Goal: Information Seeking & Learning: Understand process/instructions

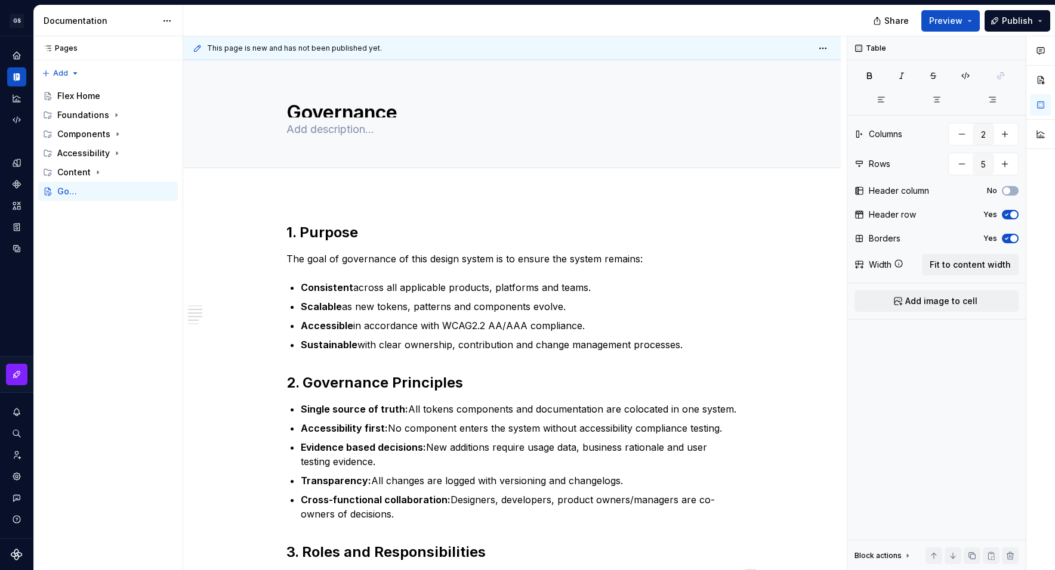
type textarea "*"
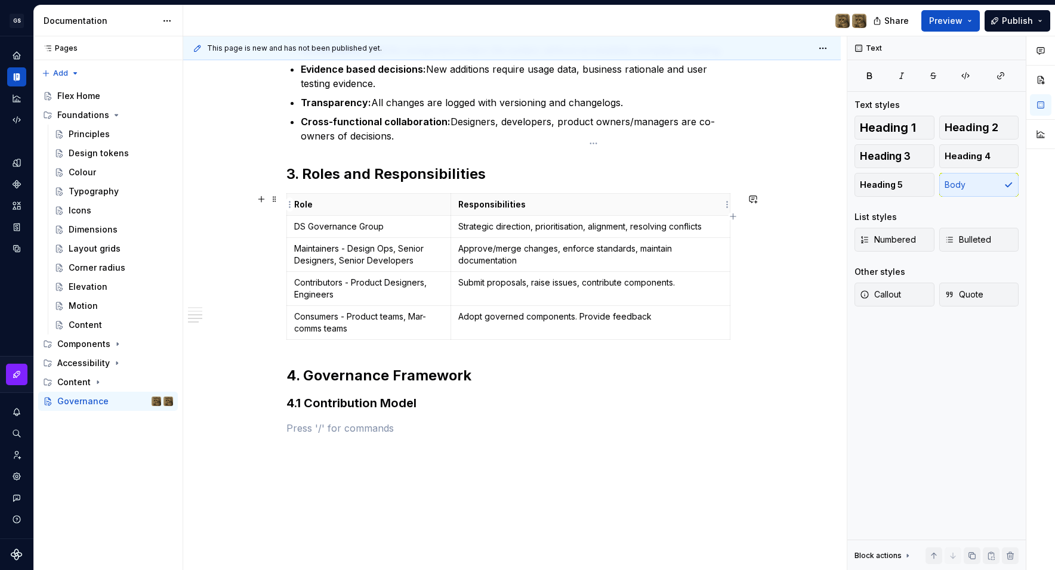
scroll to position [428, 0]
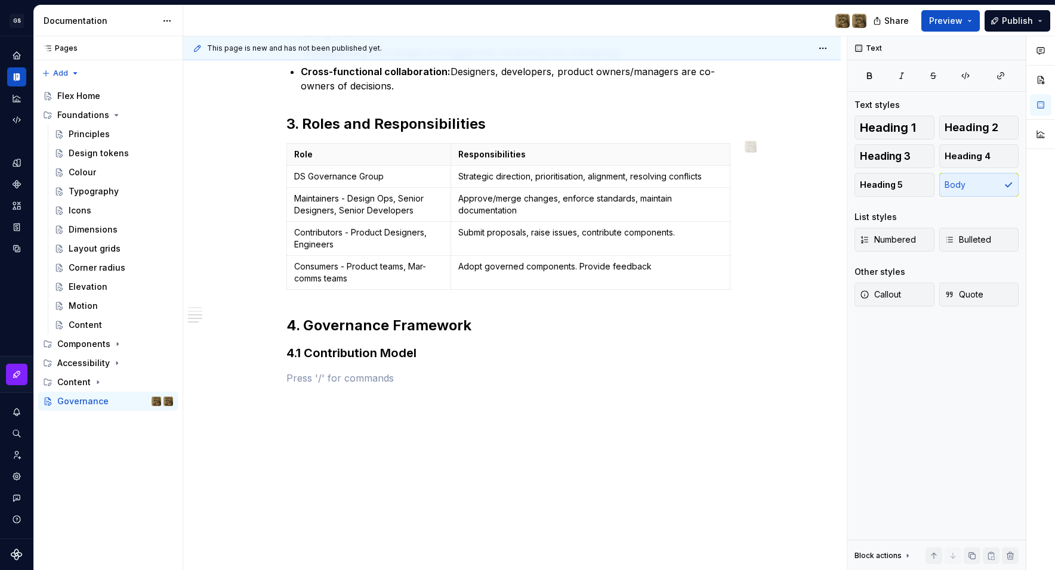
type textarea "*"
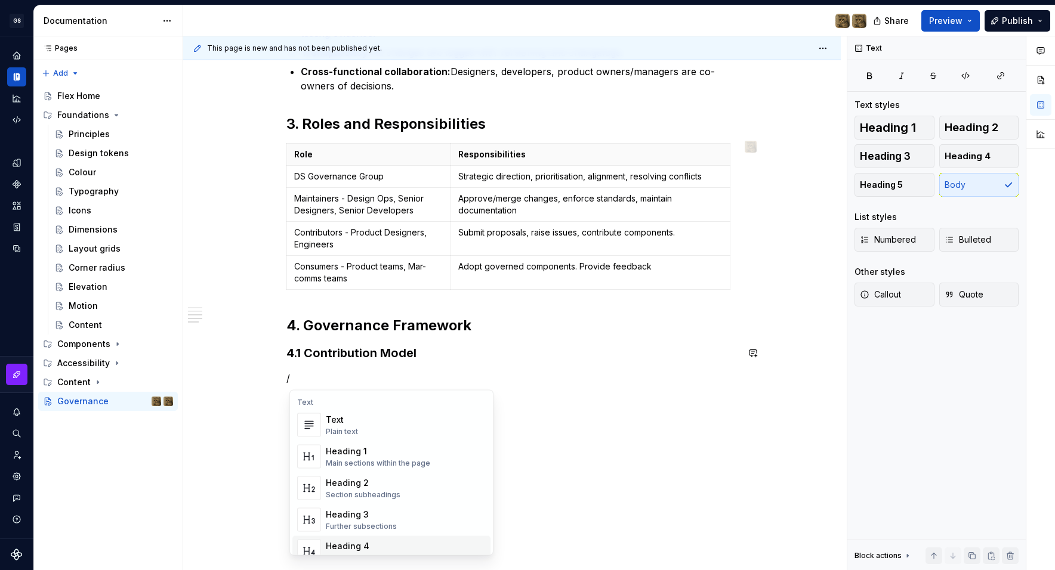
click at [345, 540] on div "Heading 4 Details in subsections" at bounding box center [406, 552] width 160 height 24
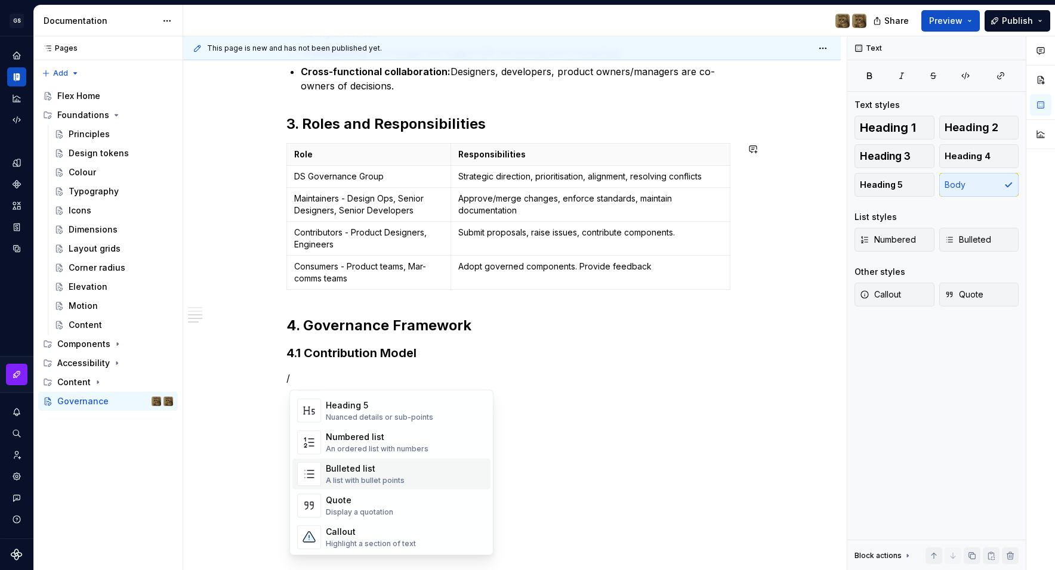
scroll to position [199, 0]
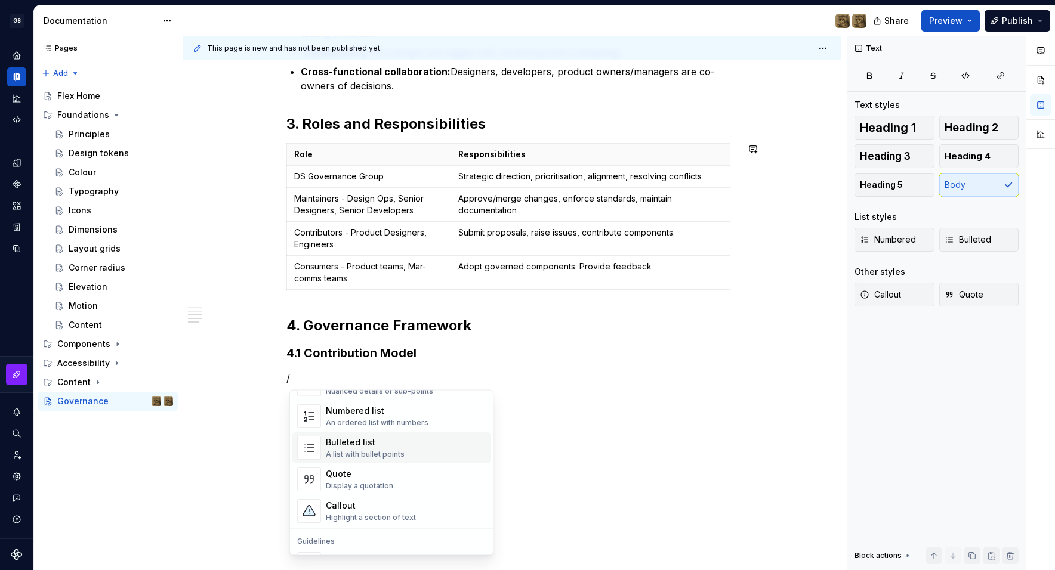
click at [367, 424] on div "An ordered list with numbers" at bounding box center [377, 423] width 103 height 10
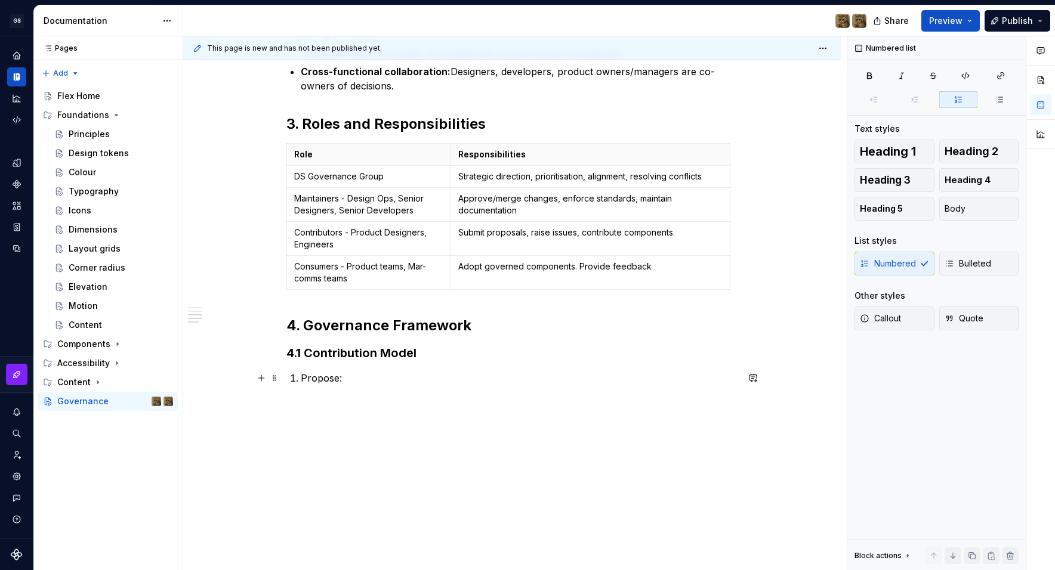
click at [400, 378] on p "Propose:" at bounding box center [519, 378] width 437 height 14
click at [323, 379] on p "Propose: Contributor raises a request (new token, component, update) in DS back…" at bounding box center [519, 378] width 437 height 14
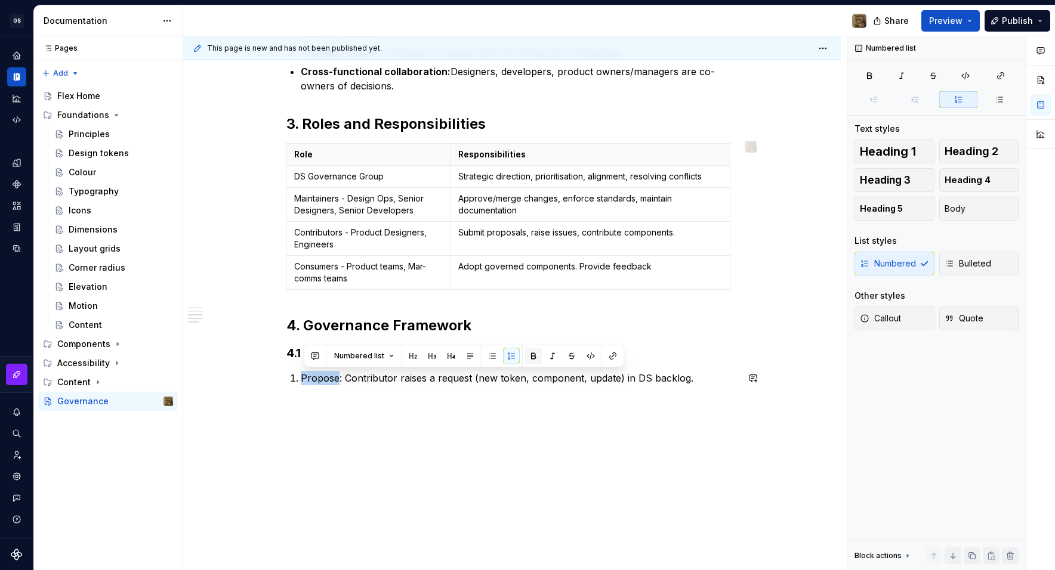
click at [528, 357] on button "button" at bounding box center [533, 356] width 17 height 17
click at [520, 426] on div "1. Purpose The goal of governance of this design system is to ensure the system…" at bounding box center [511, 168] width 657 height 805
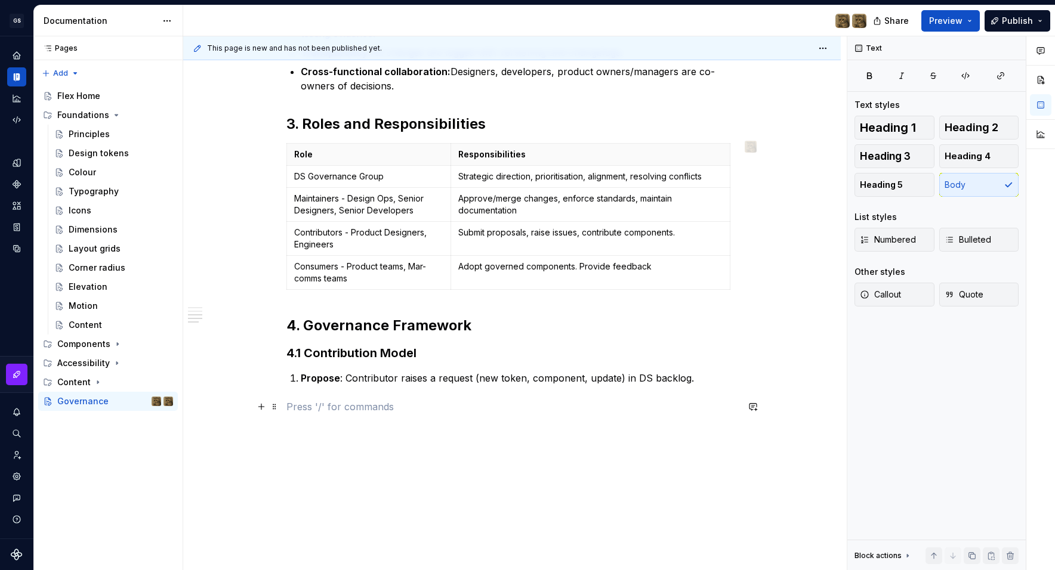
click at [640, 412] on p at bounding box center [511, 407] width 451 height 14
click at [649, 381] on p "Propose : Contributor raises a request (new token, component, update) in DS bac…" at bounding box center [519, 378] width 437 height 14
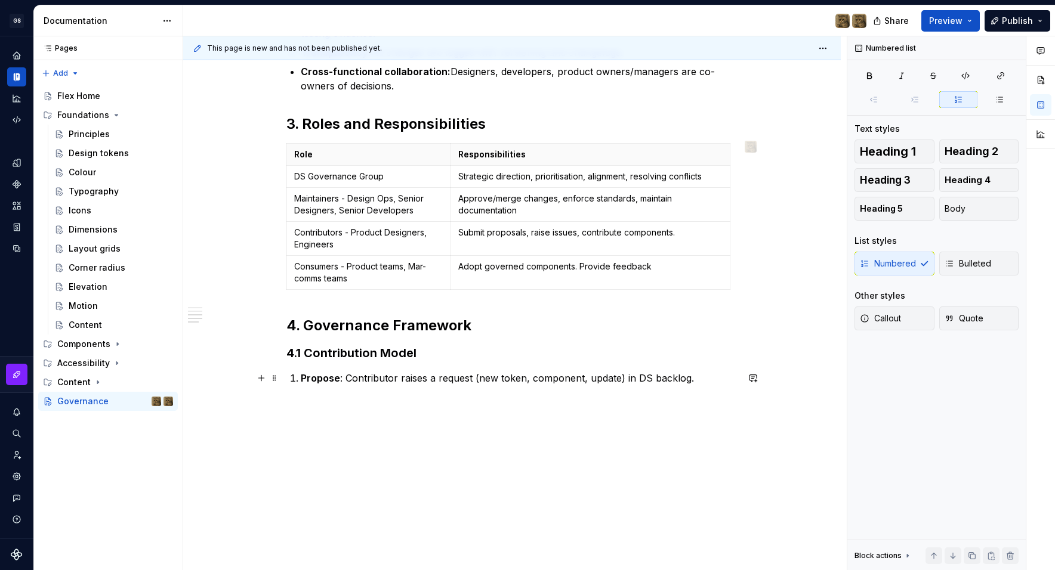
click at [715, 381] on p "Propose : Contributor raises a request (new token, component, update) in DS bac…" at bounding box center [519, 378] width 437 height 14
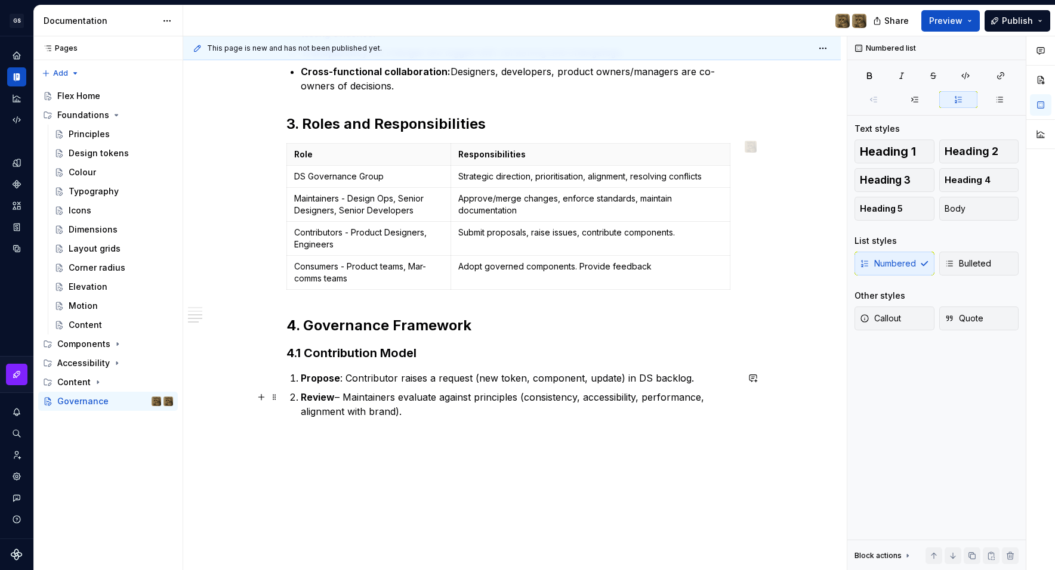
click at [375, 397] on p "Review – Maintainers evaluate against principles (consistency, accessibility, p…" at bounding box center [519, 404] width 437 height 29
click at [528, 417] on p "Review – DS Governance Group evaluate against principles (consistency, accessib…" at bounding box center [519, 404] width 437 height 29
click at [376, 432] on p at bounding box center [519, 430] width 437 height 14
click at [339, 431] on p at bounding box center [519, 430] width 437 height 14
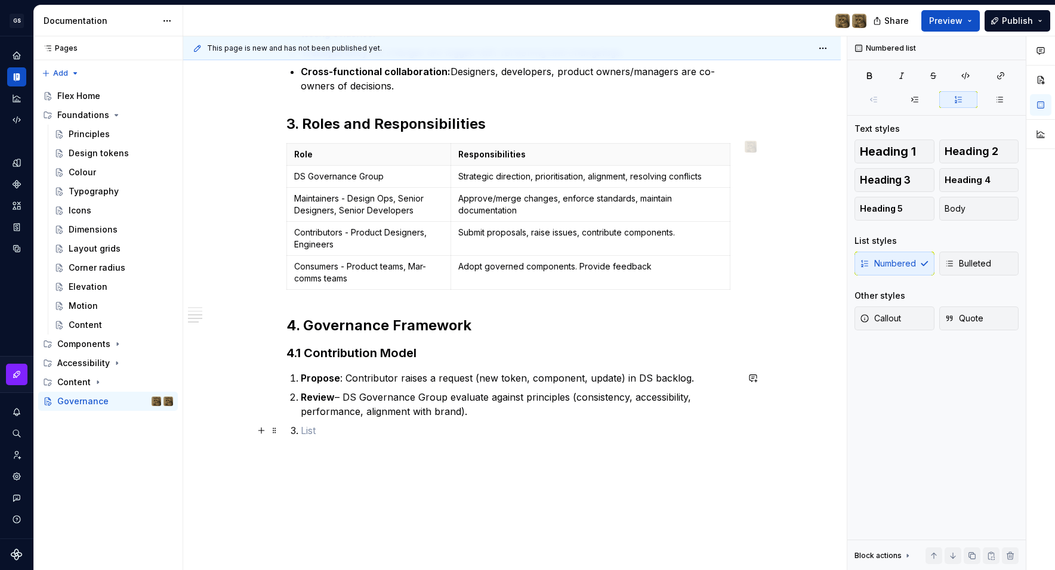
click at [319, 433] on p at bounding box center [519, 430] width 437 height 14
click at [345, 398] on p "Review – DS Governance Group evaluate against principles (consistency, accessib…" at bounding box center [519, 404] width 437 height 29
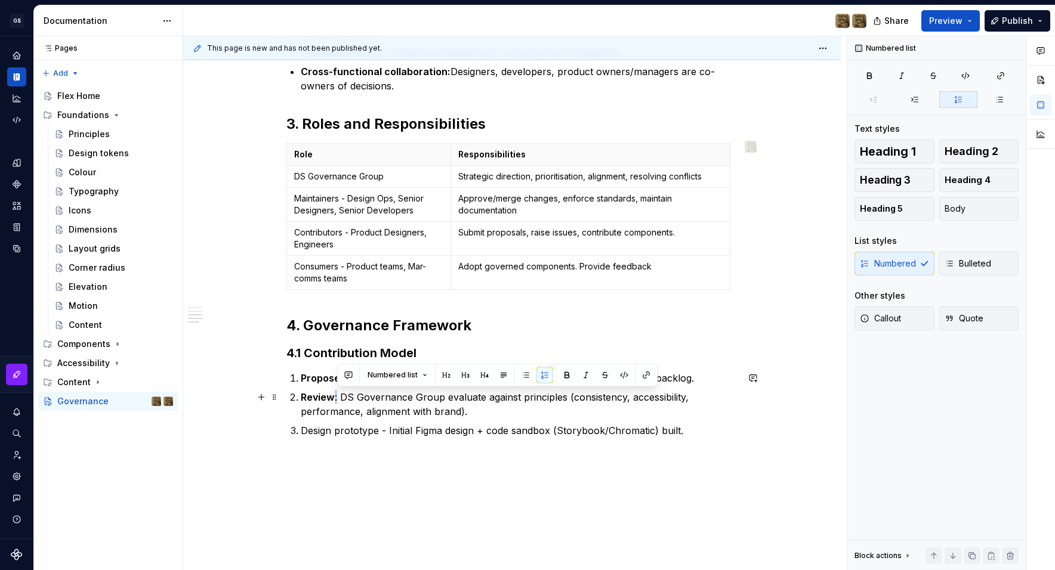
click at [336, 398] on p "Review : DS Governance Group evaluate against principles (consistency, accessib…" at bounding box center [519, 404] width 437 height 29
click at [562, 378] on button "button" at bounding box center [566, 375] width 17 height 17
click at [353, 429] on p "Design prototype - Initial Figma design + code sandbox (Storybook/Chromatic) bu…" at bounding box center [519, 430] width 437 height 14
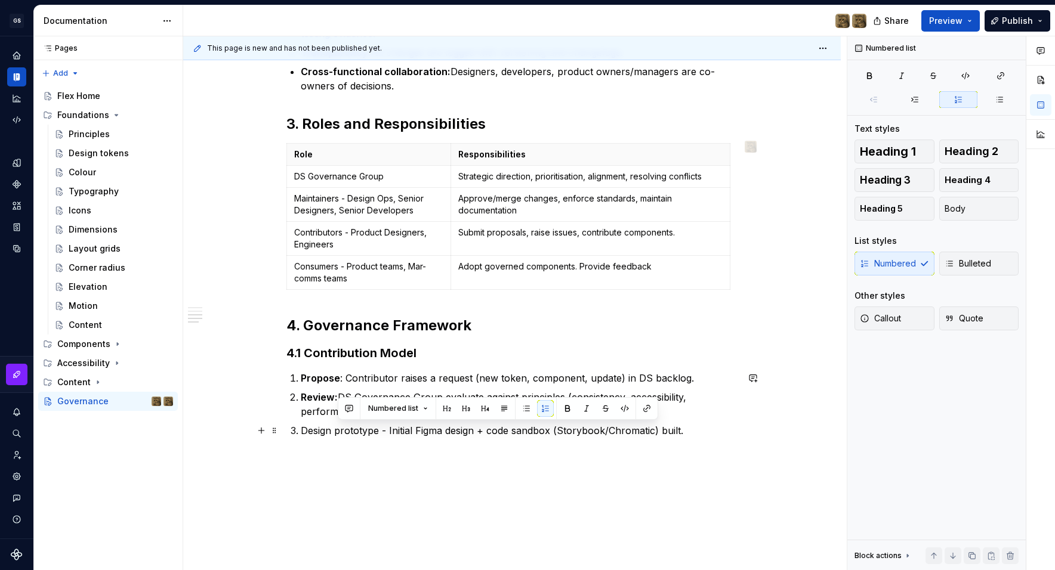
click at [388, 432] on p "Design prototype - Initial Figma design + code sandbox (Storybook/Chromatic) bu…" at bounding box center [519, 430] width 437 height 14
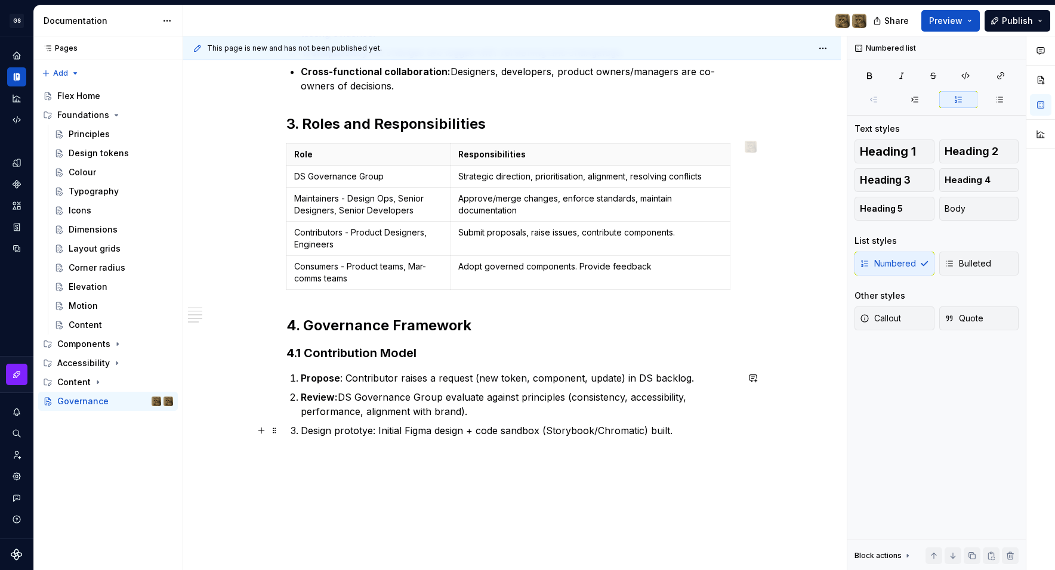
click at [378, 431] on p "Design prototye: Initial Figma design + code sandbox (Storybook/Chromatic) buil…" at bounding box center [519, 430] width 437 height 14
click at [372, 433] on p "Design prototye: Initial Figma design + code sandbox (Storybook/Chromatic) buil…" at bounding box center [519, 430] width 437 height 14
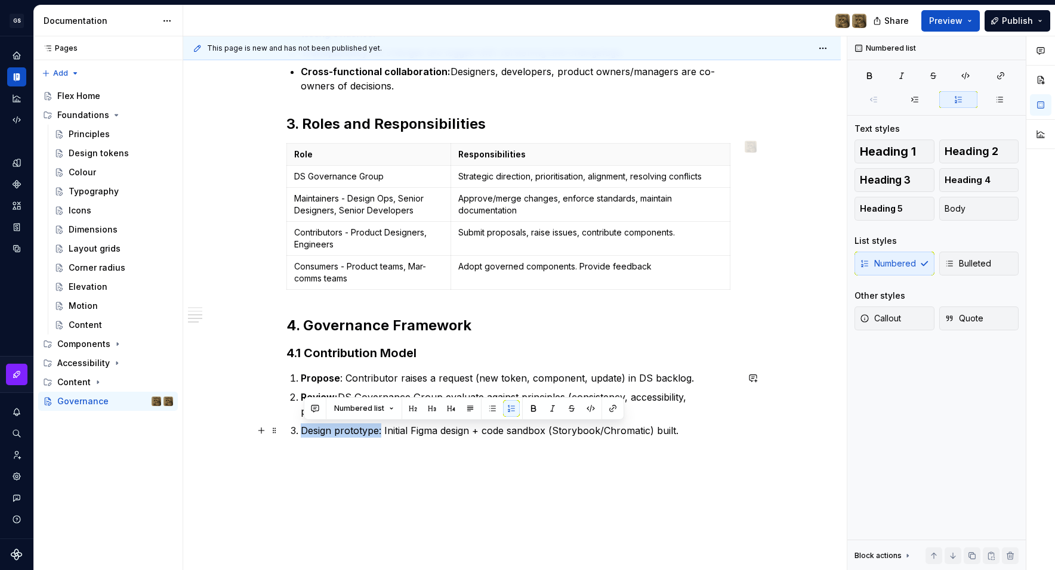
drag, startPoint x: 385, startPoint y: 431, endPoint x: 293, endPoint y: 429, distance: 91.9
click at [301, 429] on li "Design prototype: Initial Figma design + code sandbox (Storybook/Chromatic) bui…" at bounding box center [519, 430] width 437 height 14
click at [528, 413] on button "button" at bounding box center [533, 408] width 17 height 17
click at [487, 431] on p "Design prototype: Initial Figma design + code sandbox (Storybook/Chromatic) bui…" at bounding box center [519, 430] width 437 height 14
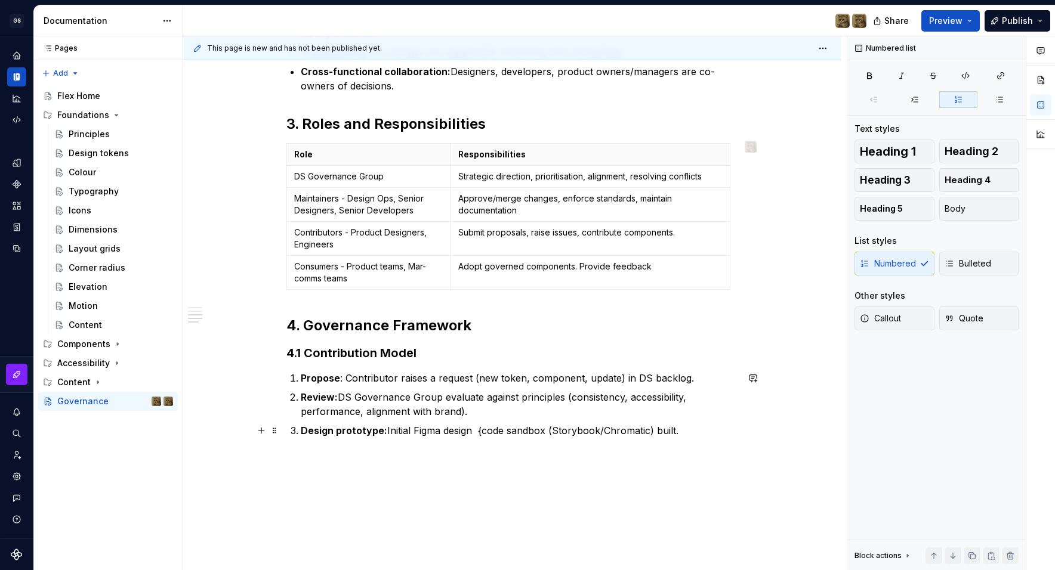
click at [684, 432] on p "Design prototype: Initial Figma design {code sandbox (Storybook/Chromatic) buil…" at bounding box center [519, 430] width 437 height 14
click at [479, 429] on p "Design prototype: Initial Figma design {code sandbox (Storybook/Chromatic) buil…" at bounding box center [519, 430] width 437 height 14
click at [448, 441] on p "Design prototype: Initial Figma design including Figma Make tests + {code sandb…" at bounding box center [519, 437] width 437 height 29
click at [319, 464] on p "Testing:" at bounding box center [519, 464] width 437 height 14
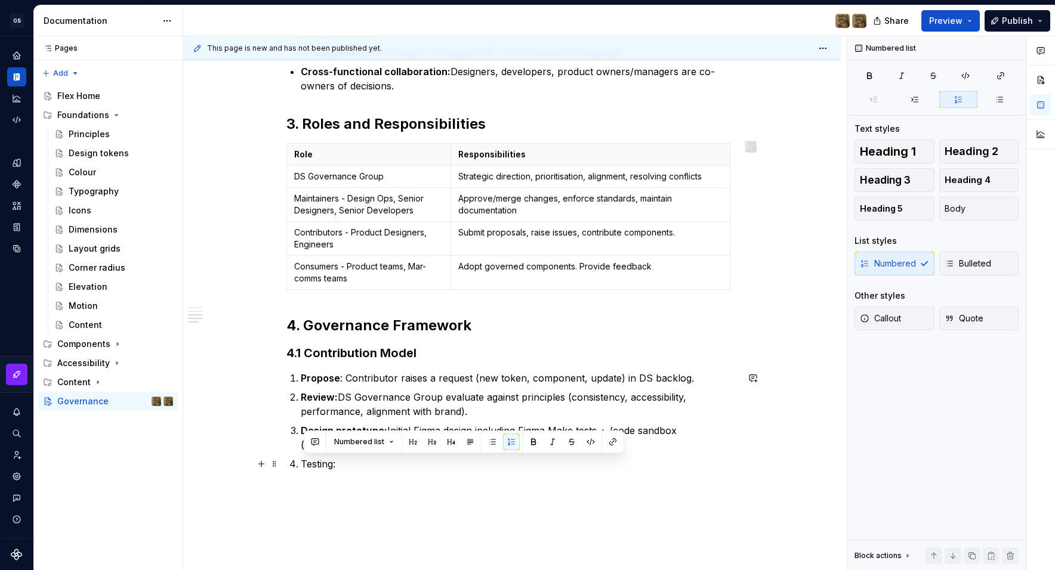
click at [338, 467] on p "Testing:" at bounding box center [519, 464] width 437 height 14
drag, startPoint x: 340, startPoint y: 462, endPoint x: 301, endPoint y: 460, distance: 38.8
click at [301, 460] on li "Testing: Accessibility checks in Figma (Stark)" at bounding box center [519, 464] width 437 height 14
click at [536, 440] on button "button" at bounding box center [533, 442] width 17 height 17
click at [531, 466] on p "Testing: Accessibility checks in Figma (Stark)" at bounding box center [519, 464] width 437 height 14
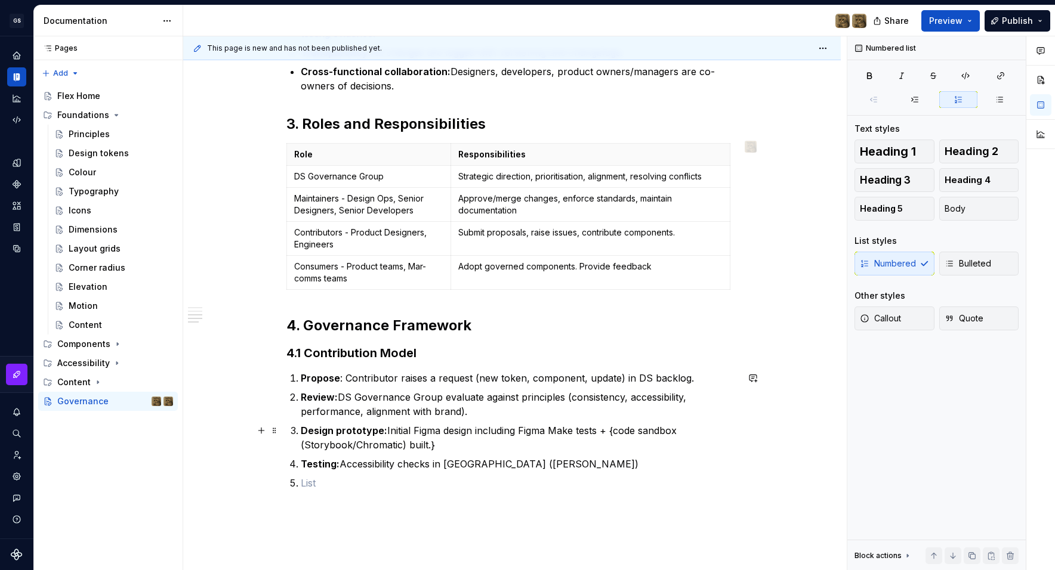
click at [389, 430] on p "Design prototype: Initial Figma design including Figma Make tests + {code sandb…" at bounding box center [519, 437] width 437 height 29
click at [472, 430] on p "Design prototype: Initial Figma design including Figma Make tests + {code sandb…" at bounding box center [519, 437] width 437 height 29
click at [476, 432] on p "Design prototype: Initial Figma design including Figma Make tests + {code sandb…" at bounding box center [519, 437] width 437 height 29
click at [573, 397] on p "Review: DS Governance Group evaluate against principles (consistency, accessibi…" at bounding box center [519, 404] width 437 height 29
click at [463, 414] on p "Review: DS Governance Group evaluate against principles (consistency, accessibi…" at bounding box center [519, 404] width 437 height 29
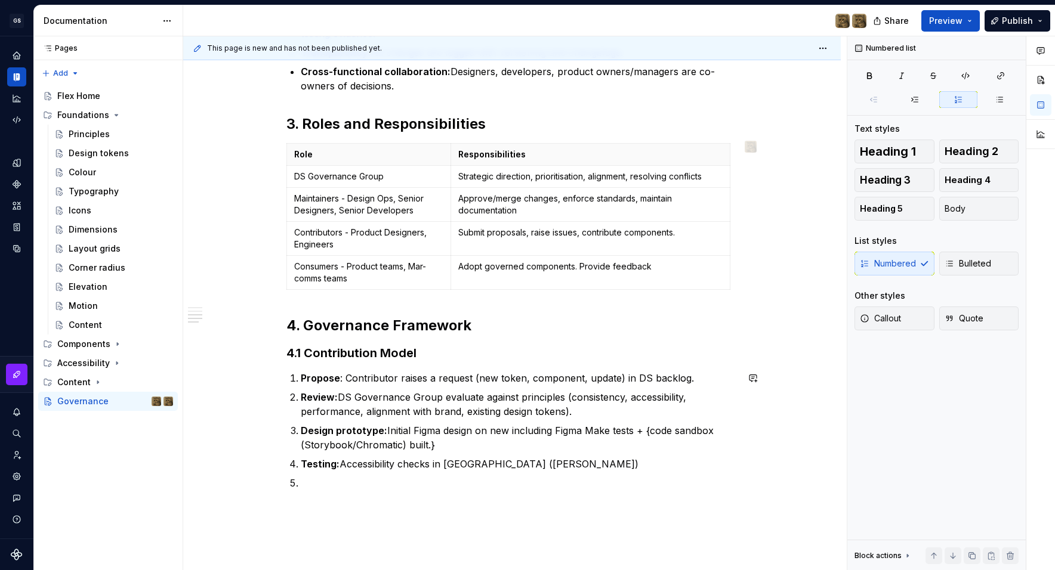
click at [410, 488] on p at bounding box center [519, 483] width 437 height 14
click at [487, 432] on p "Design prototype: Initial Figma design on new including Figma Make tests + {cod…" at bounding box center [519, 437] width 437 height 29
click at [489, 432] on p "Design prototype: Initial Figma design on new including Figma Make tests + {cod…" at bounding box center [519, 437] width 437 height 29
click at [509, 432] on p "Design prototype: Initial Figma design on new including Figma Make tests + {cod…" at bounding box center [519, 437] width 437 height 29
click at [655, 444] on p "Design prototype: Initial Figma design on new Component/Block branch. including…" at bounding box center [519, 437] width 437 height 29
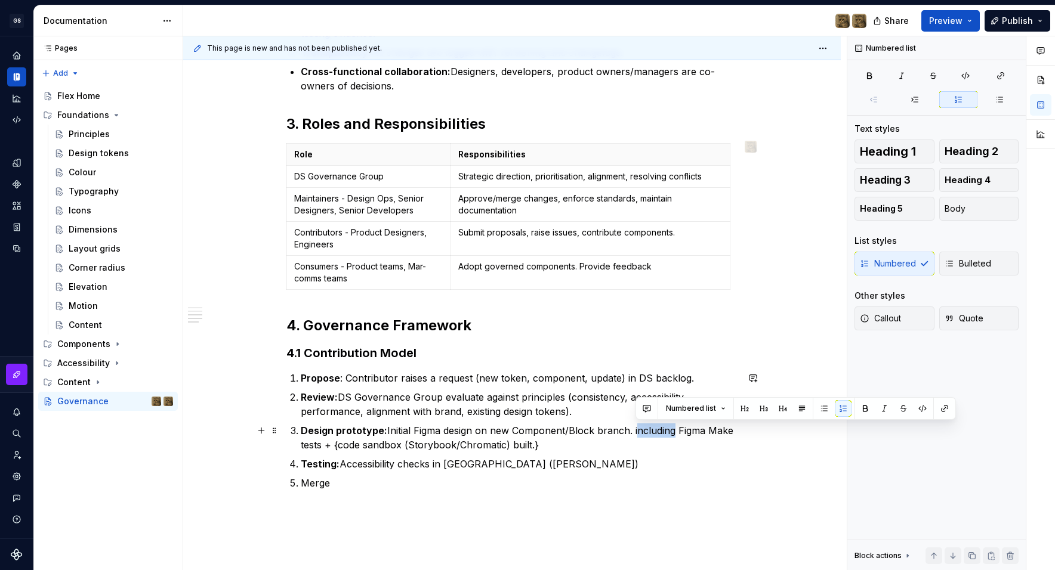
drag, startPoint x: 635, startPoint y: 431, endPoint x: 671, endPoint y: 437, distance: 36.4
click at [671, 437] on p "Design prototype: Initial Figma design on new Component/Block branch. including…" at bounding box center [519, 437] width 437 height 29
click at [635, 434] on p "Design prototype: Initial Figma design on new Component/Block branch. including…" at bounding box center [519, 437] width 437 height 29
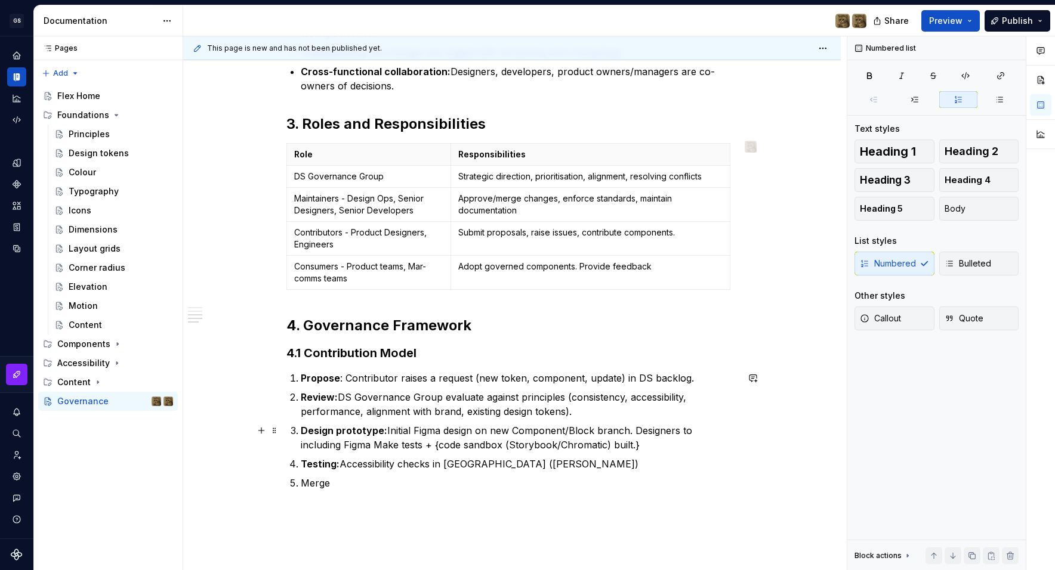
click at [732, 430] on p "Design prototype: Initial Figma design on new Component/Block branch. Designers…" at bounding box center [519, 437] width 437 height 29
click at [737, 431] on p "Design prototype: Initial Figma design on new Component/Block branch. Designers…" at bounding box center [519, 437] width 437 height 29
click at [346, 483] on p "Merge" at bounding box center [519, 483] width 437 height 14
click at [320, 481] on p "Merge" at bounding box center [519, 483] width 437 height 14
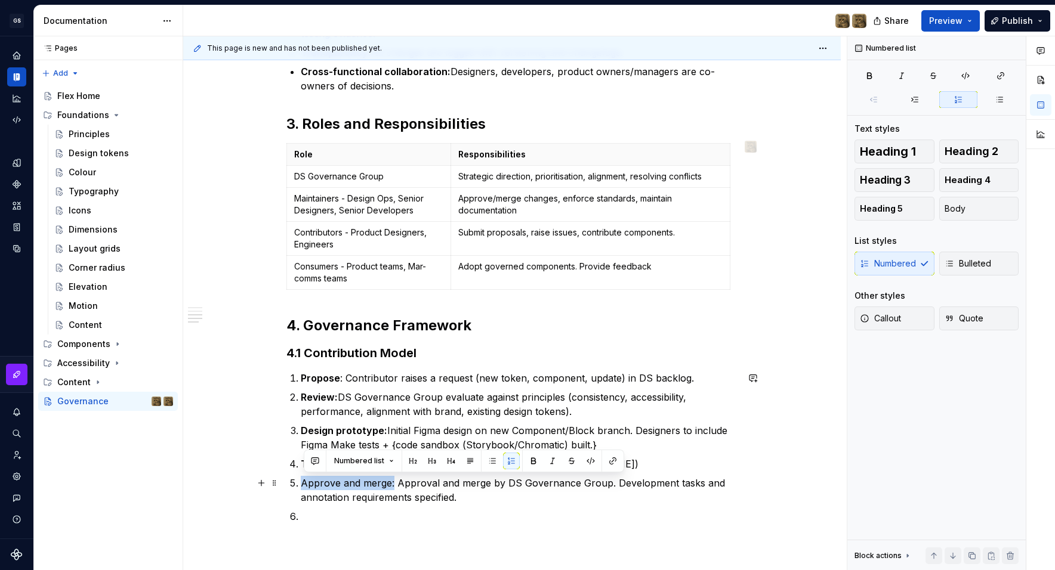
drag, startPoint x: 395, startPoint y: 483, endPoint x: 305, endPoint y: 484, distance: 90.1
click at [305, 484] on p "Approve and merge: Approval and merge by DS Governance Group. Development tasks…" at bounding box center [519, 490] width 437 height 29
click at [527, 457] on button "button" at bounding box center [533, 461] width 17 height 17
click at [567, 414] on p "Review: DS Governance Group evaluate against principles (consistency, accessibi…" at bounding box center [519, 404] width 437 height 29
drag, startPoint x: 614, startPoint y: 483, endPoint x: 653, endPoint y: 509, distance: 47.6
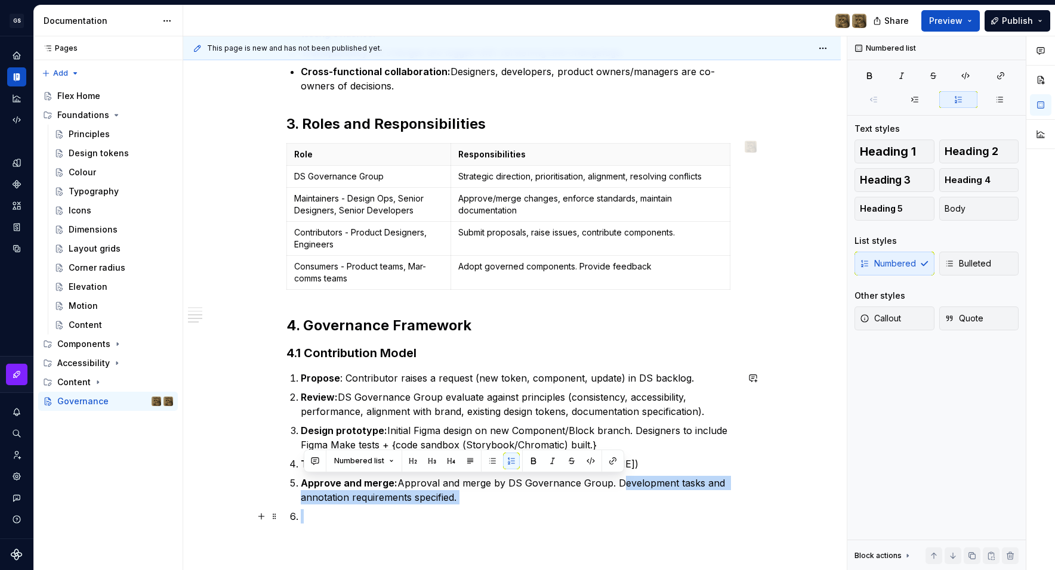
click at [653, 509] on ol "Propose : Contributor raises a request (new token, component, update) in DS bac…" at bounding box center [519, 447] width 437 height 153
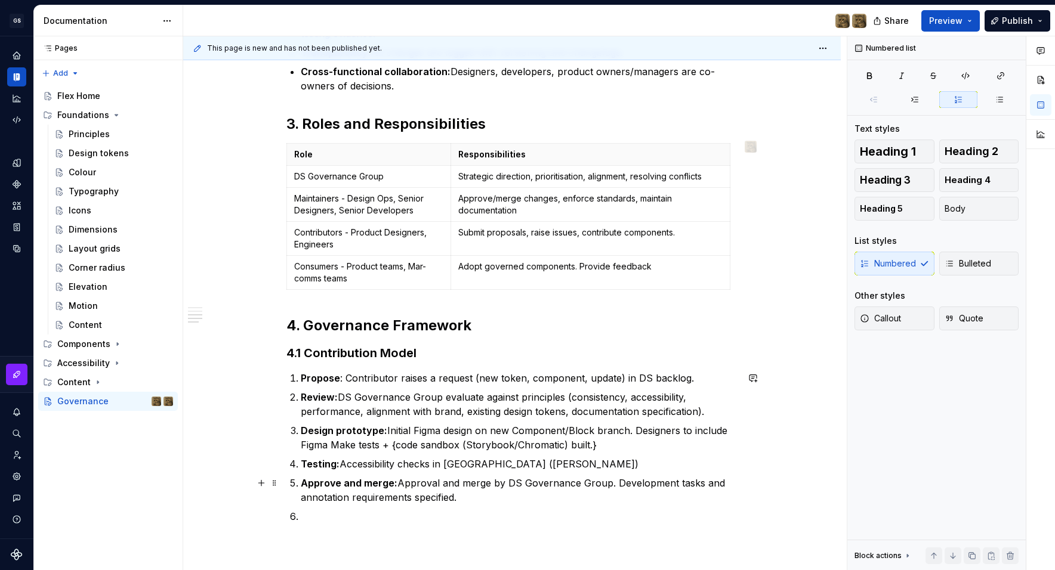
click at [705, 486] on p "Approve and merge: Approval and merge by DS Governance Group. Development tasks…" at bounding box center [519, 490] width 437 height 29
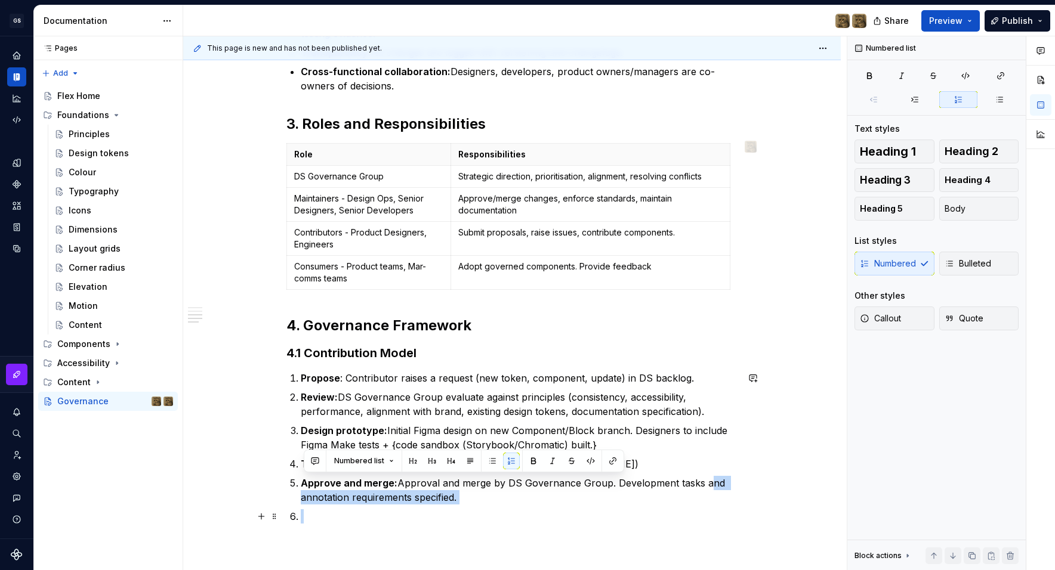
drag, startPoint x: 702, startPoint y: 486, endPoint x: 726, endPoint y: 509, distance: 33.7
click at [726, 509] on ol "Propose : Contributor raises a request (new token, component, update) in DS bac…" at bounding box center [519, 447] width 437 height 153
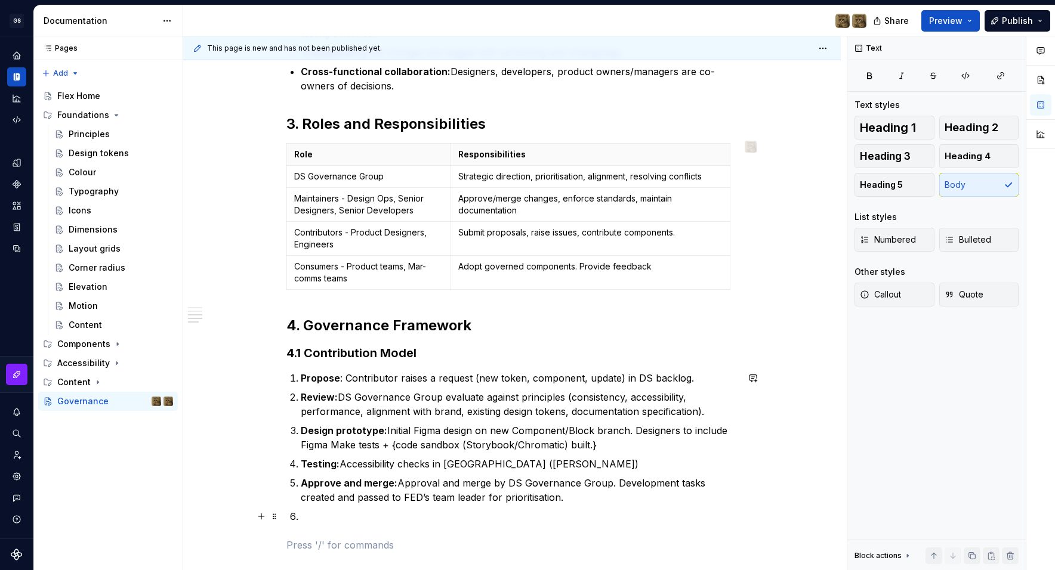
click at [311, 514] on p at bounding box center [519, 516] width 437 height 14
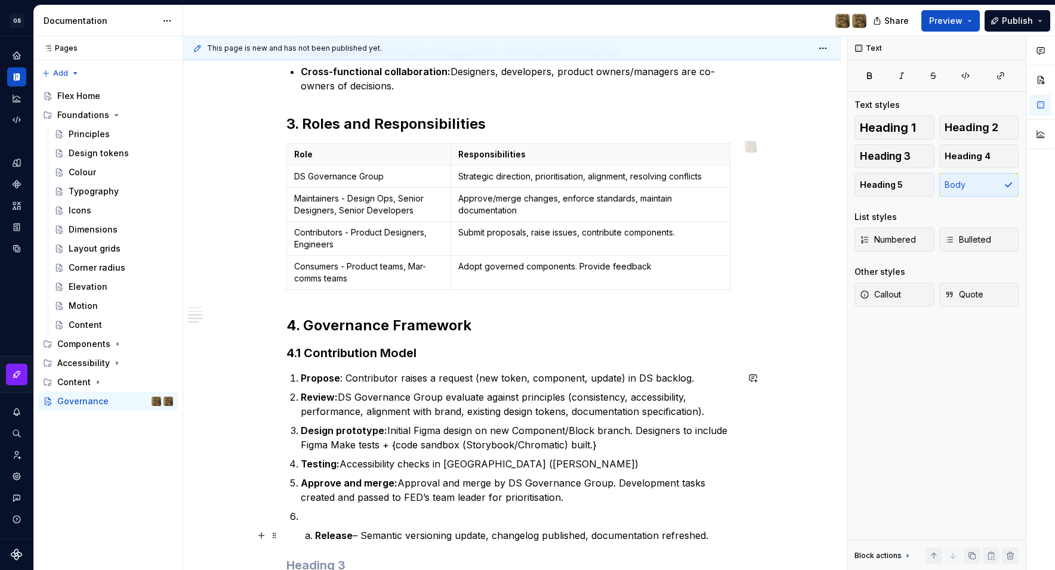
click at [316, 533] on li "Release – Semantic versioning update, changelog published, documentation refres…" at bounding box center [526, 535] width 422 height 14
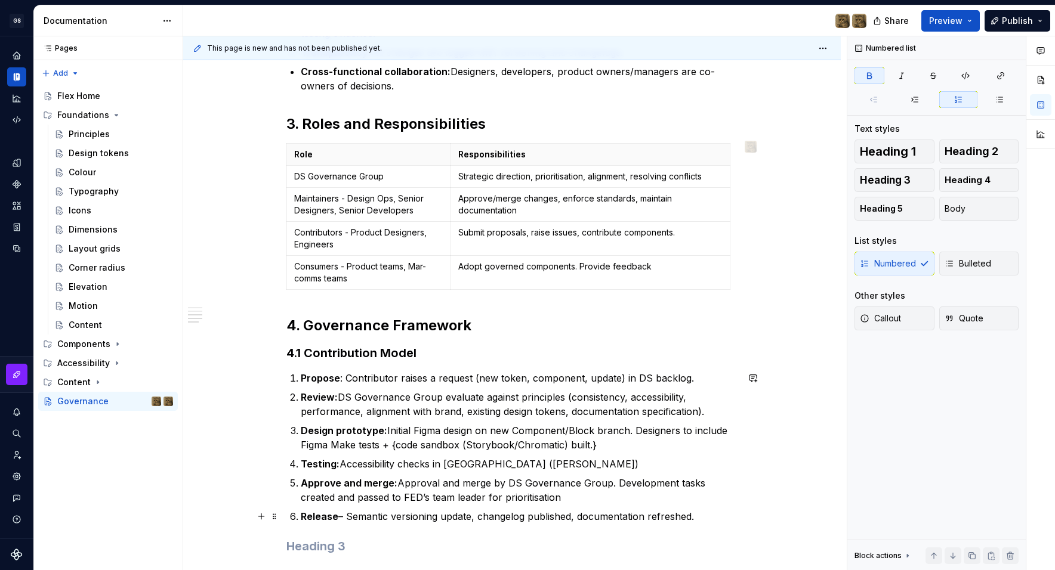
click at [515, 517] on p "Release – Semantic versioning update, changelog published, documentation refres…" at bounding box center [519, 516] width 437 height 14
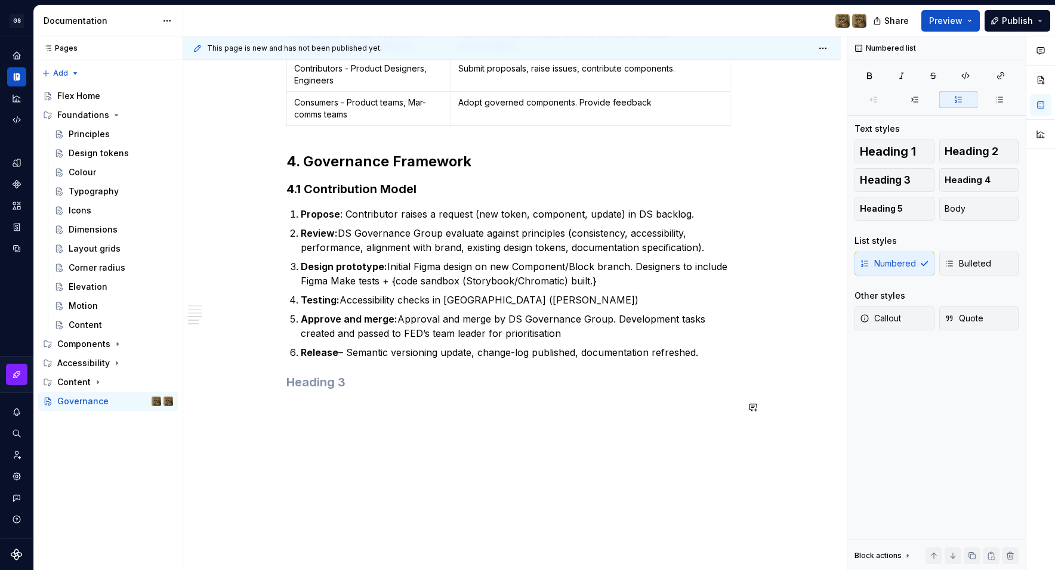
scroll to position [621, 0]
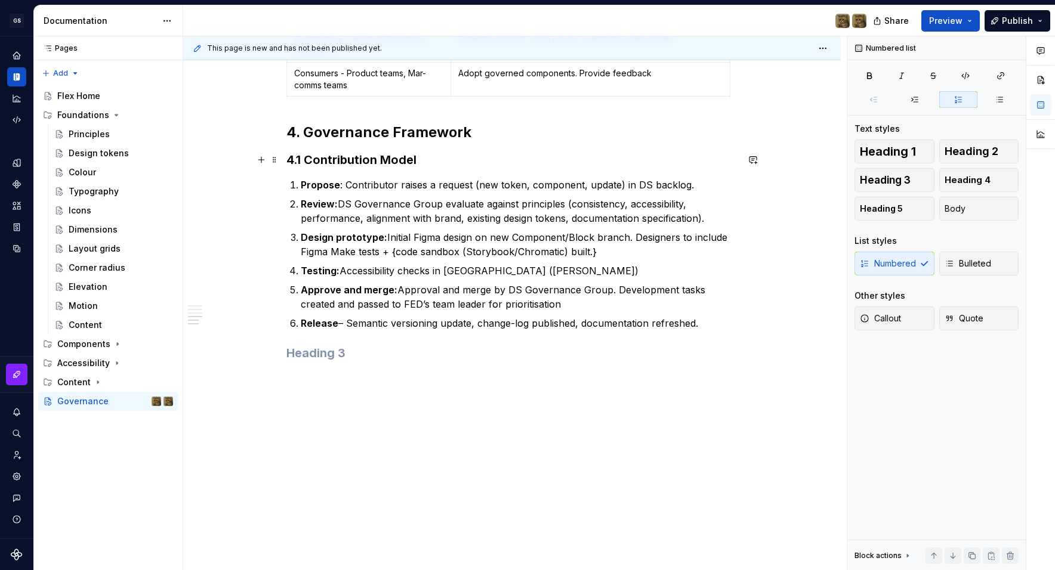
click at [349, 163] on h3 "4.1 Contribution Model" at bounding box center [511, 159] width 451 height 17
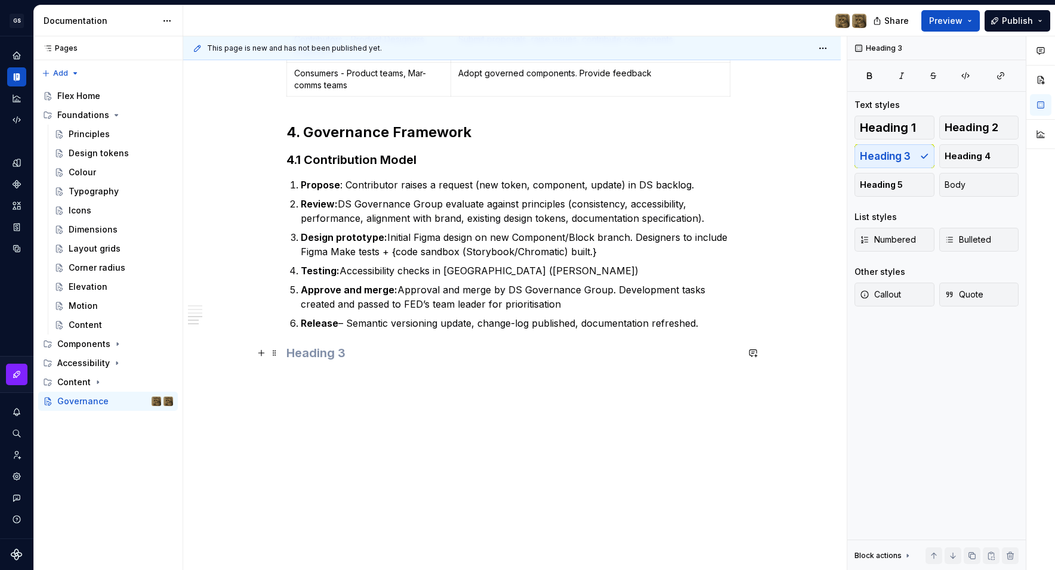
click at [313, 348] on h3 at bounding box center [511, 353] width 451 height 17
click at [389, 353] on h3 "4.2 Version and change management" at bounding box center [511, 353] width 451 height 17
click at [437, 354] on h3 "4.2 Version and Change management" at bounding box center [511, 353] width 451 height 17
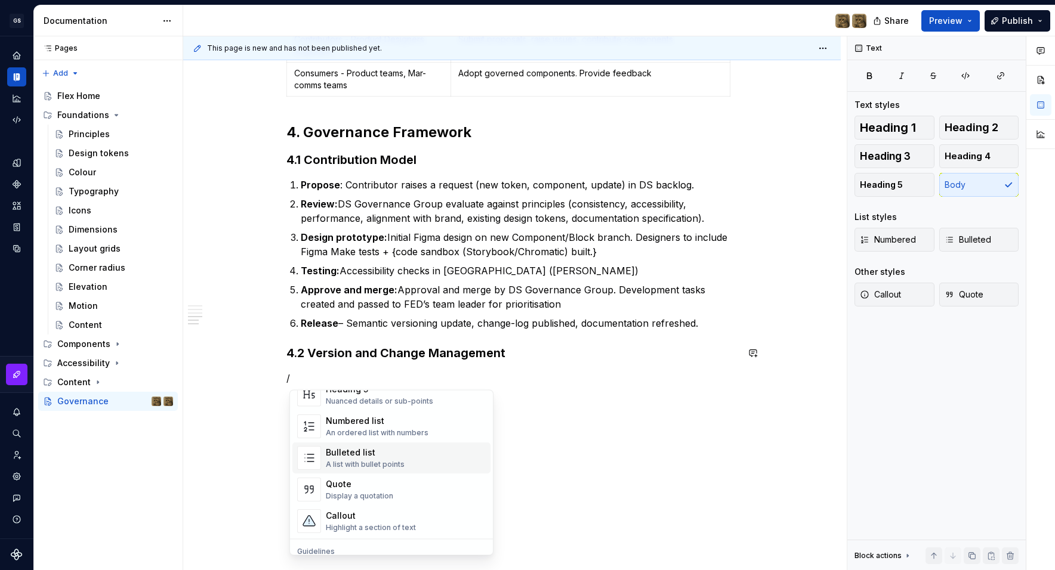
scroll to position [193, 0]
click at [399, 421] on div "Numbered list" at bounding box center [377, 416] width 103 height 12
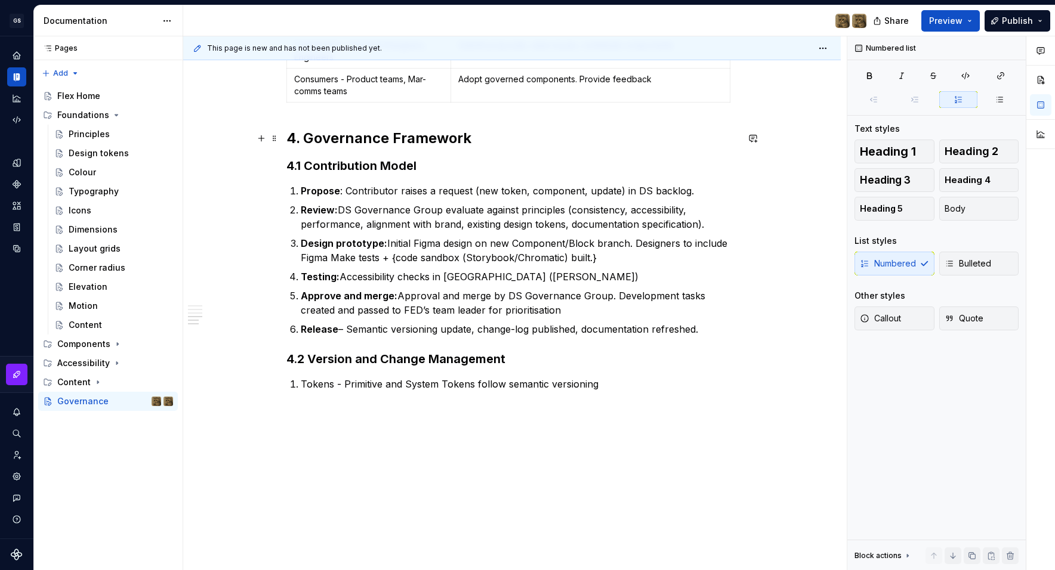
scroll to position [621, 0]
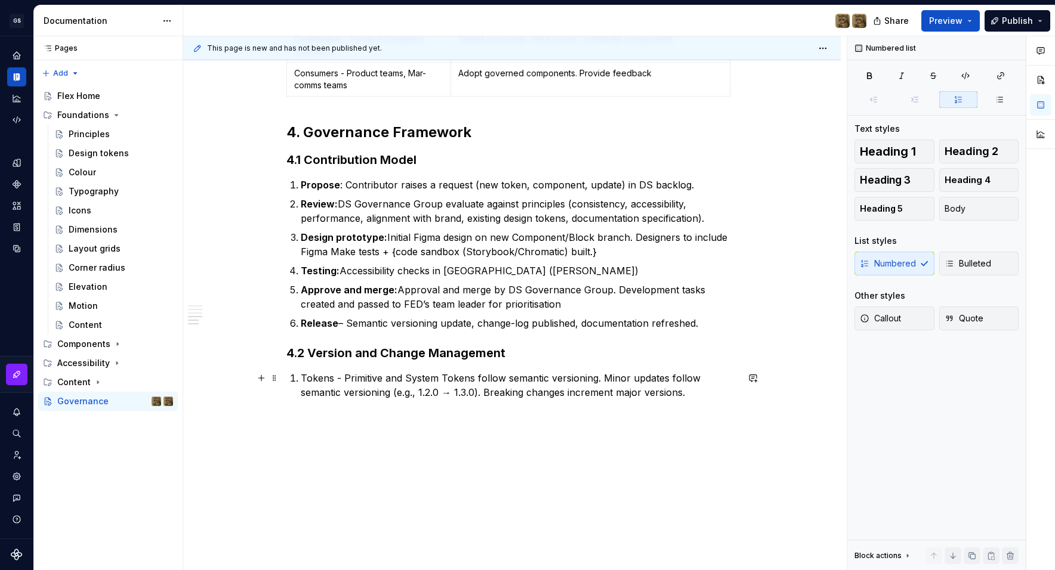
click at [334, 378] on p "Tokens - Primitive and System Tokens follow semantic versioning. Minor updates …" at bounding box center [519, 385] width 437 height 29
click at [342, 378] on p "Tokens - Primitive and System Tokens follow semantic versioning. Minor updates …" at bounding box center [519, 385] width 437 height 29
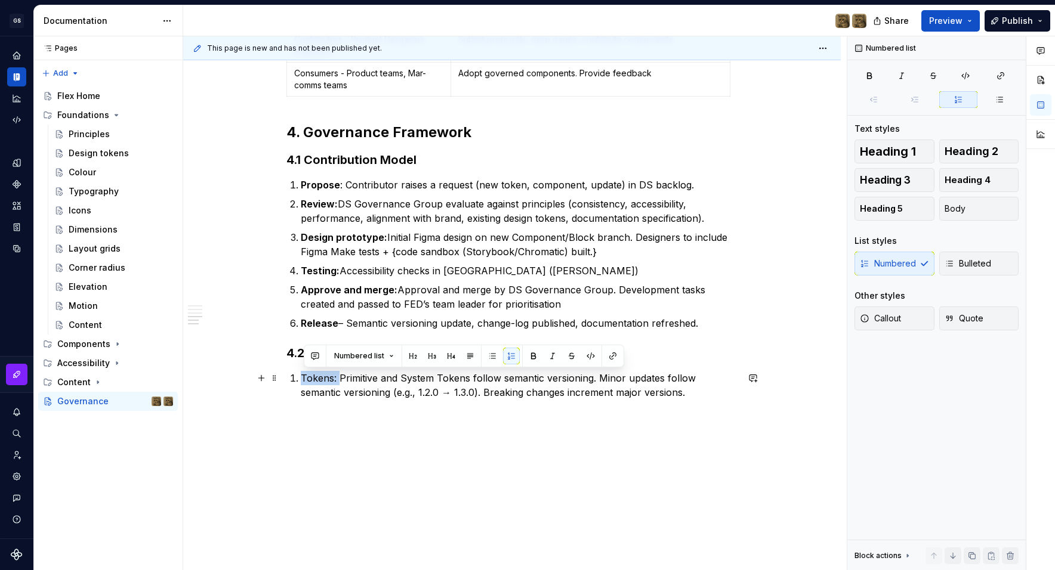
drag, startPoint x: 341, startPoint y: 379, endPoint x: 305, endPoint y: 376, distance: 35.9
click at [305, 376] on p "Tokens: Primitive and System Tokens follow semantic versioning. Minor updates f…" at bounding box center [519, 385] width 437 height 29
click at [534, 353] on button "button" at bounding box center [533, 356] width 17 height 17
click at [710, 395] on p "Tokens: Primitive and System Tokens follow semantic versioning. Minor updates f…" at bounding box center [519, 385] width 437 height 29
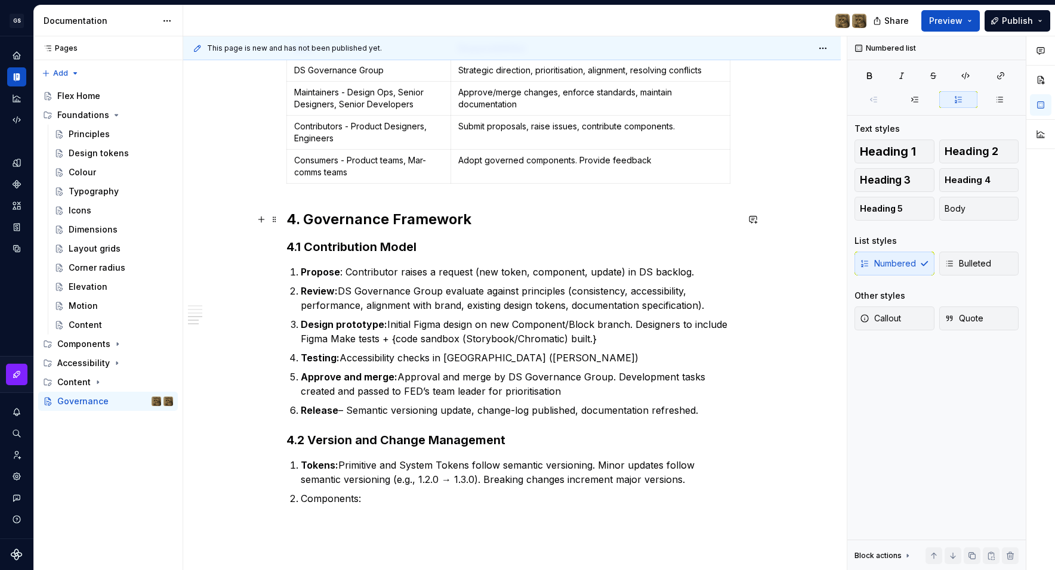
scroll to position [552, 0]
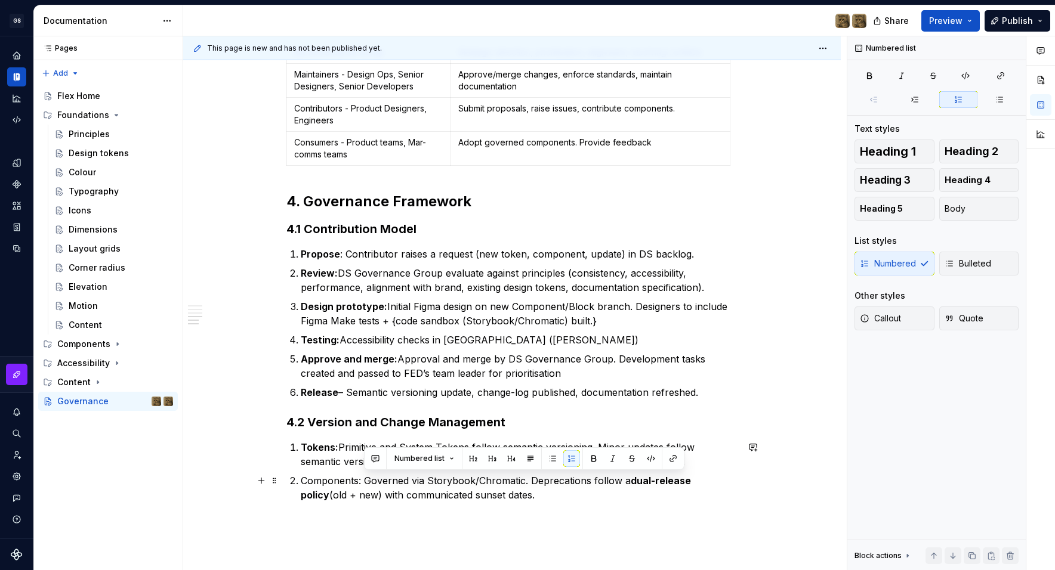
drag, startPoint x: 364, startPoint y: 478, endPoint x: 518, endPoint y: 493, distance: 154.5
click at [518, 493] on p "Components: Governed via Storybook/Chromatic. Deprecations follow a dual-releas…" at bounding box center [519, 488] width 437 height 29
click at [458, 511] on div "1. Purpose The goal of governance of this design system is to ensure the system…" at bounding box center [511, 94] width 451 height 846
drag, startPoint x: 531, startPoint y: 483, endPoint x: 369, endPoint y: 484, distance: 162.8
click at [369, 484] on p "Components: Governed via Storybook/Chromatic. Deprecations follow a dual-releas…" at bounding box center [519, 488] width 437 height 29
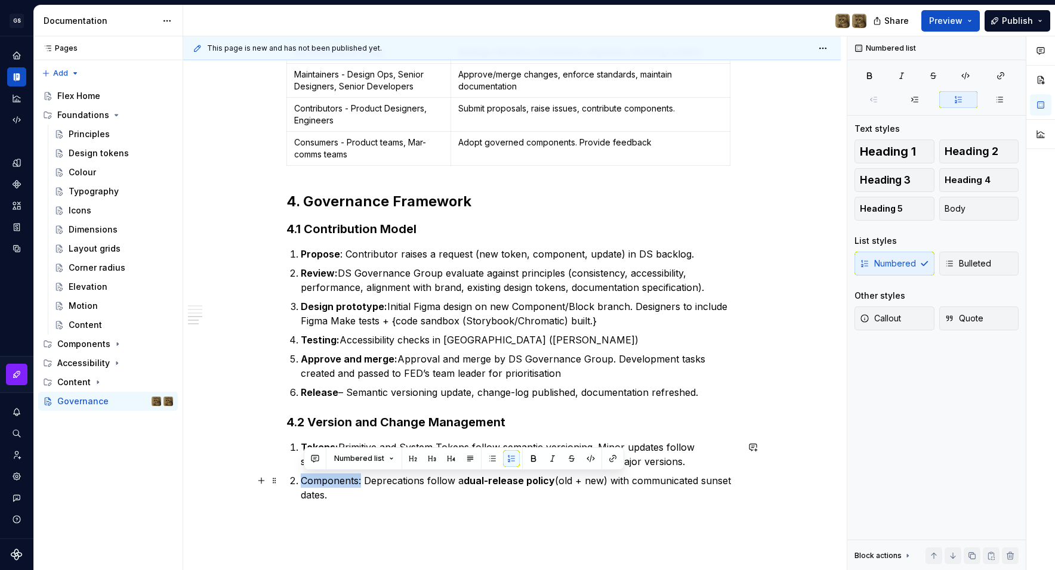
drag, startPoint x: 364, startPoint y: 480, endPoint x: 305, endPoint y: 478, distance: 59.1
click at [305, 478] on p "Components: Deprecations follow a dual-release policy (old + new) with communic…" at bounding box center [519, 488] width 437 height 29
click at [533, 457] on button "button" at bounding box center [533, 458] width 17 height 17
click at [583, 509] on div "1. Purpose The goal of governance of this design system is to ensure the system…" at bounding box center [511, 94] width 451 height 846
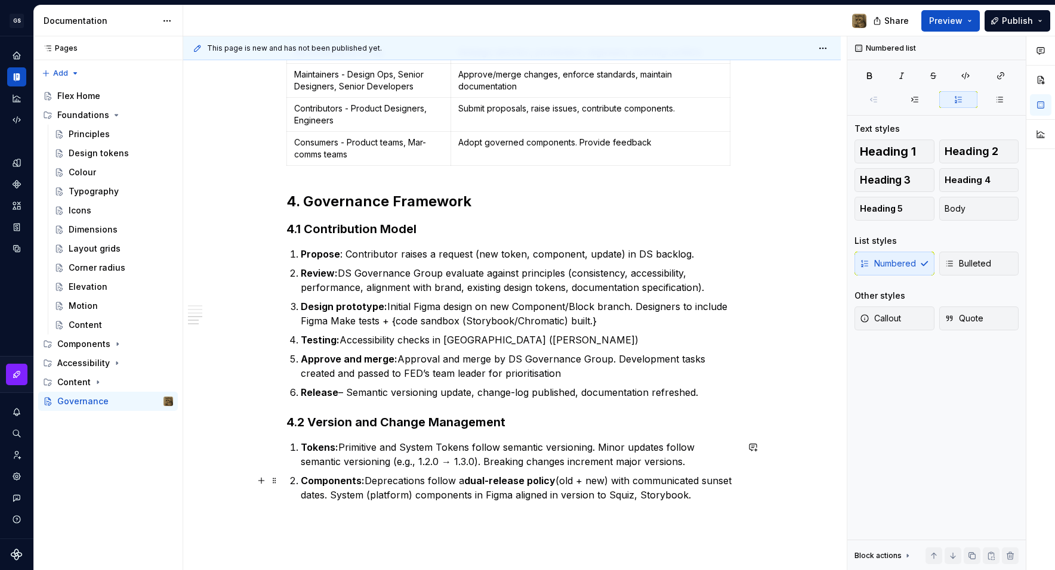
click at [641, 496] on p "Components: Deprecations follow a dual-release policy (old + new) with communic…" at bounding box center [519, 488] width 437 height 29
click at [715, 499] on p "Components: Deprecations follow a dual-release policy (old + new) with communic…" at bounding box center [519, 488] width 437 height 29
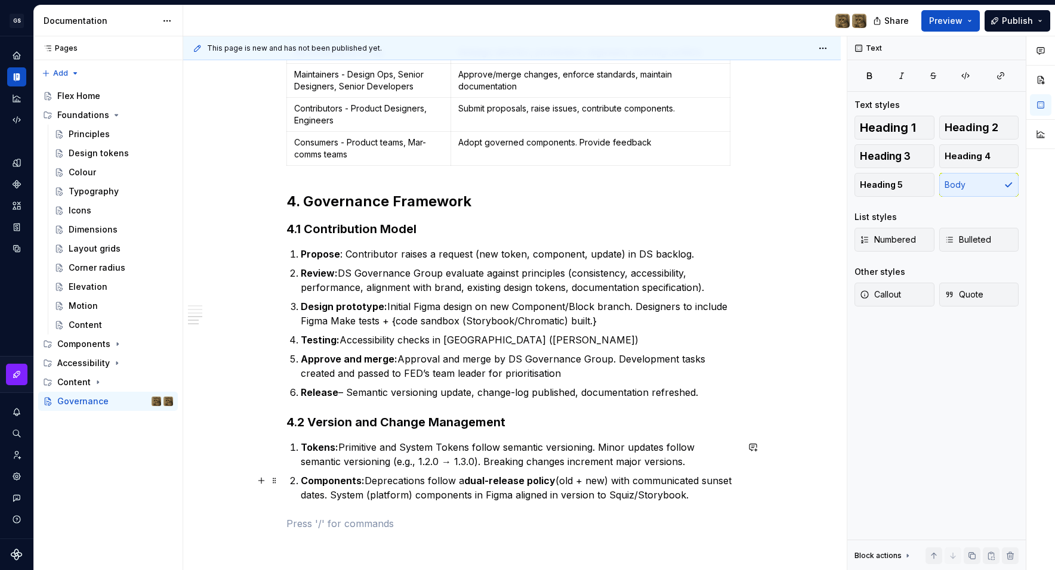
click at [711, 496] on p "Components: Deprecations follow a dual-release policy (old + new) with communic…" at bounding box center [519, 488] width 437 height 29
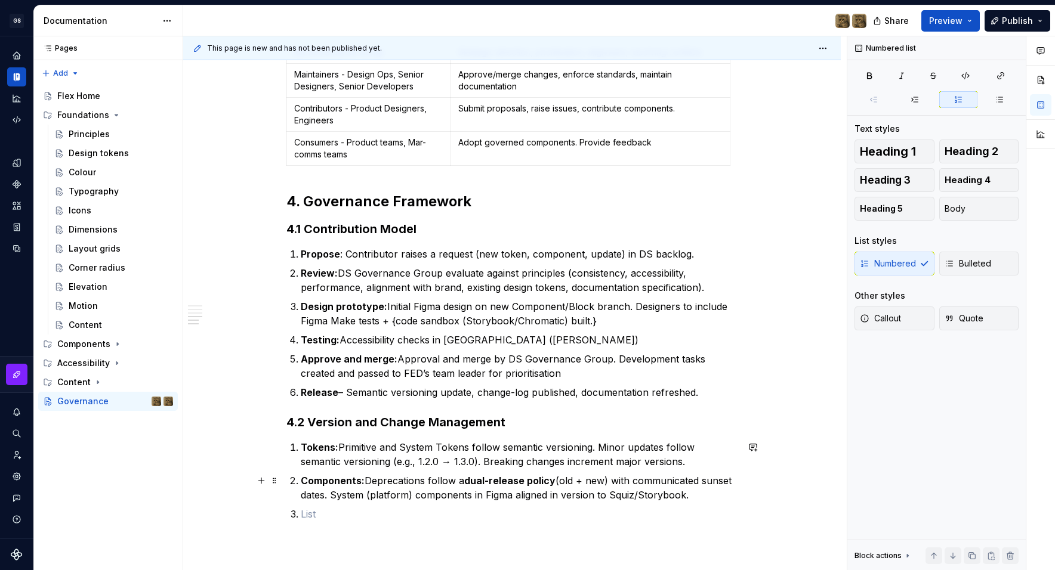
click at [362, 481] on strong "Components:" at bounding box center [333, 481] width 64 height 12
click at [422, 525] on p at bounding box center [519, 528] width 437 height 14
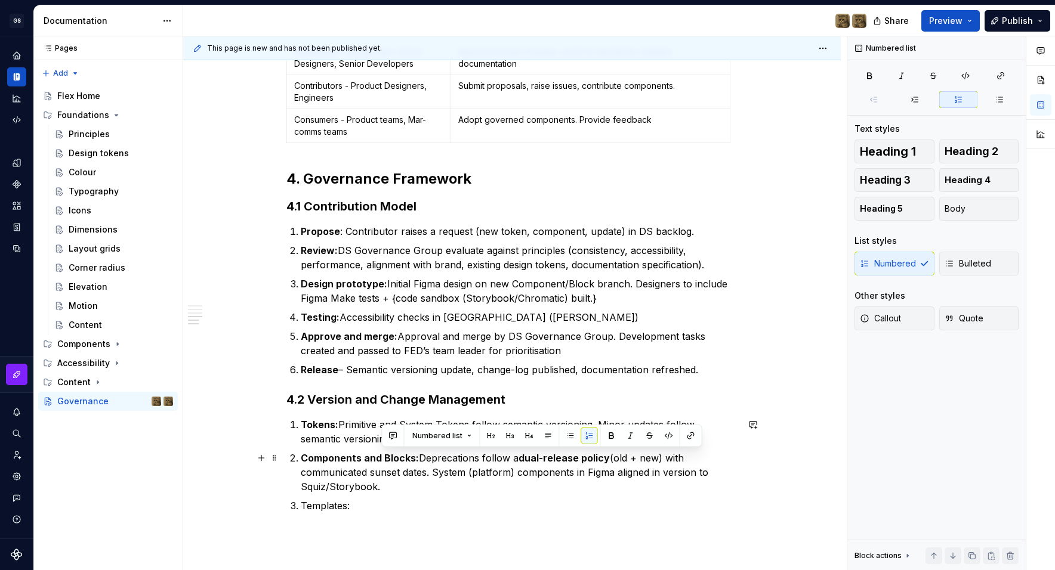
drag, startPoint x: 465, startPoint y: 471, endPoint x: 472, endPoint y: 485, distance: 16.3
click at [472, 485] on p "Components and Blocks: Deprecations follow a dual-release policy (old + new) wi…" at bounding box center [519, 472] width 437 height 43
copy p "Deprecations follow a dual-release policy (old + new) with communicated sunset …"
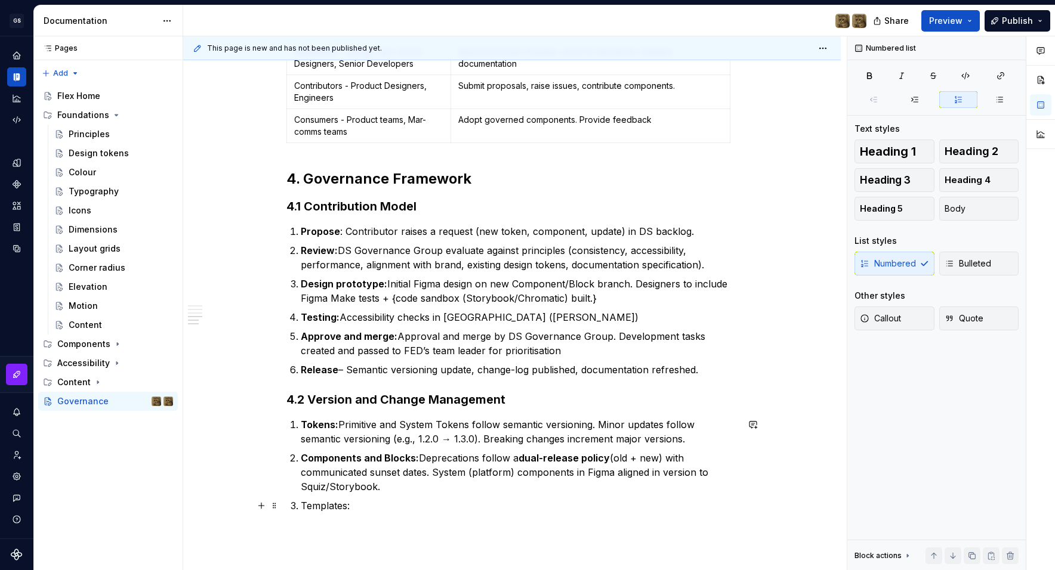
click at [367, 508] on p "Templates:" at bounding box center [519, 506] width 437 height 14
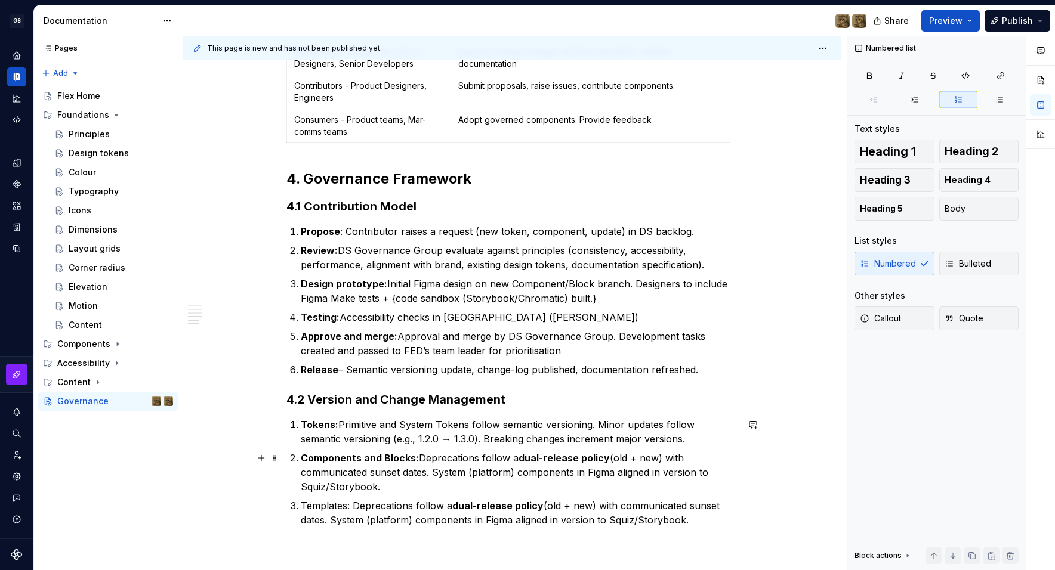
click at [423, 455] on p "Components and Blocks: Deprecations follow a dual-release policy (old + new) wi…" at bounding box center [519, 472] width 437 height 43
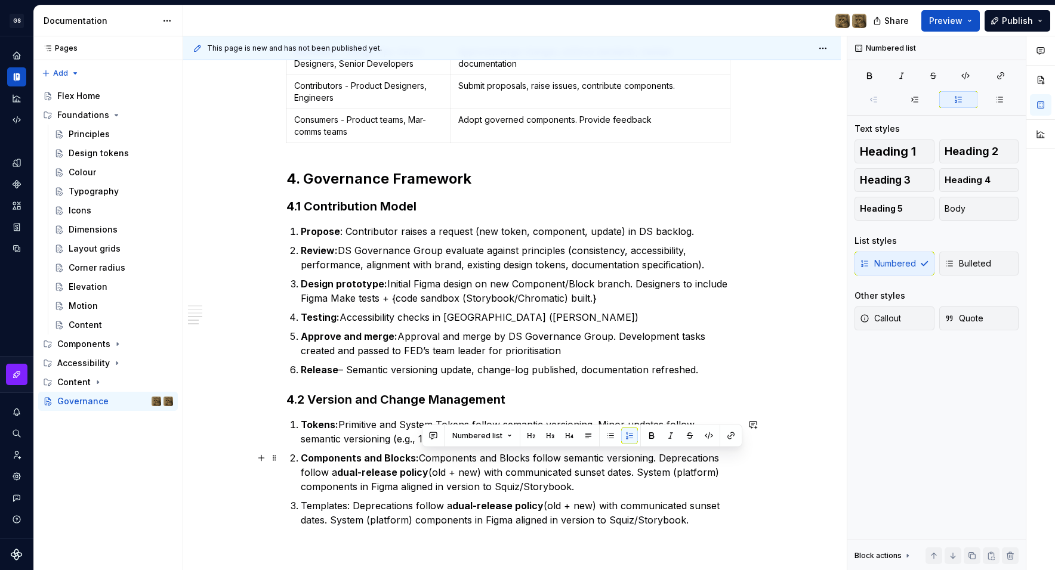
drag, startPoint x: 481, startPoint y: 477, endPoint x: 582, endPoint y: 483, distance: 100.9
click at [582, 483] on p "Components and Blocks: Components and Blocks follow semantic versioning. Deprec…" at bounding box center [519, 472] width 437 height 43
copy p "Components and Blocks follow semantic versioning. Deprecations follow a dual-re…"
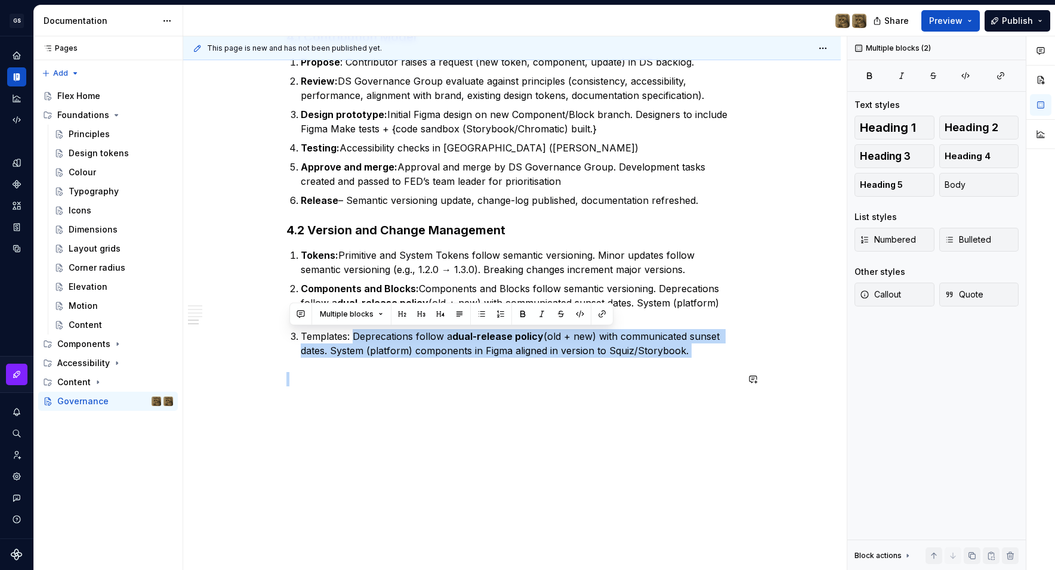
scroll to position [746, 0]
drag, startPoint x: 356, startPoint y: 506, endPoint x: 425, endPoint y: 524, distance: 71.6
click at [425, 524] on div "1. Purpose The goal of governance of this design system is to ensure the system…" at bounding box center [511, 10] width 657 height 1122
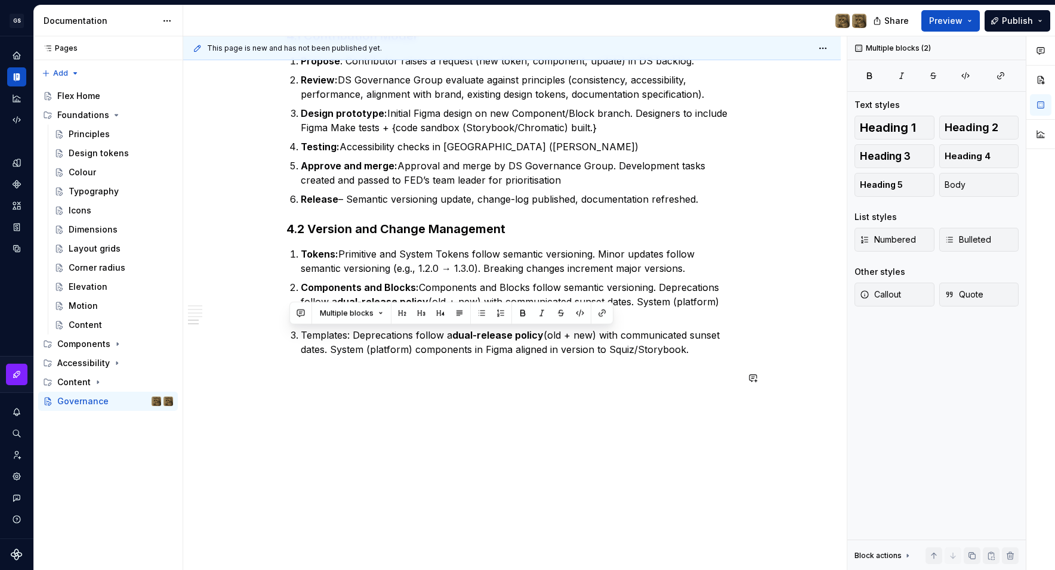
scroll to position [731, 0]
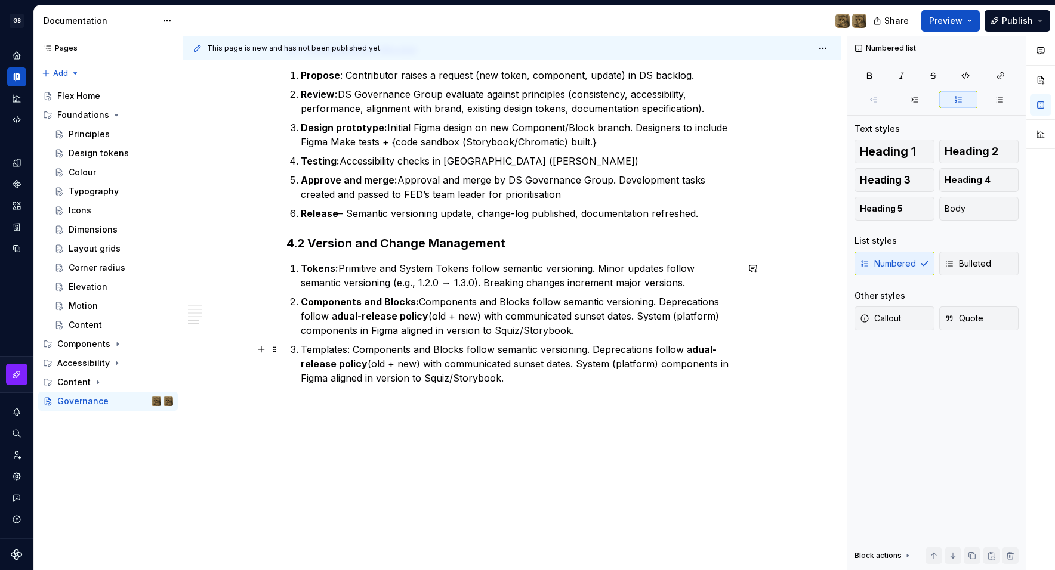
click at [383, 350] on p "Templates: Components and Blocks follow semantic versioning. Deprecations follo…" at bounding box center [519, 363] width 437 height 43
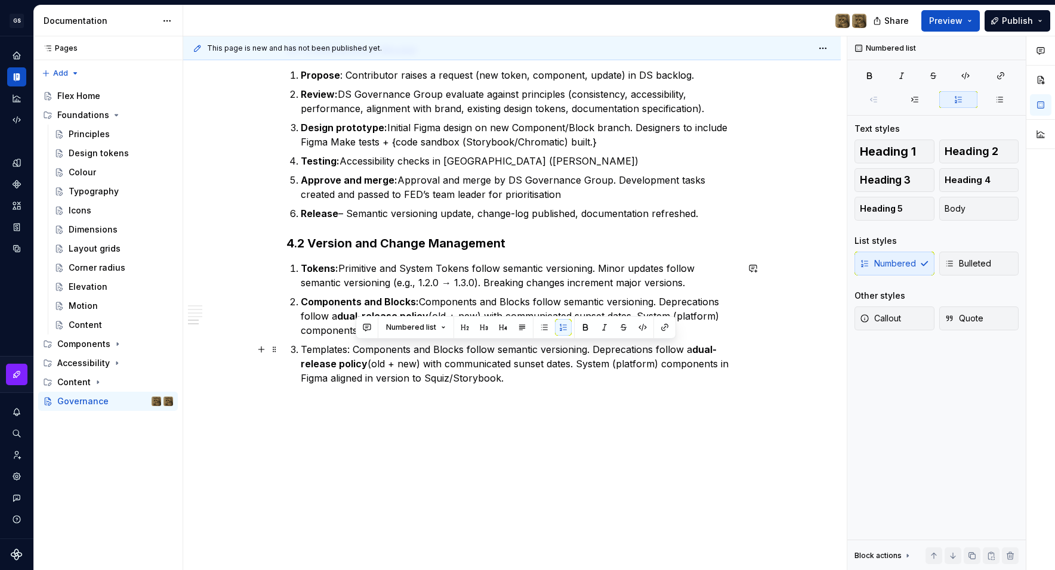
click at [383, 350] on p "Templates: Components and Blocks follow semantic versioning. Deprecations follo…" at bounding box center [519, 363] width 437 height 43
drag, startPoint x: 466, startPoint y: 351, endPoint x: 358, endPoint y: 348, distance: 108.0
click at [358, 348] on p "Templates: Components and Blocks follow semantic versioning. Deprecations follo…" at bounding box center [519, 363] width 437 height 43
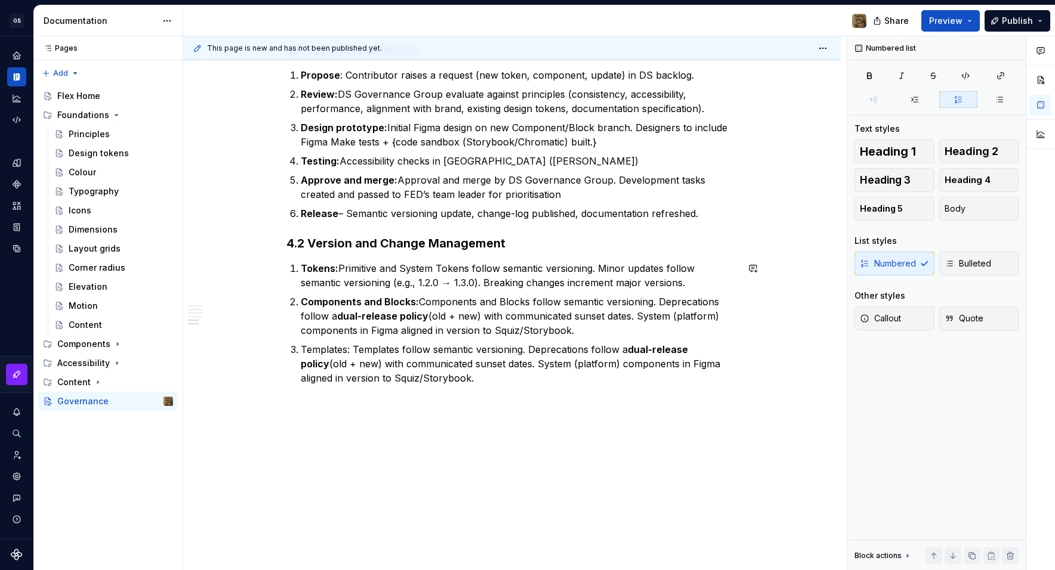
click at [513, 416] on div "1. Purpose The goal of governance of this design system is to ensure the system…" at bounding box center [511, 17] width 657 height 1108
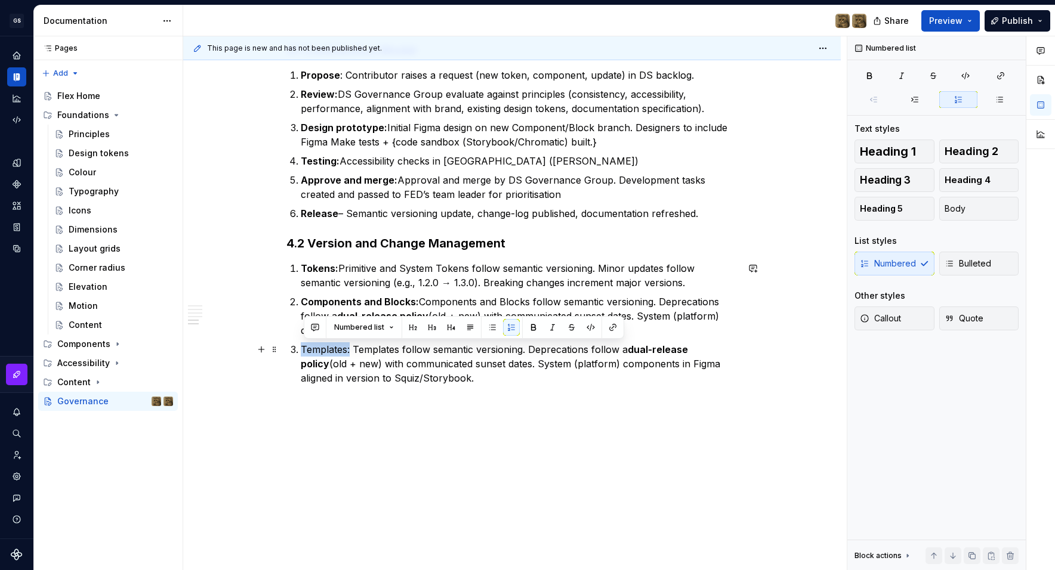
drag, startPoint x: 353, startPoint y: 349, endPoint x: 305, endPoint y: 342, distance: 48.2
click at [305, 342] on ol "Tokens: Primitive and System Tokens follow semantic versioning. Minor updates f…" at bounding box center [519, 323] width 437 height 124
click at [527, 322] on button "button" at bounding box center [533, 327] width 17 height 17
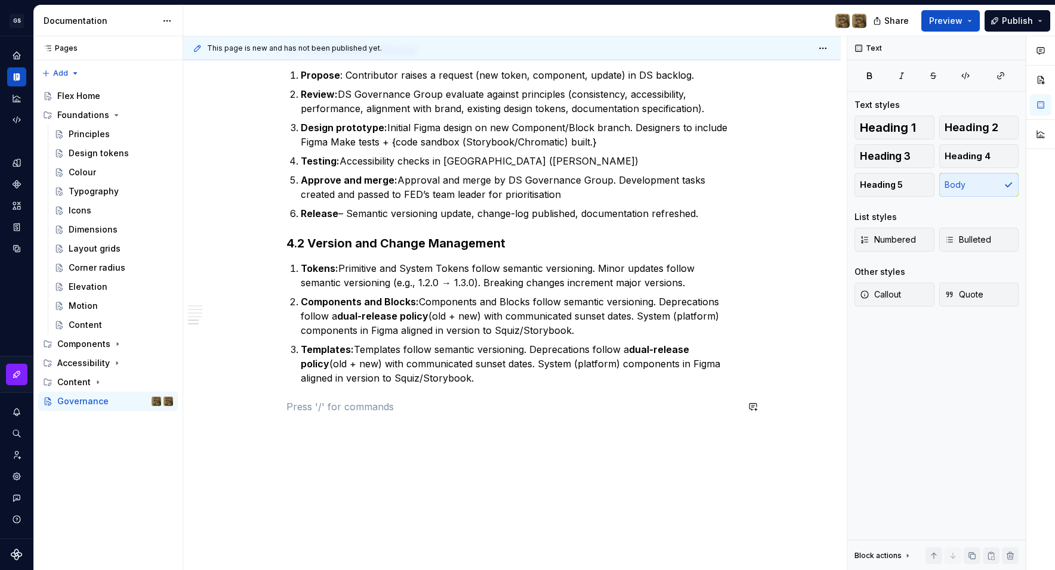
click at [452, 381] on p "Templates: Templates follow semantic versioning. Deprecations follow a dual-rel…" at bounding box center [519, 363] width 437 height 43
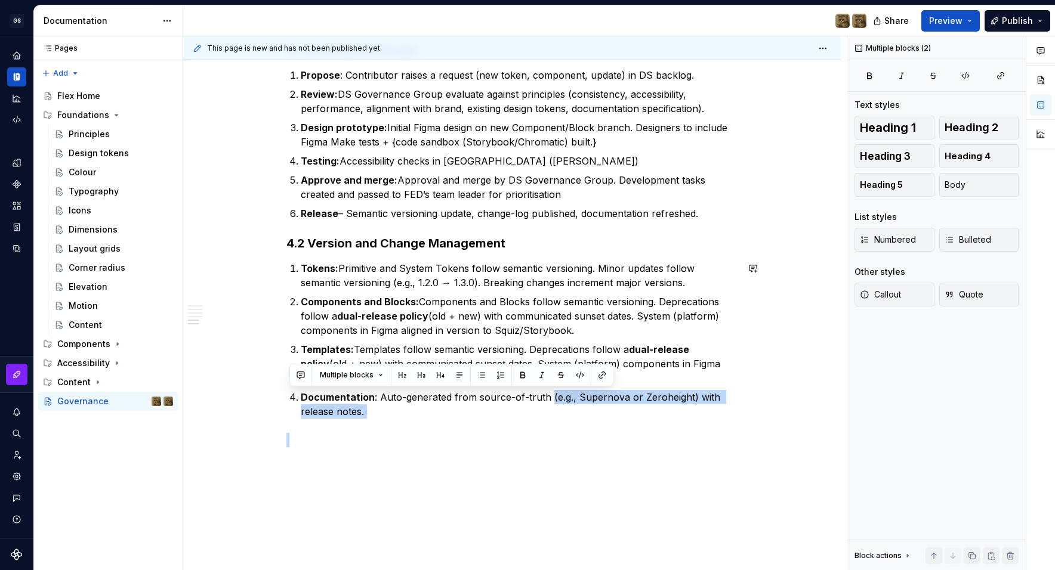
drag, startPoint x: 551, startPoint y: 396, endPoint x: 604, endPoint y: 428, distance: 61.8
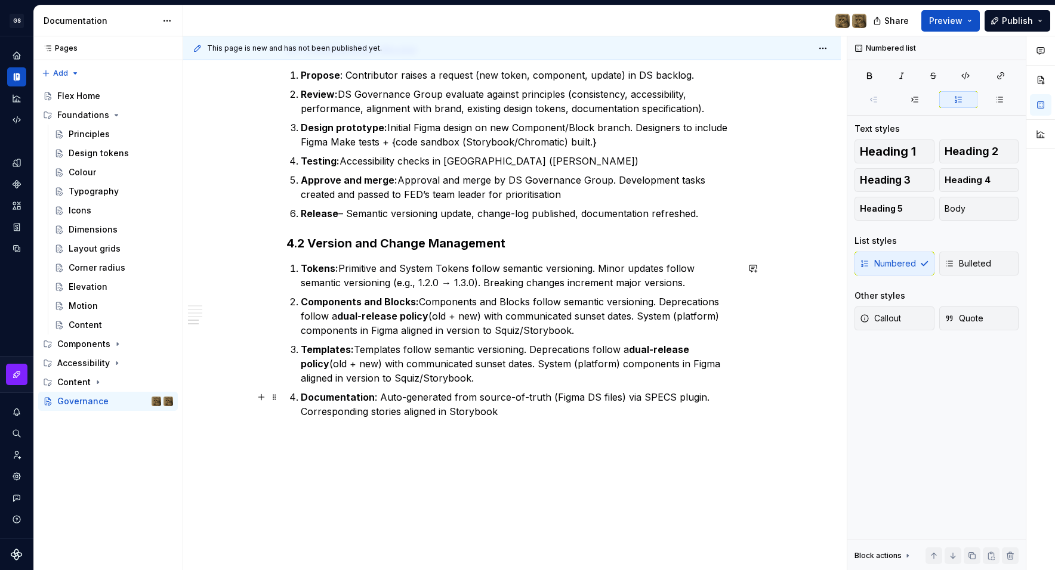
click at [375, 412] on p "Documentation : Auto-generated from source-of-truth (Figma DS files) via SPECS …" at bounding box center [519, 404] width 437 height 29
click at [573, 415] on p "Documentation : Auto-generated from source-of-truth (Figma DS files) via SPECS …" at bounding box center [519, 404] width 437 height 29
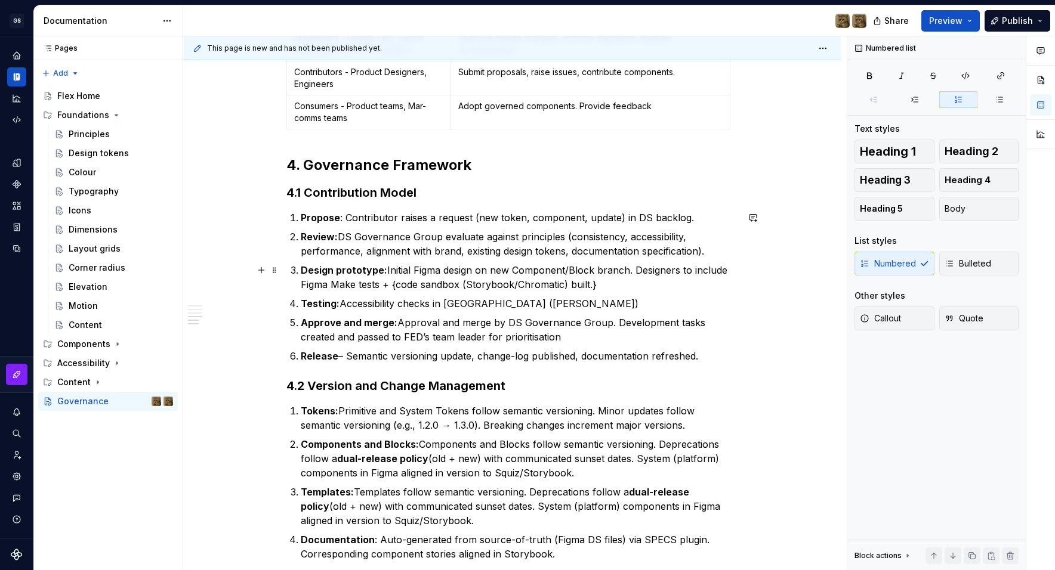
scroll to position [765, 0]
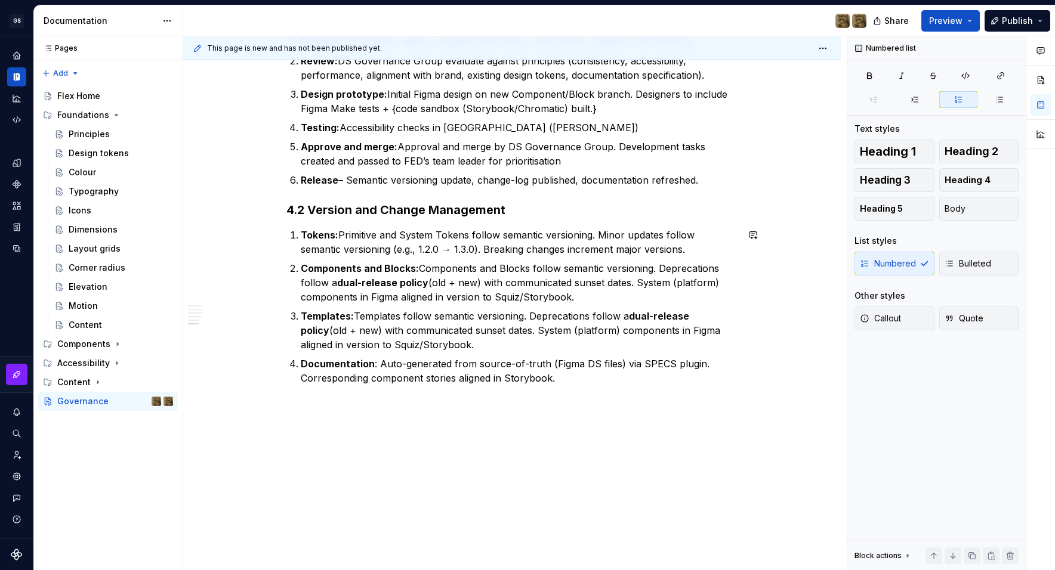
click at [456, 421] on div "1. Purpose The goal of governance of this design system is to ensure the system…" at bounding box center [511, 0] width 657 height 1141
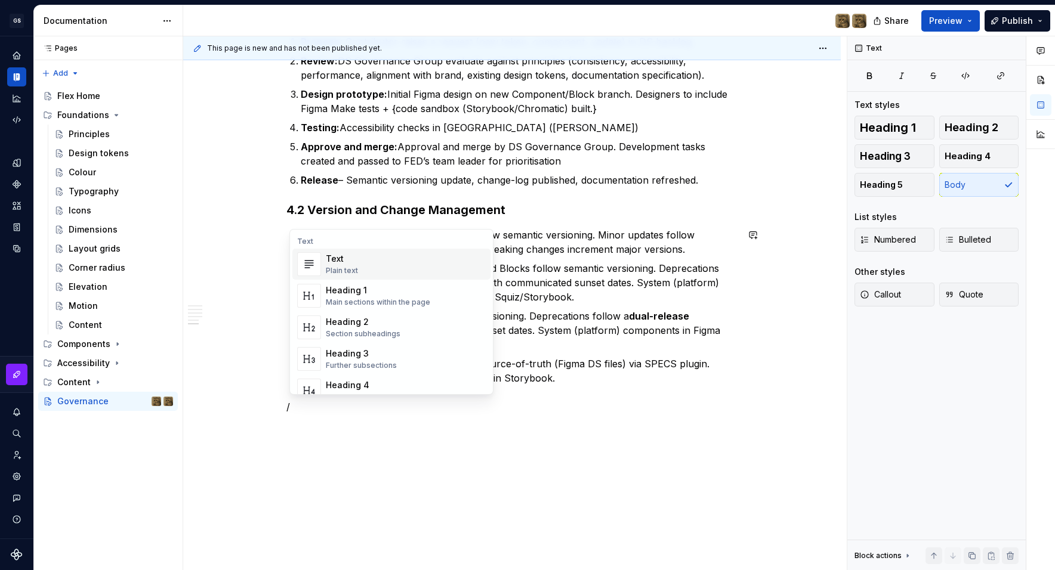
click at [354, 355] on div "Heading 3" at bounding box center [361, 354] width 71 height 12
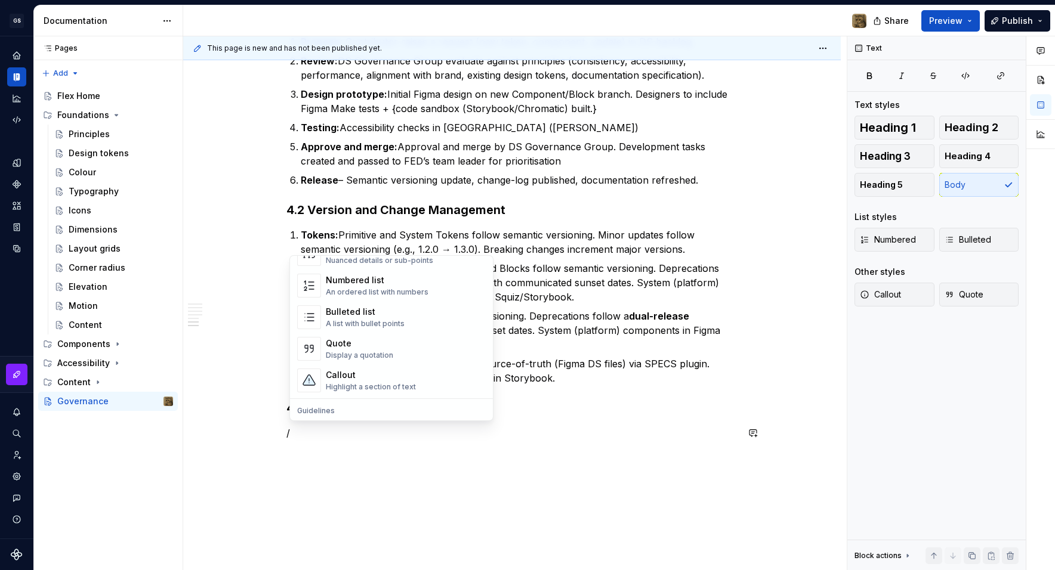
scroll to position [188, 0]
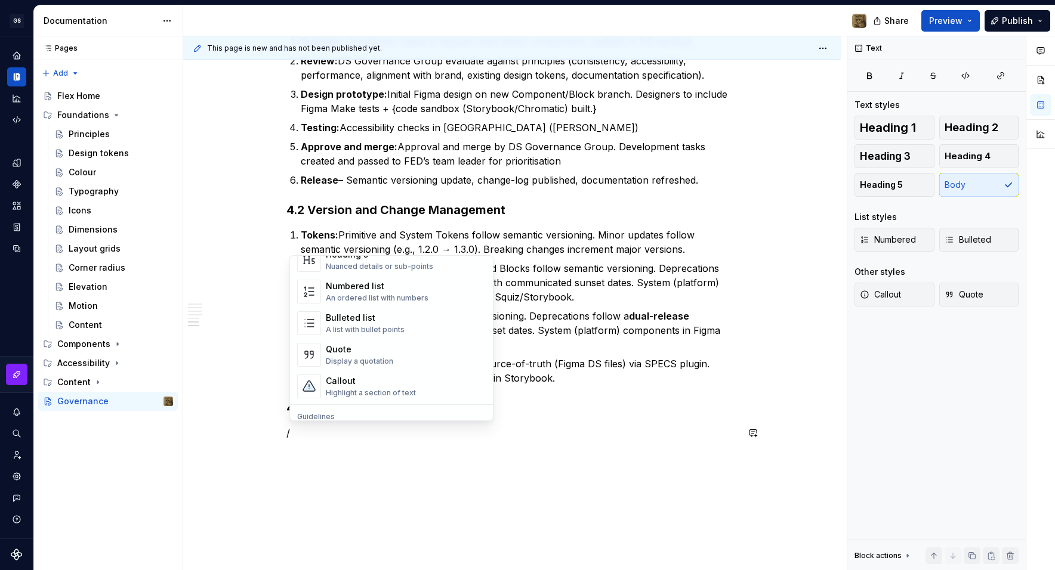
click at [379, 327] on div "A list with bullet points" at bounding box center [365, 330] width 79 height 10
click at [379, 327] on p "Templates: Templates follow semantic versioning. Deprecations follow a dual-rel…" at bounding box center [519, 330] width 437 height 43
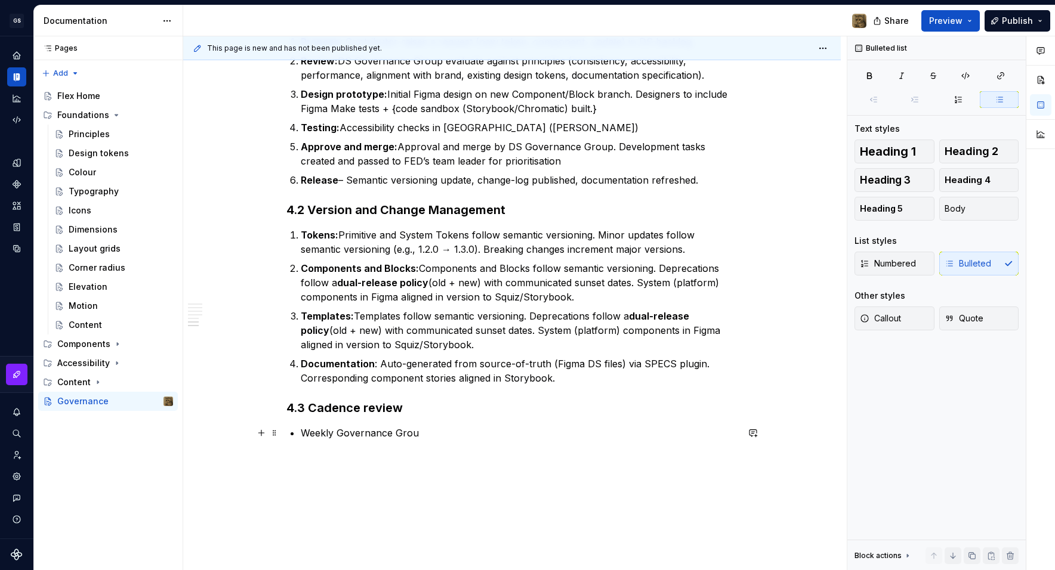
click at [341, 432] on p "Weekly Governance Grou" at bounding box center [519, 433] width 437 height 14
click at [436, 434] on p "Weekly DS Governance Grou" at bounding box center [519, 433] width 437 height 14
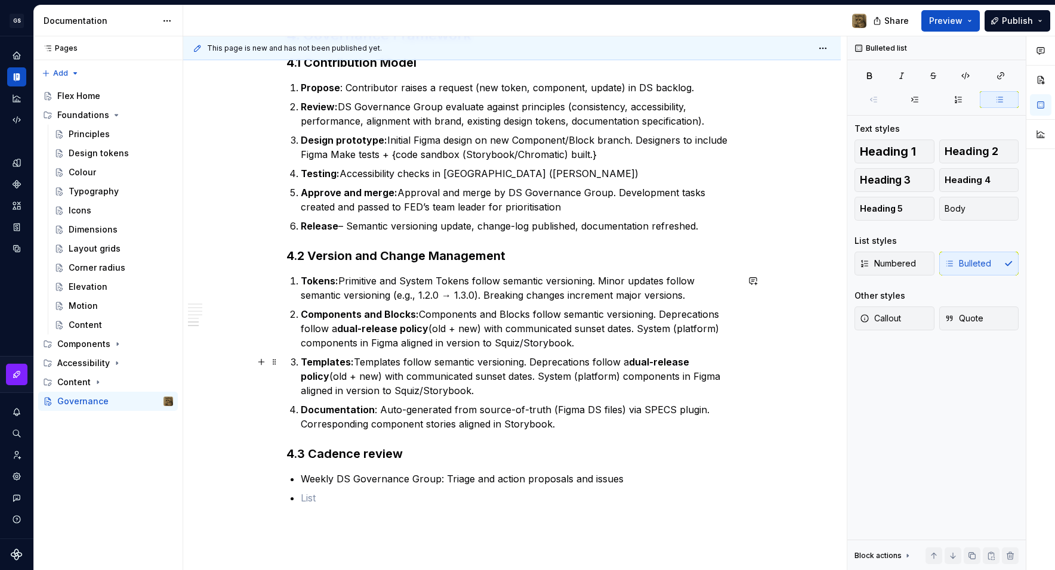
scroll to position [791, 0]
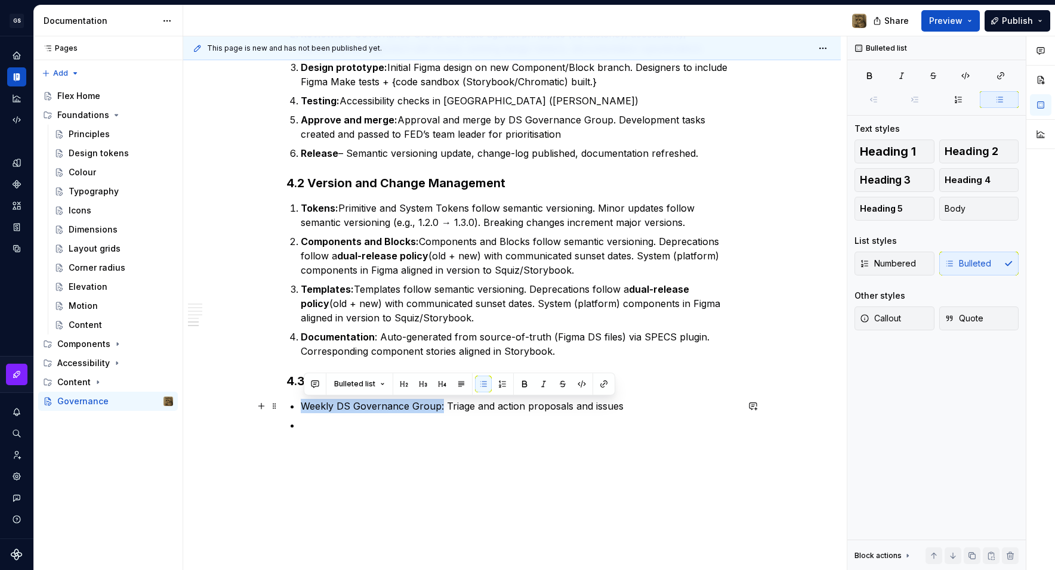
drag, startPoint x: 442, startPoint y: 406, endPoint x: 307, endPoint y: 403, distance: 135.4
click at [307, 403] on p "Weekly DS Governance Group: Triage and action proposals and issues" at bounding box center [519, 406] width 437 height 14
click at [524, 391] on button "button" at bounding box center [524, 384] width 17 height 17
click at [381, 422] on p at bounding box center [519, 425] width 437 height 14
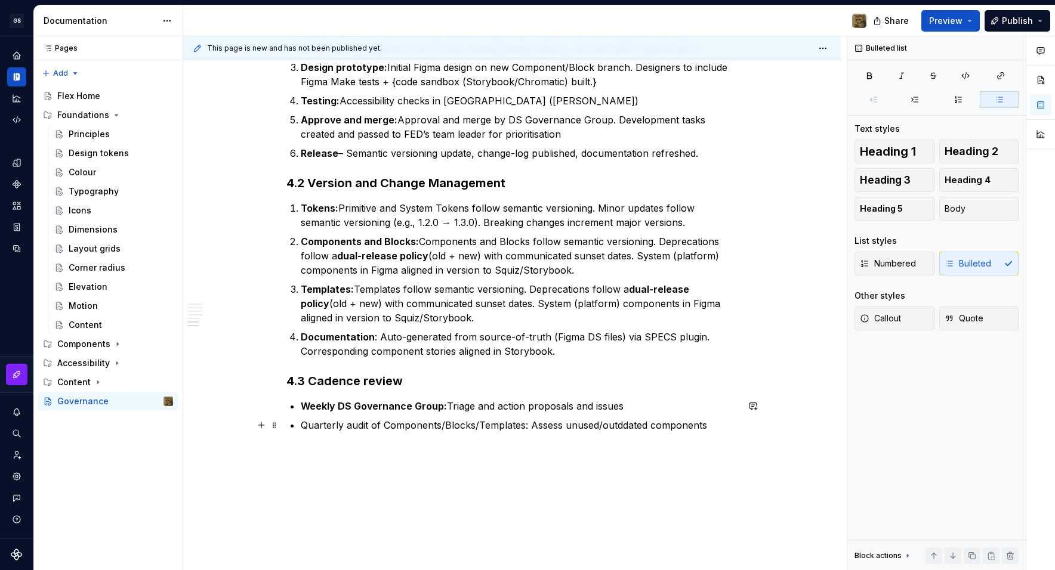
click at [628, 426] on p "Quarterly audit of Components/Blocks/Templates: Assess unused/outddated compone…" at bounding box center [519, 425] width 437 height 14
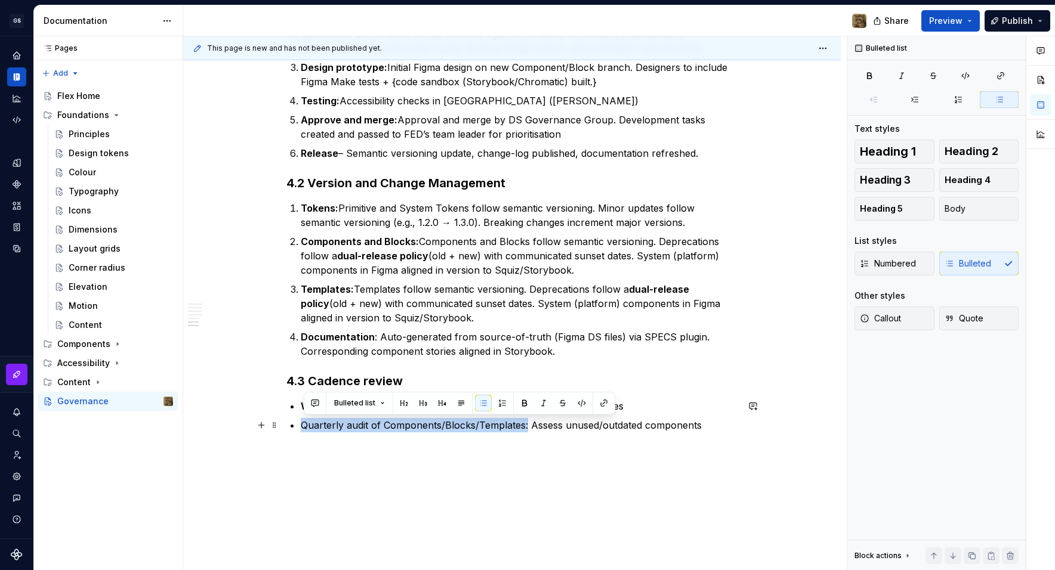
drag, startPoint x: 528, startPoint y: 427, endPoint x: 302, endPoint y: 419, distance: 226.8
click at [524, 406] on button "button" at bounding box center [524, 403] width 17 height 17
click at [717, 425] on p "Quarterly audit of Components/Blocks/Templates: Assess unused/outdated componen…" at bounding box center [519, 425] width 437 height 14
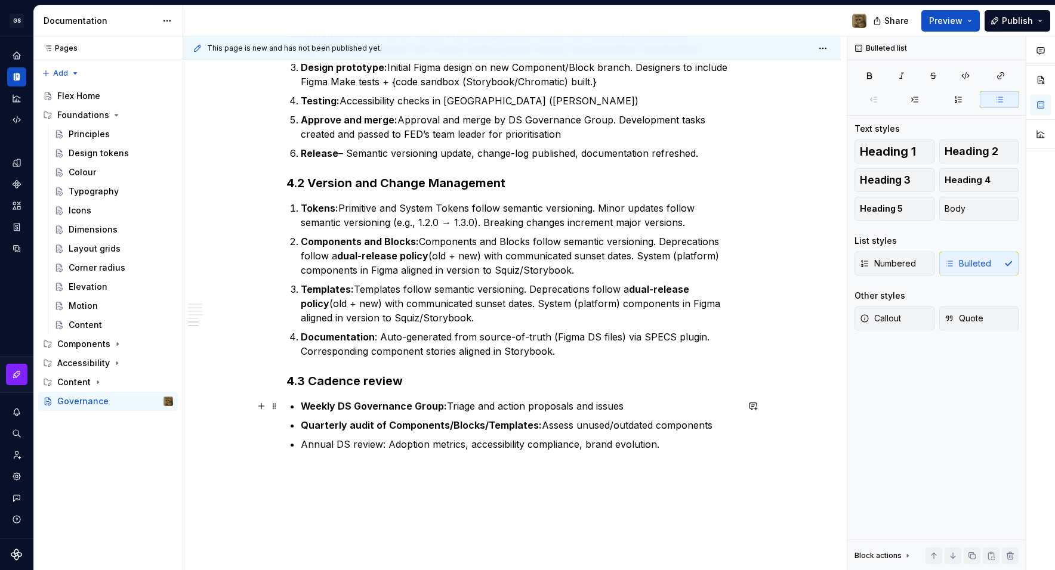
click at [629, 401] on p "Weekly DS Governance Group: Triage and action proposals and issues" at bounding box center [519, 406] width 437 height 14
click at [712, 430] on p "Quarterly audit of Components/Blocks/Templates: Assess unused/outdated componen…" at bounding box center [519, 425] width 437 height 14
drag, startPoint x: 385, startPoint y: 446, endPoint x: 303, endPoint y: 440, distance: 82.5
click at [303, 440] on p "Annual DS review: Adoption metrics, accessibility compliance, brand evolution." at bounding box center [519, 444] width 437 height 14
click at [521, 423] on button "button" at bounding box center [524, 422] width 17 height 17
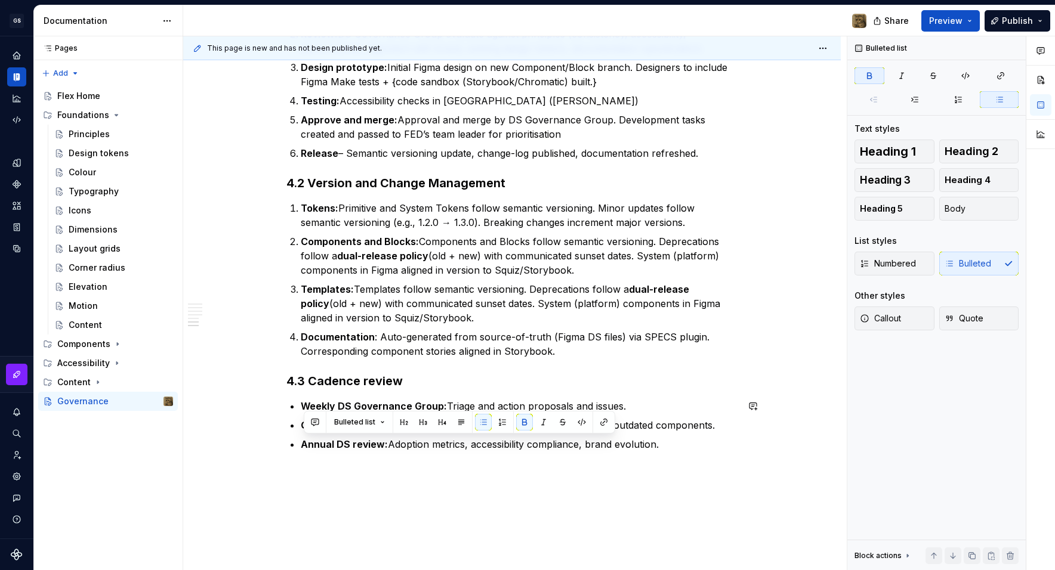
click at [521, 511] on div "1. Purpose The goal of governance of this design system is to ensure the system…" at bounding box center [511, 20] width 657 height 1234
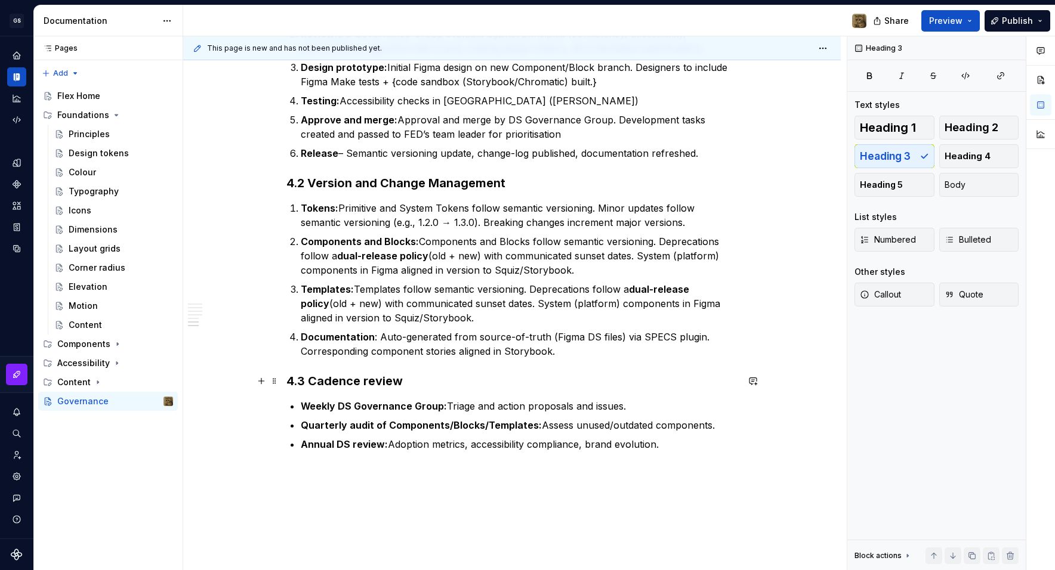
click at [412, 383] on h3 "4.3 Cadence review" at bounding box center [511, 381] width 451 height 17
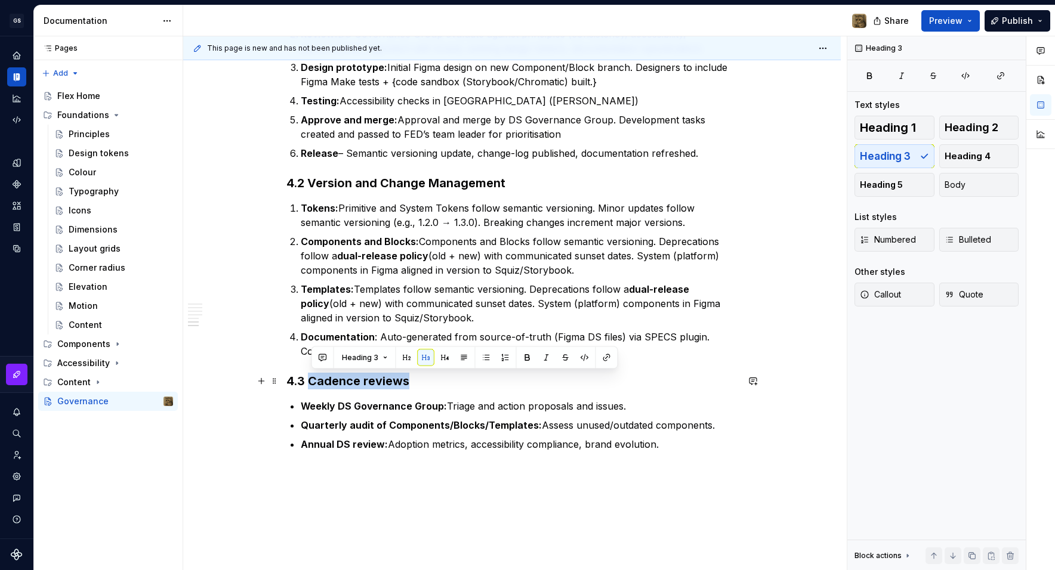
drag, startPoint x: 418, startPoint y: 382, endPoint x: 312, endPoint y: 377, distance: 105.7
click at [312, 377] on h3 "4.3 Cadence reviews" at bounding box center [511, 381] width 451 height 17
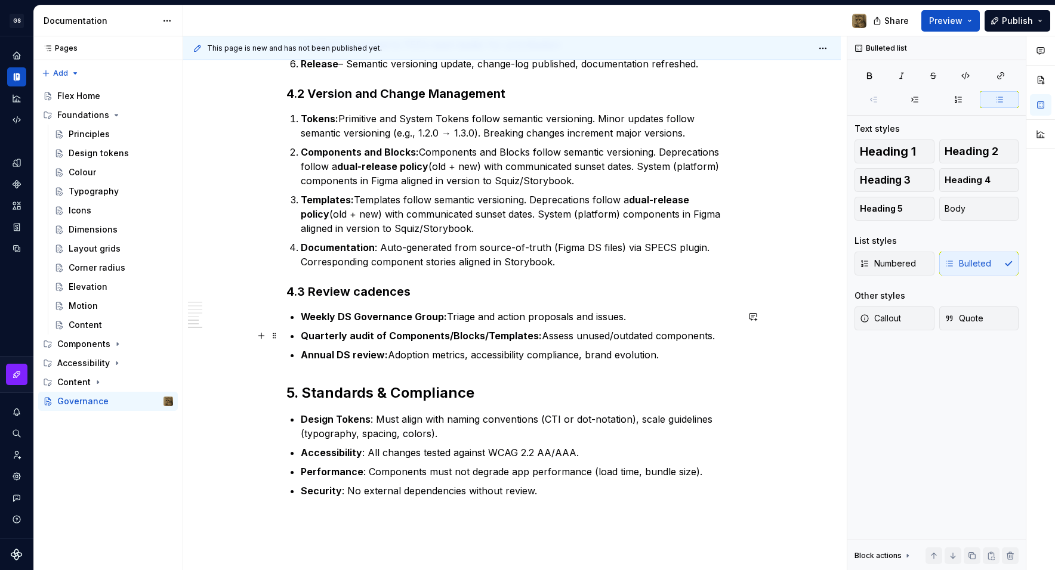
scroll to position [918, 0]
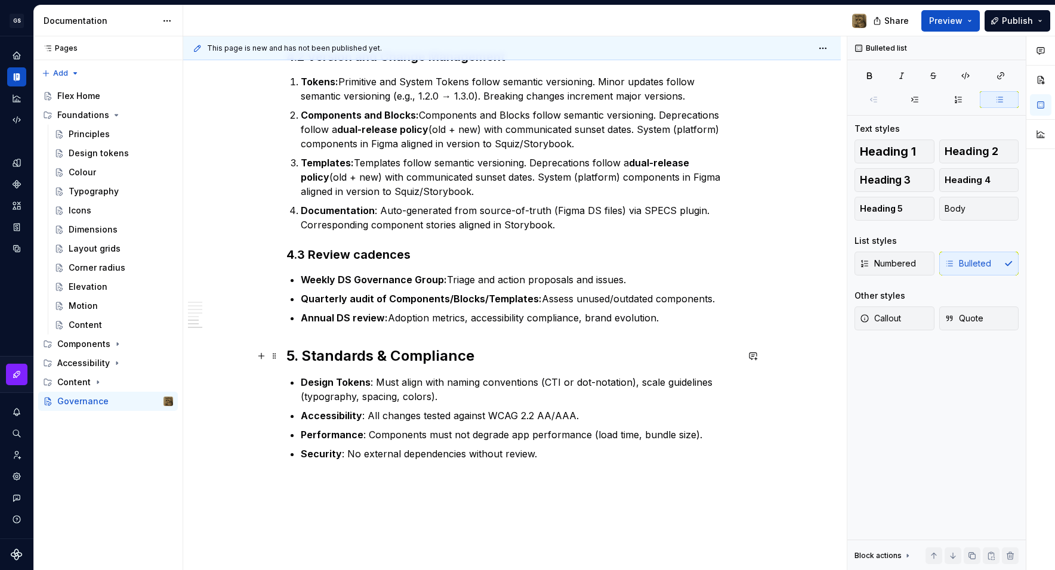
click at [355, 362] on h2 "5. Standards & Compliance" at bounding box center [511, 356] width 451 height 19
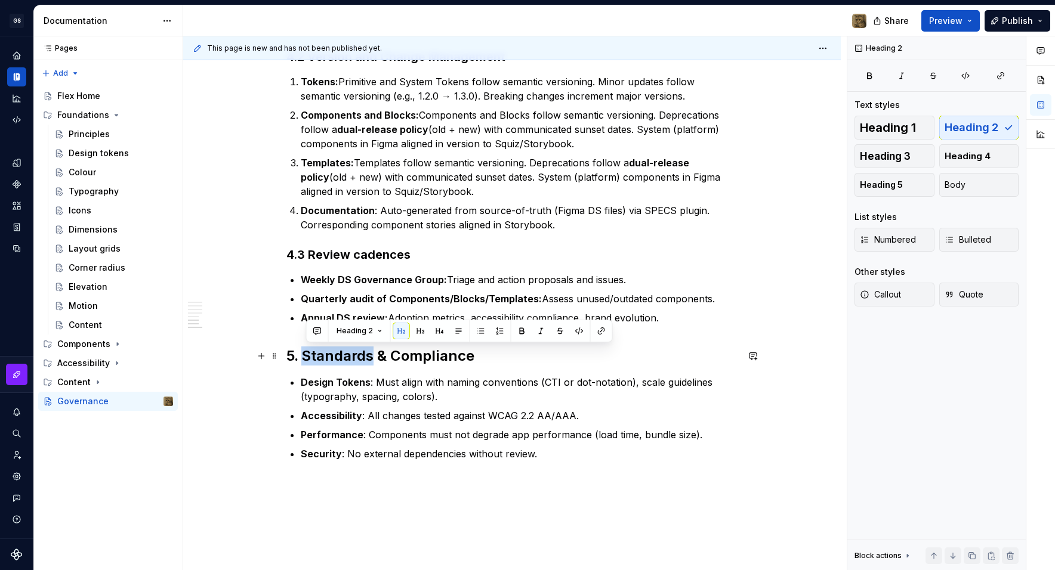
click at [355, 362] on h2 "5. Standards & Compliance" at bounding box center [511, 356] width 451 height 19
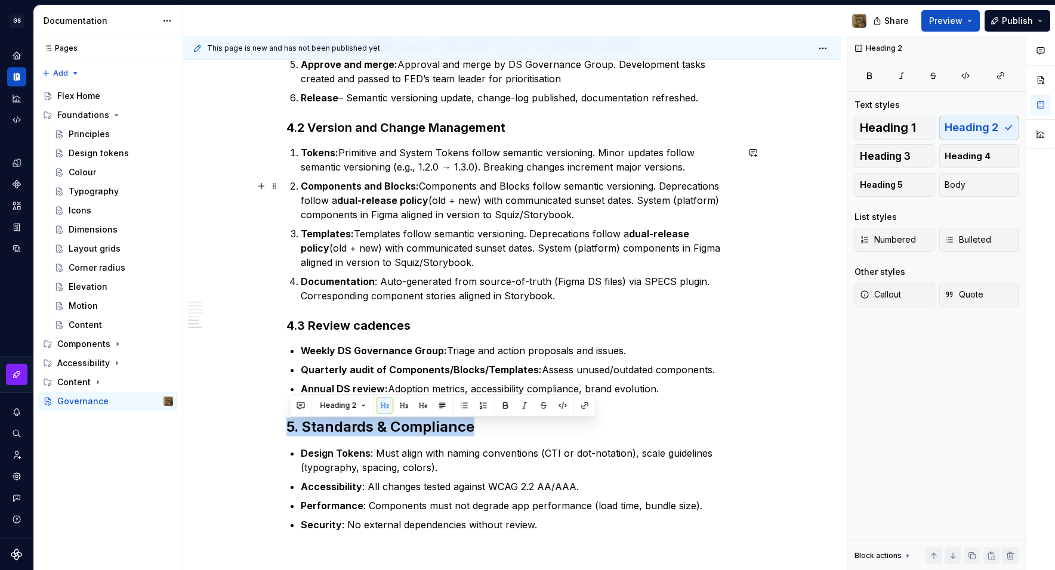
scroll to position [843, 0]
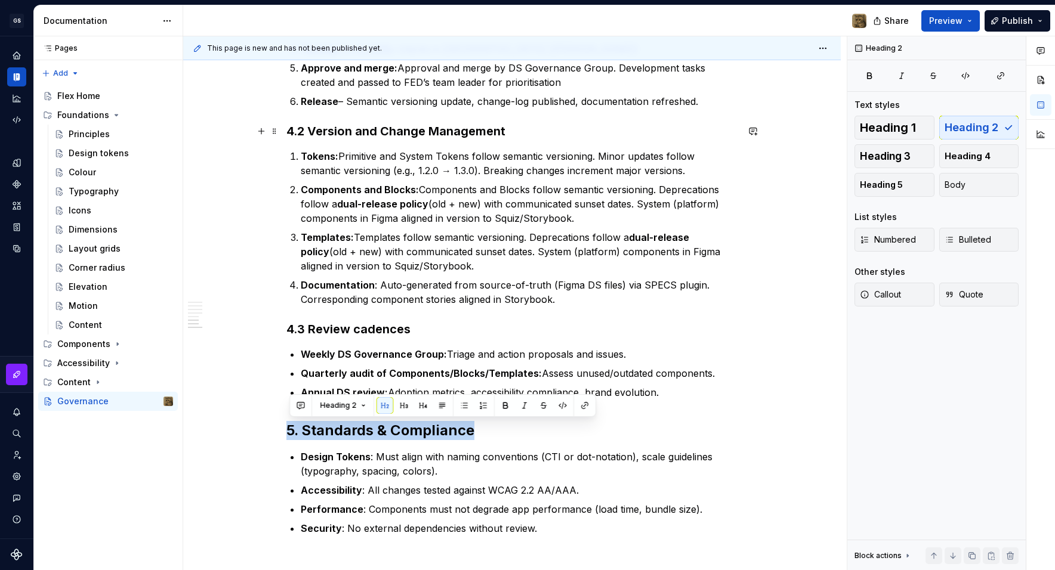
click at [355, 137] on h3 "4.2 Version and Change Management" at bounding box center [511, 131] width 451 height 17
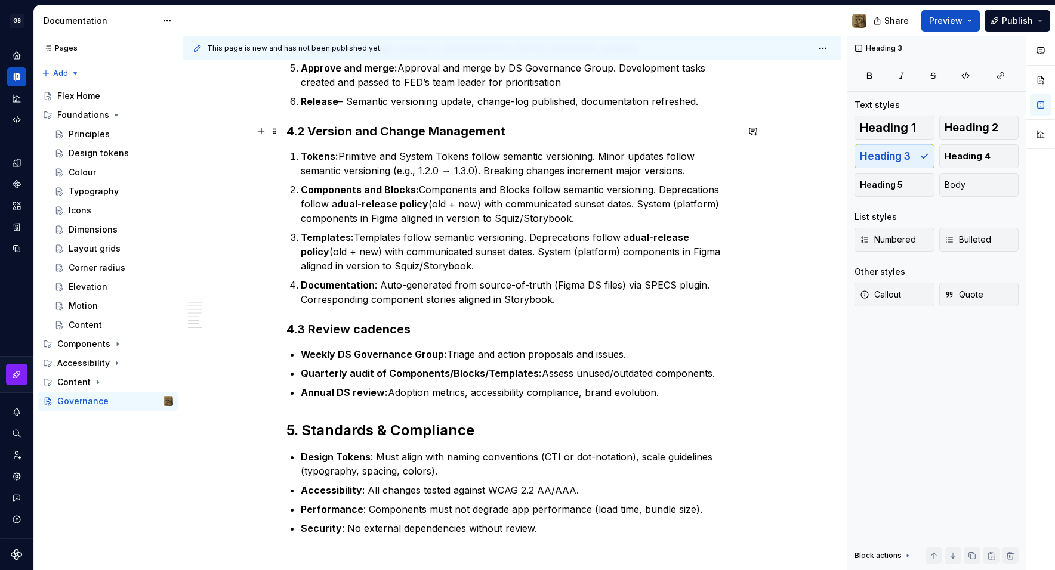
click at [355, 137] on h3 "4.2 Version and Change Management" at bounding box center [511, 131] width 451 height 17
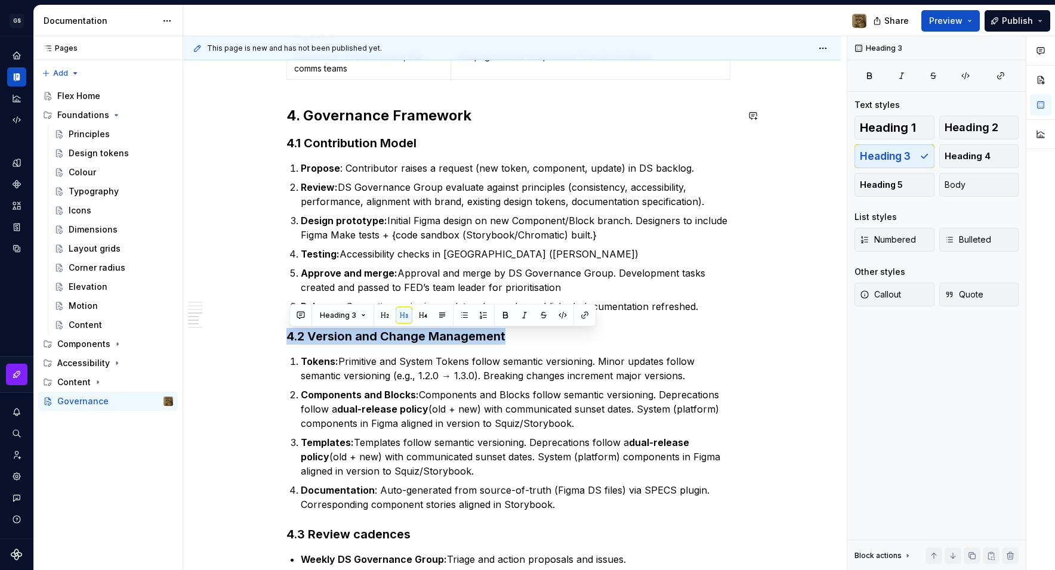
scroll to position [636, 0]
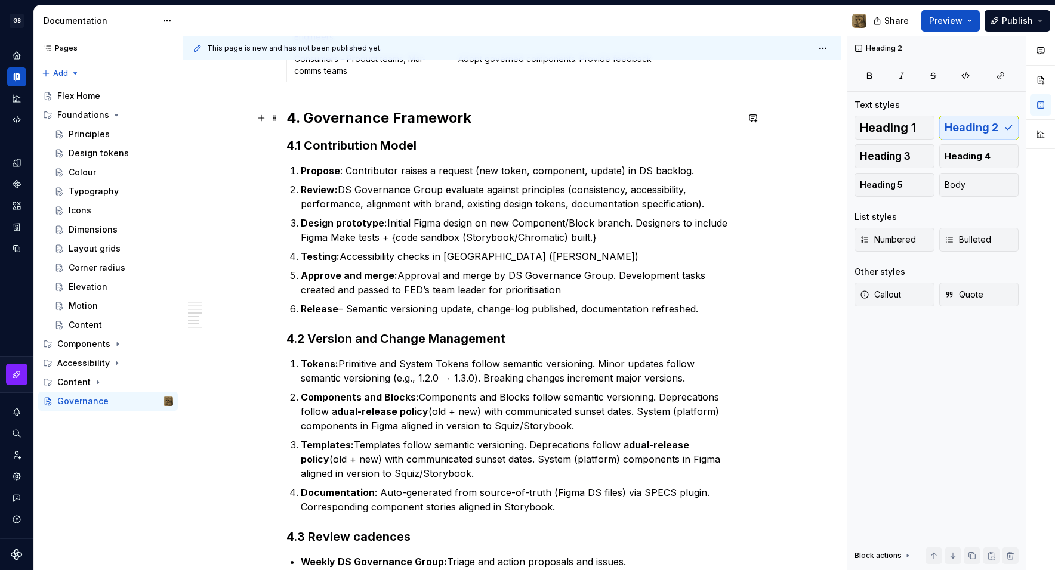
click at [351, 119] on h2 "4. Governance Framework" at bounding box center [511, 118] width 451 height 19
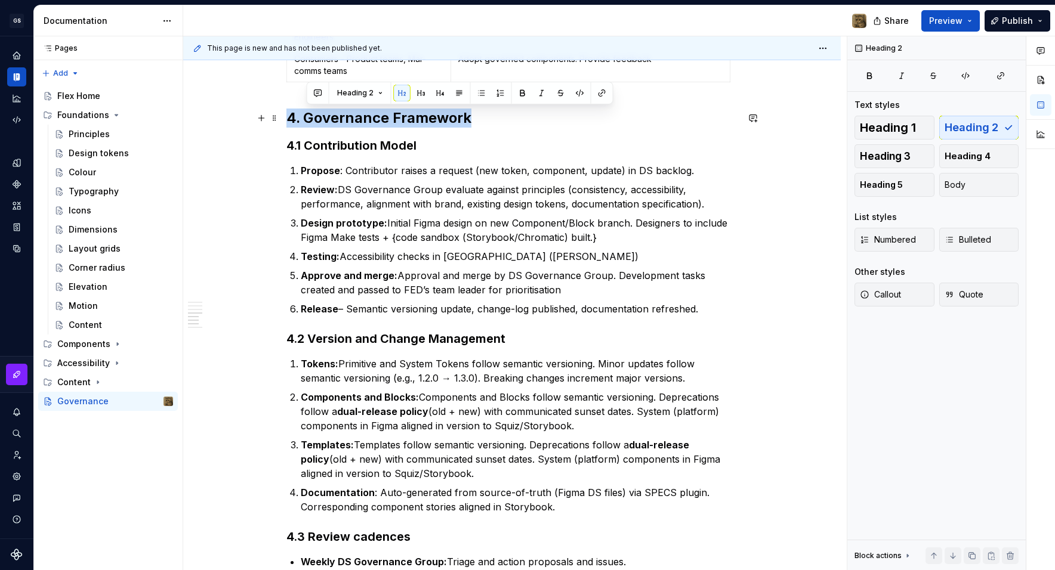
click at [351, 119] on h2 "4. Governance Framework" at bounding box center [511, 118] width 451 height 19
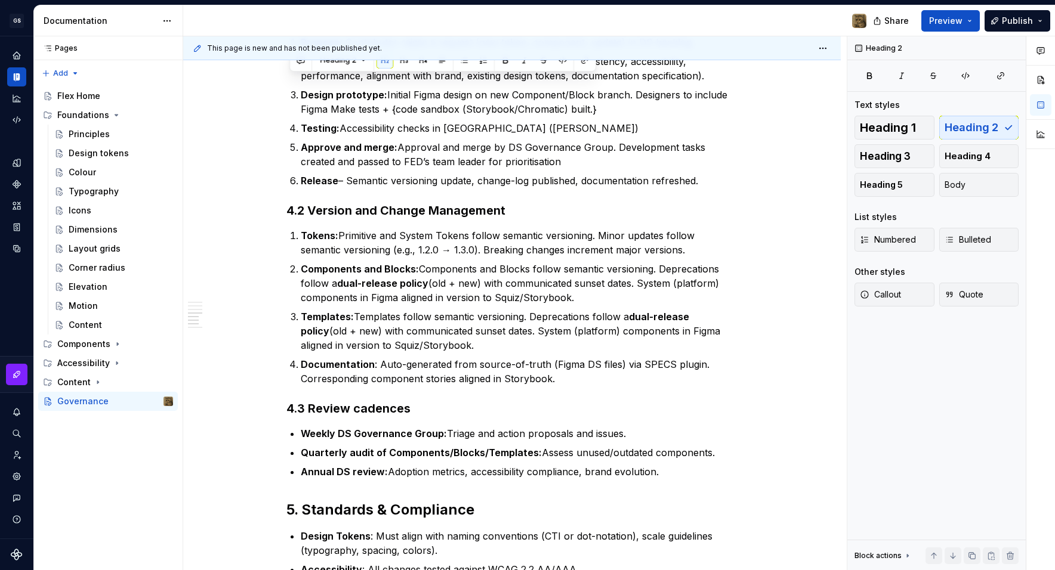
scroll to position [903, 0]
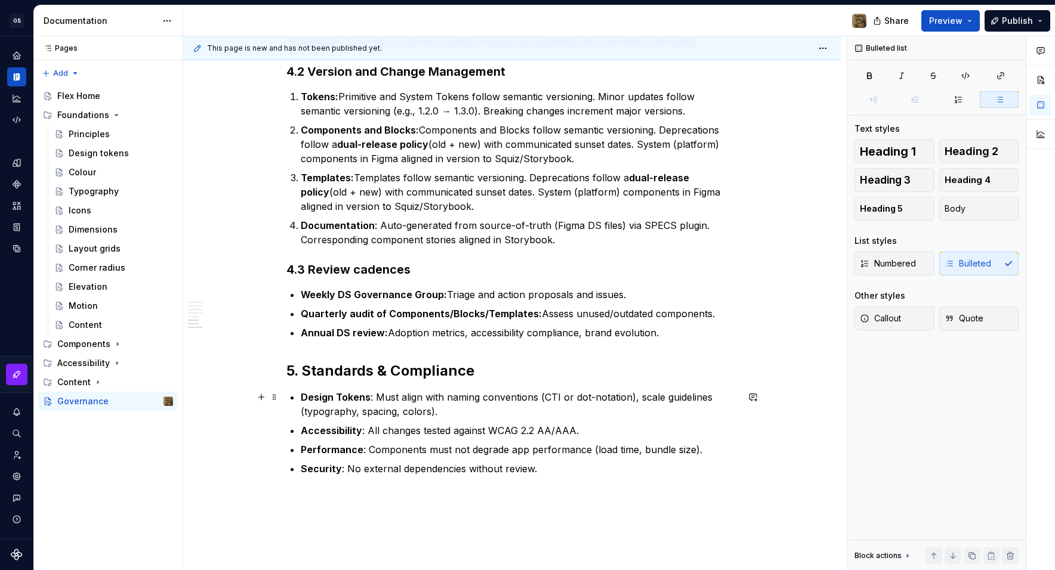
click at [561, 400] on p "Design Tokens : Must align with naming conventions (CTI or dot-notation), scale…" at bounding box center [519, 404] width 437 height 29
click at [629, 398] on p "Design Tokens : Must align with naming conventions (CTI or dot-notation), scale…" at bounding box center [519, 404] width 437 height 29
click at [423, 412] on p "Design Tokens : Must align with naming conventions (CTI or dot-notation), scale…" at bounding box center [519, 404] width 437 height 29
click at [465, 467] on p "Security : No external dependencies without review." at bounding box center [519, 469] width 437 height 14
click at [558, 473] on p "Security : No external dependencies introduced without review." at bounding box center [519, 469] width 437 height 14
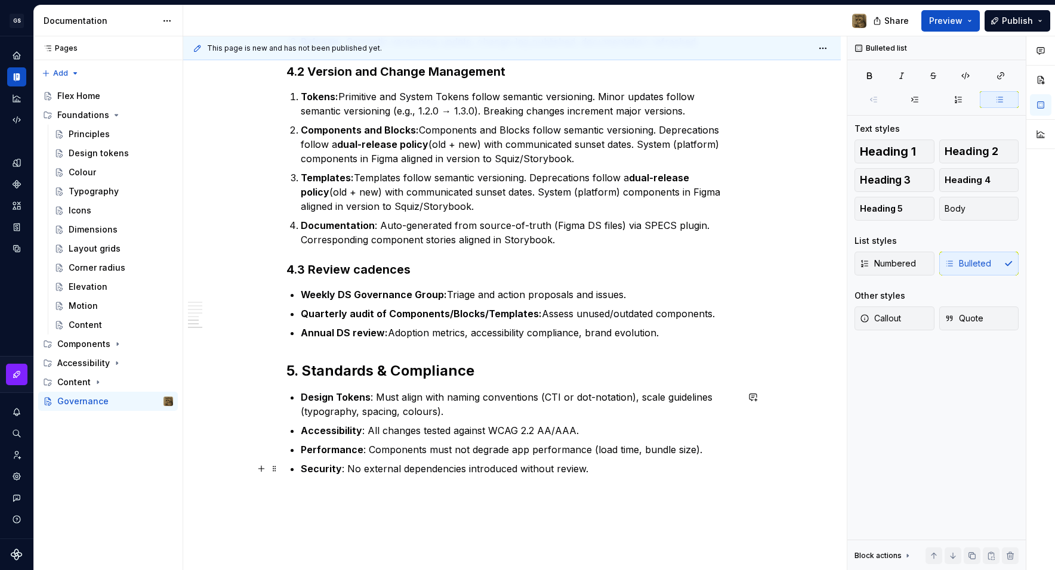
click at [585, 469] on p "Security : No external dependencies introduced without review." at bounding box center [519, 469] width 437 height 14
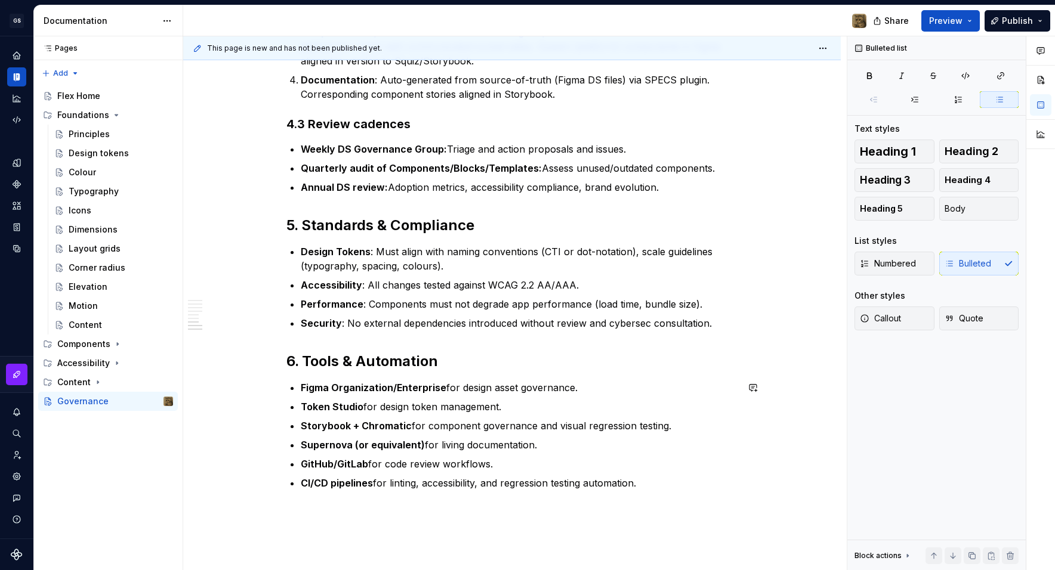
scroll to position [1067, 0]
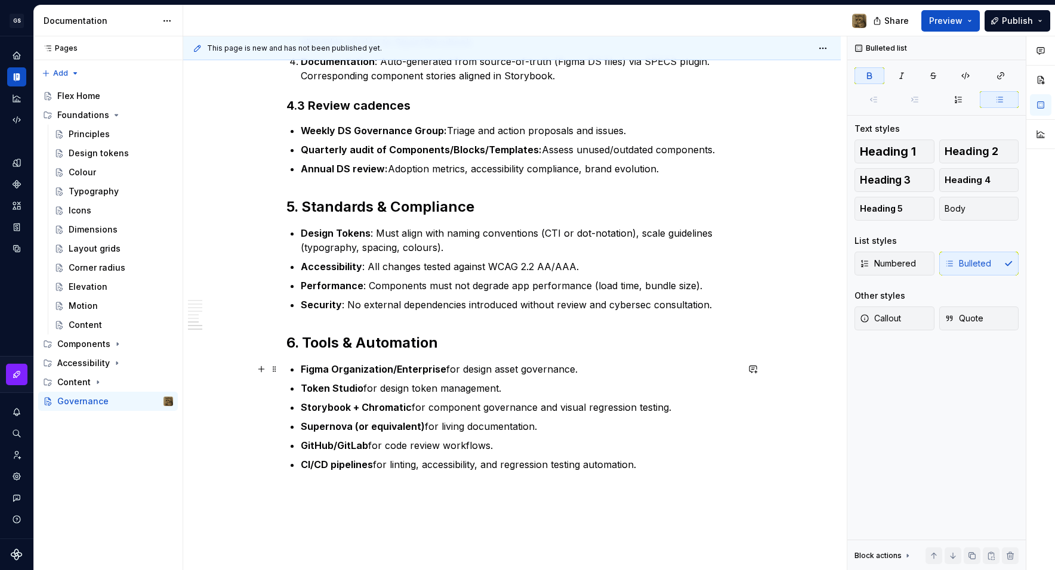
click at [369, 369] on strong "Figma Organization/Enterprise" at bounding box center [374, 369] width 146 height 12
click at [528, 371] on p "Figma Enterprise for design asset governance." at bounding box center [519, 369] width 437 height 14
click at [424, 427] on p "Supernova (or equivalent) for living documentation." at bounding box center [519, 426] width 437 height 14
click at [363, 389] on strong "Token Studio" at bounding box center [332, 388] width 63 height 12
click at [563, 387] on p "Token Studio/Supernova for design token management." at bounding box center [519, 388] width 437 height 14
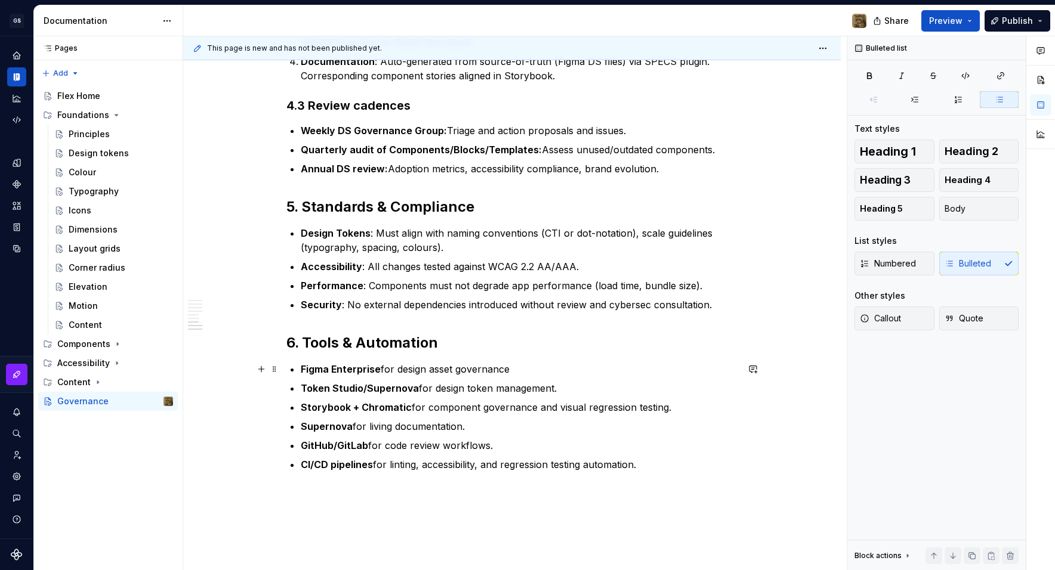
click at [527, 366] on p "Figma Enterprise for design asset governance" at bounding box center [519, 369] width 437 height 14
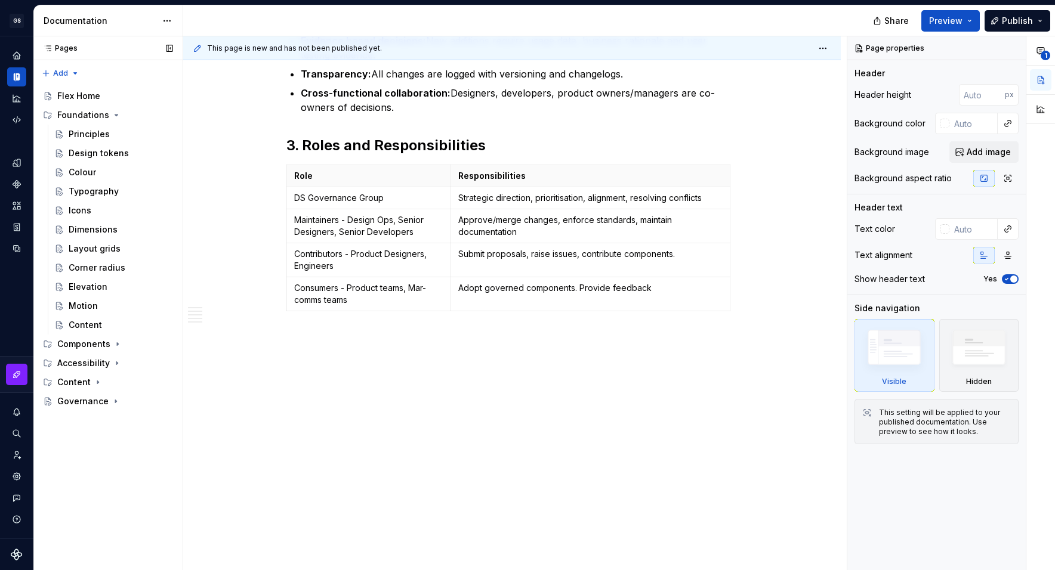
type textarea "*"
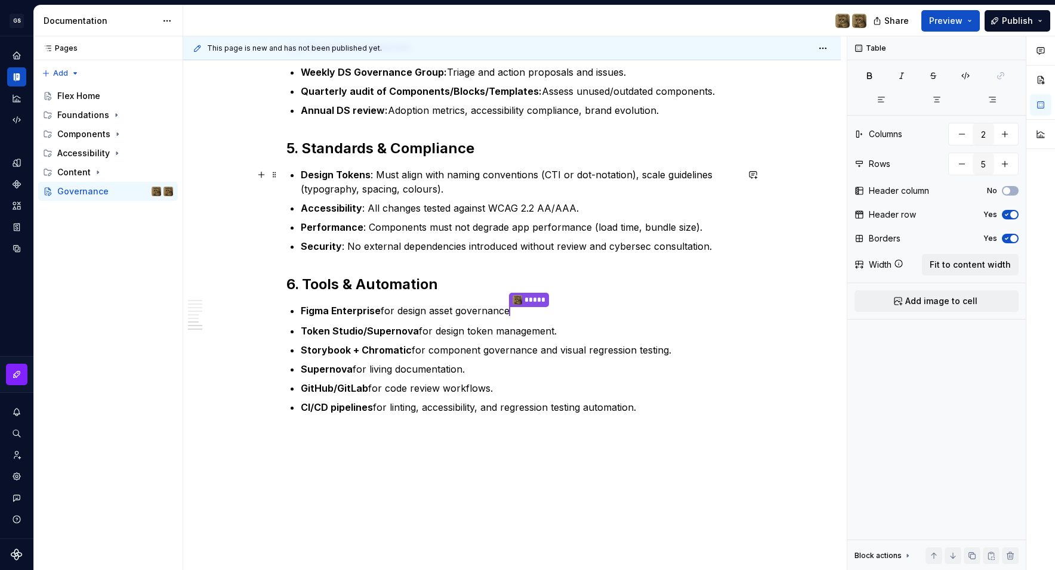
scroll to position [1154, 0]
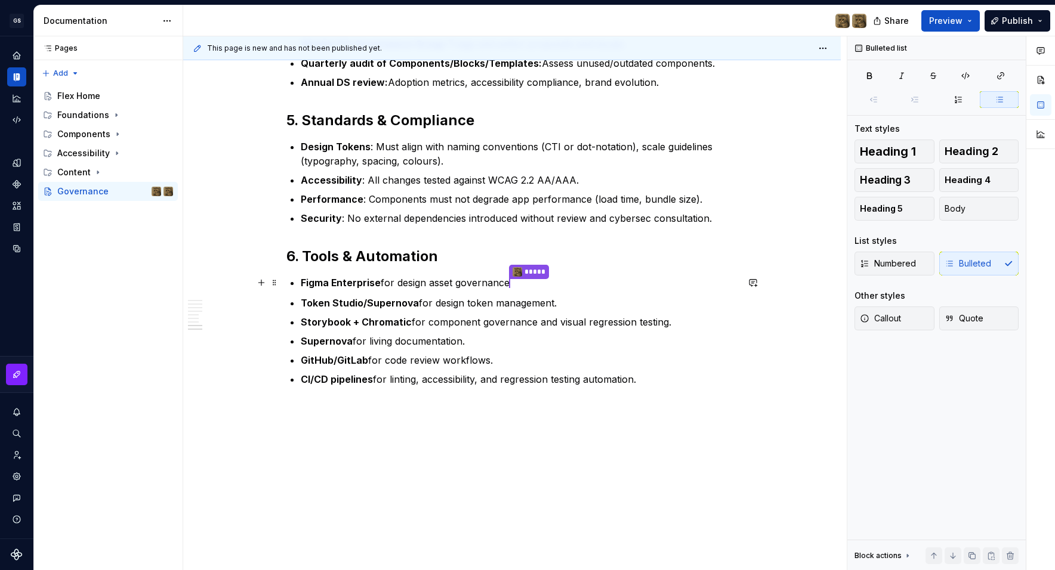
click at [539, 287] on p "Figma Enterprise for design asset governance *****" at bounding box center [519, 284] width 437 height 16
click at [389, 384] on p "CI/CD pipelines for linting, accessibility, and regression testing automation." at bounding box center [519, 379] width 437 height 14
click at [356, 319] on strong "Storybook + Chromatic" at bounding box center [356, 322] width 111 height 12
click at [454, 283] on p "Figma Enterprise for design asset governance *****" at bounding box center [519, 284] width 437 height 16
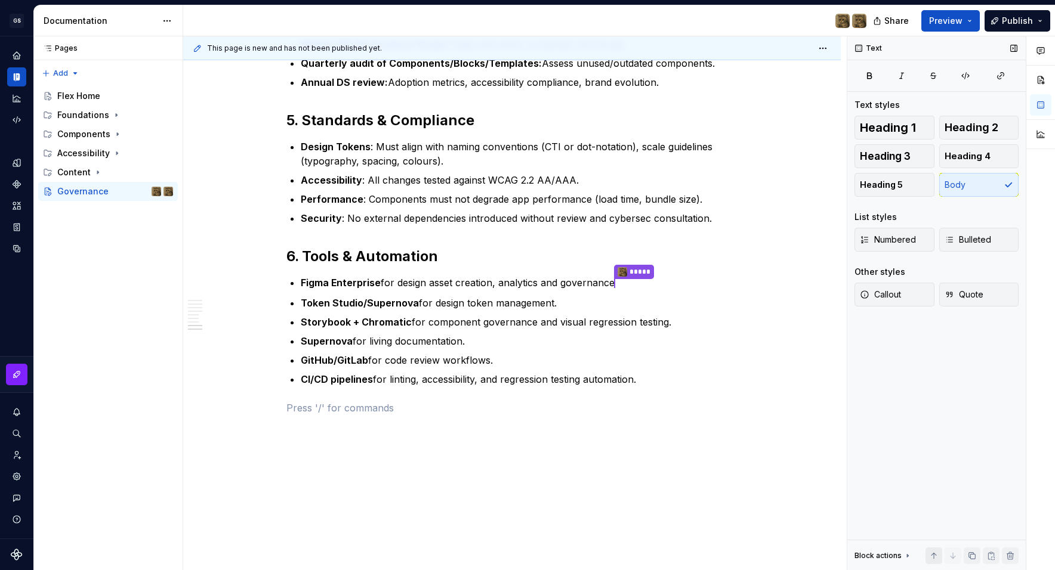
type textarea "*"
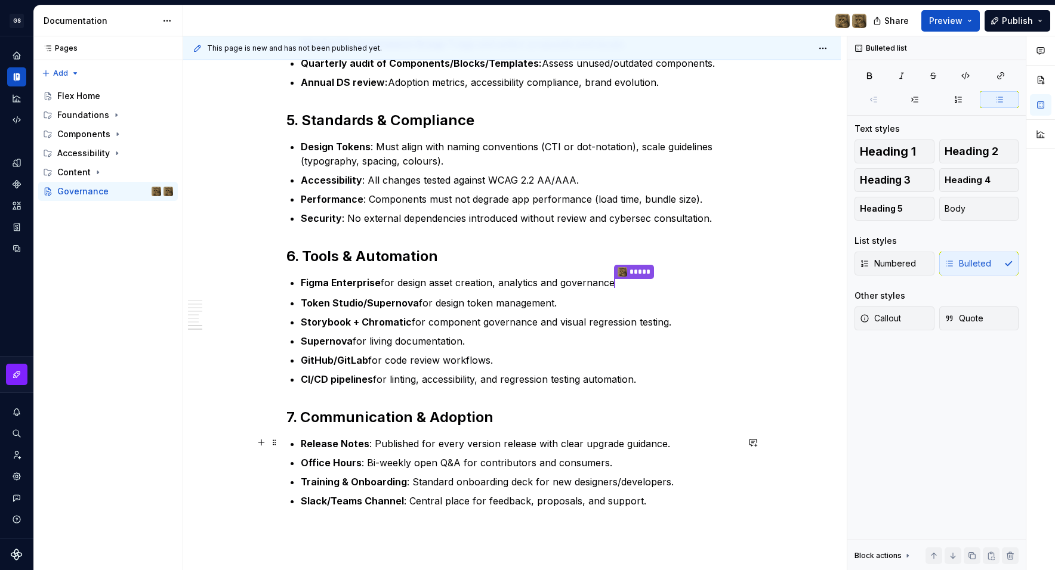
click at [418, 442] on p "Release Notes : Published for every version release with clear upgrade guidance." at bounding box center [519, 444] width 437 height 14
drag, startPoint x: 305, startPoint y: 442, endPoint x: 313, endPoint y: 443, distance: 8.4
click at [307, 443] on strong "Release Notes" at bounding box center [335, 444] width 69 height 12
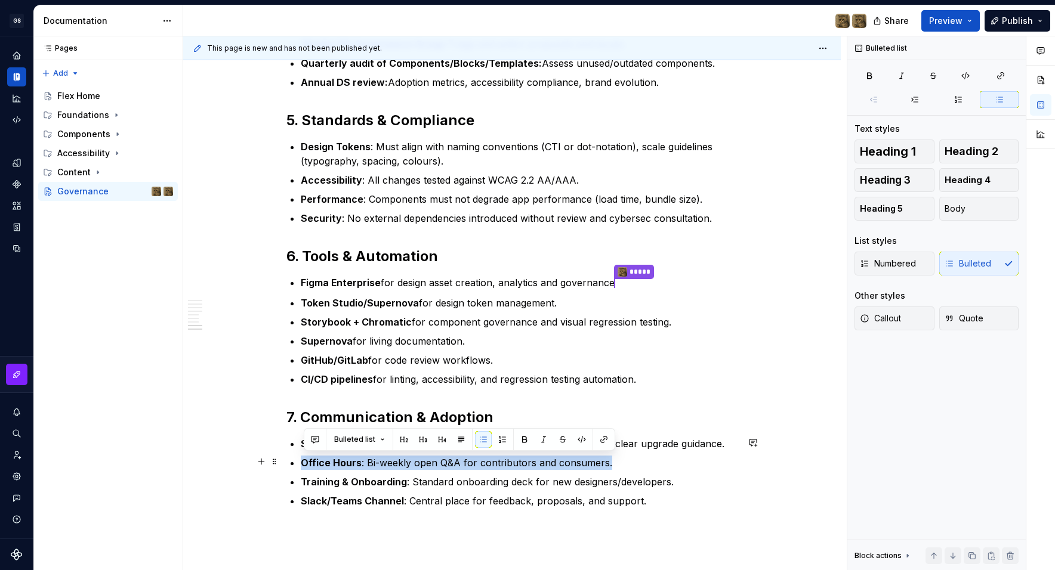
drag, startPoint x: 617, startPoint y: 460, endPoint x: 298, endPoint y: 463, distance: 319.1
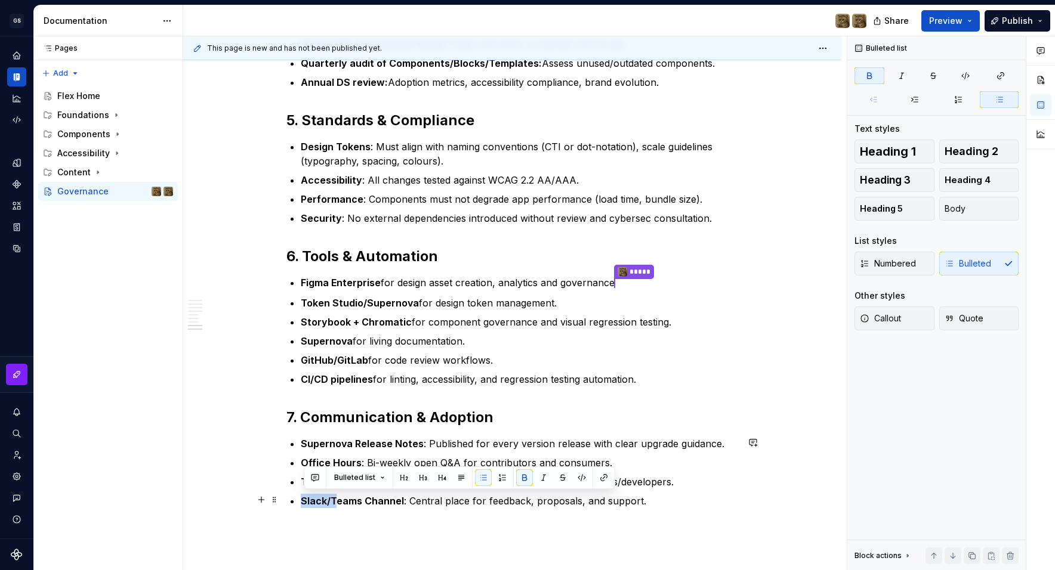
drag, startPoint x: 316, startPoint y: 499, endPoint x: 307, endPoint y: 499, distance: 9.0
click at [307, 499] on strong "Slack/Teams Channel" at bounding box center [352, 501] width 103 height 12
drag, startPoint x: 334, startPoint y: 497, endPoint x: 305, endPoint y: 499, distance: 29.3
click at [305, 499] on strong "Slack/Teams Channel" at bounding box center [352, 501] width 103 height 12
drag, startPoint x: 374, startPoint y: 502, endPoint x: 381, endPoint y: 501, distance: 7.2
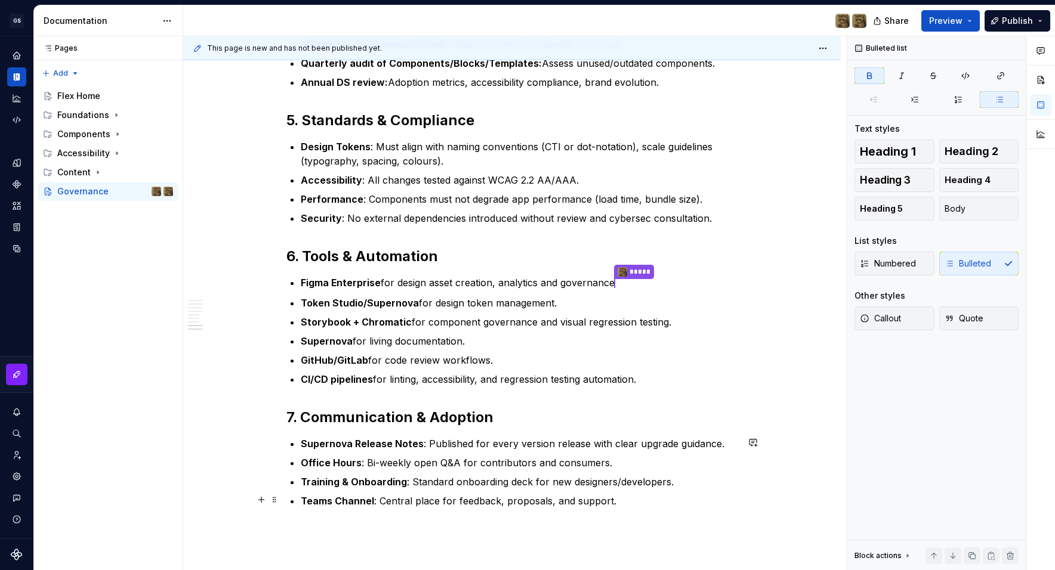
click at [375, 502] on p "Teams Channel : Central place for feedback, proposals, and support." at bounding box center [519, 501] width 437 height 14
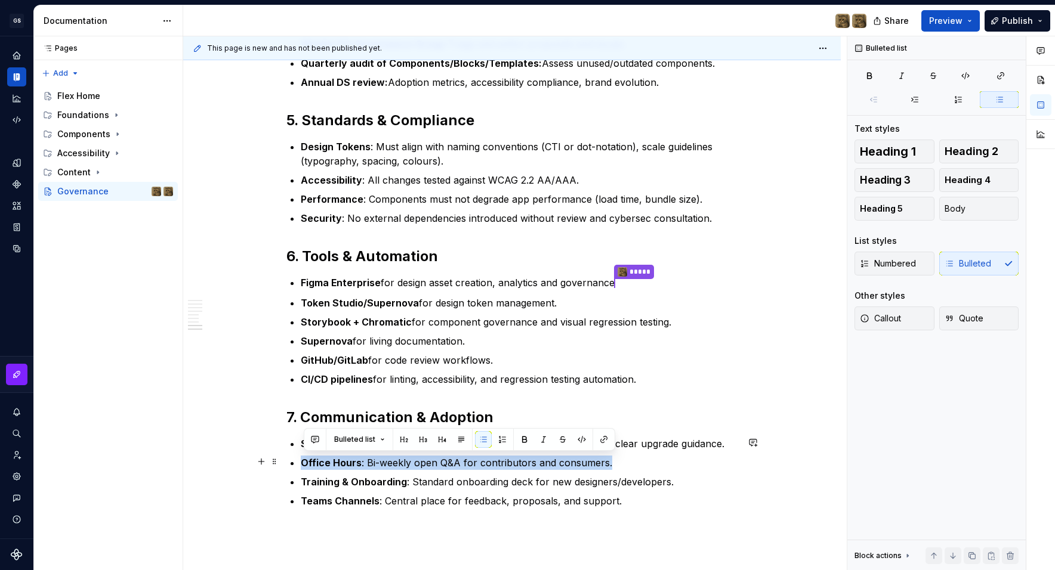
drag, startPoint x: 391, startPoint y: 471, endPoint x: 300, endPoint y: 466, distance: 91.4
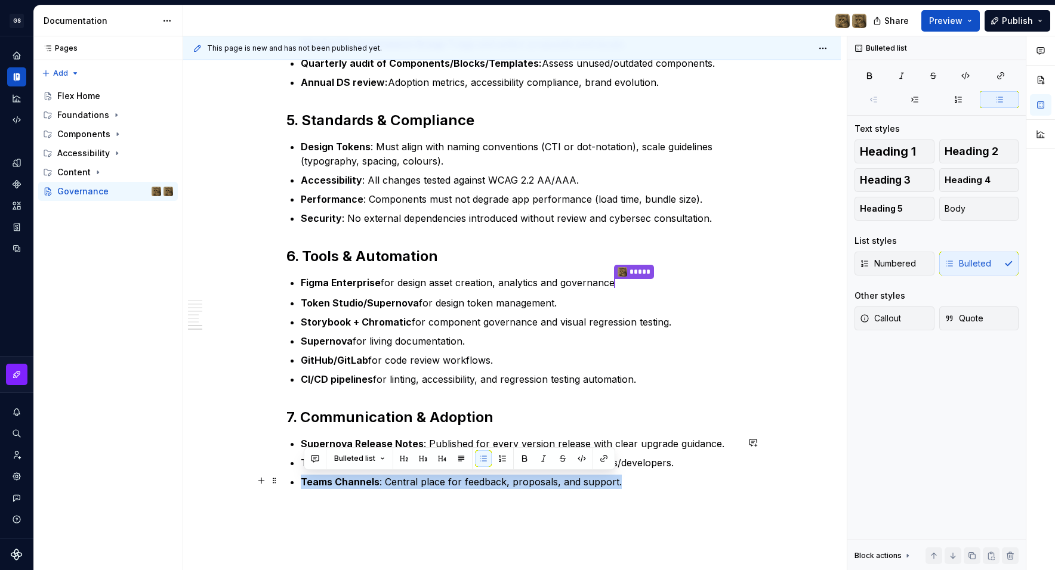
drag, startPoint x: 628, startPoint y: 484, endPoint x: 302, endPoint y: 484, distance: 325.7
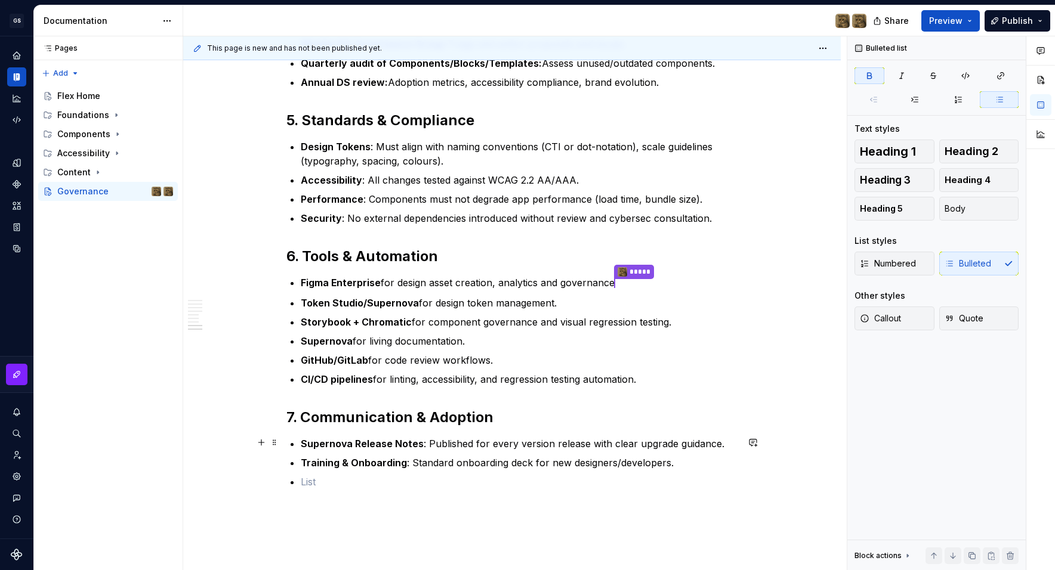
click at [732, 440] on p "Supernova Release Notes : Published for every version release with clear upgrad…" at bounding box center [519, 444] width 437 height 14
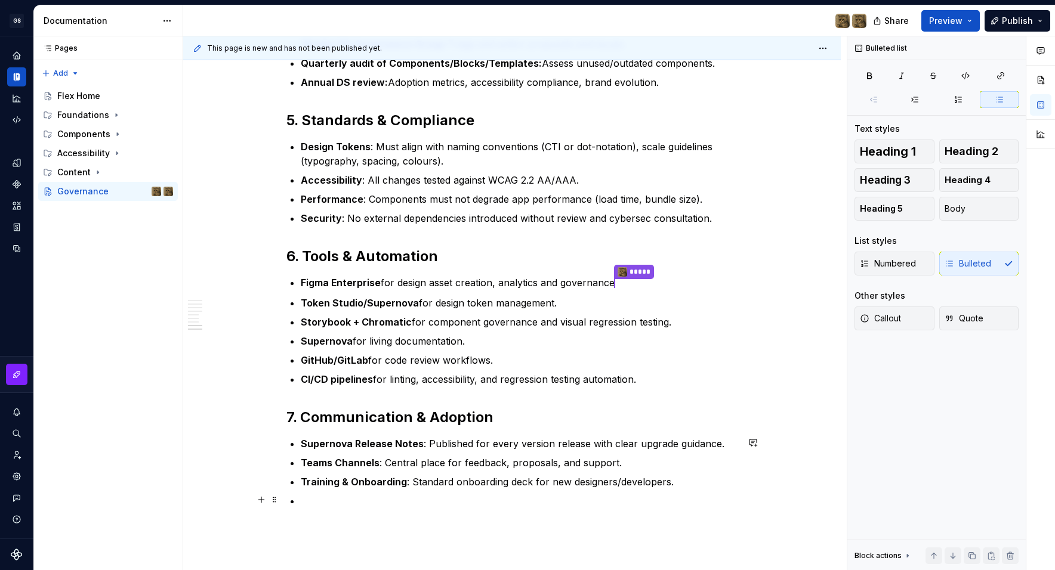
click at [443, 494] on p at bounding box center [519, 501] width 437 height 14
click at [670, 472] on ul "Supernova Release Notes : Published for every version release with clear upgrad…" at bounding box center [519, 473] width 437 height 72
click at [644, 463] on p "Teams Channels : Central place for feedback, proposals, and support." at bounding box center [519, 463] width 437 height 14
click at [757, 444] on button "button" at bounding box center [752, 442] width 17 height 17
click at [754, 497] on icon "Send" at bounding box center [751, 494] width 12 height 12
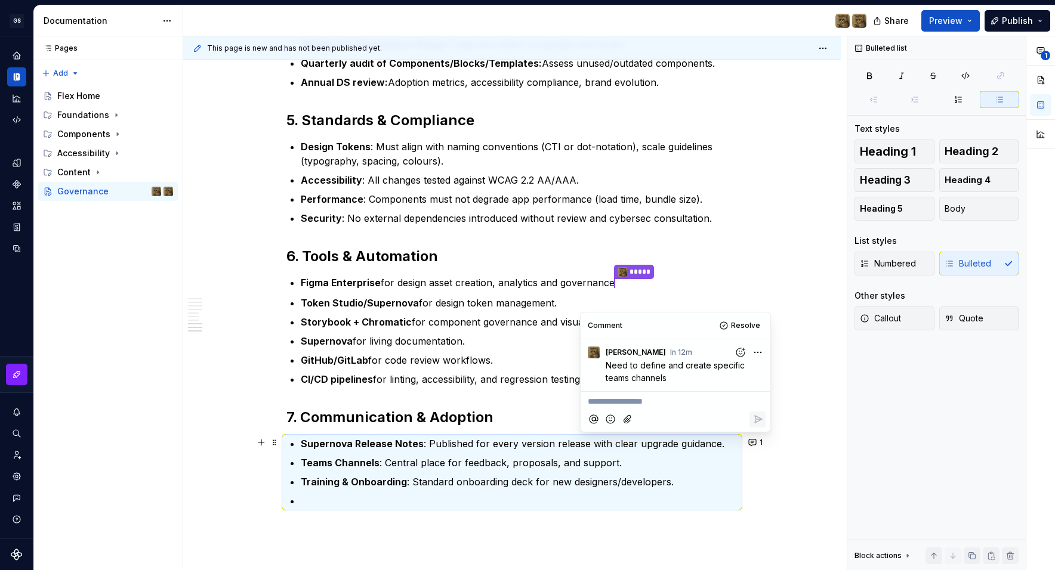
click at [332, 494] on p at bounding box center [519, 501] width 437 height 14
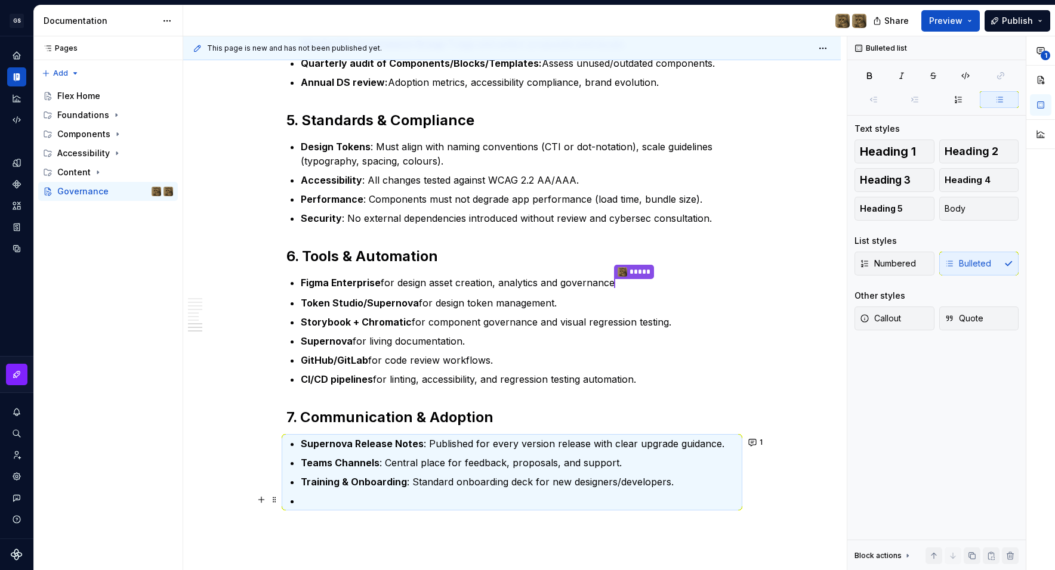
click at [311, 503] on p at bounding box center [519, 501] width 437 height 14
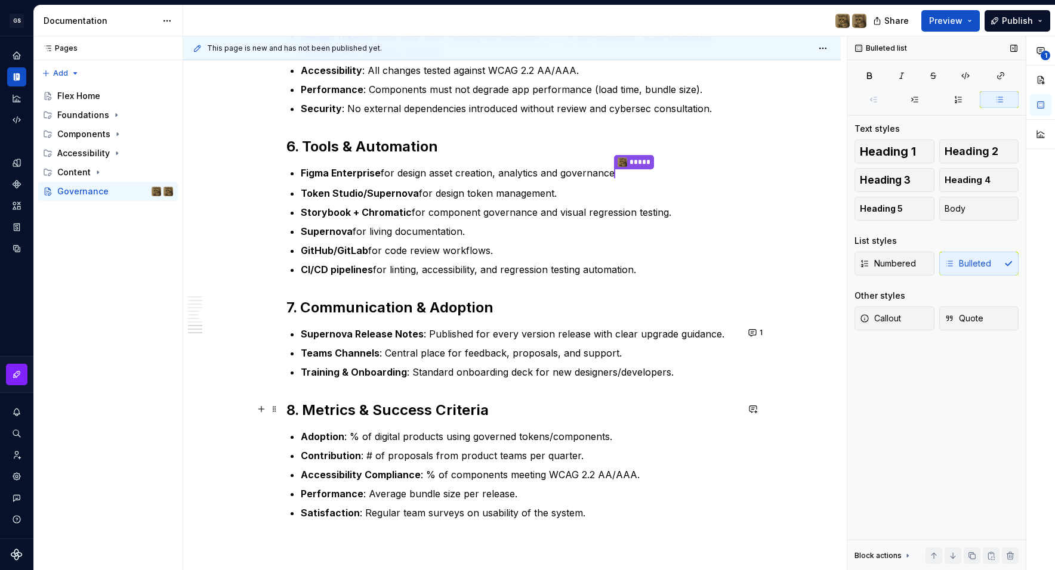
scroll to position [1279, 0]
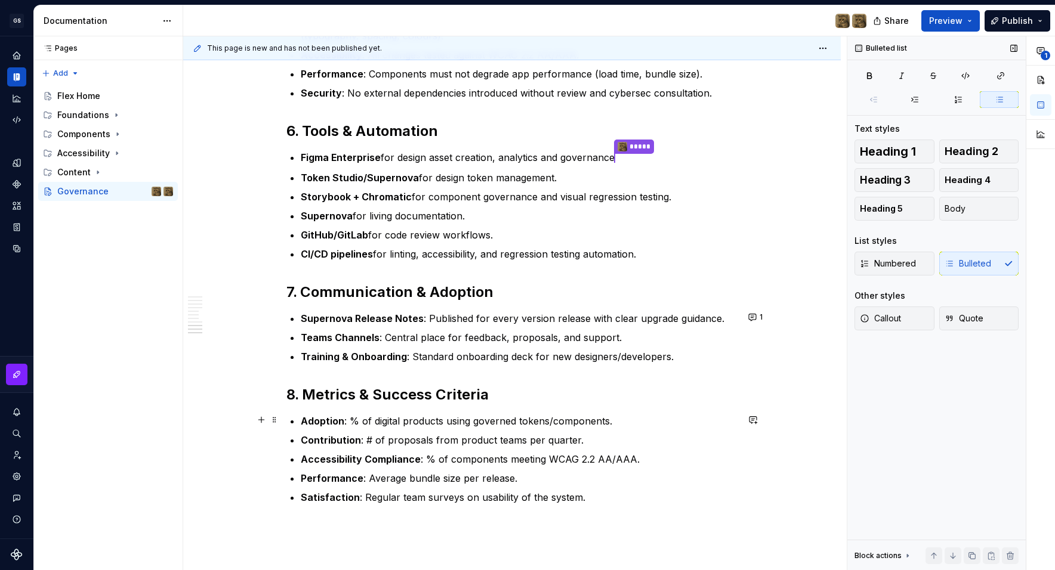
click at [609, 420] on p "Adoption : % of digital products using governed tokens/components." at bounding box center [519, 421] width 437 height 14
click at [556, 418] on p "Adoption : % of digital products using governed tokens/components/ blocks n." at bounding box center [519, 421] width 437 height 14
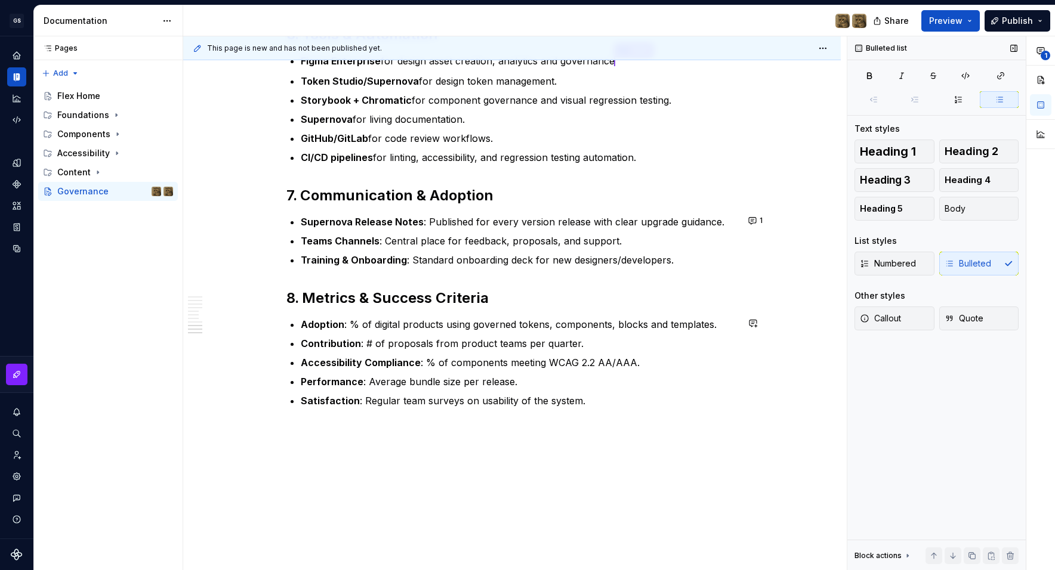
scroll to position [1376, 0]
click at [543, 383] on p "Performance : Average bundle size per release." at bounding box center [519, 381] width 437 height 14
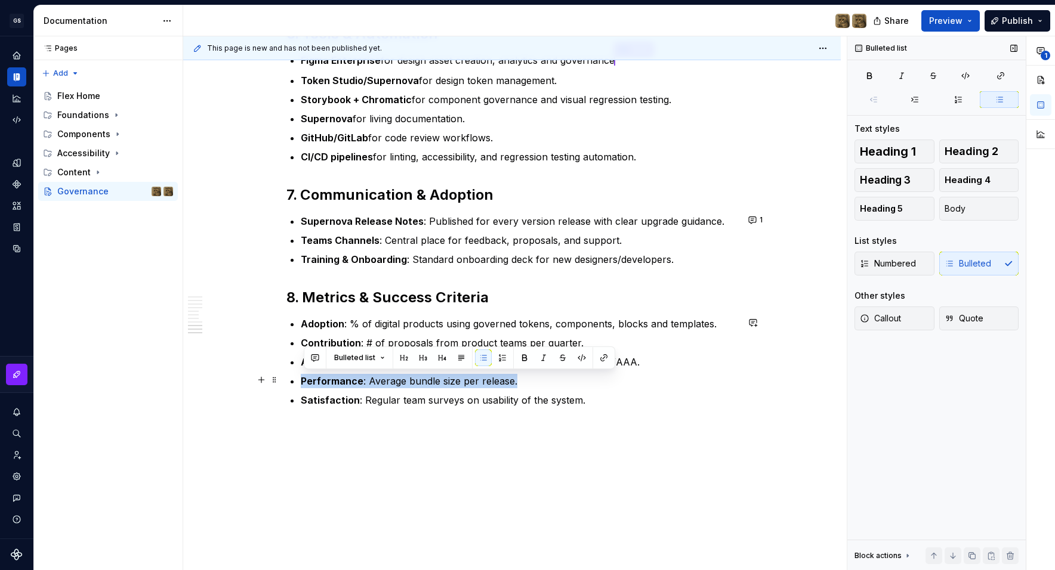
drag, startPoint x: 543, startPoint y: 383, endPoint x: 295, endPoint y: 382, distance: 248.1
click at [301, 382] on li "Performance : Average bundle size per release." at bounding box center [519, 381] width 437 height 14
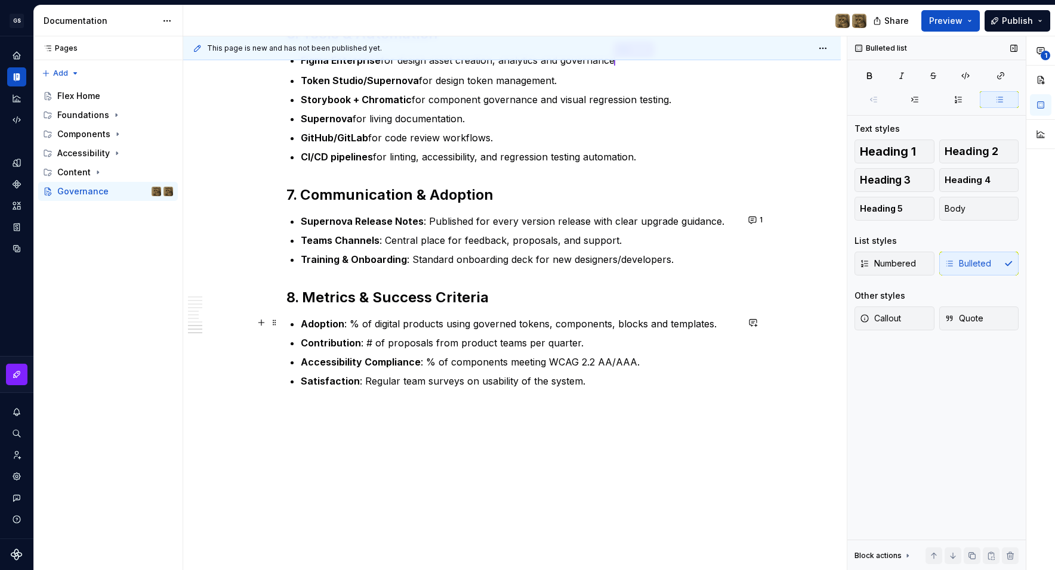
click at [734, 319] on p "Adoption : % of digital products using governed tokens, components, blocks and …" at bounding box center [519, 324] width 437 height 14
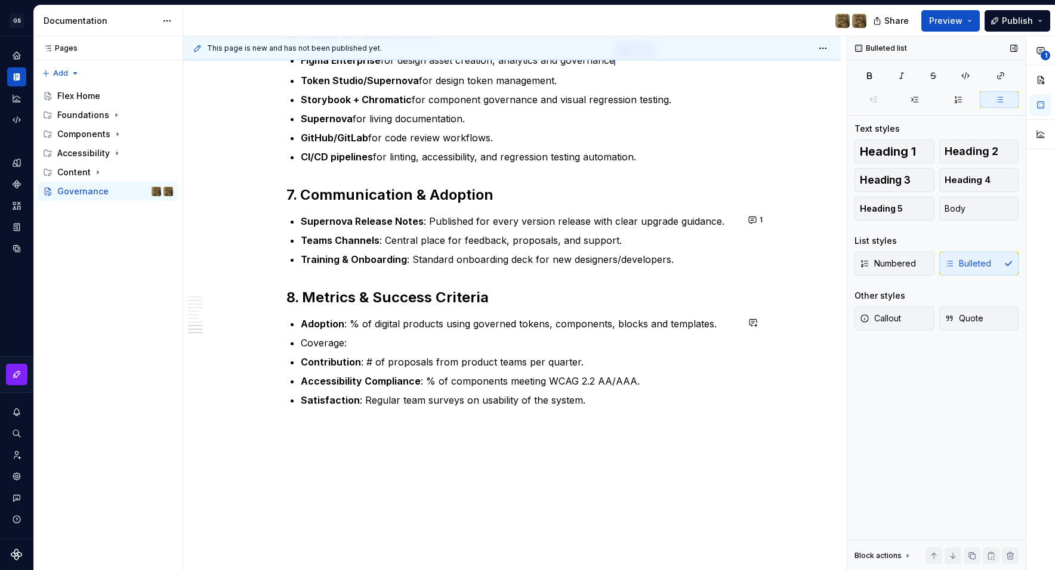
scroll to position [1384, 0]
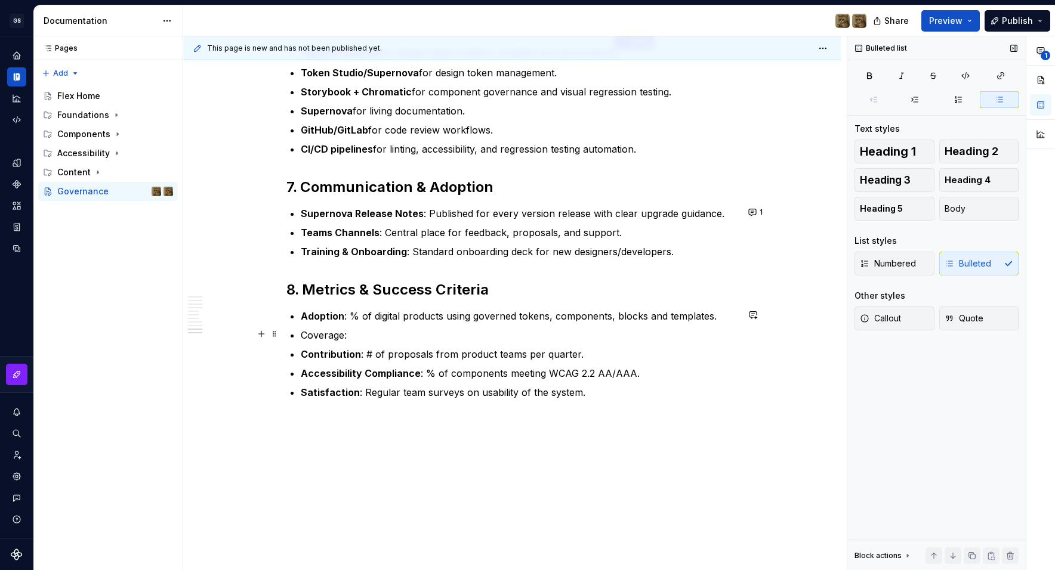
drag, startPoint x: 307, startPoint y: 336, endPoint x: 356, endPoint y: 336, distance: 48.9
click at [308, 336] on p "Coverage:" at bounding box center [519, 335] width 437 height 14
click at [363, 335] on p "Coverage:" at bounding box center [519, 335] width 437 height 14
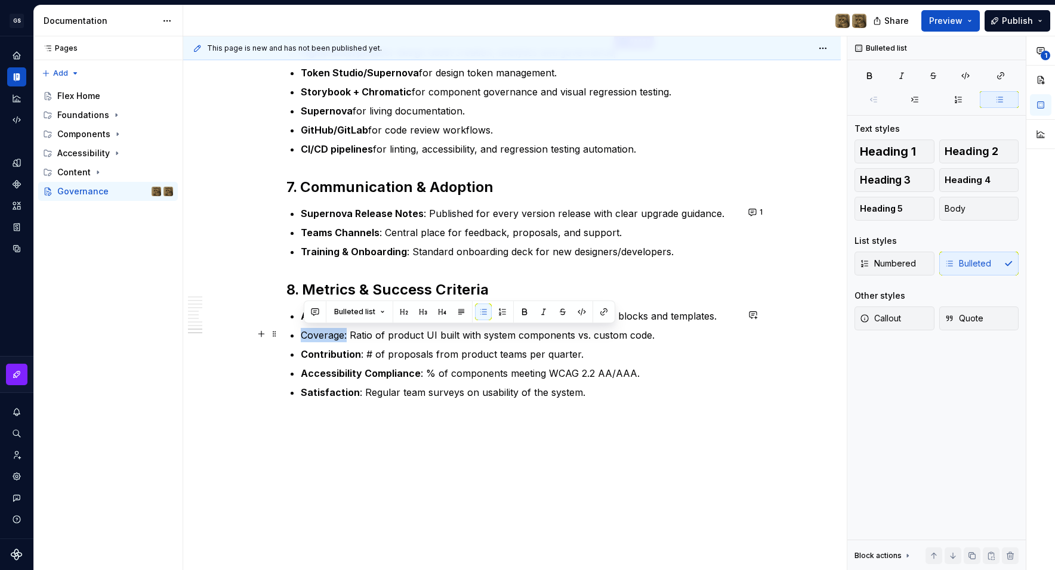
drag, startPoint x: 309, startPoint y: 336, endPoint x: 317, endPoint y: 335, distance: 8.4
click at [518, 310] on button "button" at bounding box center [524, 312] width 17 height 17
click at [528, 287] on h2 "8. Metrics & Success Criteria" at bounding box center [511, 289] width 451 height 19
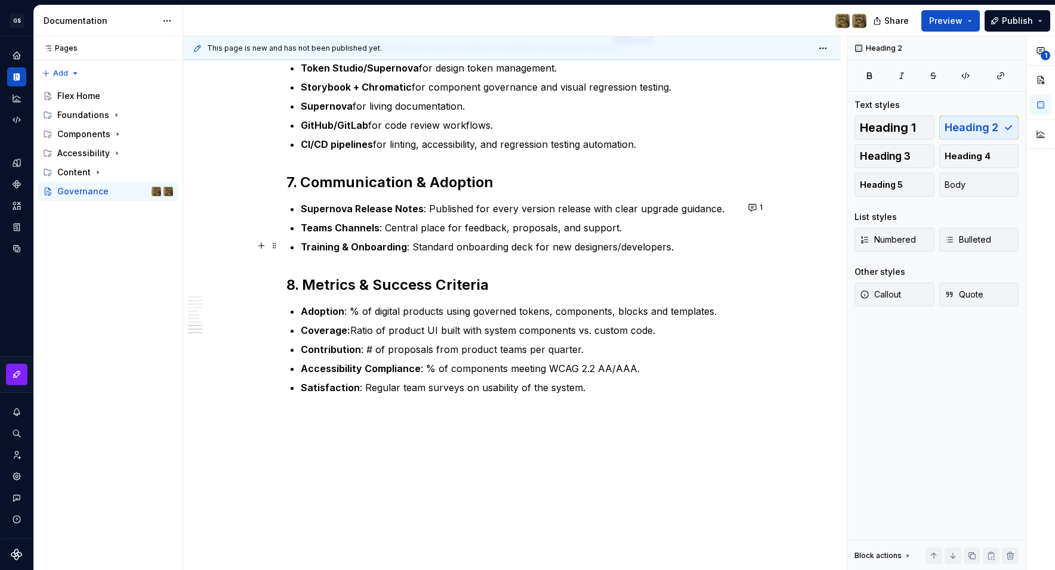
scroll to position [1390, 0]
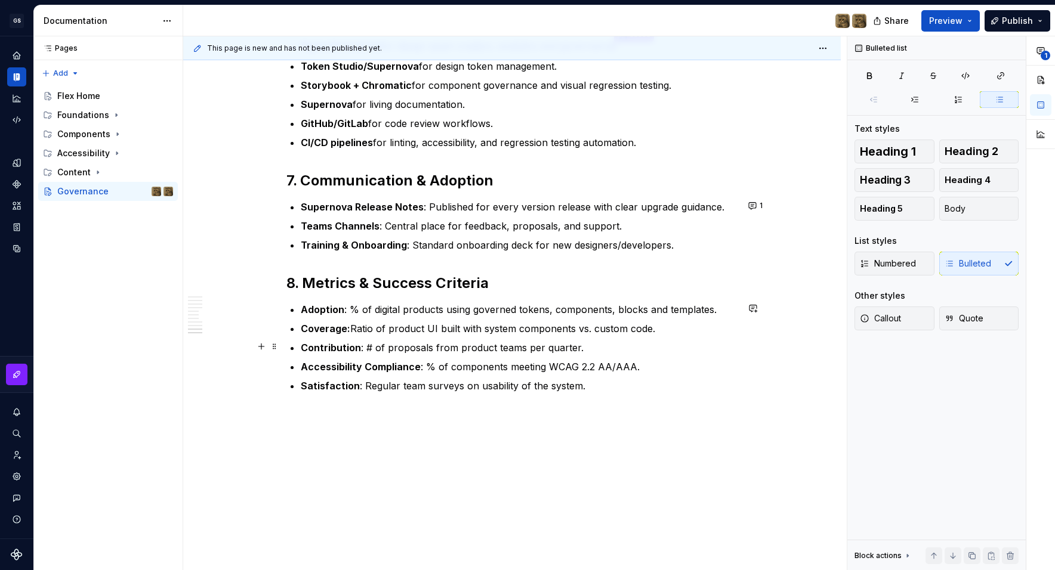
click at [624, 345] on p "Contribution : # of proposals from product teams per quarter." at bounding box center [519, 348] width 437 height 14
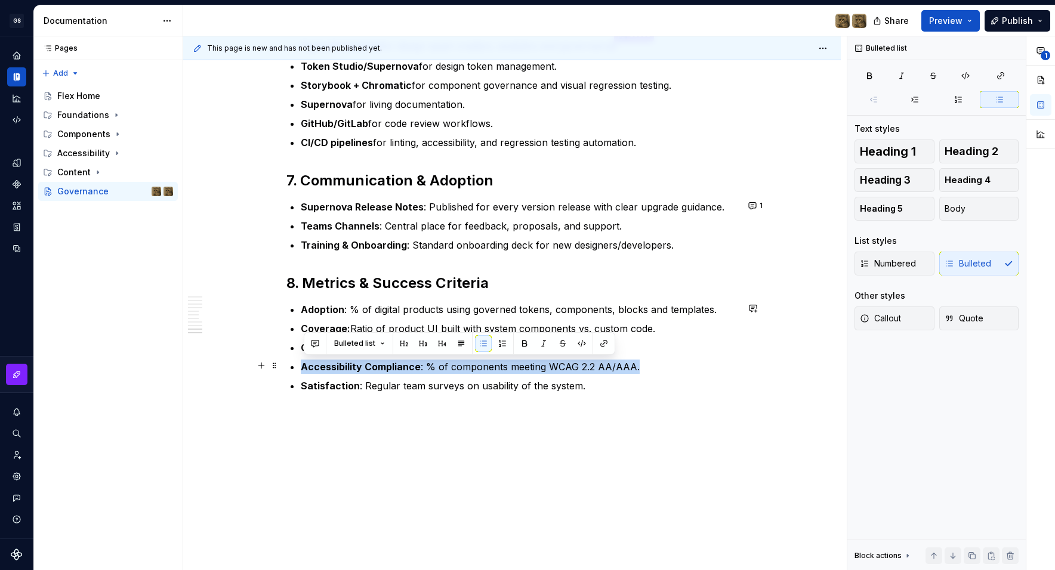
drag, startPoint x: 639, startPoint y: 367, endPoint x: 292, endPoint y: 367, distance: 347.1
click at [301, 367] on li "Accessibility Compliance : % of components meeting WCAG 2.2 AA/AAA." at bounding box center [519, 367] width 437 height 14
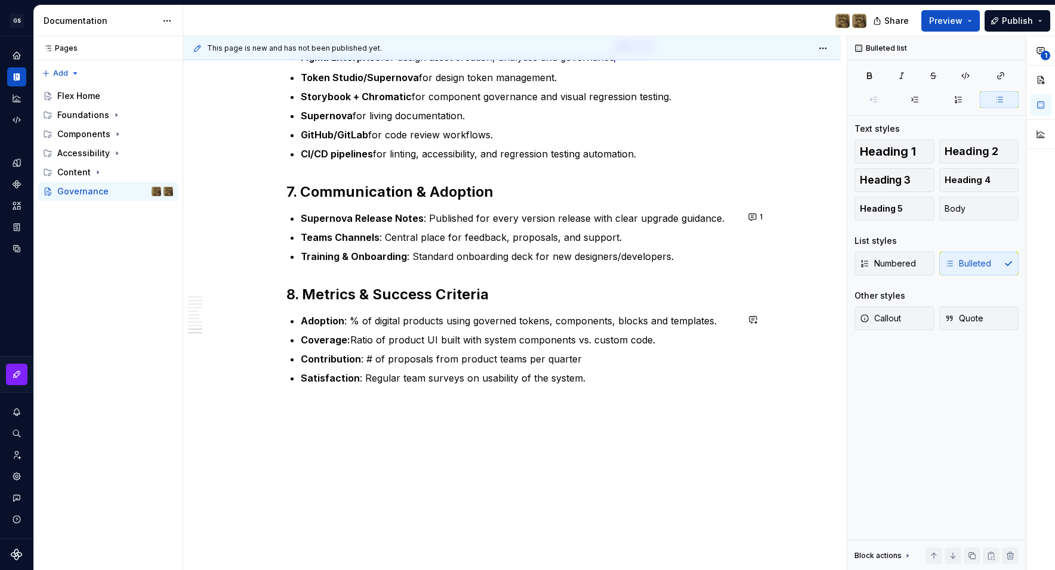
scroll to position [1378, 0]
click at [305, 319] on strong "Adoption" at bounding box center [323, 322] width 44 height 12
click at [722, 321] on p "Adoption : % of digital products using governed tokens, components, blocks and …" at bounding box center [519, 322] width 437 height 14
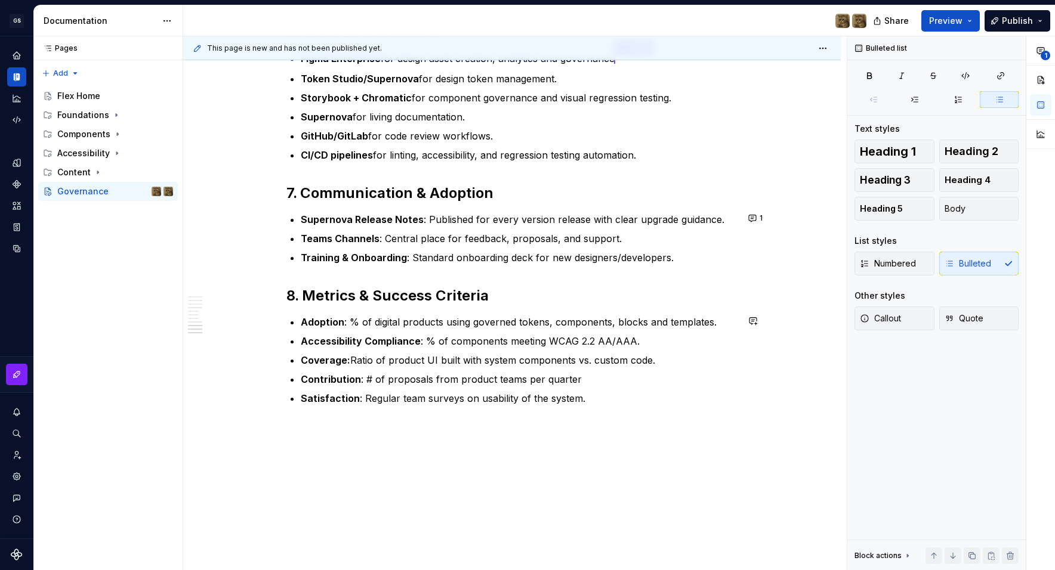
scroll to position [1390, 0]
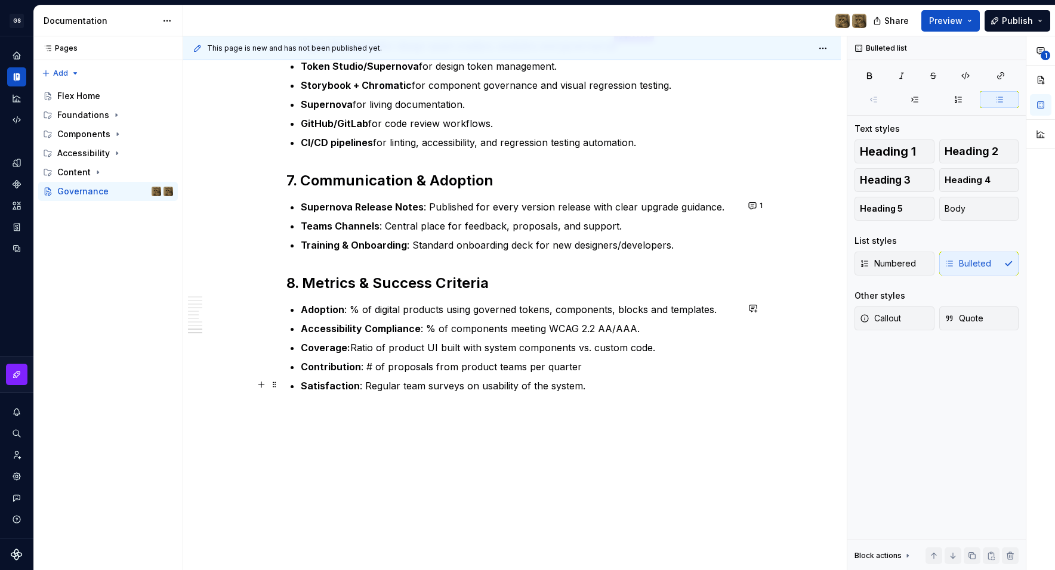
click at [657, 383] on p "Satisfaction : Regular team surveys on usability of the system." at bounding box center [519, 386] width 437 height 14
click at [635, 370] on p "Contribution : # of proposals from product teams per quarter" at bounding box center [519, 367] width 437 height 14
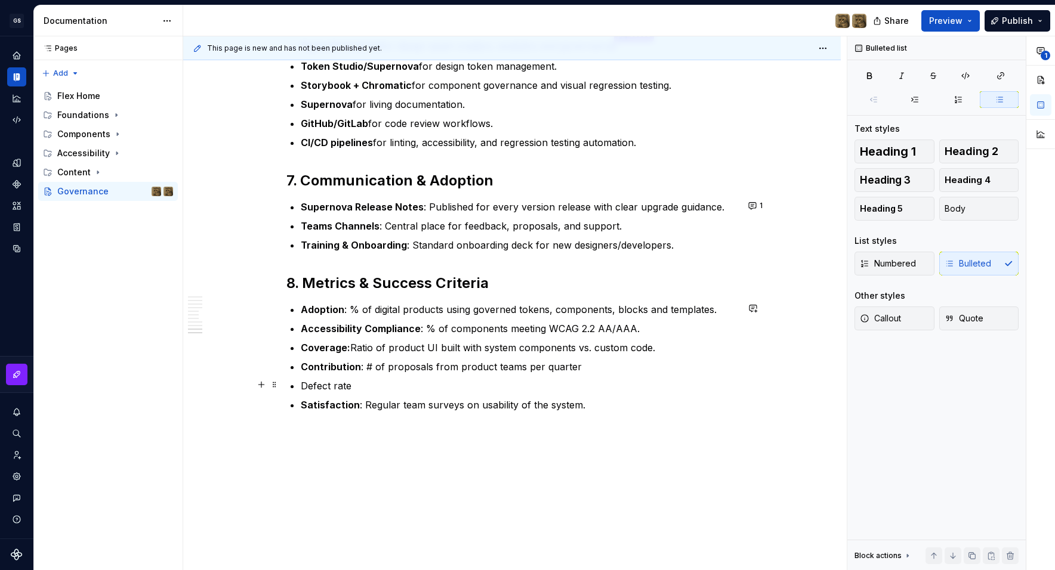
click at [411, 384] on p "Defect rate" at bounding box center [519, 386] width 437 height 14
click at [348, 379] on p "Defect rate" at bounding box center [519, 386] width 437 height 14
click at [345, 384] on p "Defect rate" at bounding box center [519, 386] width 437 height 14
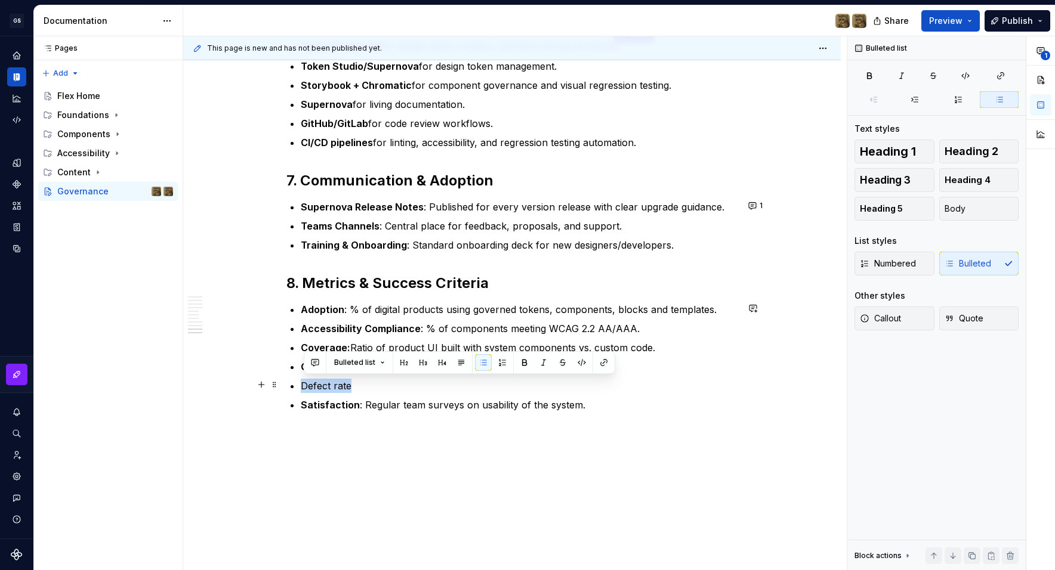
click at [345, 384] on p "Defect rate" at bounding box center [519, 386] width 437 height 14
click at [369, 385] on p "Defect rate" at bounding box center [519, 386] width 437 height 14
click at [365, 385] on p "Defect rate" at bounding box center [519, 386] width 437 height 14
click at [358, 385] on p "Defect rate" at bounding box center [519, 386] width 437 height 14
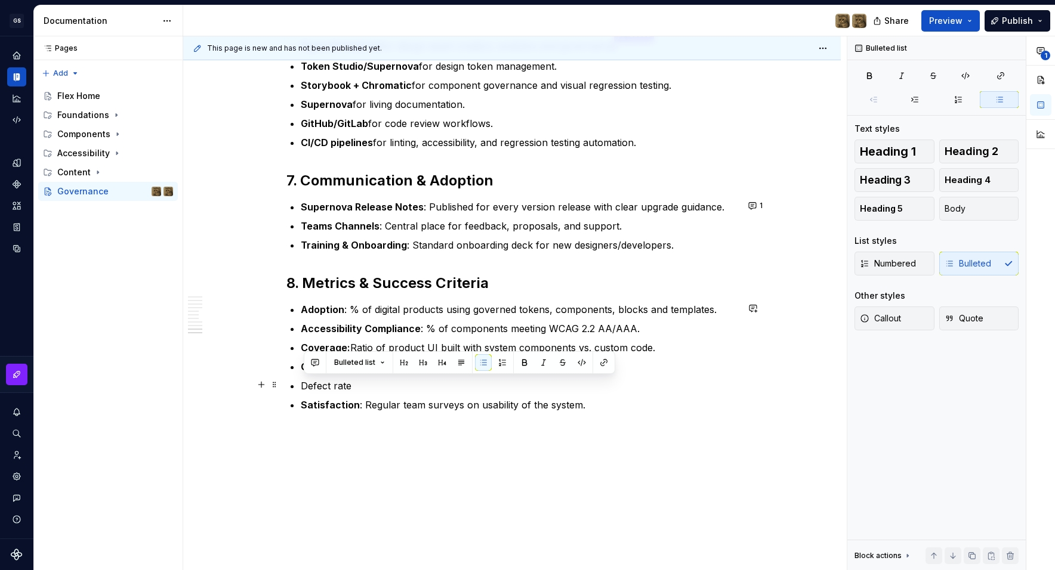
click at [358, 385] on p "Defect rate" at bounding box center [519, 386] width 437 height 14
click at [391, 381] on p "Defect rate" at bounding box center [519, 386] width 437 height 14
click at [549, 367] on p "Contribution : # of proposals from product teams per quarter" at bounding box center [519, 367] width 437 height 14
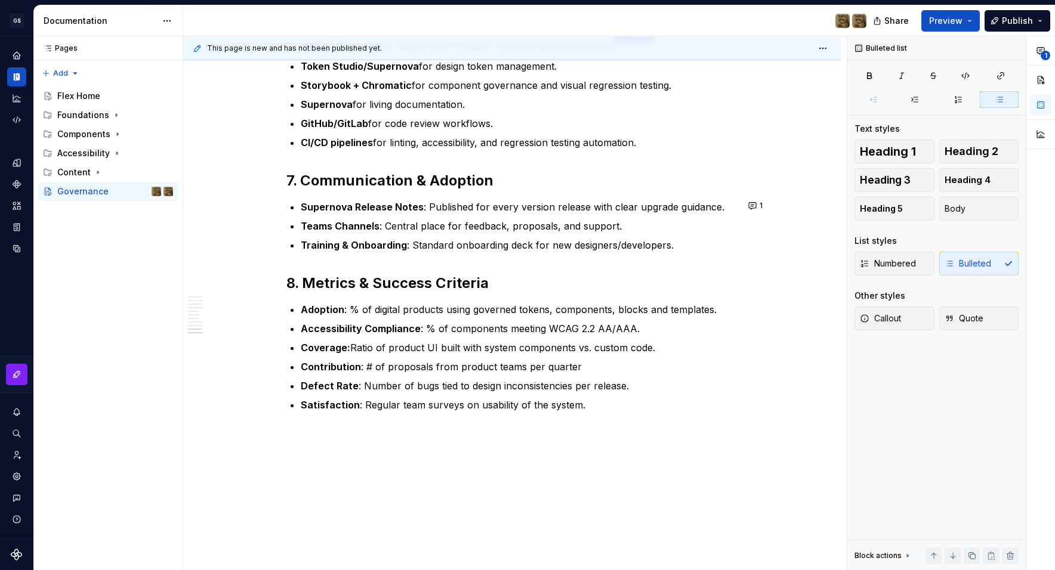
click at [591, 366] on p "Contribution : # of proposals from product teams per quarter" at bounding box center [519, 367] width 437 height 14
click at [622, 404] on p "Satisfaction : Regular team surveys on usability of the system." at bounding box center [519, 405] width 437 height 14
click at [664, 384] on p "Defect Rate : Number of bugs tied to design inconsistencies per release." at bounding box center [519, 386] width 437 height 14
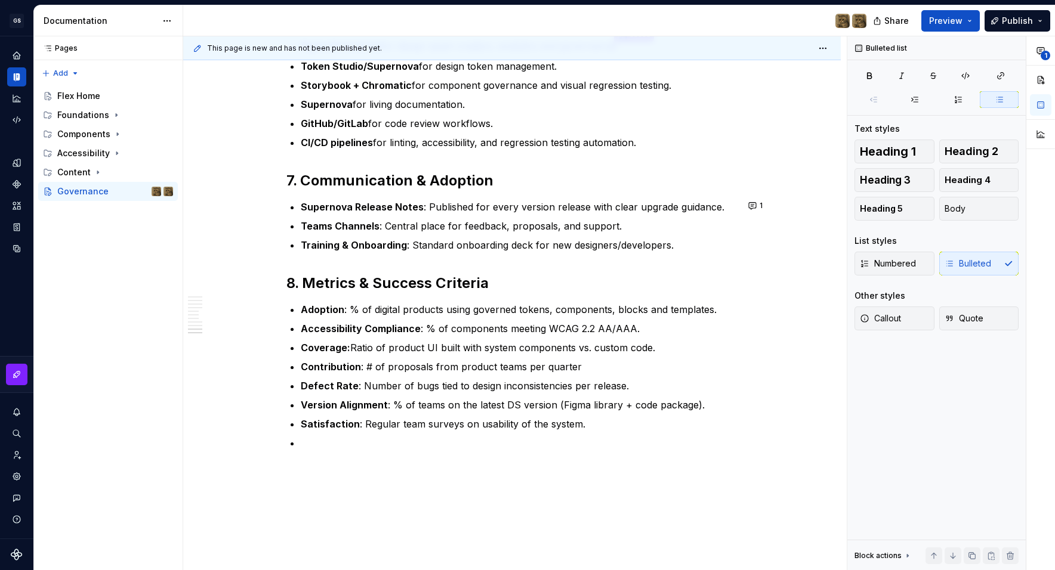
click at [449, 425] on p "Satisfaction : Regular team surveys on usability of the system." at bounding box center [519, 424] width 437 height 14
drag, startPoint x: 756, startPoint y: 397, endPoint x: 723, endPoint y: 404, distance: 33.6
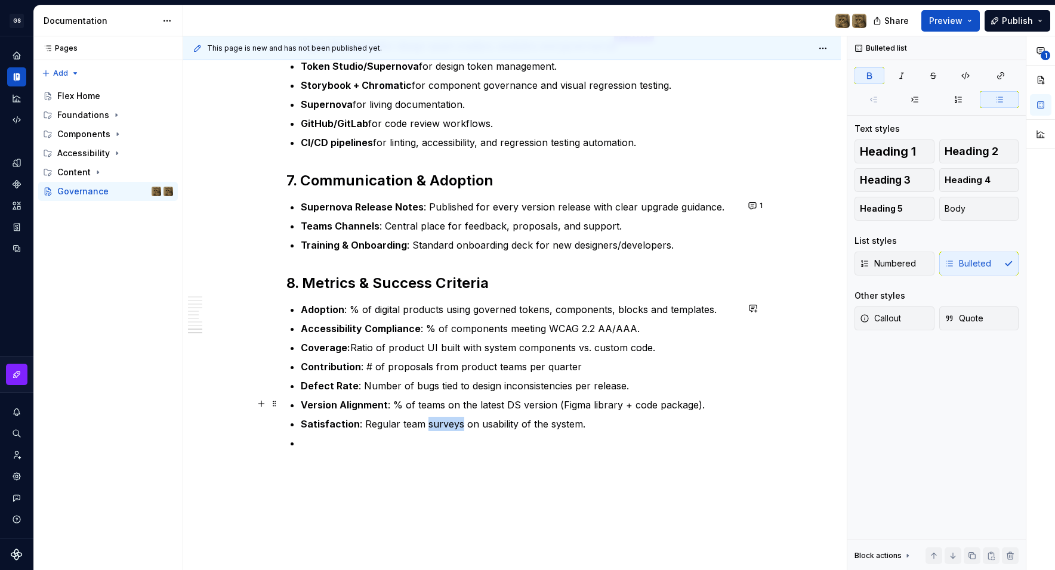
click at [749, 400] on div "This page is new and has not been published yet. Governance Edit header 1. Purp…" at bounding box center [514, 303] width 663 height 534
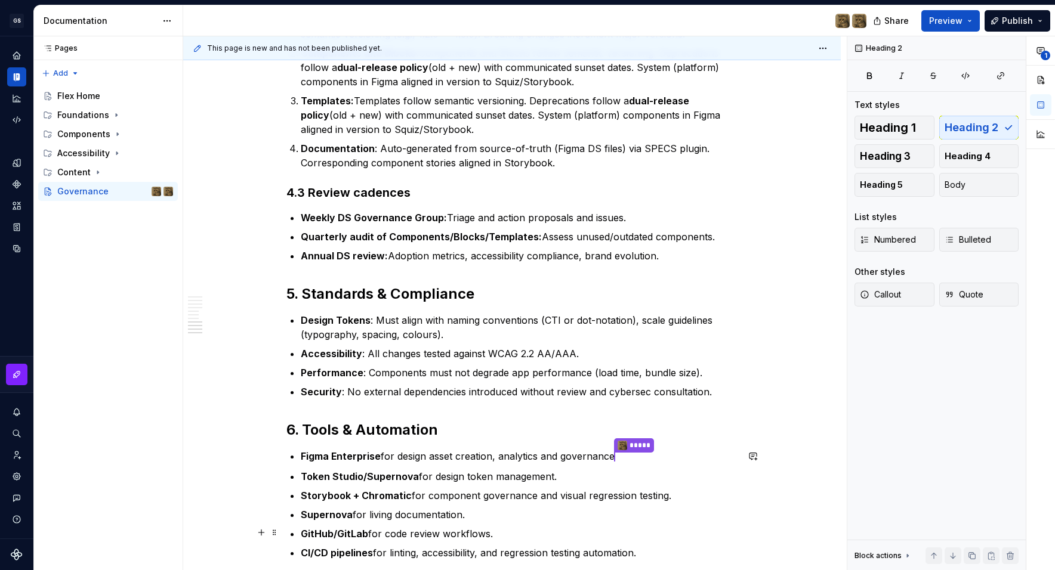
scroll to position [1454, 0]
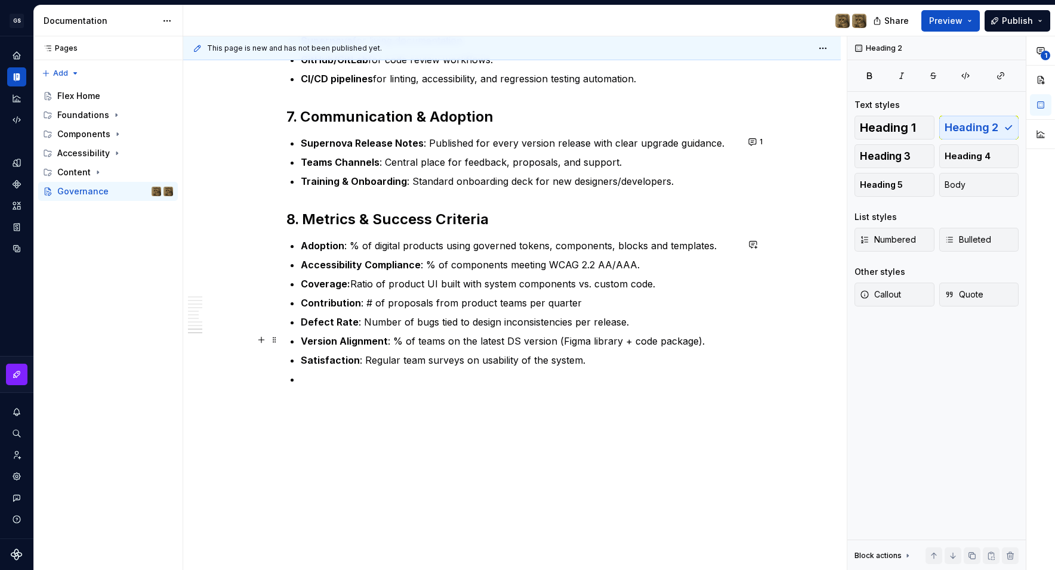
drag, startPoint x: 702, startPoint y: 342, endPoint x: 717, endPoint y: 342, distance: 14.9
click at [703, 342] on p "Version Alignment : % of teams on the latest DS version (Figma library + code p…" at bounding box center [519, 341] width 437 height 14
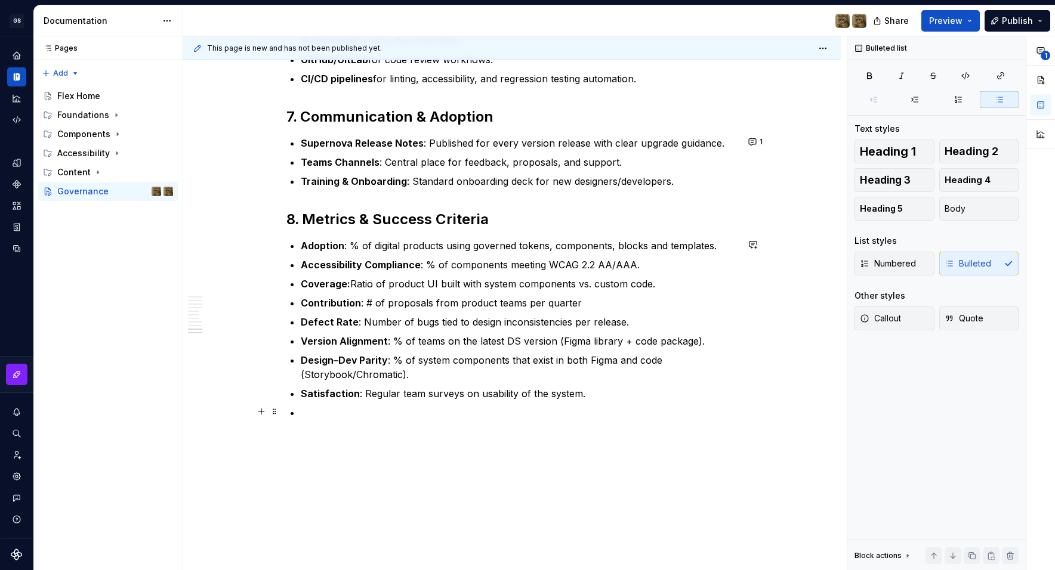
click at [386, 406] on p at bounding box center [519, 413] width 437 height 14
click at [545, 223] on h2 "8. Metrics & Success Criteria" at bounding box center [511, 219] width 451 height 19
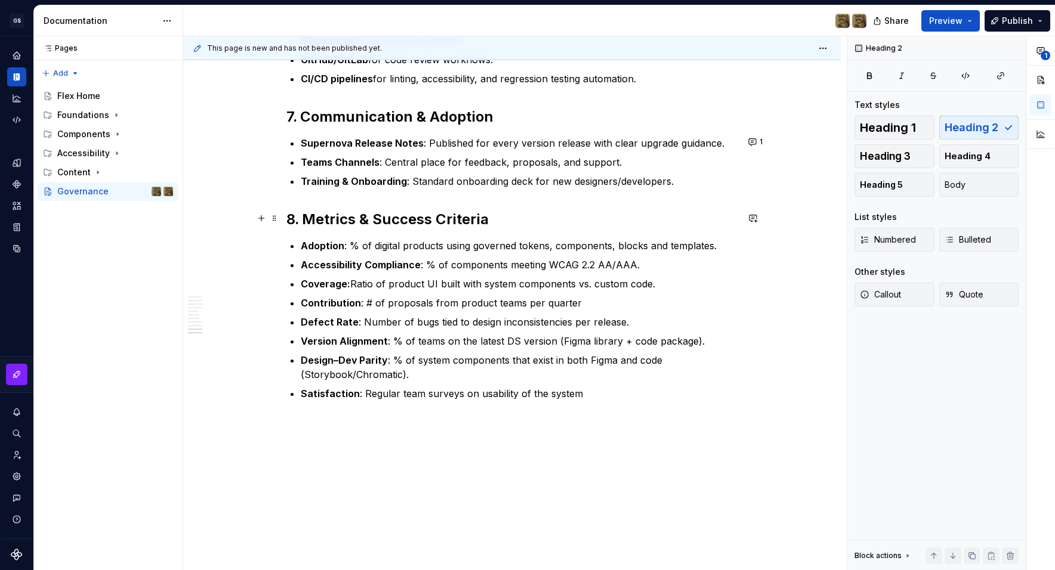
click at [511, 222] on h2 "8. Metrics & Success Criteria" at bounding box center [511, 219] width 451 height 19
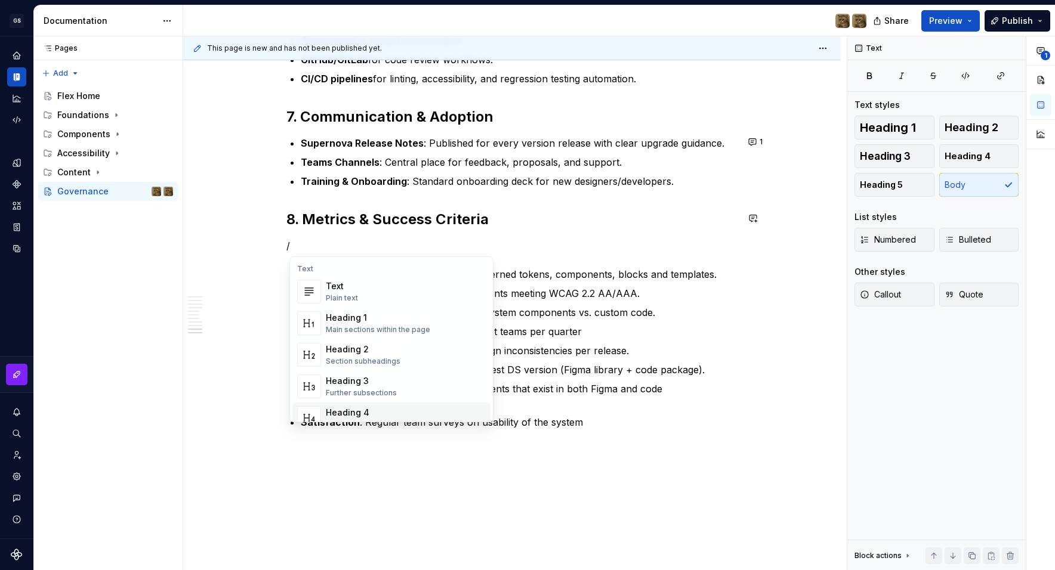
scroll to position [42, 0]
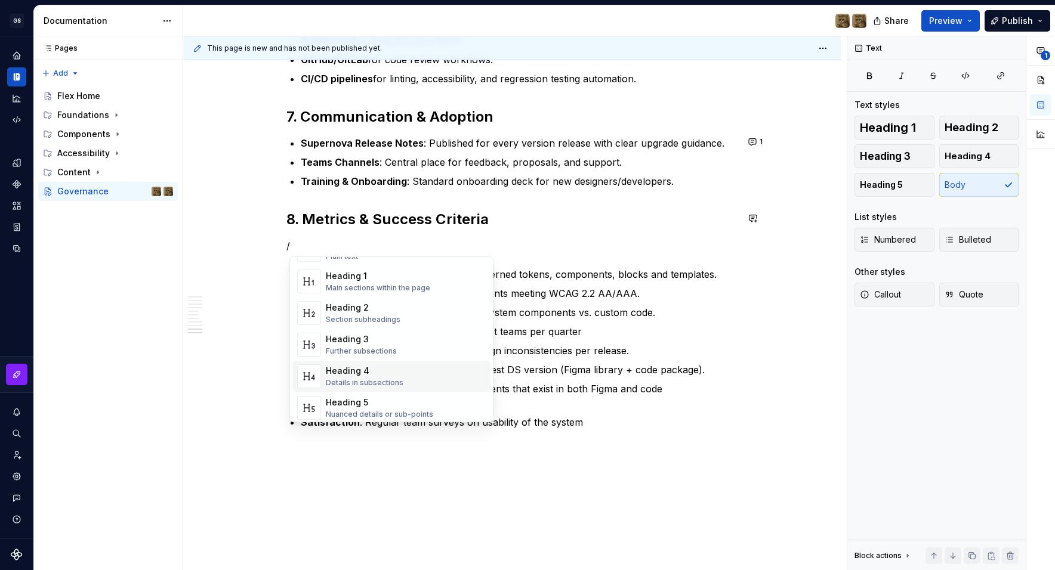
click at [364, 344] on div "Heading 3" at bounding box center [361, 339] width 71 height 12
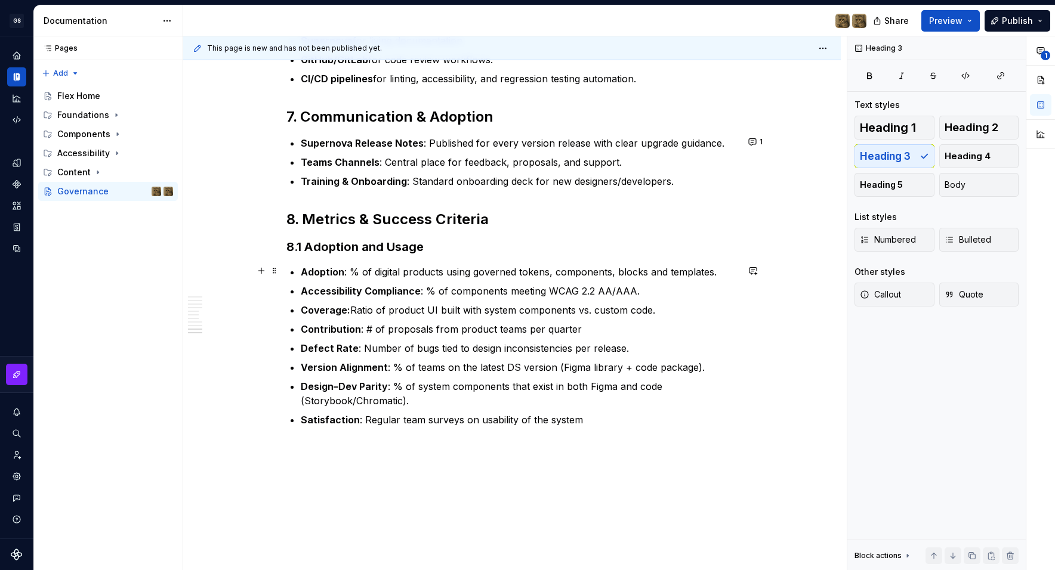
click at [344, 272] on strong "Adoption" at bounding box center [323, 272] width 44 height 12
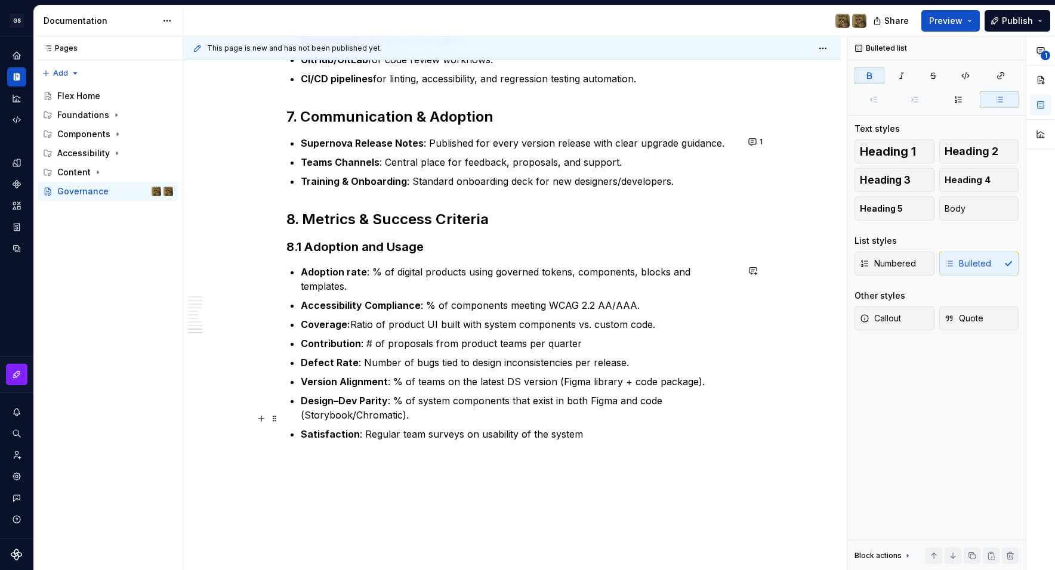
click at [615, 427] on p "Satisfaction : Regular team surveys on usability of the system" at bounding box center [519, 434] width 437 height 14
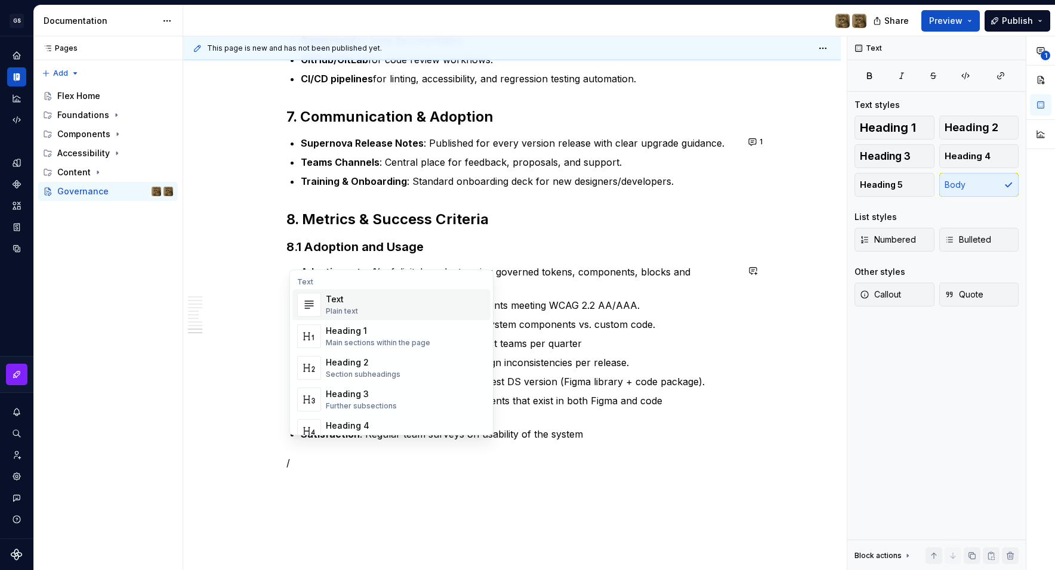
click at [391, 394] on div "Heading 3" at bounding box center [361, 394] width 71 height 12
click at [310, 398] on p "Design–Dev Parity : % of system components that exist in both Figma and code (S…" at bounding box center [519, 408] width 437 height 29
click at [347, 400] on p "Design–Dev Parity : % of system components that exist in both Figma and code (S…" at bounding box center [519, 408] width 437 height 29
click at [355, 394] on p "Design–Dev Parity : % of system components that exist in both Figma and code (S…" at bounding box center [519, 408] width 437 height 29
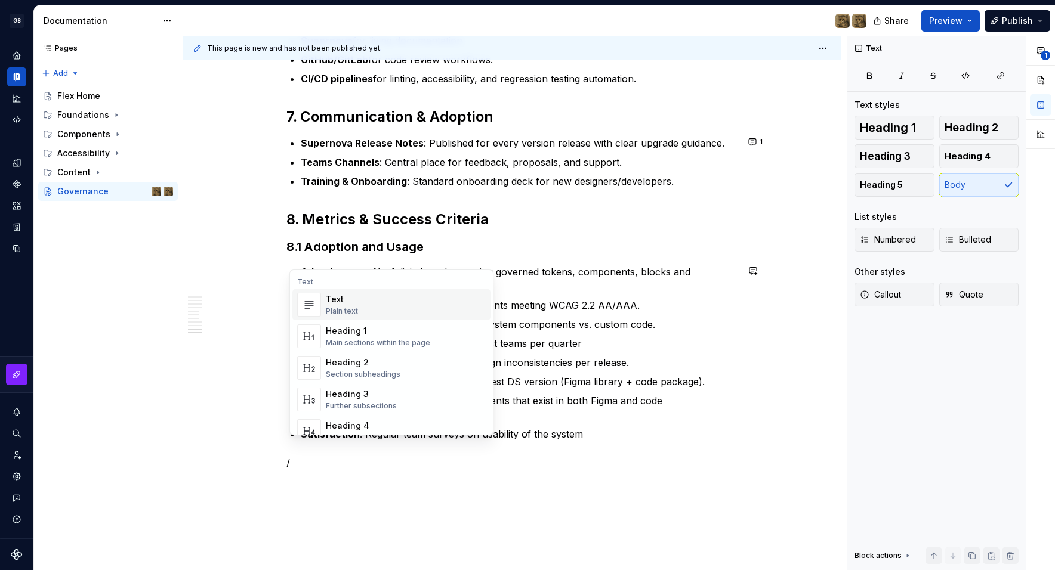
click at [307, 398] on p "Design–Dev Parity : % of system components that exist in both Figma and code (S…" at bounding box center [519, 408] width 437 height 29
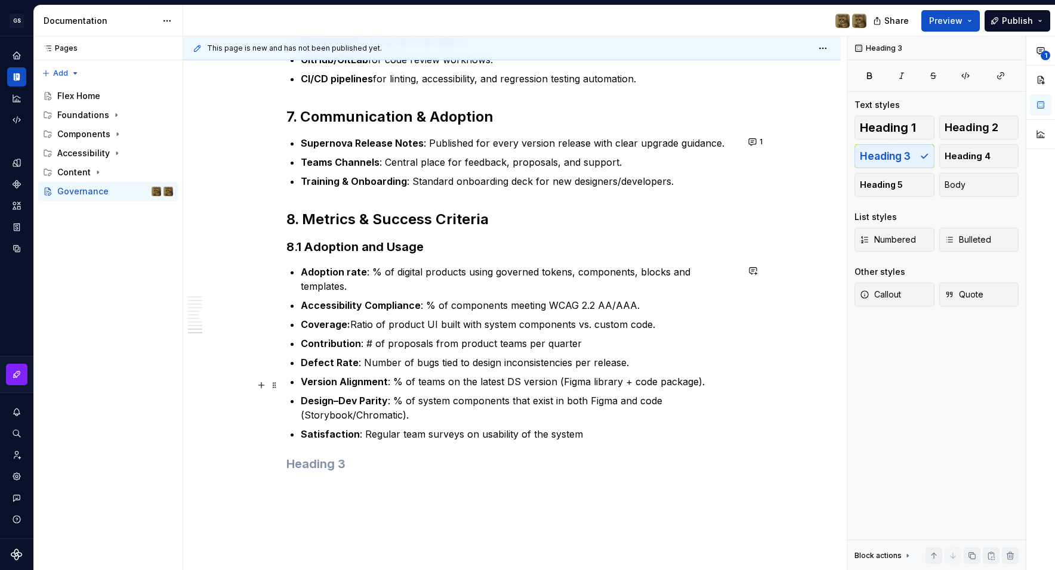
click at [307, 398] on p "Design–Dev Parity : % of system components that exist in both Figma and code (S…" at bounding box center [519, 408] width 437 height 29
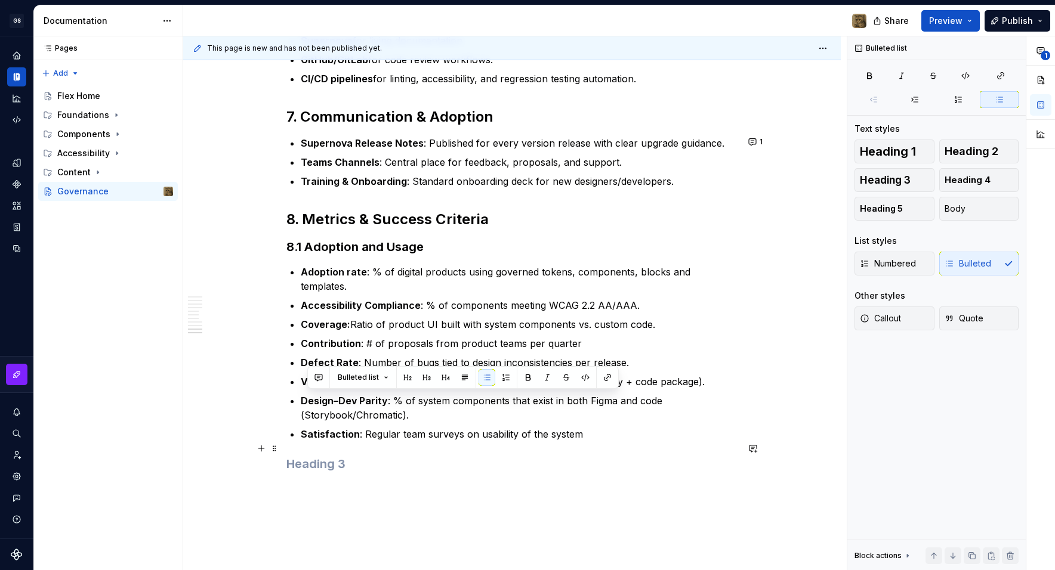
click at [328, 456] on h3 at bounding box center [511, 464] width 451 height 17
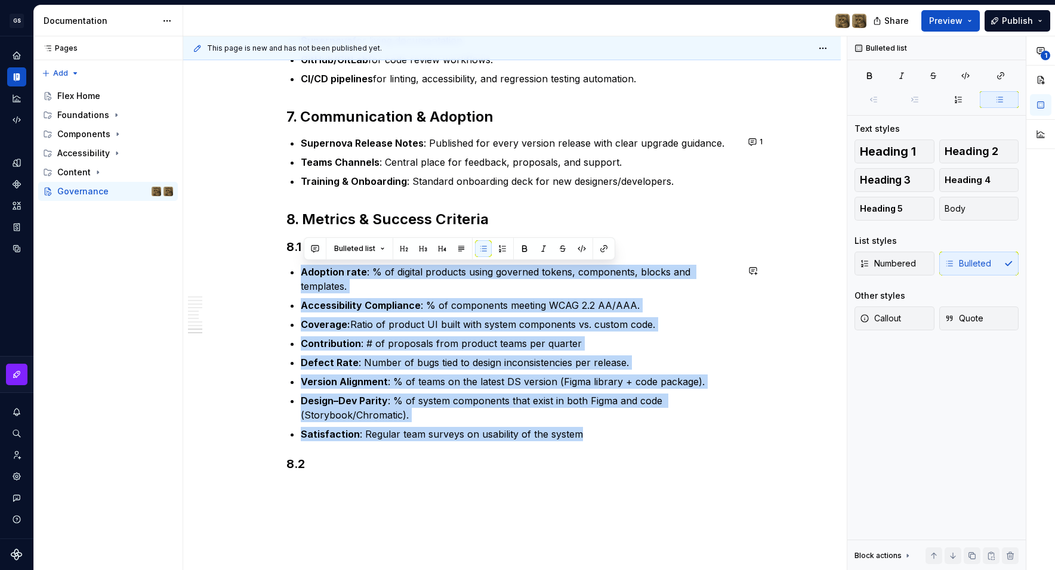
drag, startPoint x: 292, startPoint y: 286, endPoint x: 289, endPoint y: 262, distance: 23.5
click at [498, 250] on button "button" at bounding box center [502, 248] width 17 height 17
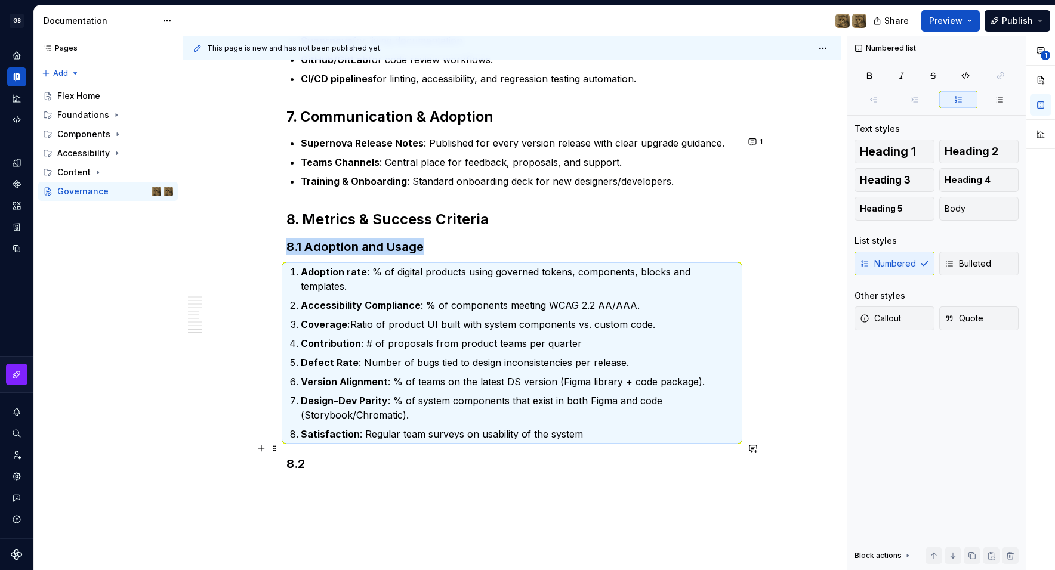
click at [360, 456] on h3 "8.2" at bounding box center [511, 464] width 451 height 17
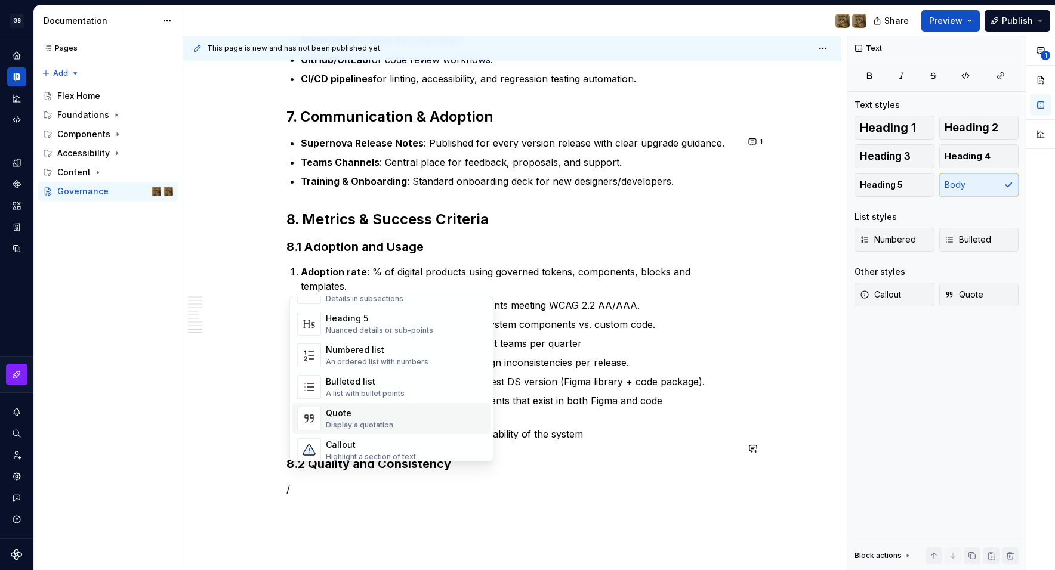
scroll to position [119, 0]
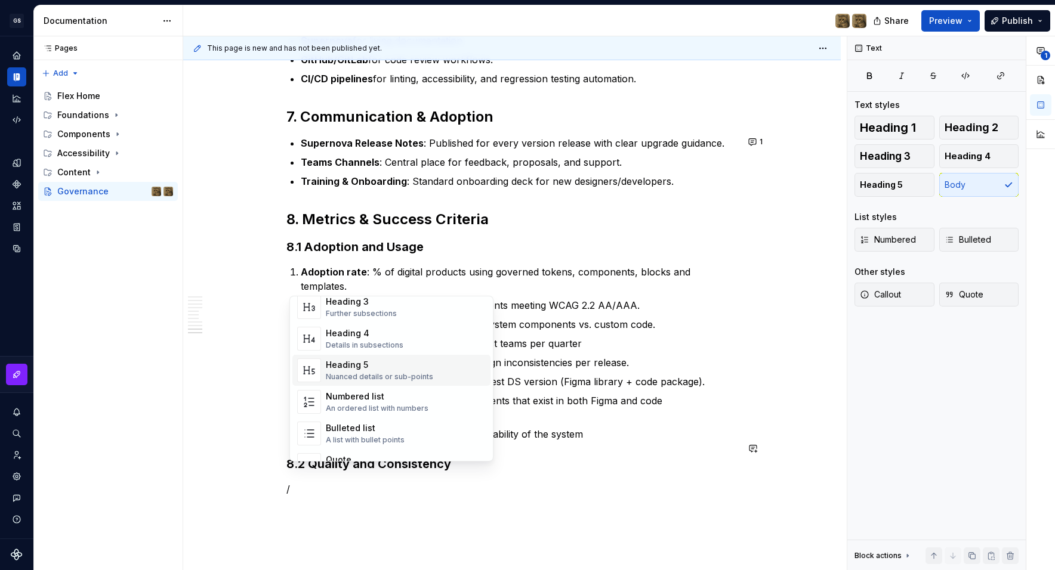
click at [383, 403] on div "Numbered list An ordered list with numbers" at bounding box center [377, 402] width 103 height 23
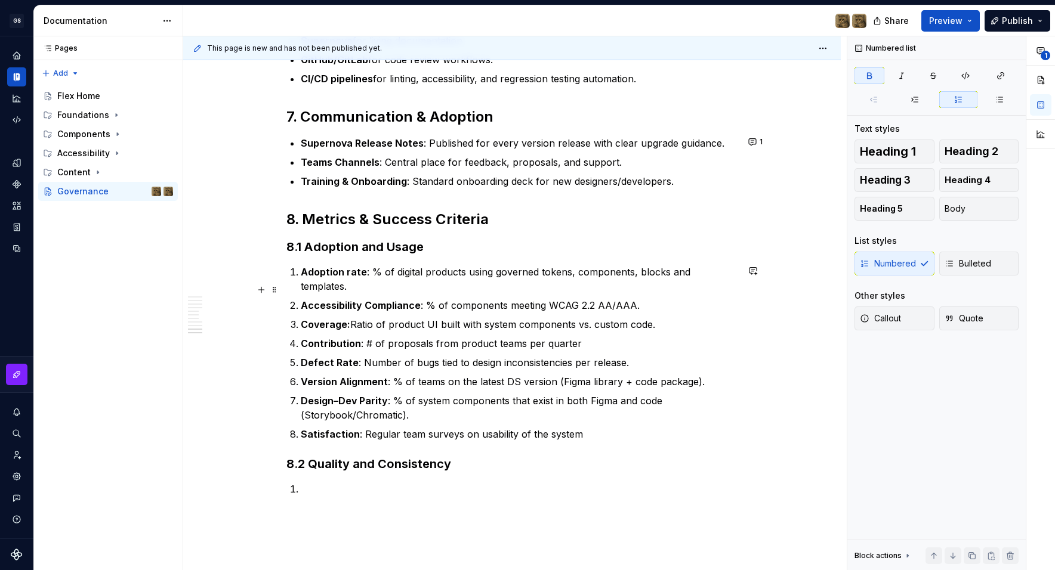
click at [391, 299] on strong "Accessibility Compliance" at bounding box center [361, 305] width 120 height 12
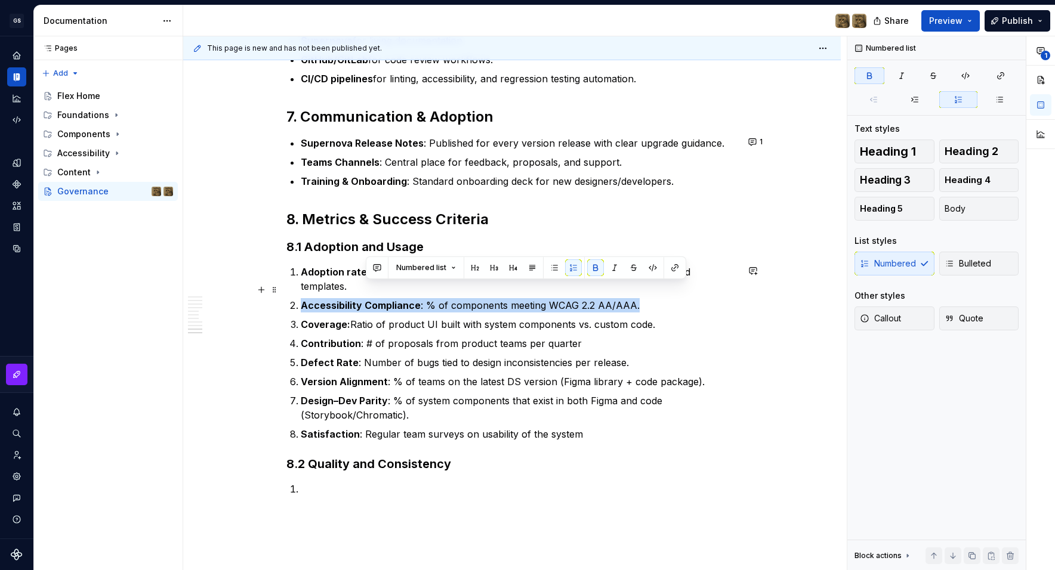
click at [391, 299] on strong "Accessibility Compliance" at bounding box center [361, 305] width 120 height 12
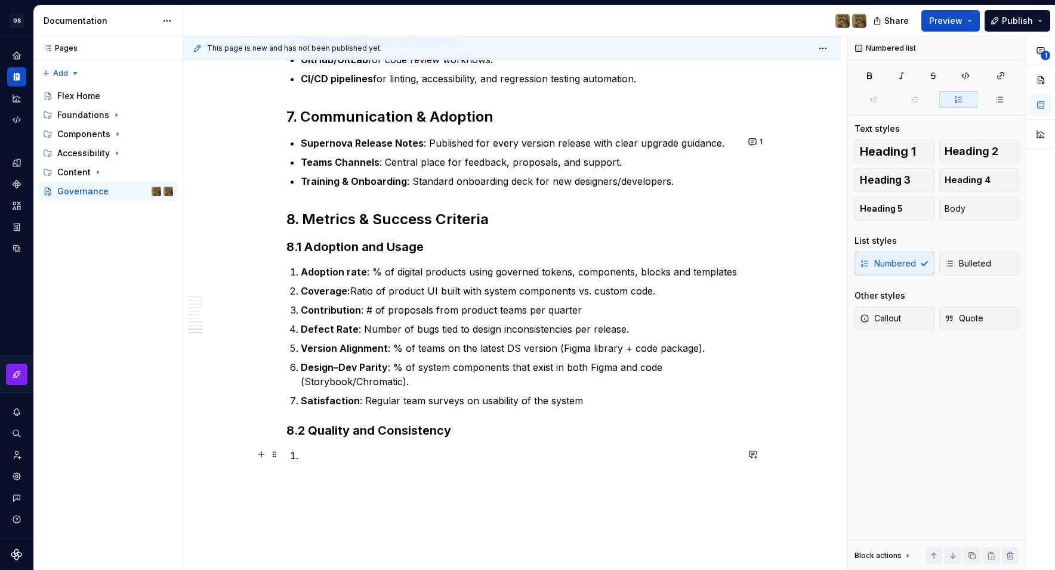
click at [330, 451] on p at bounding box center [519, 456] width 437 height 14
click at [306, 454] on strong "Accessibility Compliance" at bounding box center [361, 456] width 120 height 12
click at [333, 450] on p at bounding box center [519, 456] width 437 height 14
click at [377, 453] on p "Visual consisentcy" at bounding box center [519, 456] width 437 height 14
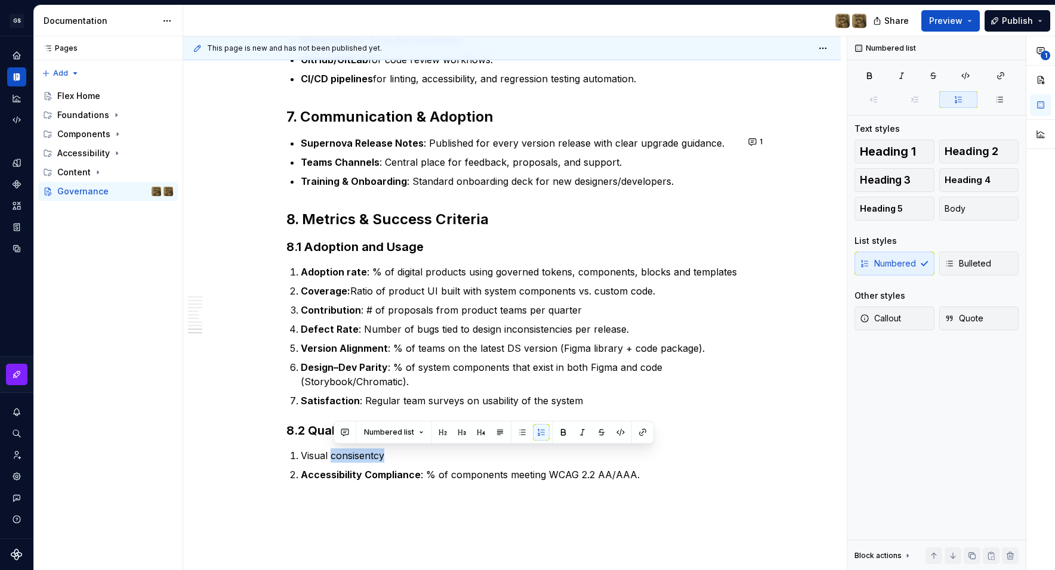
click at [337, 455] on p "Visual consisentcy" at bounding box center [519, 456] width 437 height 14
click at [350, 454] on p "Visual consisentcy" at bounding box center [519, 456] width 437 height 14
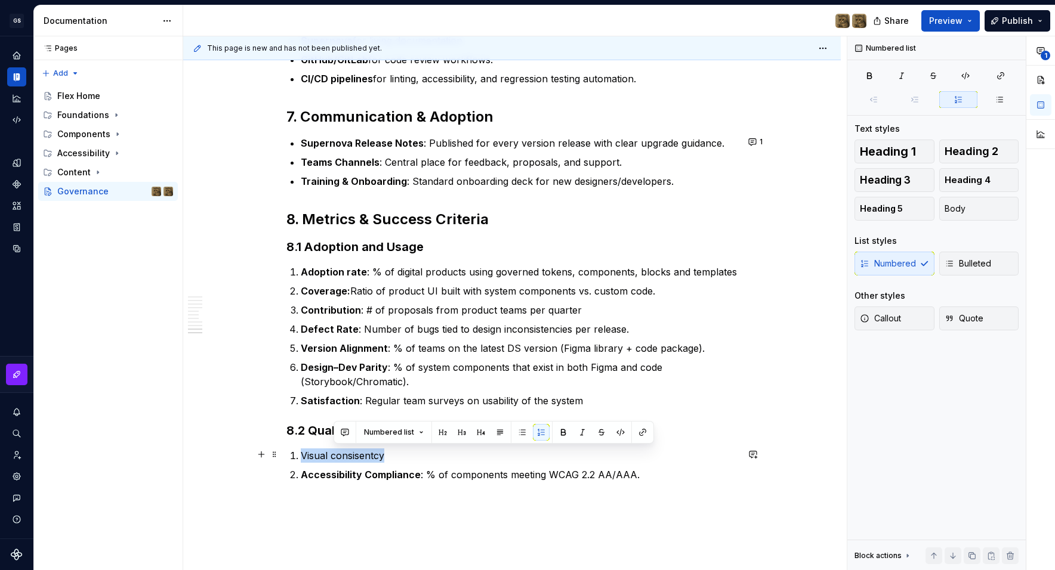
click at [350, 454] on p "Visual consisentcy" at bounding box center [519, 456] width 437 height 14
click at [342, 450] on p "Visual consisentcy" at bounding box center [519, 456] width 437 height 14
click at [342, 450] on p "Visual consisentcy" at bounding box center [519, 454] width 437 height 14
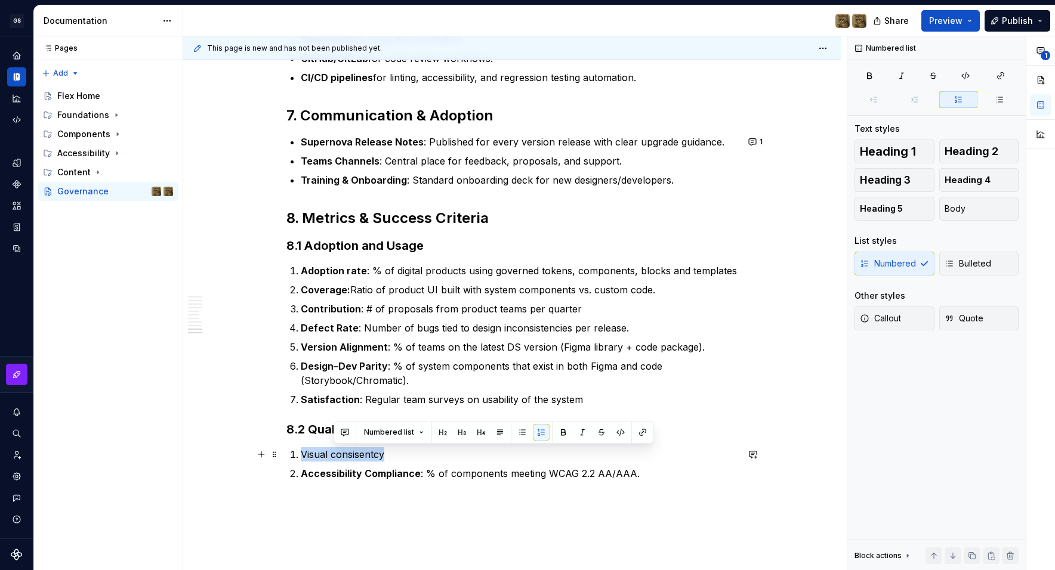
click at [342, 450] on p "Visual consisentcy" at bounding box center [519, 454] width 437 height 14
click at [310, 453] on p "Visual consisentcy" at bounding box center [519, 456] width 437 height 14
drag, startPoint x: 307, startPoint y: 453, endPoint x: 410, endPoint y: 462, distance: 104.2
click at [410, 462] on ol "Visual consisentcy Accessibility Compliance : % of components meeting WCAG 2.2 …" at bounding box center [519, 465] width 437 height 33
click at [395, 455] on p "Visual consisentcy" at bounding box center [519, 456] width 437 height 14
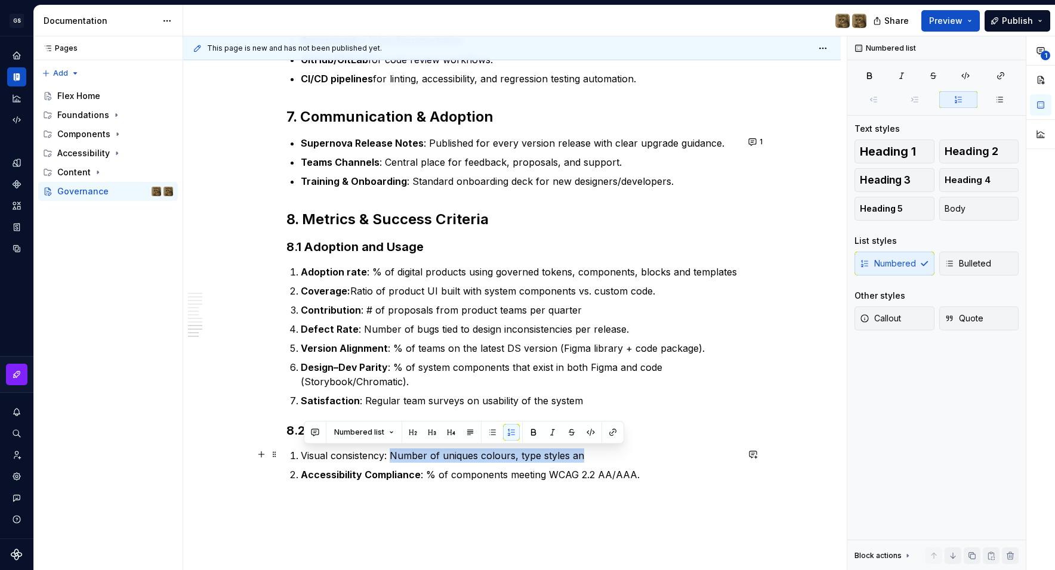
drag, startPoint x: 392, startPoint y: 455, endPoint x: 570, endPoint y: 462, distance: 177.3
click at [570, 462] on ol "Visual consistency: Number of uniques colours, type styles an Accessibility Com…" at bounding box center [519, 465] width 437 height 33
click at [509, 462] on ol "Visual consistency: Number of uniques colours, type styles an Accessibility Com…" at bounding box center [519, 465] width 437 height 33
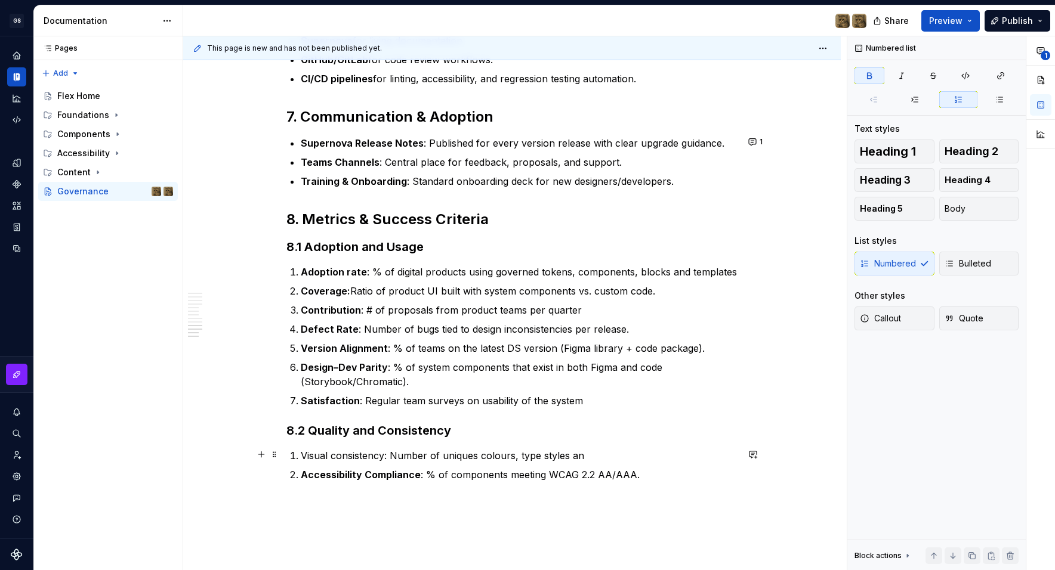
click at [468, 456] on p "Visual consistency: Number of uniques colours, type styles an" at bounding box center [519, 456] width 437 height 14
click at [415, 456] on p "Visual consistency: Number of uniques colours, type styles an" at bounding box center [519, 456] width 437 height 14
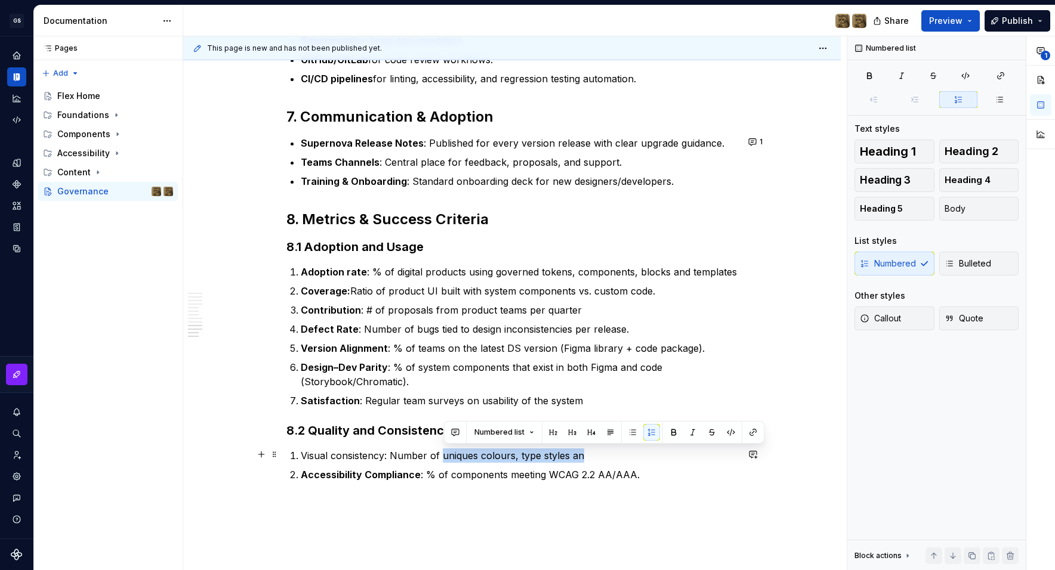
drag, startPoint x: 444, startPoint y: 454, endPoint x: 604, endPoint y: 457, distance: 159.3
click at [604, 457] on p "Visual consistency: Number of uniques colours, type styles an" at bounding box center [519, 456] width 437 height 14
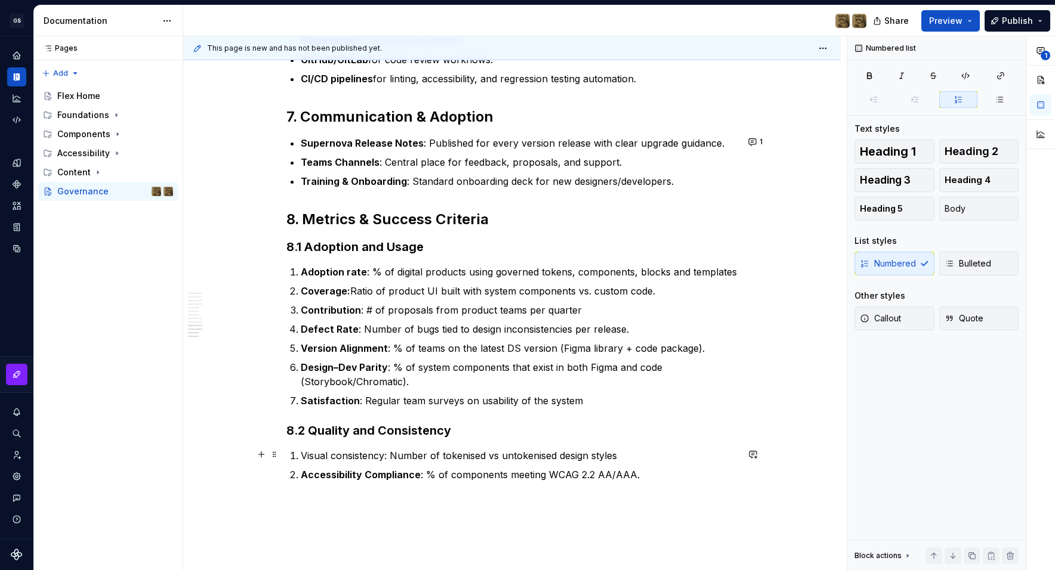
click at [515, 456] on p "Visual consistency: Number of tokenised vs untokenised design styles" at bounding box center [519, 456] width 437 height 14
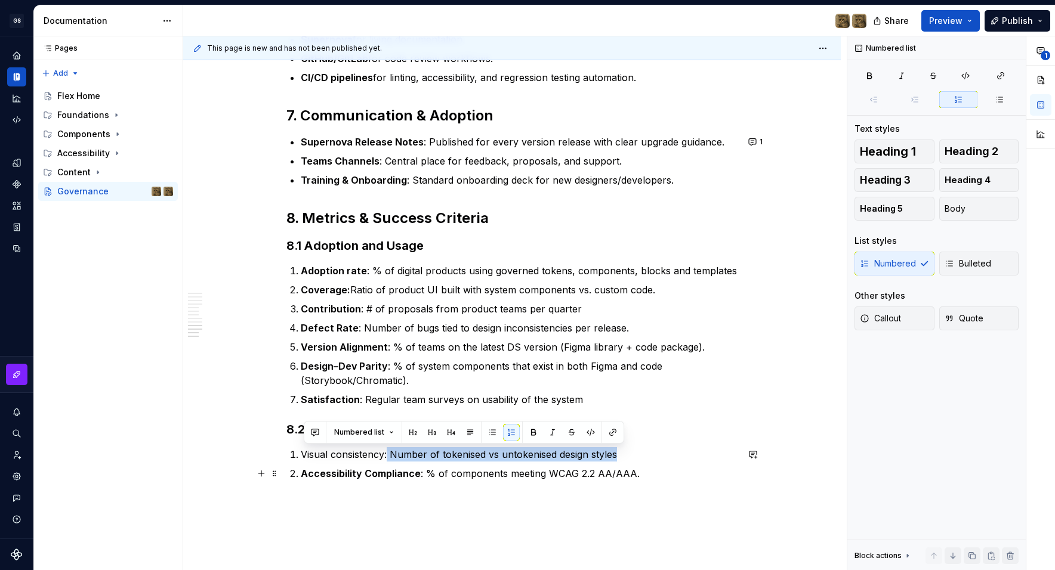
drag, startPoint x: 391, startPoint y: 453, endPoint x: 351, endPoint y: 467, distance: 41.9
click at [351, 467] on ol "Visual consistency: Number of tokenised vs untokenised design styles Accessibil…" at bounding box center [519, 463] width 437 height 33
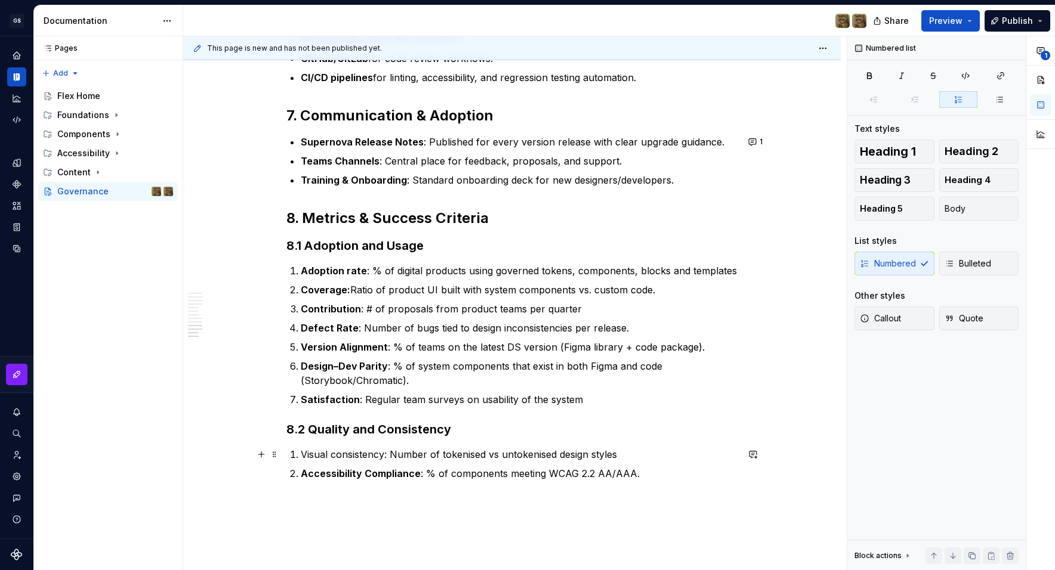
click at [354, 452] on p "Visual consistency: Number of tokenised vs untokenised design styles" at bounding box center [519, 454] width 437 height 14
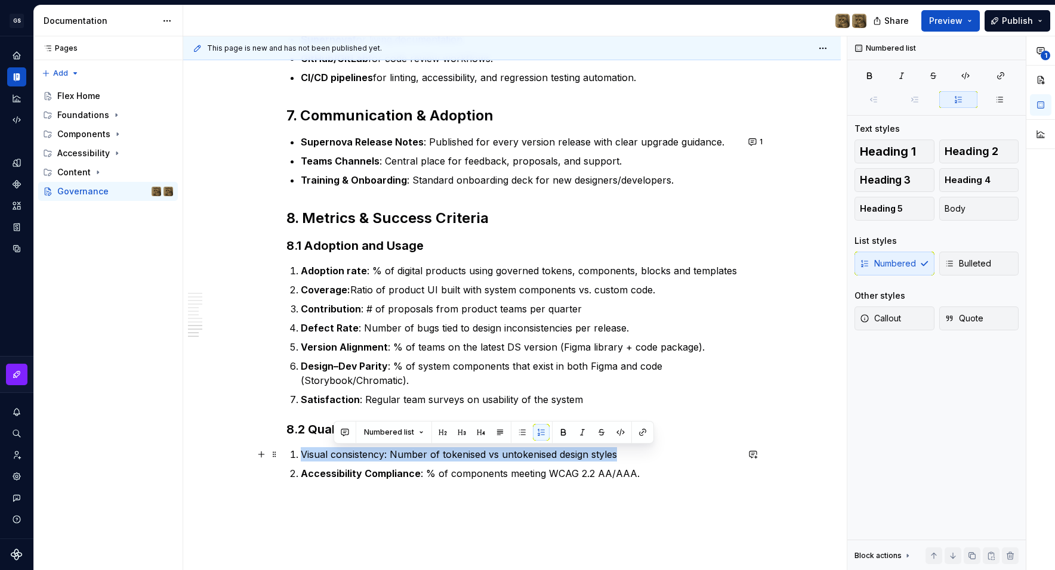
click at [354, 452] on p "Visual consistency: Number of tokenised vs untokenised design styles" at bounding box center [519, 454] width 437 height 14
click at [382, 456] on p "Visual consistency: Number of tokenised vs untokenised design styles" at bounding box center [519, 454] width 437 height 14
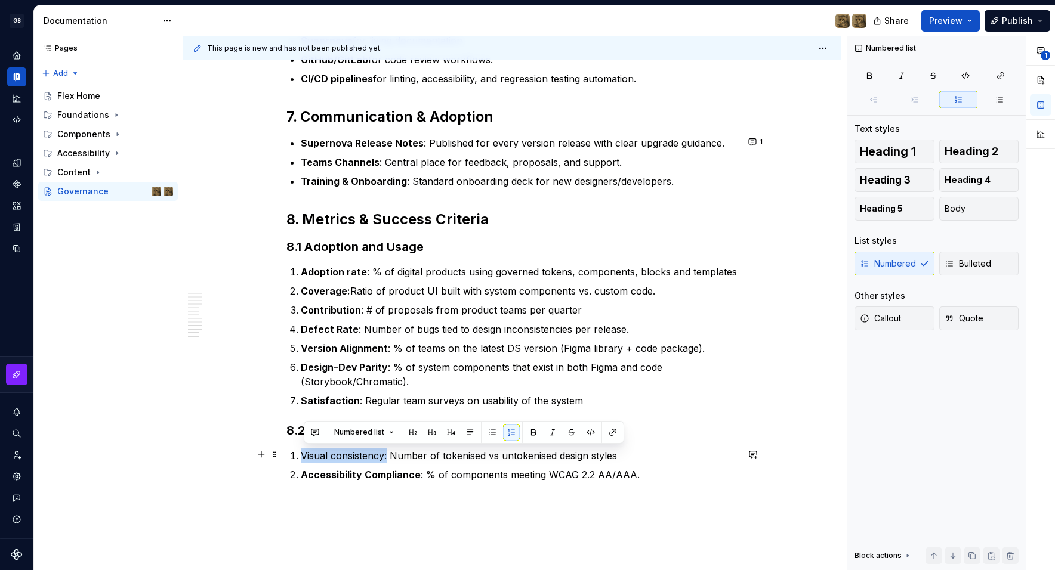
drag, startPoint x: 391, startPoint y: 455, endPoint x: 307, endPoint y: 454, distance: 84.7
click at [307, 454] on p "Visual consistency: Number of tokenised vs untokenised design styles" at bounding box center [519, 456] width 437 height 14
click at [530, 432] on button "button" at bounding box center [533, 432] width 17 height 17
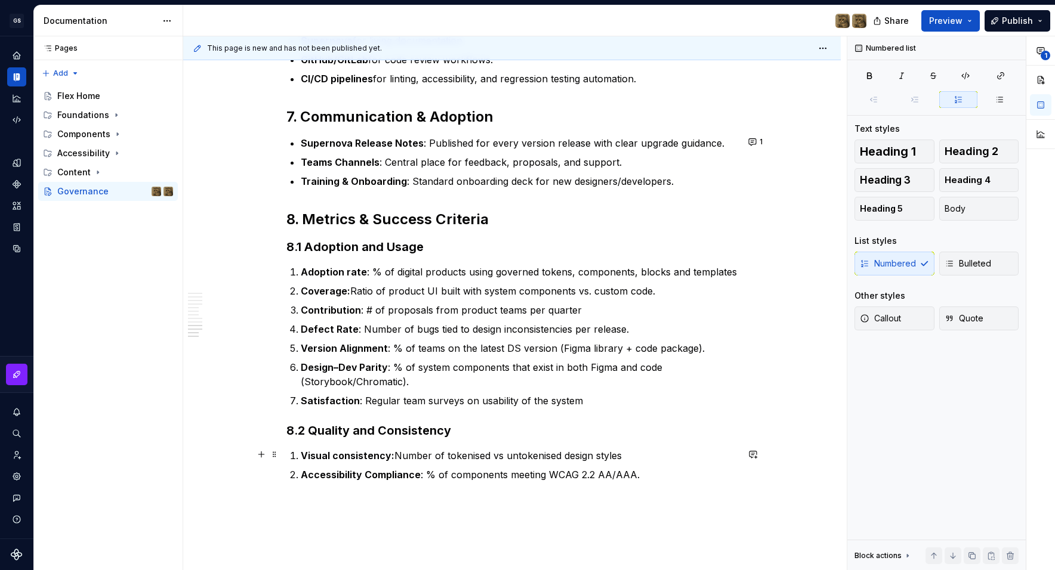
click at [641, 452] on p "Visual consistency: Number of tokenised vs untokenised design styles" at bounding box center [519, 456] width 437 height 14
click at [518, 457] on p "Visual consistency: Number of tokenised vs untokenised design styles." at bounding box center [519, 456] width 437 height 14
click at [592, 462] on ol "Visual consistency: Number of tokenised vs un-tokenised design styles. Accessib…" at bounding box center [519, 465] width 437 height 33
click at [438, 327] on p "Defect Rate : Number of bugs tied to design inconsistencies per release." at bounding box center [519, 329] width 437 height 14
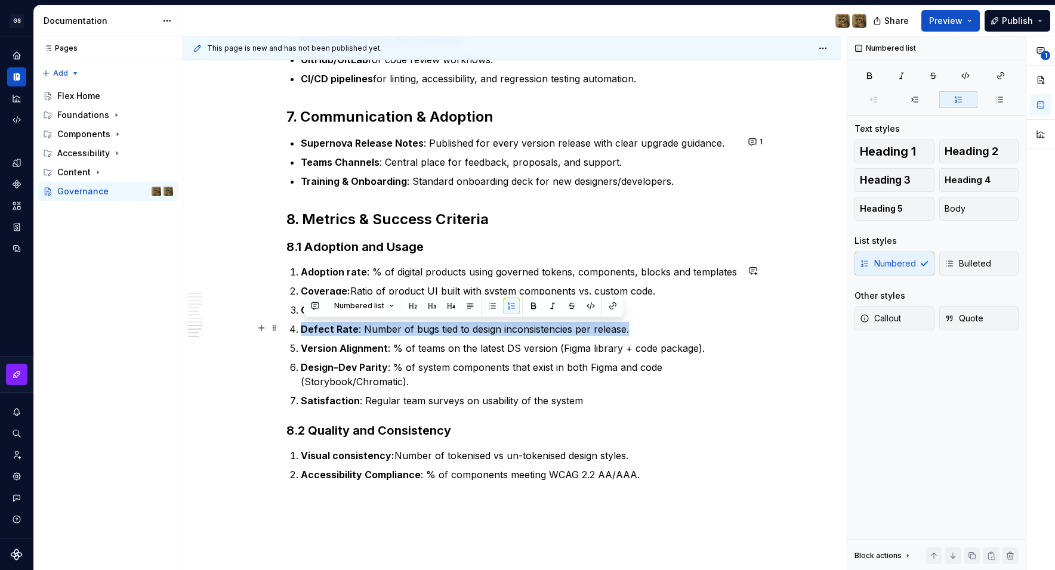
click at [438, 327] on p "Defect Rate : Number of bugs tied to design inconsistencies per release." at bounding box center [519, 329] width 437 height 14
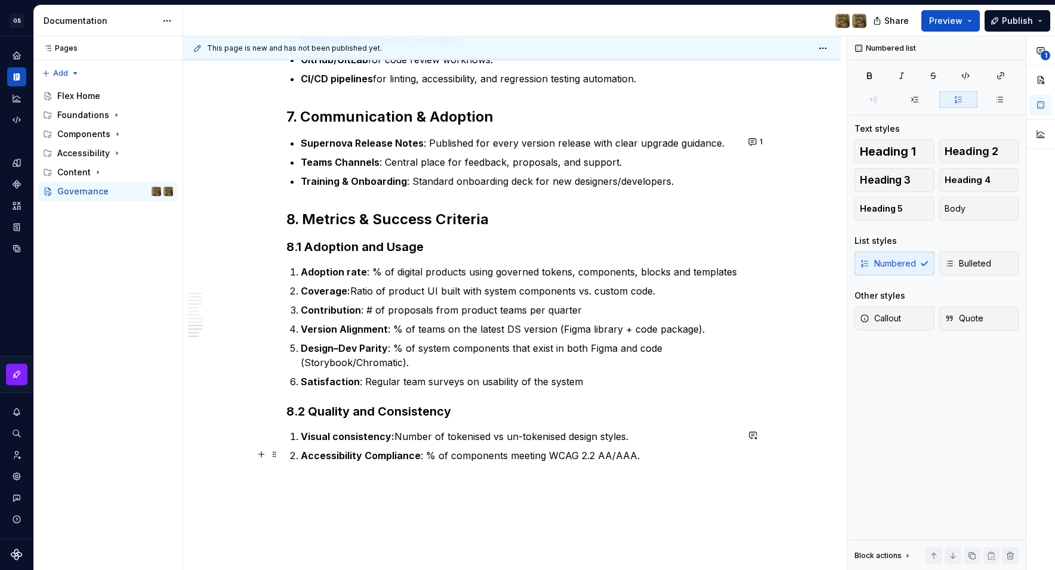
click at [648, 456] on p "Accessibility Compliance : % of components meeting WCAG 2.2 AA/AAA." at bounding box center [519, 456] width 437 height 14
click at [530, 323] on p "Version Alignment : % of teams on the latest DS version (Figma library + code p…" at bounding box center [519, 329] width 437 height 14
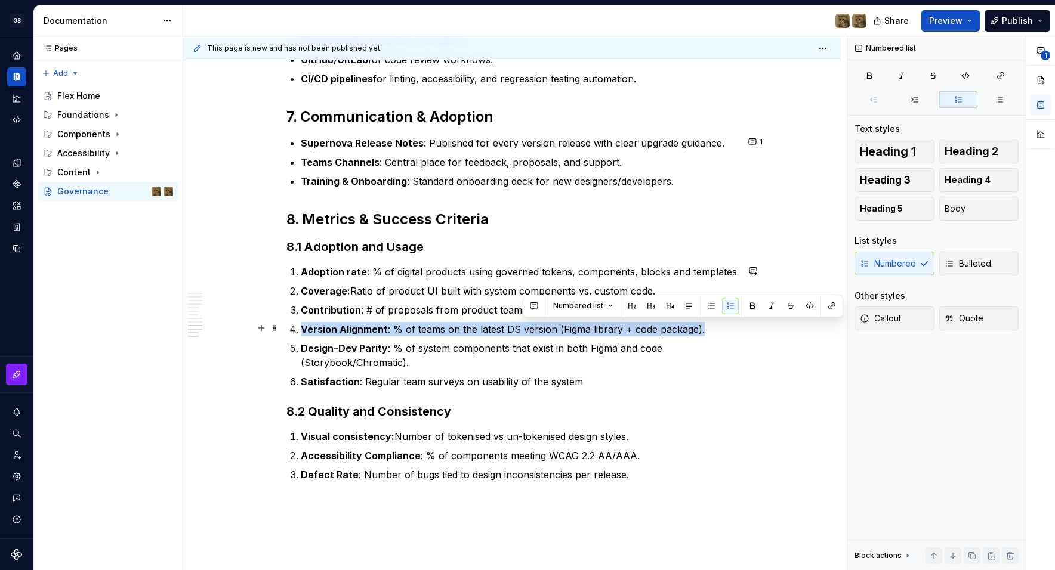
click at [530, 323] on p "Version Alignment : % of teams on the latest DS version (Figma library + code p…" at bounding box center [519, 329] width 437 height 14
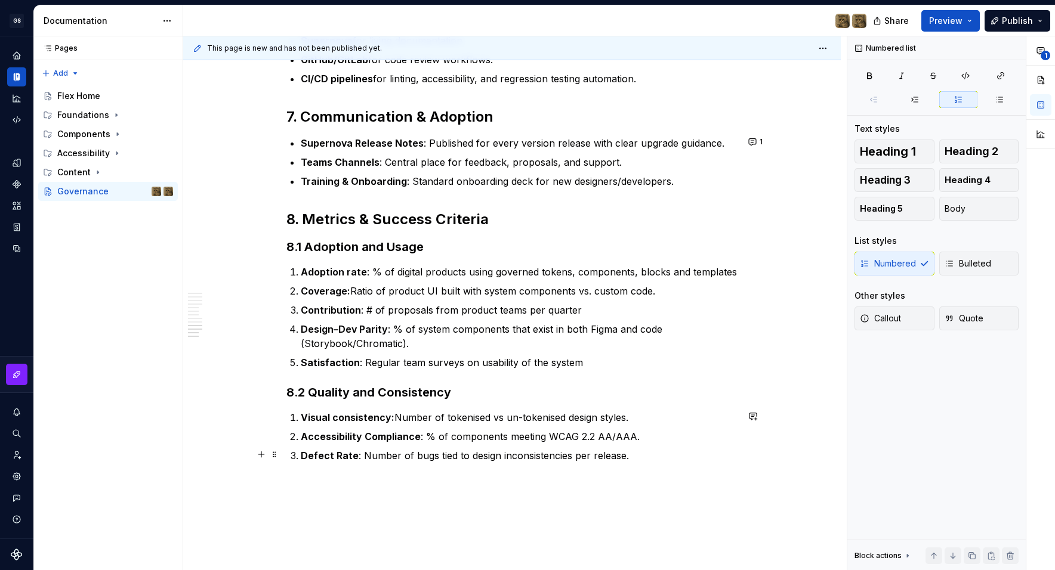
click at [672, 450] on p "Defect Rate : Number of bugs tied to design inconsistencies per release." at bounding box center [519, 456] width 437 height 14
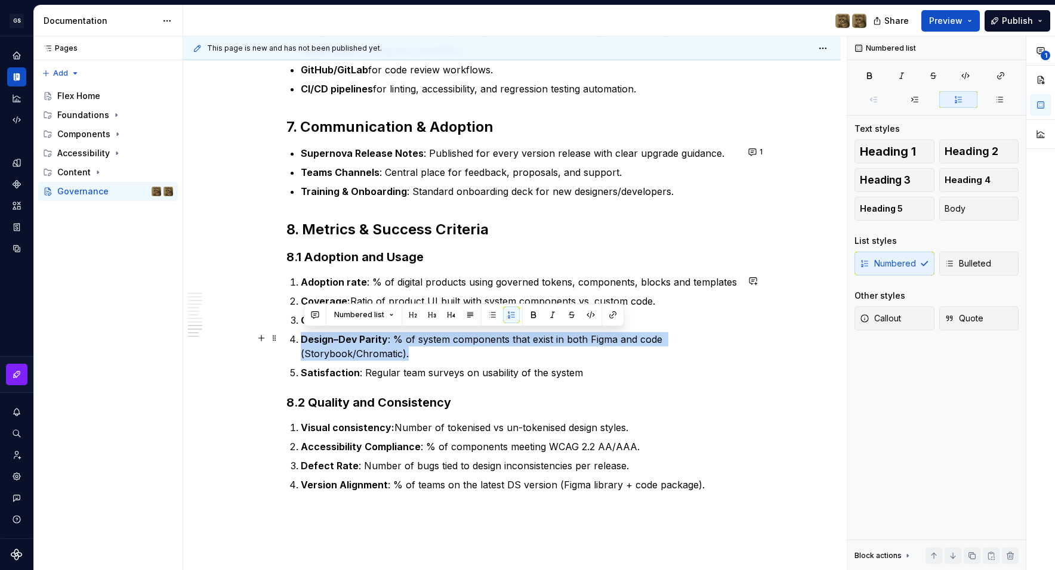
scroll to position [1446, 0]
drag, startPoint x: 384, startPoint y: 338, endPoint x: 302, endPoint y: 342, distance: 81.8
click at [302, 342] on li "Design–Dev Parity : % of system components that exist in both Figma and code (S…" at bounding box center [519, 345] width 437 height 29
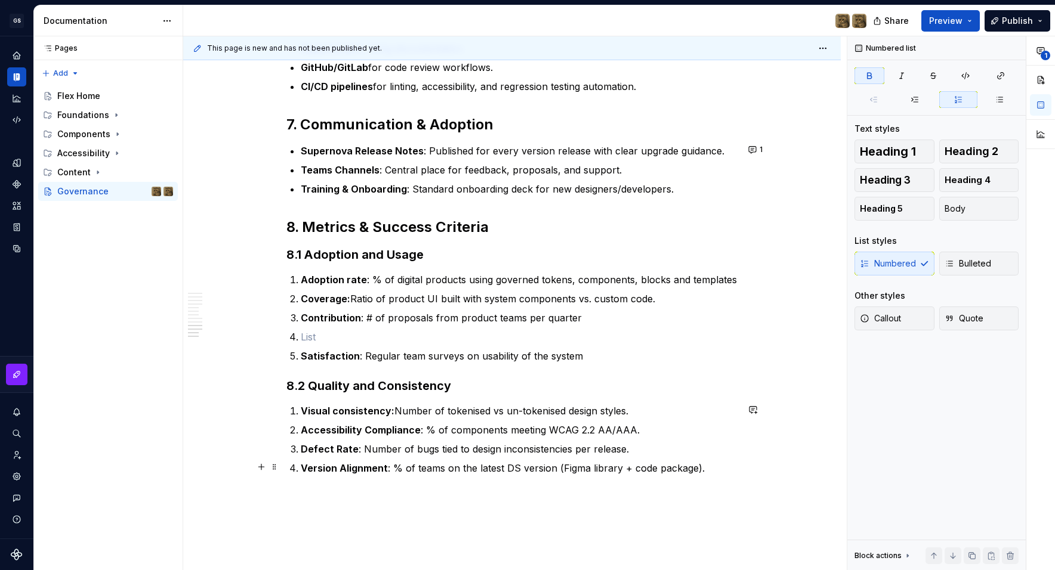
click at [713, 469] on p "Version Alignment : % of teams on the latest DS version (Figma library + code p…" at bounding box center [519, 468] width 437 height 14
click at [499, 332] on p at bounding box center [519, 337] width 437 height 14
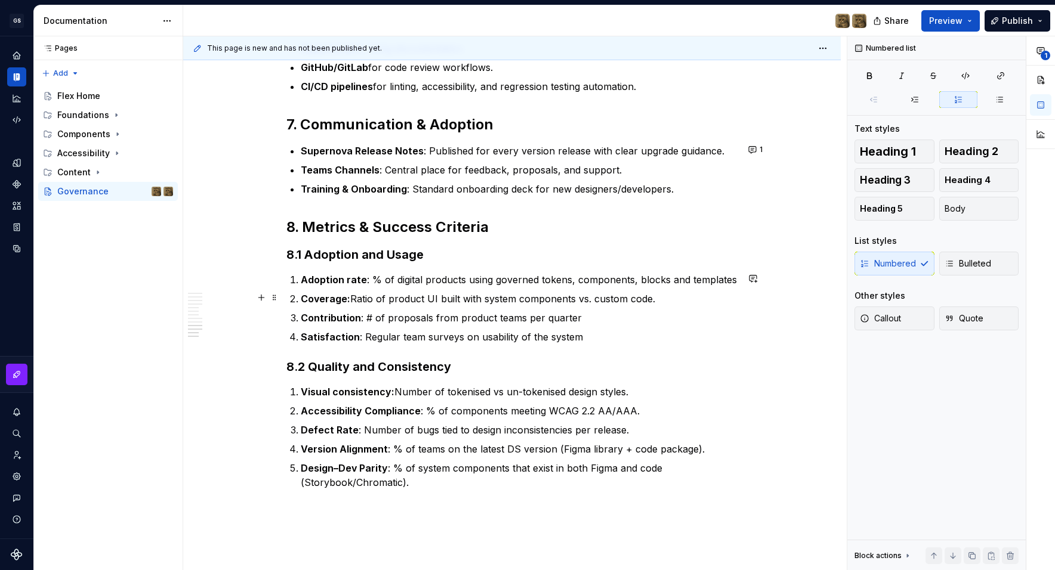
click at [667, 302] on p "Coverage: Ratio of product UI built with system components vs. custom code." at bounding box center [519, 299] width 437 height 14
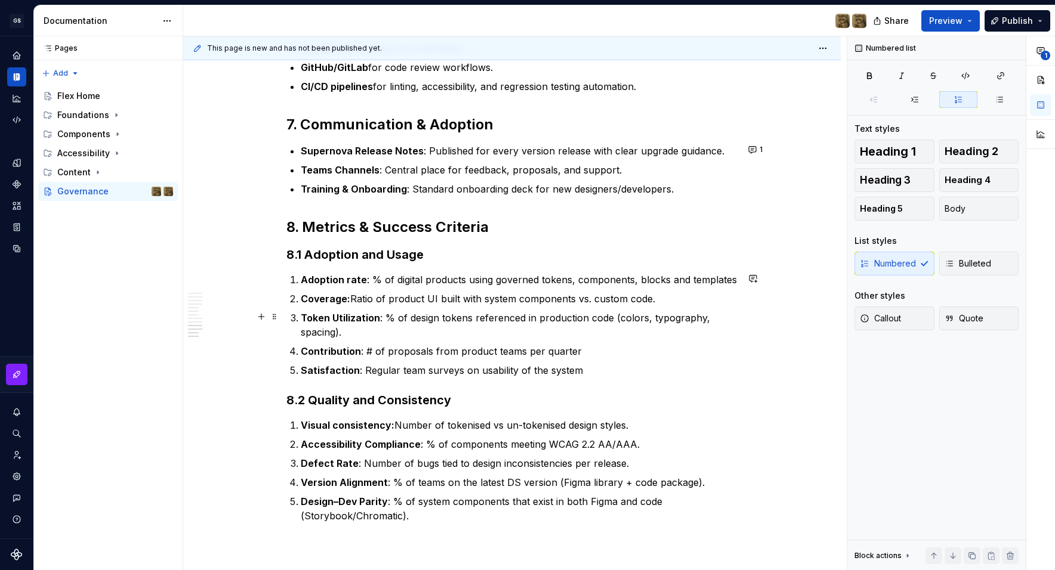
click at [638, 318] on p "Token Utilization : % of design tokens referenced in production code (colors, t…" at bounding box center [519, 325] width 437 height 29
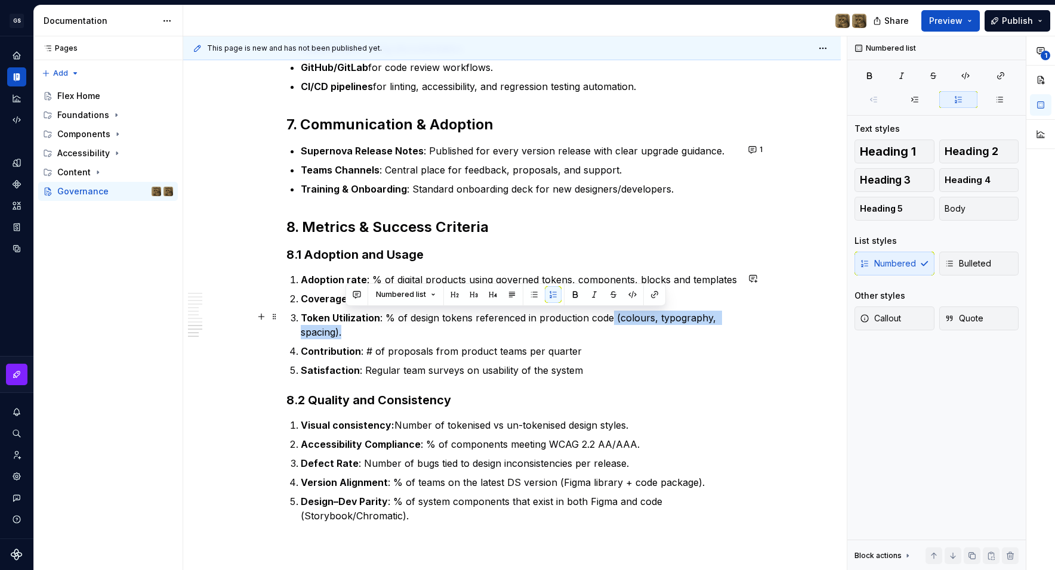
click at [655, 326] on p "Token Utilization : % of design tokens referenced in production code (colours, …" at bounding box center [519, 325] width 437 height 29
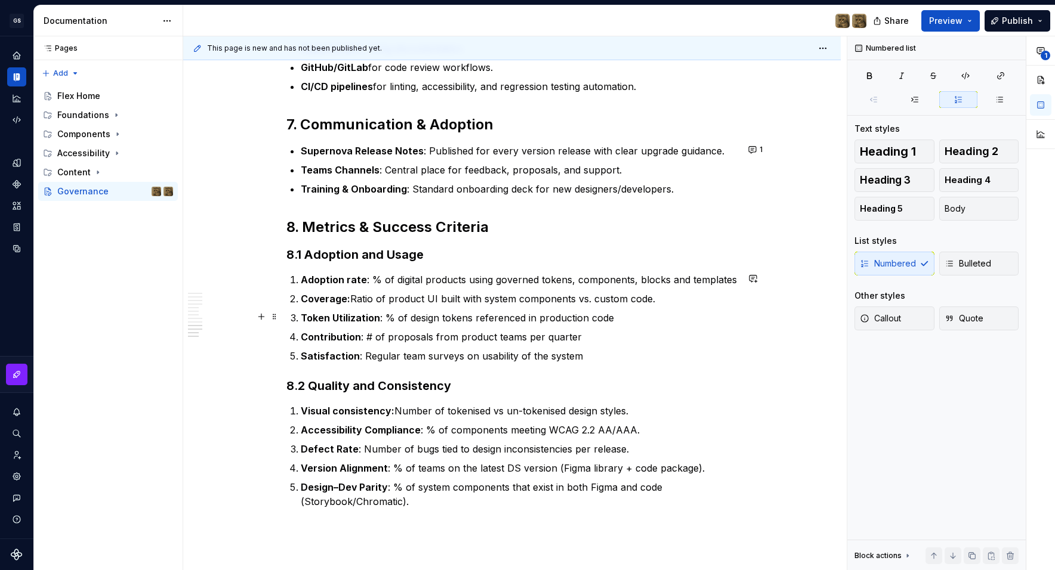
drag, startPoint x: 355, startPoint y: 320, endPoint x: 380, endPoint y: 321, distance: 24.5
click at [357, 320] on strong "Token Utilization" at bounding box center [340, 318] width 79 height 12
click at [626, 317] on p "Token Utilisation : % of design tokens referenced in production code" at bounding box center [519, 318] width 437 height 14
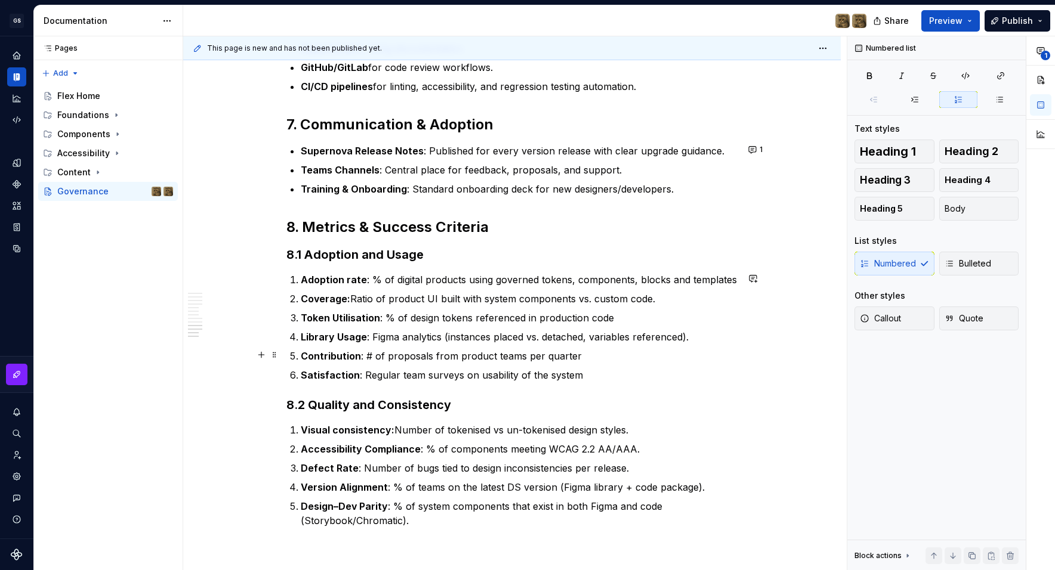
click at [471, 358] on p "Contribution : # of proposals from product teams per quarter" at bounding box center [519, 356] width 437 height 14
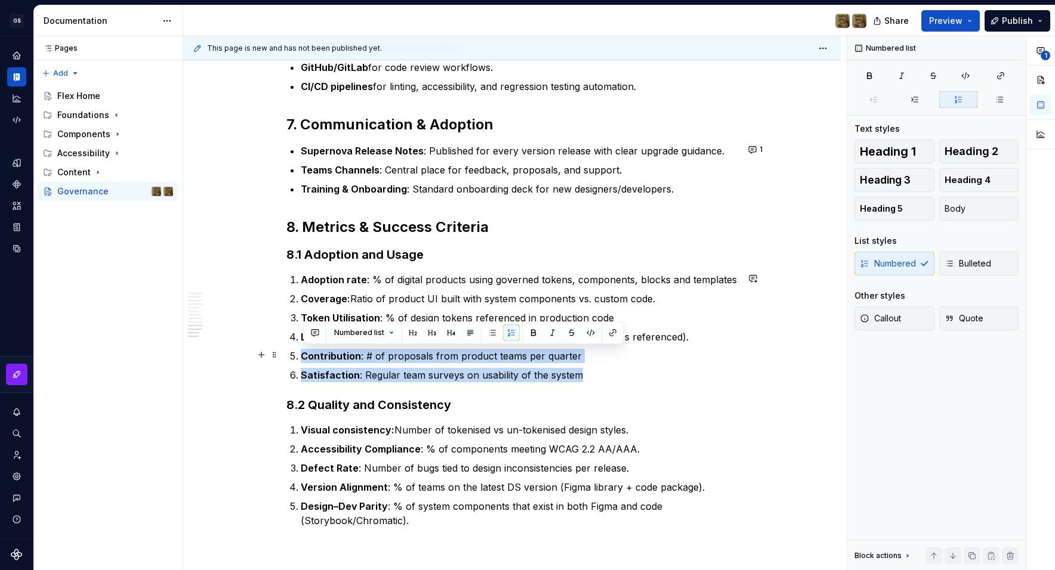
drag, startPoint x: 605, startPoint y: 373, endPoint x: 293, endPoint y: 351, distance: 312.7
click at [301, 351] on ol "Adoption rate : % of digital products using governed tokens, components, blocks…" at bounding box center [519, 328] width 437 height 110
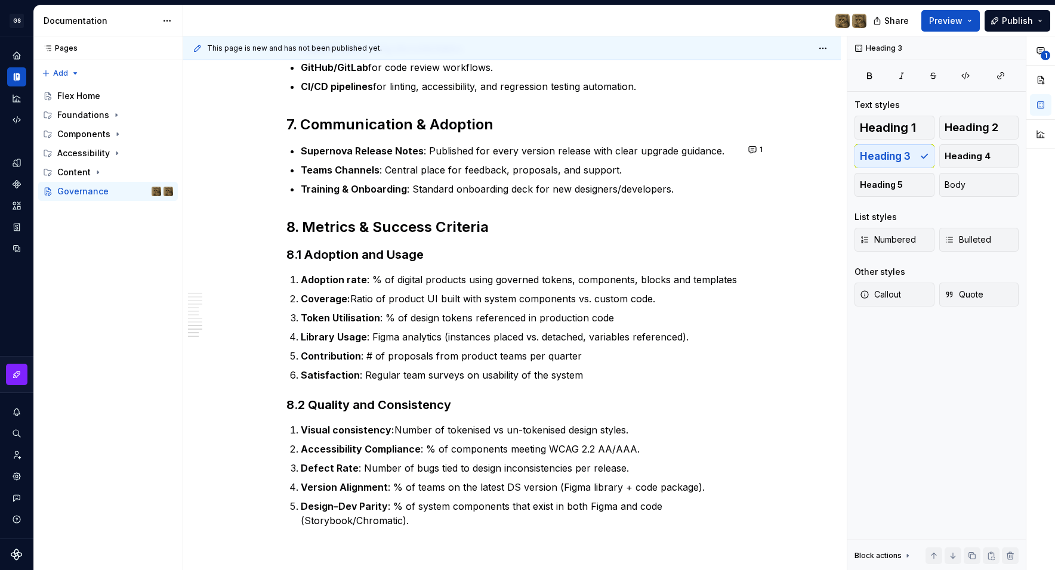
click at [596, 320] on p "Token Utilisation : % of design tokens referenced in production code" at bounding box center [519, 318] width 437 height 14
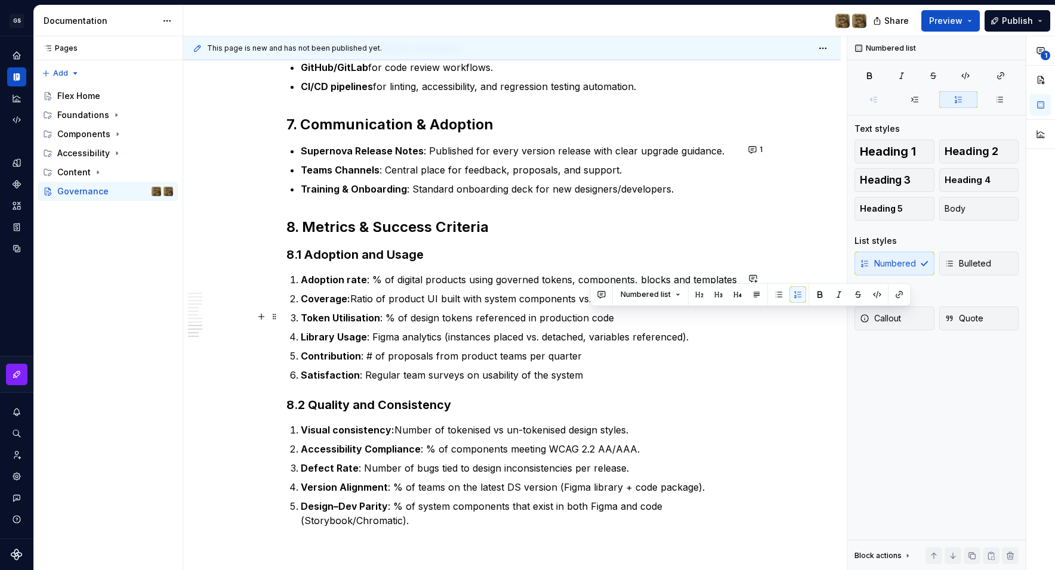
click at [596, 320] on p "Token Utilisation : % of design tokens referenced in production code" at bounding box center [519, 318] width 437 height 14
click at [647, 332] on p "Library Usage : Figma analytics (instances placed vs. detached, variables refer…" at bounding box center [519, 337] width 437 height 14
click at [307, 295] on strong "Coverage:" at bounding box center [326, 299] width 50 height 12
click at [521, 301] on p "Coverage: Ratio of product UI built with system components vs. custom code." at bounding box center [519, 299] width 437 height 14
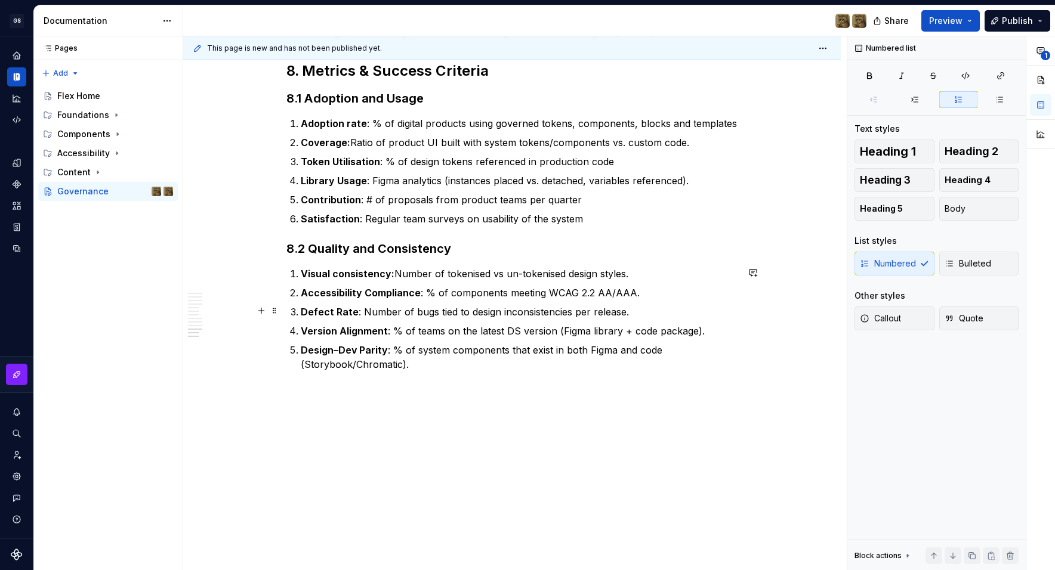
scroll to position [1616, 0]
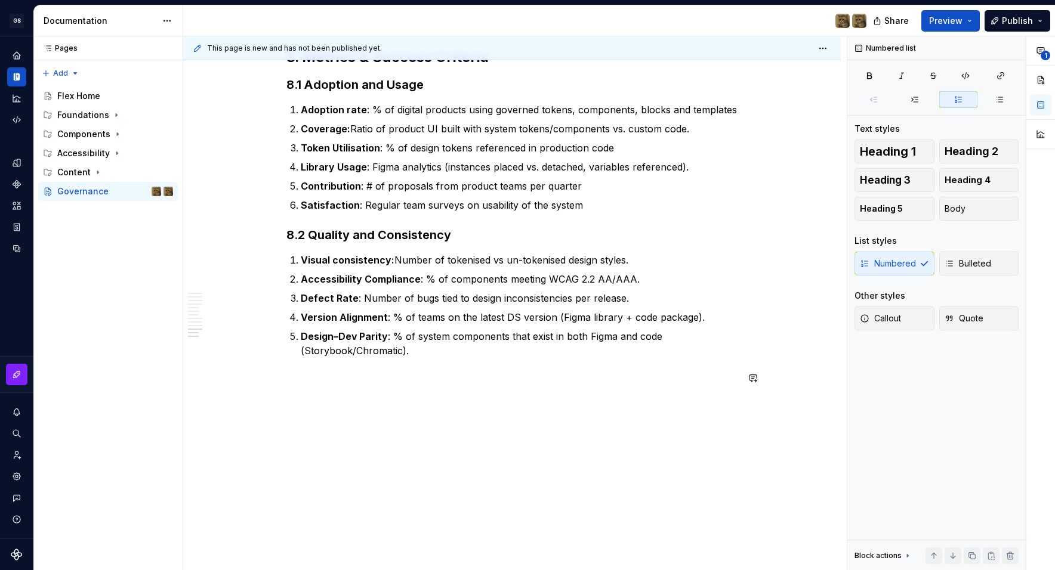
click at [418, 372] on p at bounding box center [511, 379] width 451 height 14
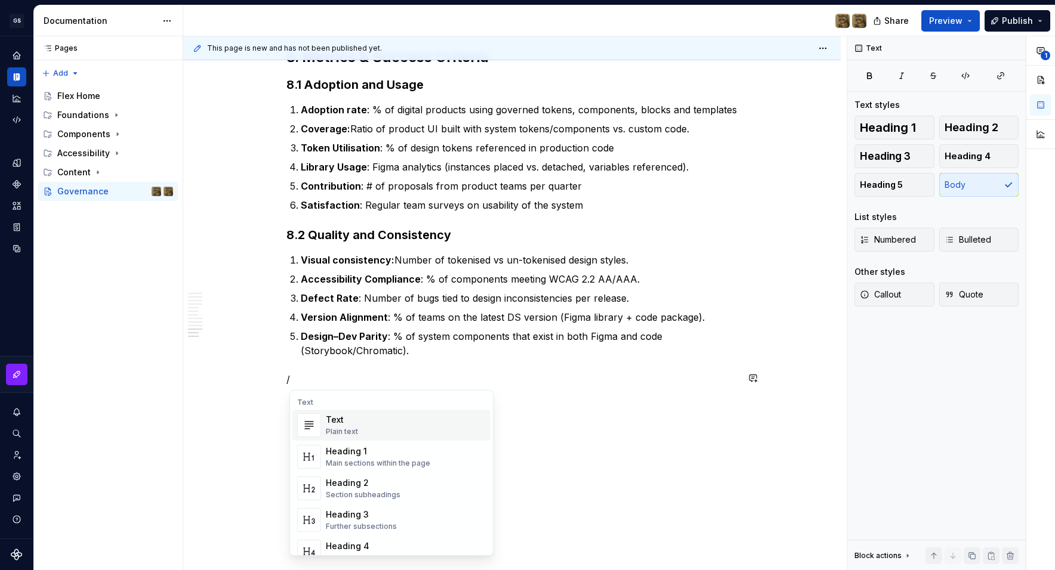
click at [344, 520] on div "Heading 3" at bounding box center [361, 515] width 71 height 12
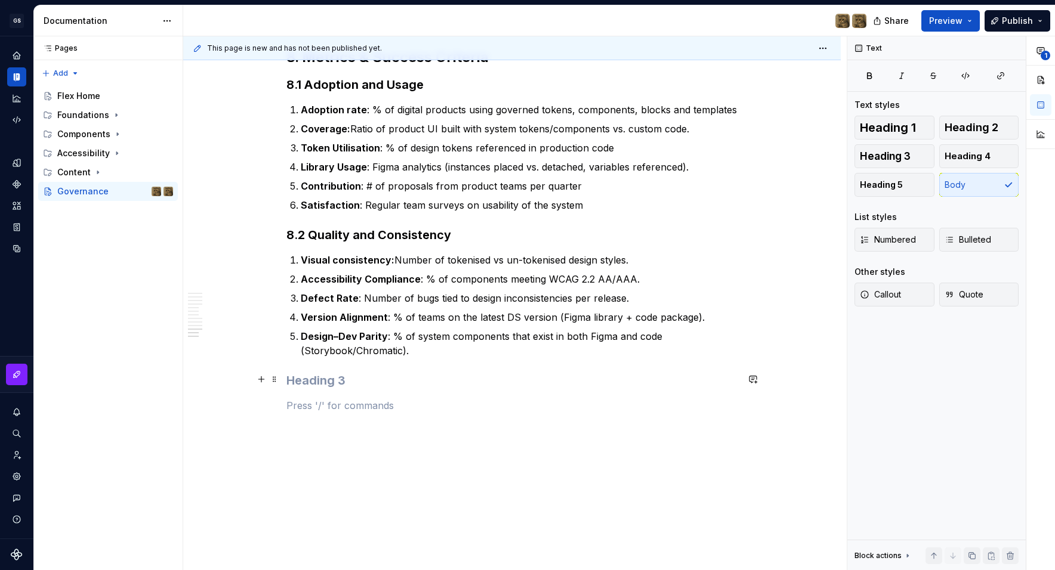
click at [327, 386] on h3 at bounding box center [511, 380] width 451 height 17
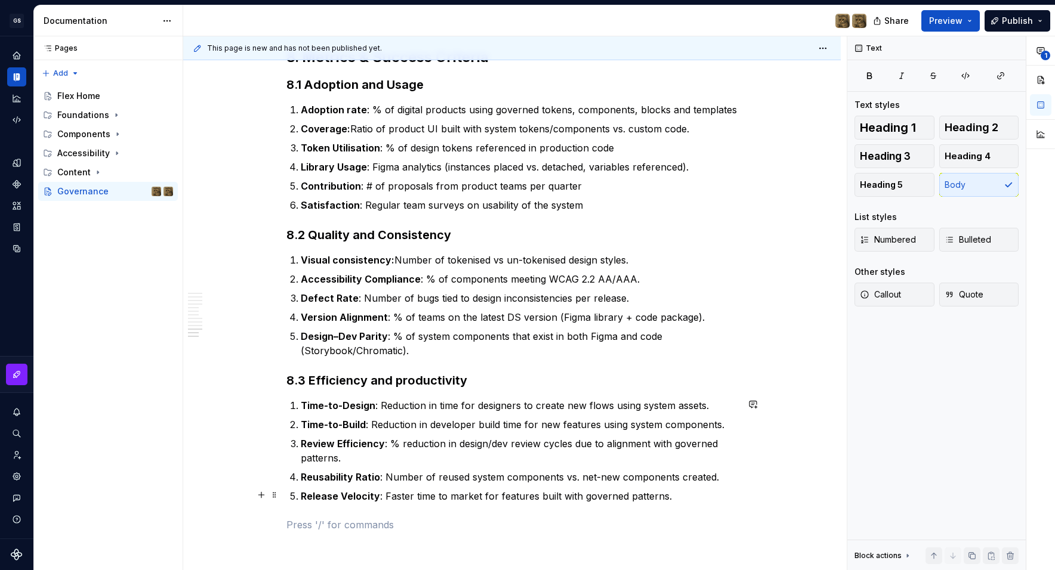
click at [319, 422] on ol "Time-to-Design : Reduction in time for designers to create new flows using syst…" at bounding box center [519, 450] width 437 height 105
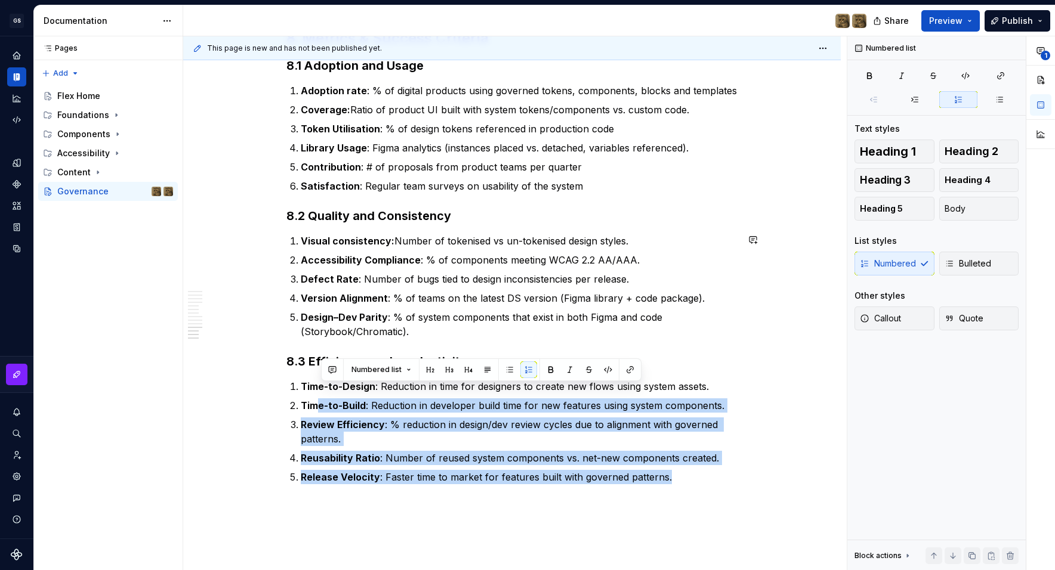
scroll to position [1673, 0]
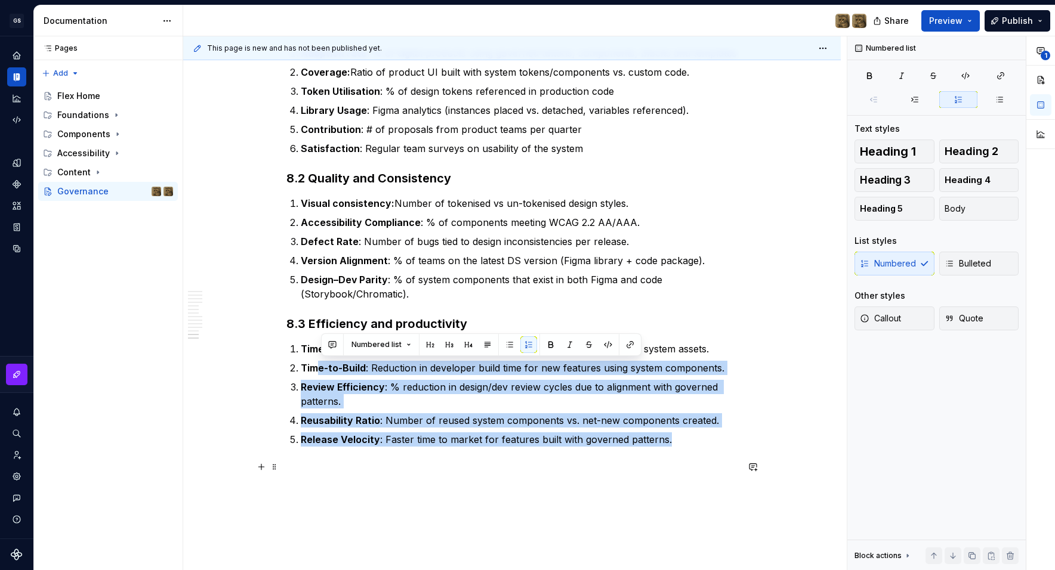
click at [610, 466] on p at bounding box center [511, 468] width 451 height 14
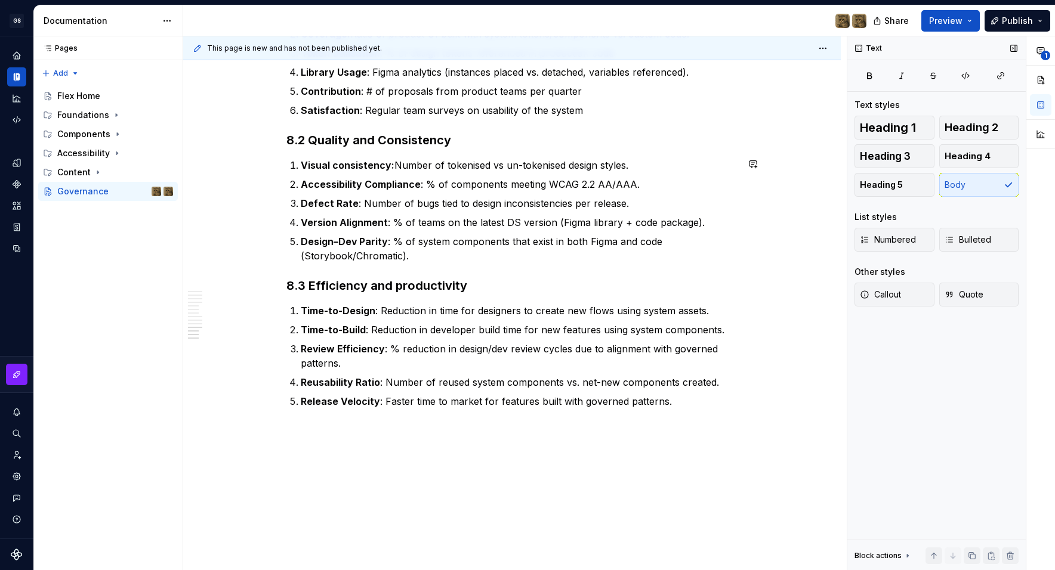
scroll to position [1762, 0]
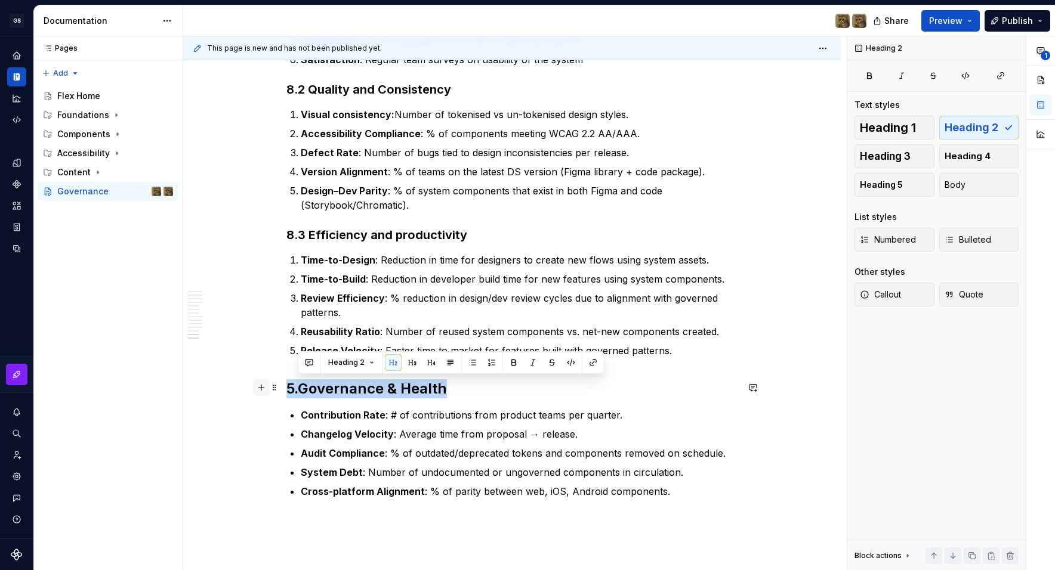
drag, startPoint x: 460, startPoint y: 388, endPoint x: 268, endPoint y: 395, distance: 192.2
drag, startPoint x: 406, startPoint y: 364, endPoint x: 388, endPoint y: 365, distance: 18.5
click at [406, 365] on button "button" at bounding box center [403, 362] width 17 height 17
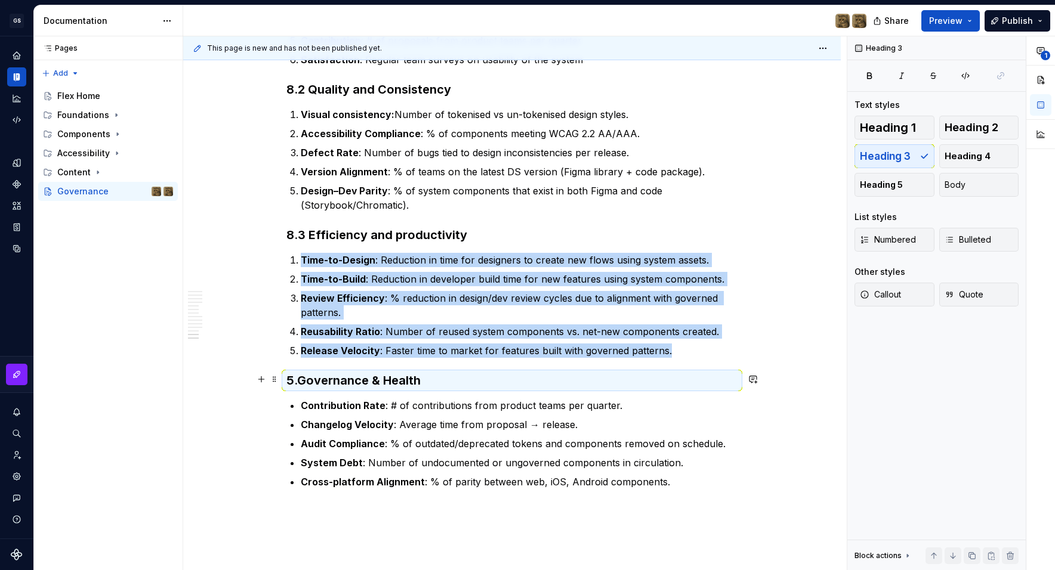
click at [307, 383] on strong "Governance & Health" at bounding box center [358, 380] width 123 height 14
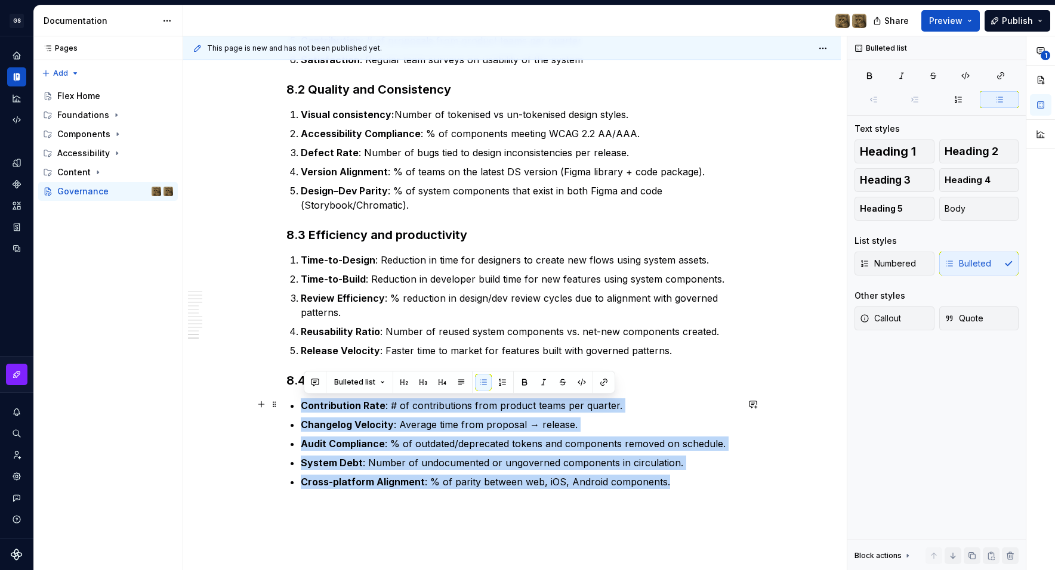
drag, startPoint x: 393, startPoint y: 444, endPoint x: 360, endPoint y: 409, distance: 48.5
click at [503, 381] on button "button" at bounding box center [502, 382] width 17 height 17
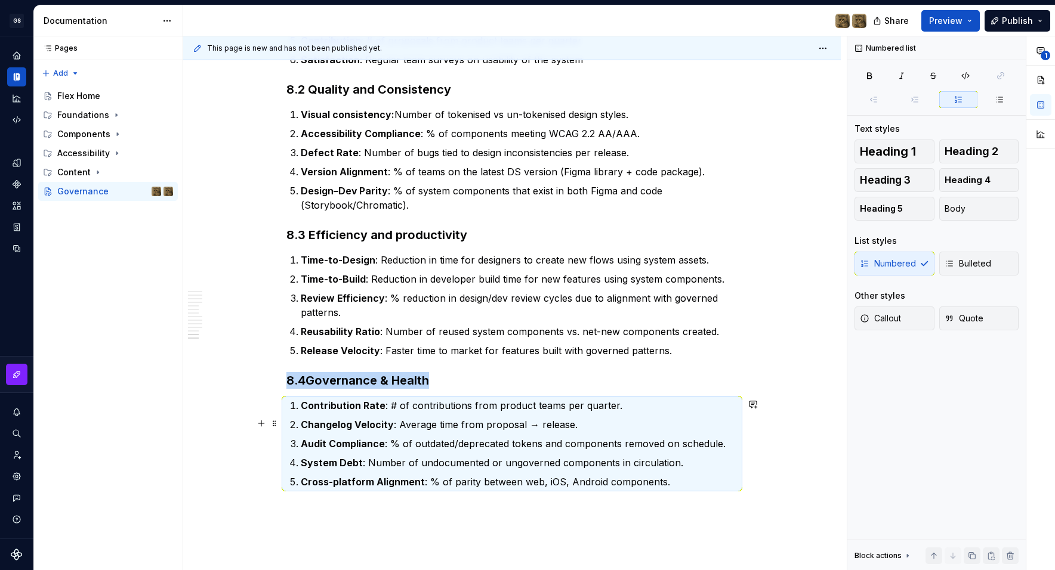
click at [338, 425] on strong "Changelog Velocity" at bounding box center [347, 425] width 93 height 12
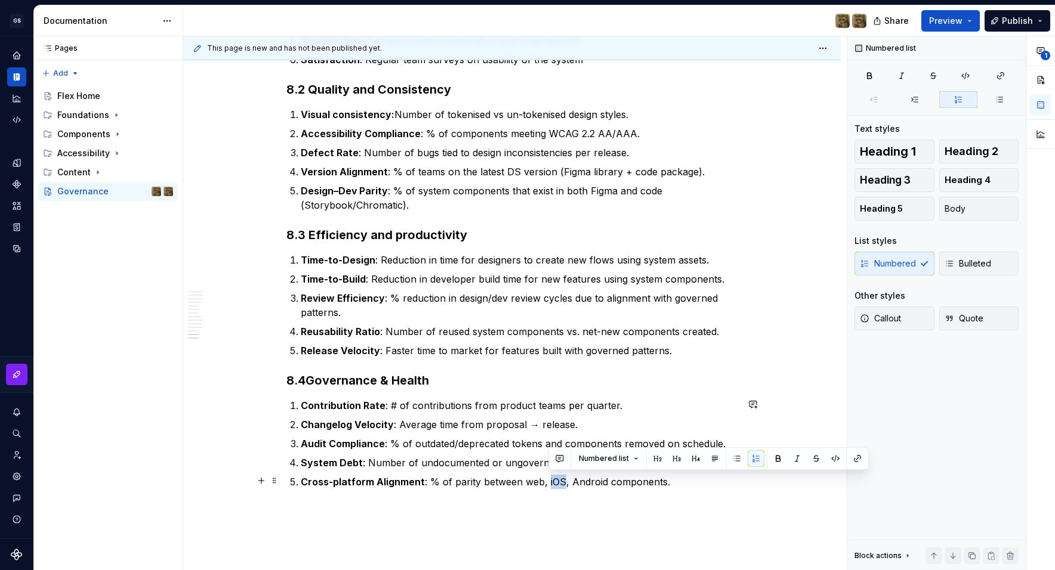
drag, startPoint x: 549, startPoint y: 480, endPoint x: 565, endPoint y: 480, distance: 16.1
click at [565, 480] on p "Cross-platform Alignment : % of parity between web, iOS, Android components." at bounding box center [519, 482] width 437 height 14
click at [607, 481] on p "Cross-platform Alignment : % of parity between web, Squiz, Android components." at bounding box center [519, 482] width 437 height 14
click at [341, 420] on strong "Changelog Velocity" at bounding box center [347, 425] width 93 height 12
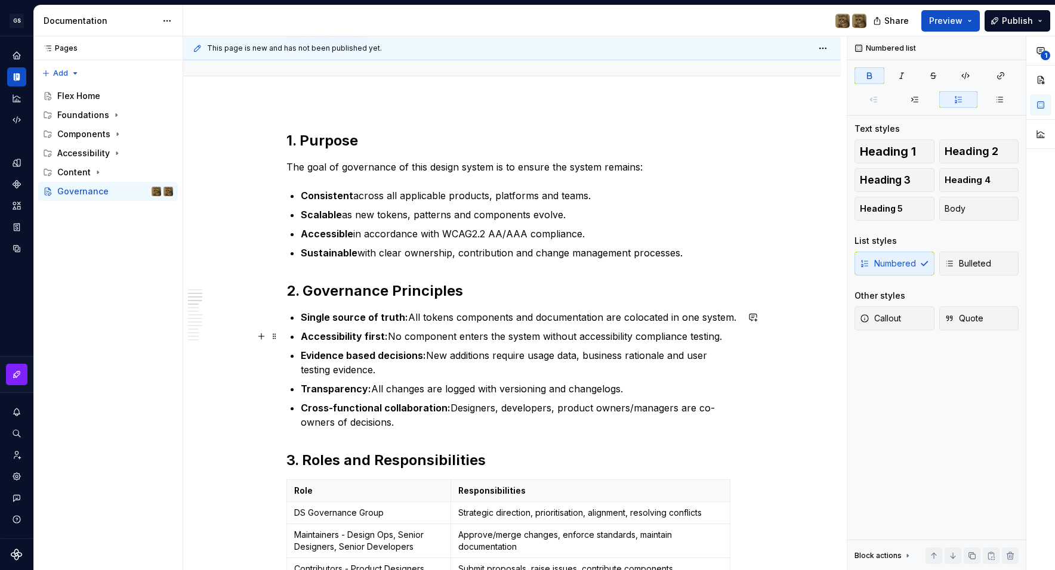
scroll to position [0, 0]
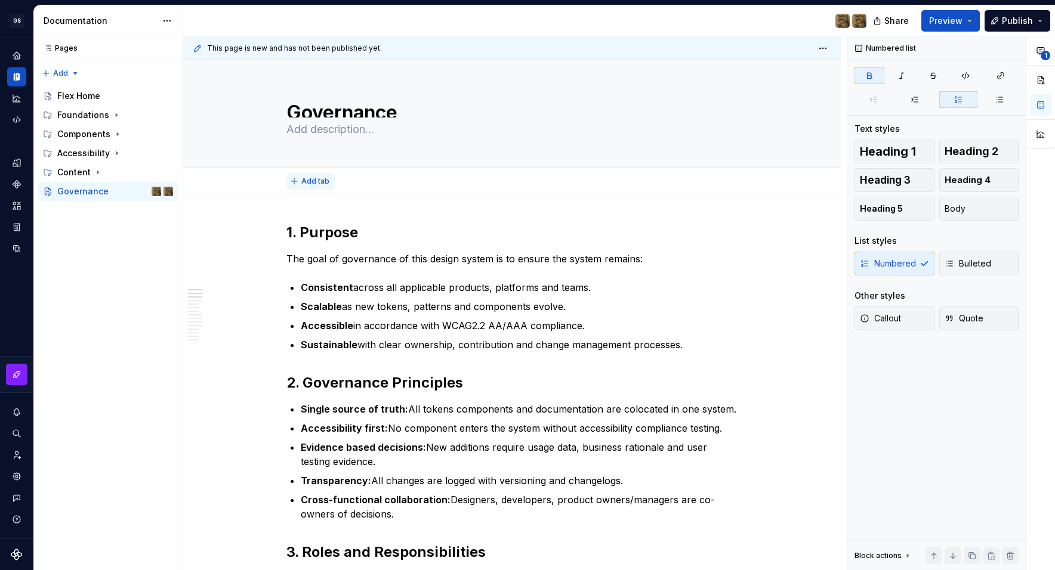
click at [318, 180] on span "Add tab" at bounding box center [315, 182] width 28 height 10
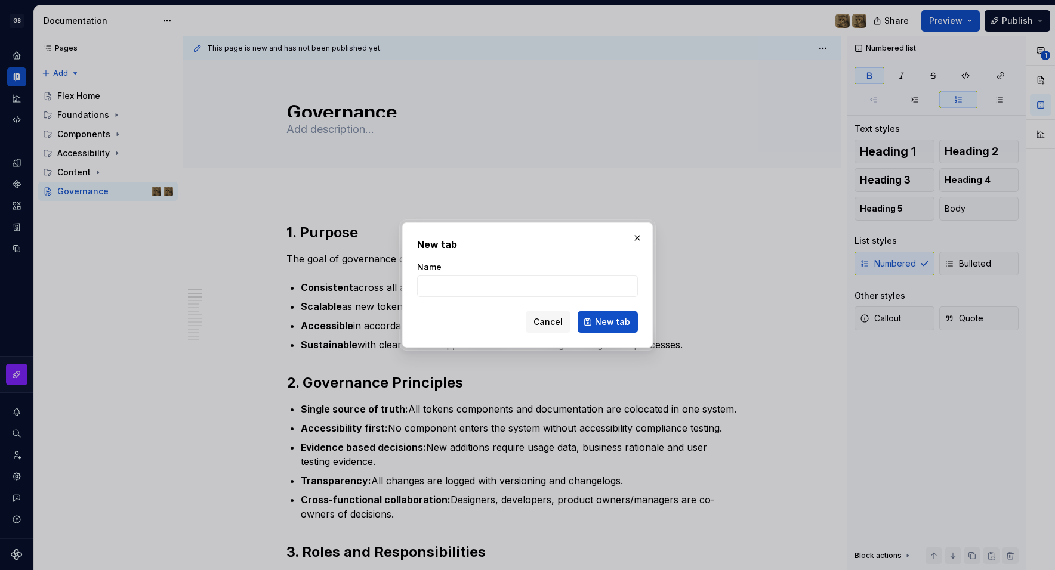
type textarea "*"
type input "Governance Framework"
click at [610, 325] on span "New tab" at bounding box center [612, 322] width 35 height 12
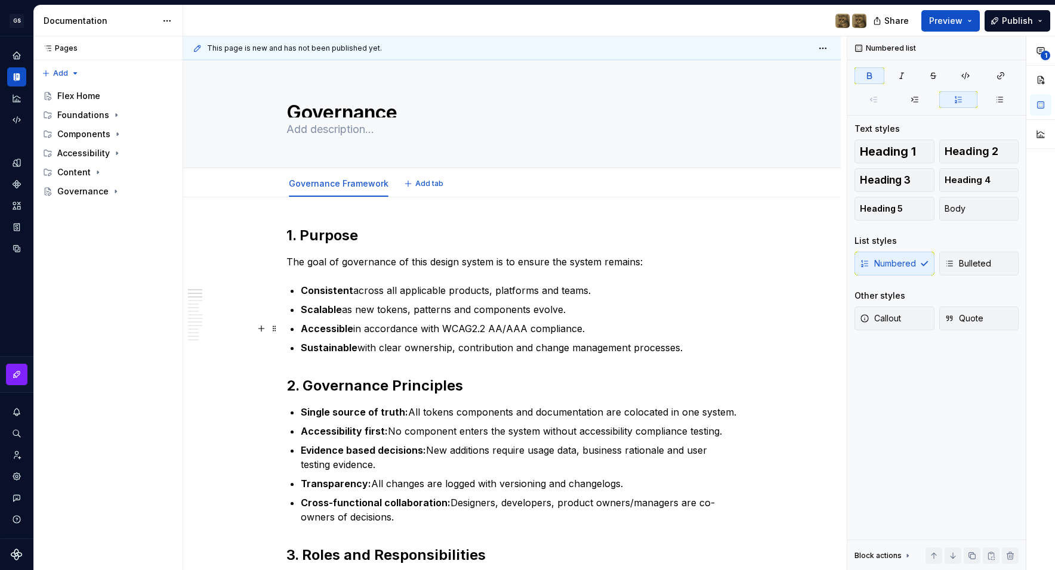
type textarea "*"
click at [432, 182] on span "Add tab" at bounding box center [429, 184] width 28 height 10
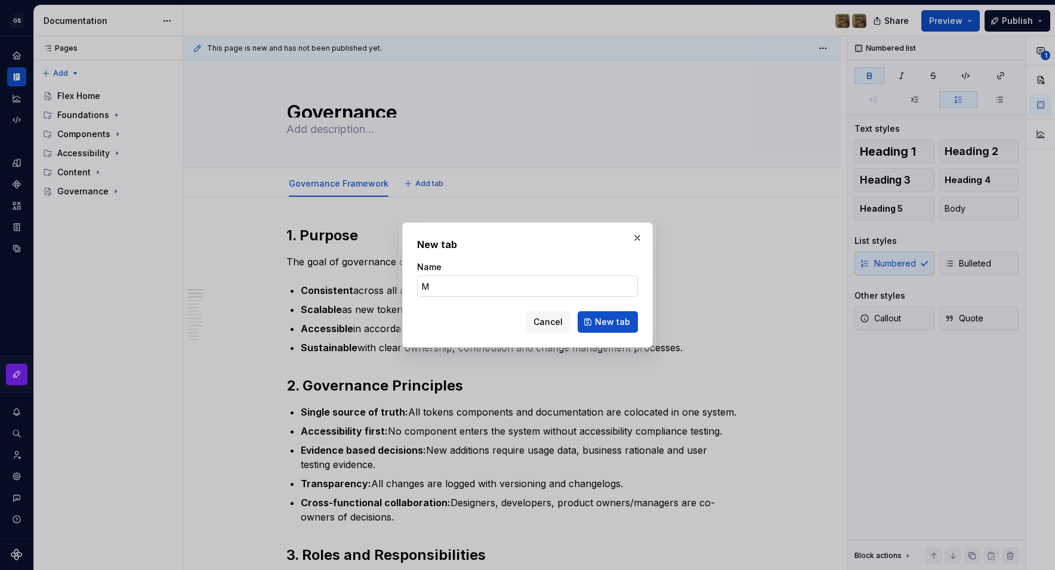
type input "Me"
type textarea "*"
type input "Metric and Succ"
type textarea "*"
type input "Metric and Success Criteria"
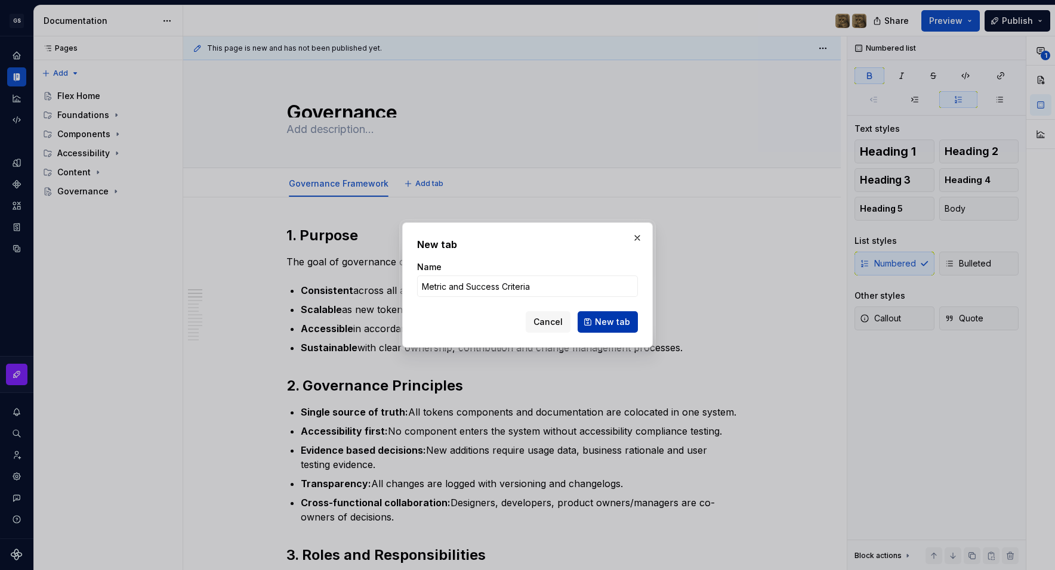
click at [610, 319] on span "New tab" at bounding box center [612, 322] width 35 height 12
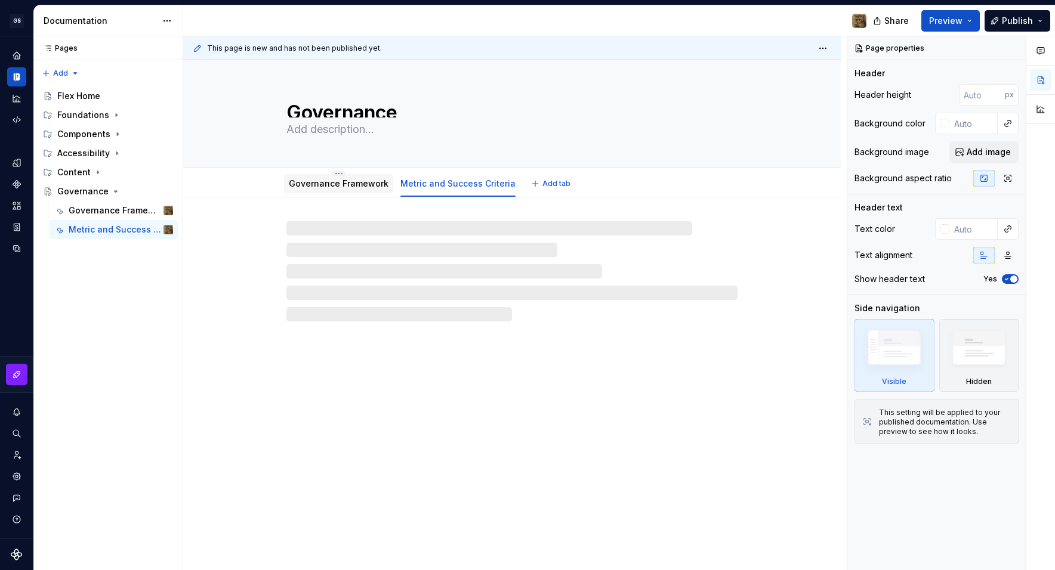
click at [347, 178] on link "Governance Framework" at bounding box center [339, 183] width 100 height 10
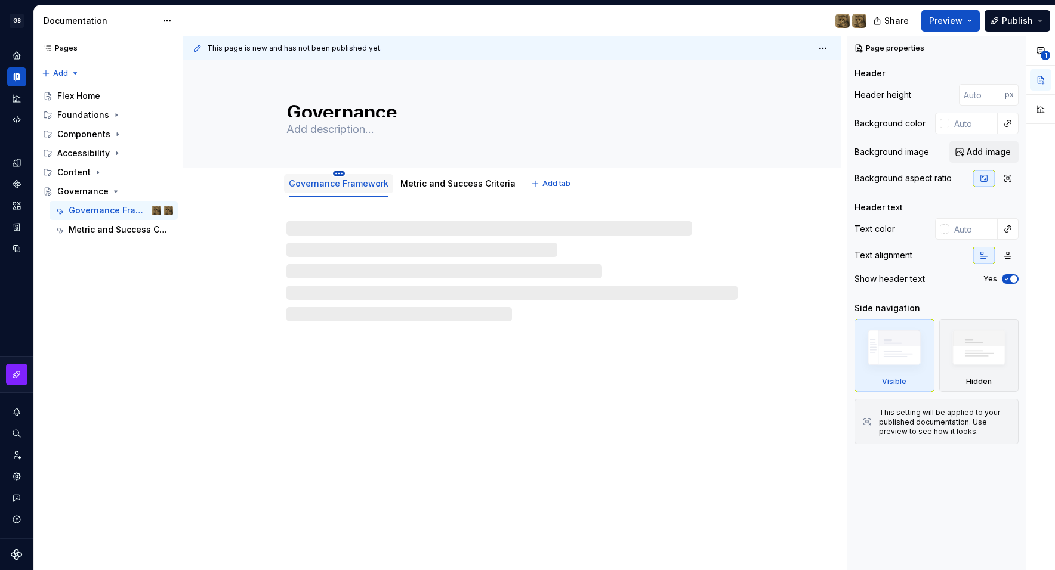
click at [338, 175] on div "Governance Framework" at bounding box center [338, 183] width 109 height 25
click at [341, 187] on link "Governance Framework" at bounding box center [339, 183] width 100 height 10
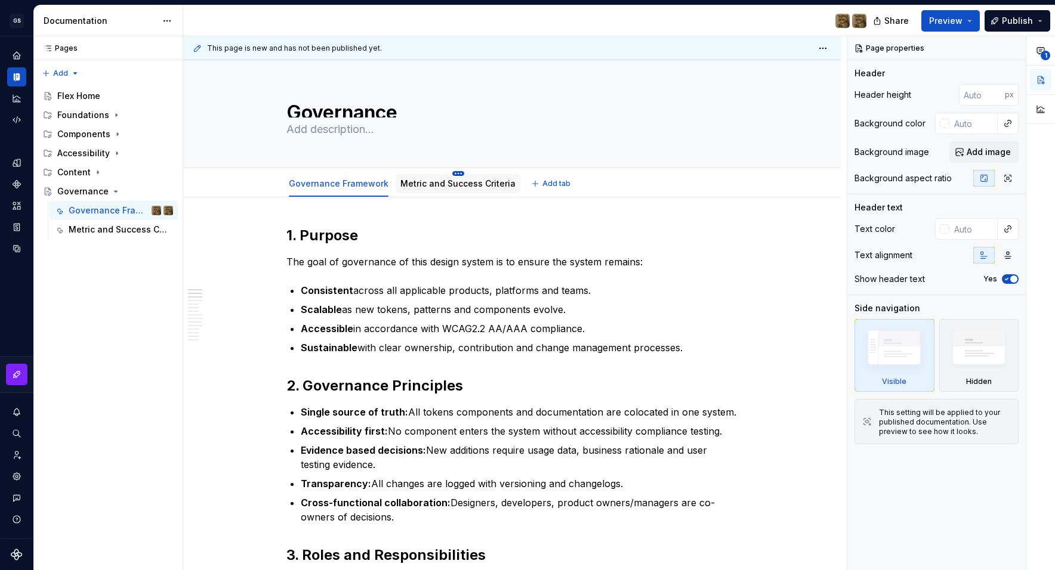
click at [454, 175] on html "GS Flex Design system data Documentation Share Preview Publish Pages Pages Add …" at bounding box center [527, 285] width 1055 height 570
click at [459, 174] on html "GS Flex Design system data Documentation Share Preview Publish Pages Pages Add …" at bounding box center [527, 285] width 1055 height 570
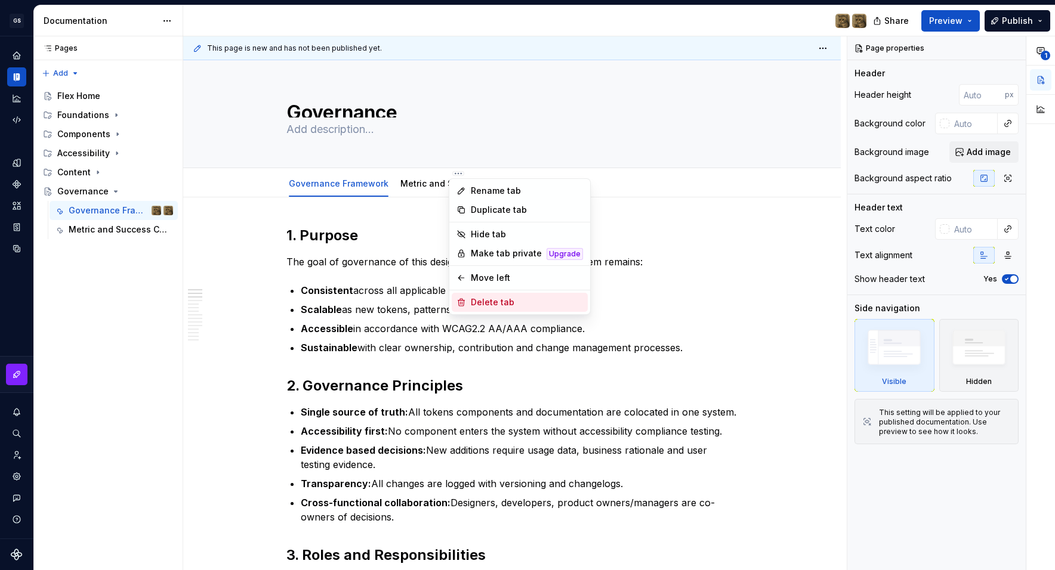
click at [511, 298] on div "Delete tab" at bounding box center [527, 302] width 112 height 12
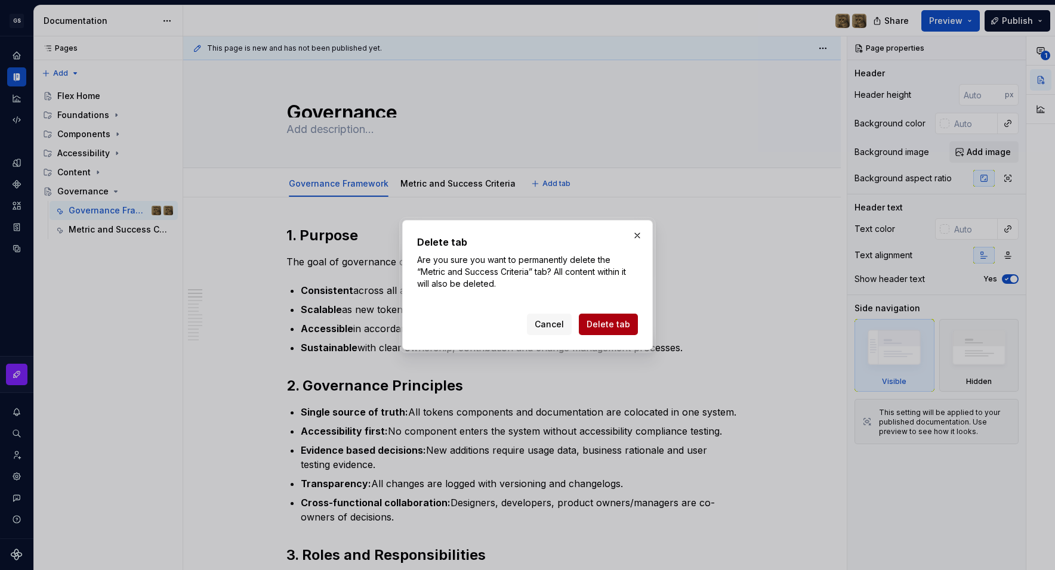
click at [614, 324] on span "Delete tab" at bounding box center [608, 325] width 44 height 12
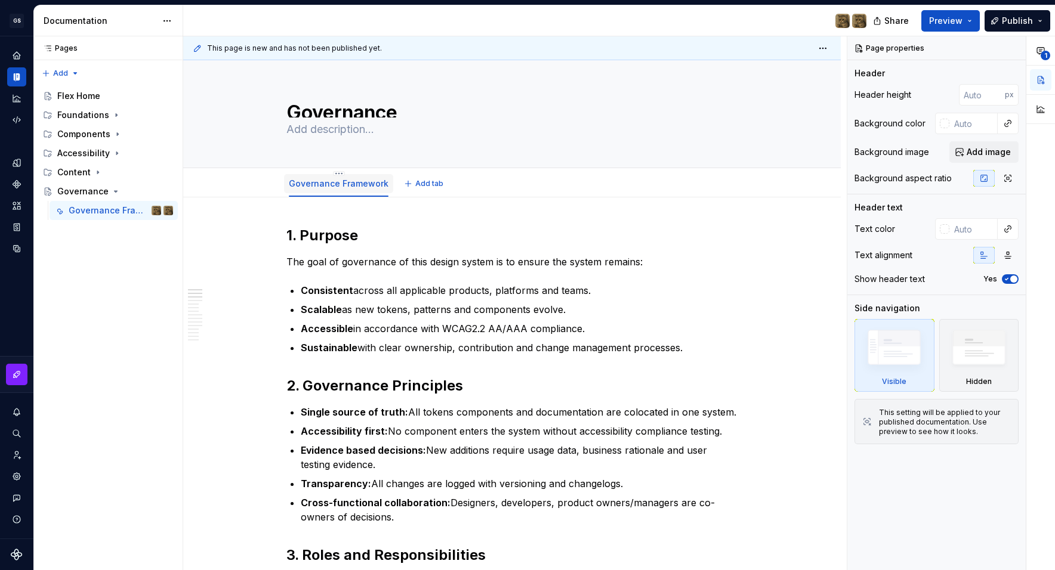
click at [340, 183] on link "Governance Framework" at bounding box center [339, 183] width 100 height 10
click at [433, 184] on span "Add tab" at bounding box center [429, 184] width 28 height 10
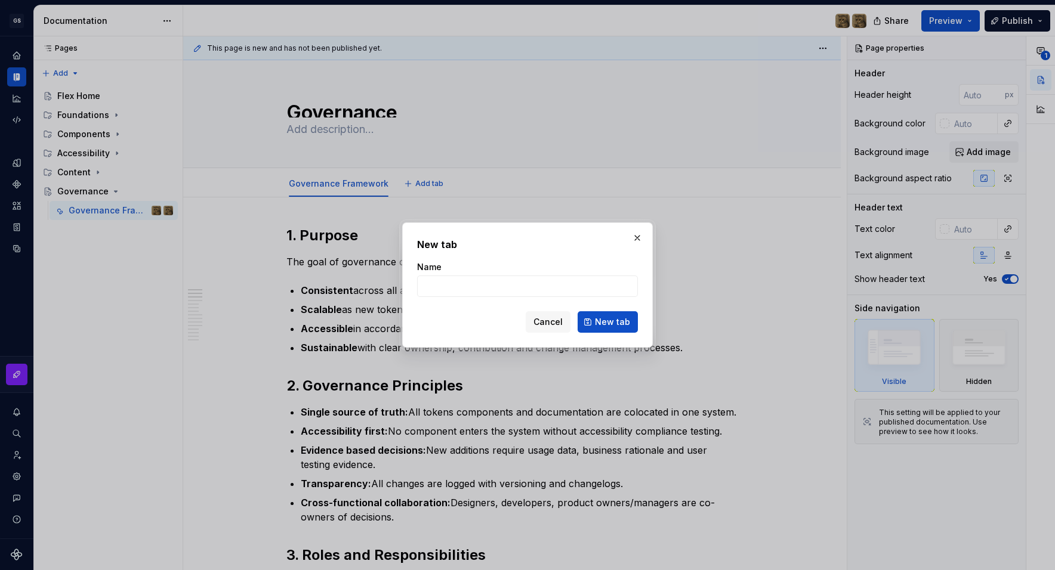
click at [647, 231] on div "New tab Name Cancel New tab" at bounding box center [527, 284] width 251 height 125
click at [642, 235] on button "button" at bounding box center [637, 238] width 17 height 17
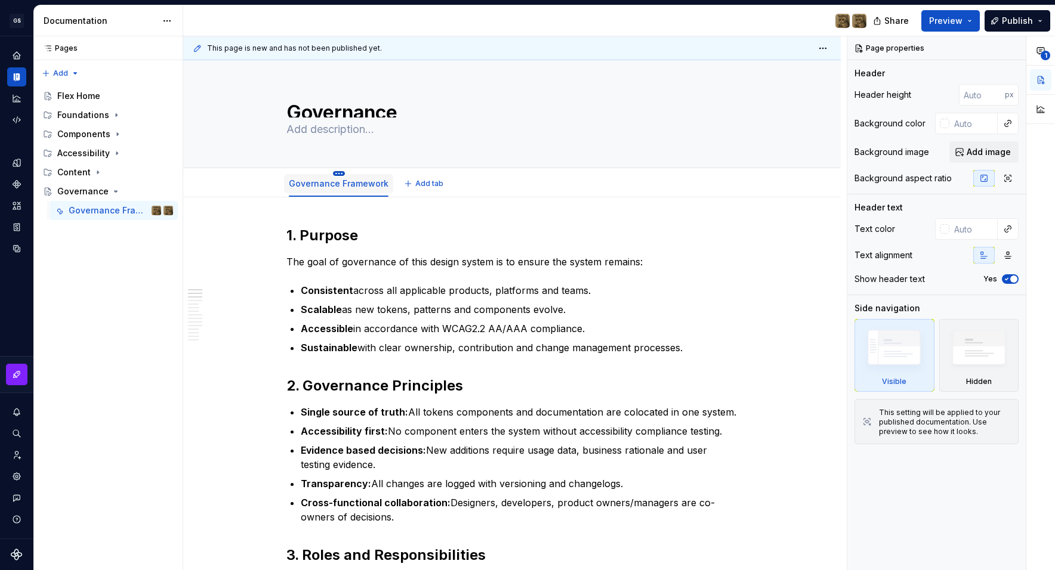
click at [341, 172] on html "GS Flex Design system data Documentation Share Preview Publish Pages Pages Add …" at bounding box center [527, 285] width 1055 height 570
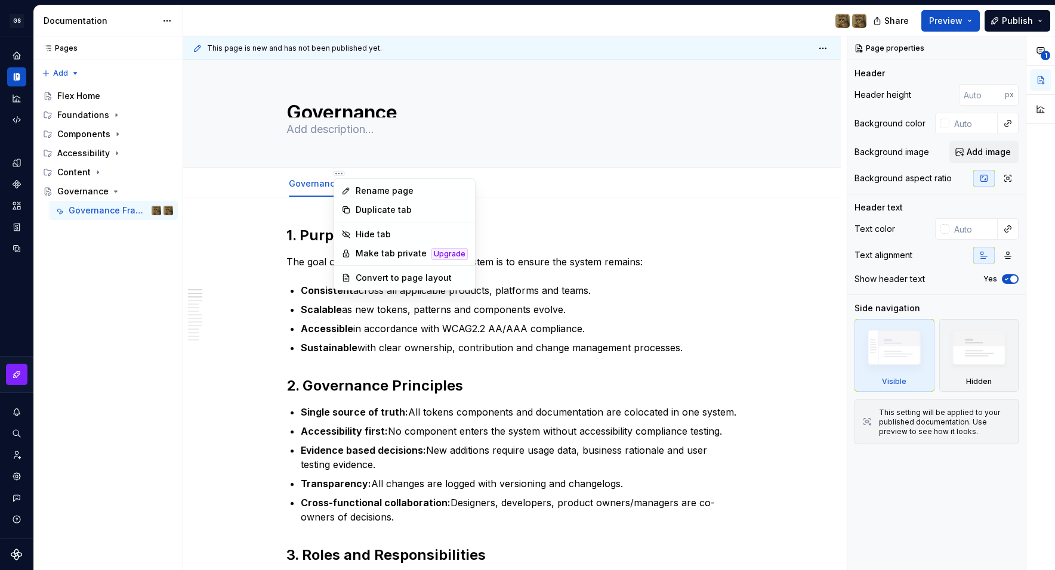
type textarea "*"
click at [386, 192] on div "Rename page" at bounding box center [411, 191] width 112 height 12
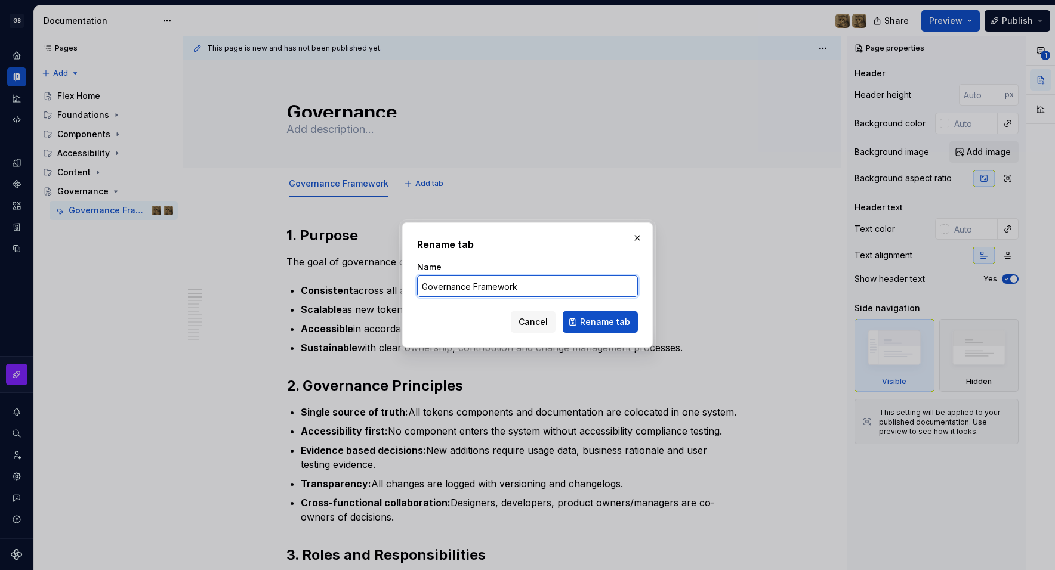
click at [478, 292] on input "Governance Framework" at bounding box center [527, 286] width 221 height 21
type input "Overview"
click at [604, 321] on span "Rename tab" at bounding box center [605, 322] width 50 height 12
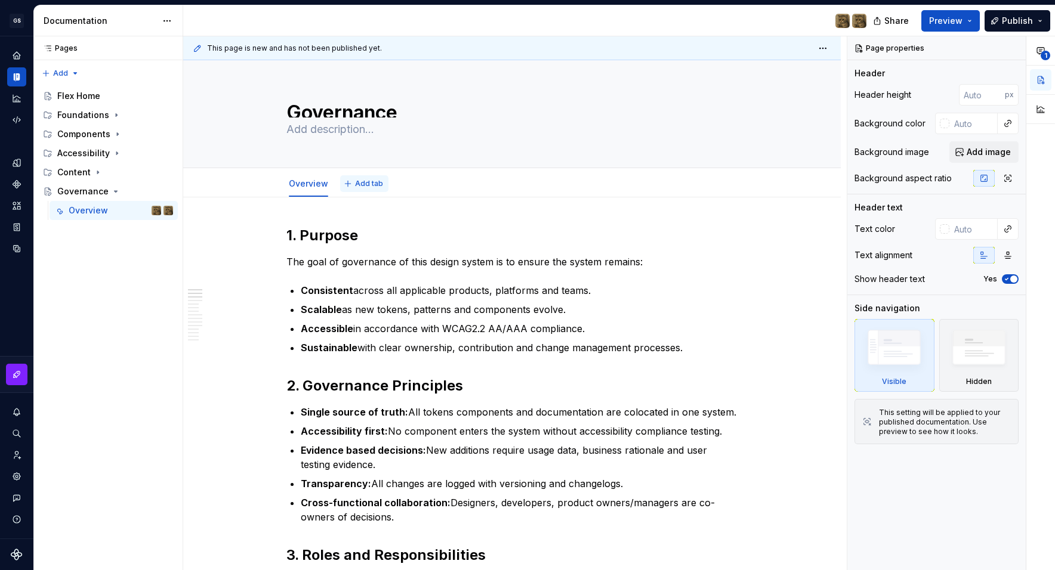
click at [370, 184] on span "Add tab" at bounding box center [369, 184] width 28 height 10
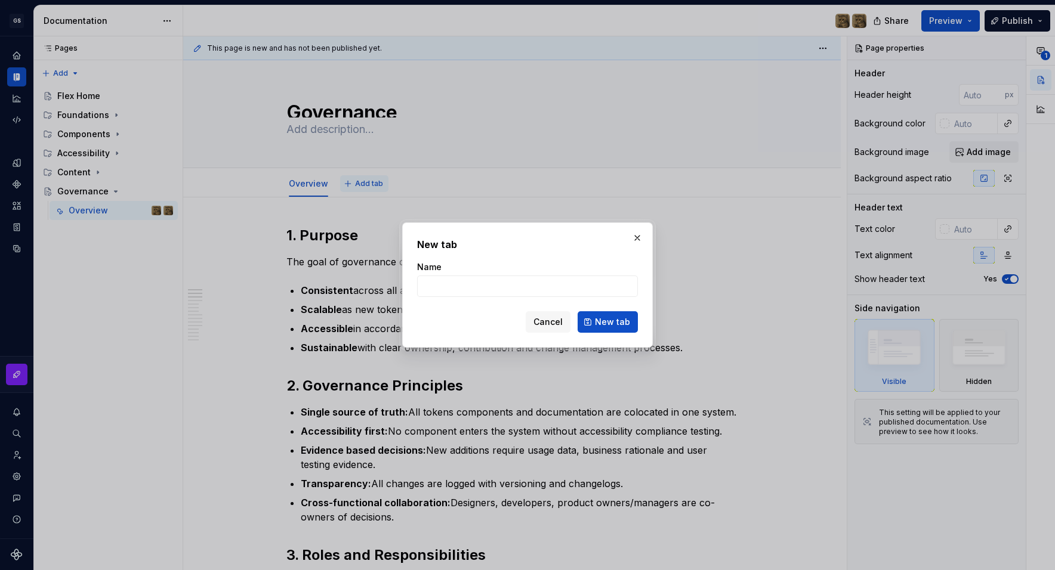
type textarea "*"
type input "[PERSON_NAME]"
type textarea "*"
type input "Governance Framework"
click at [599, 316] on span "New tab" at bounding box center [612, 322] width 35 height 12
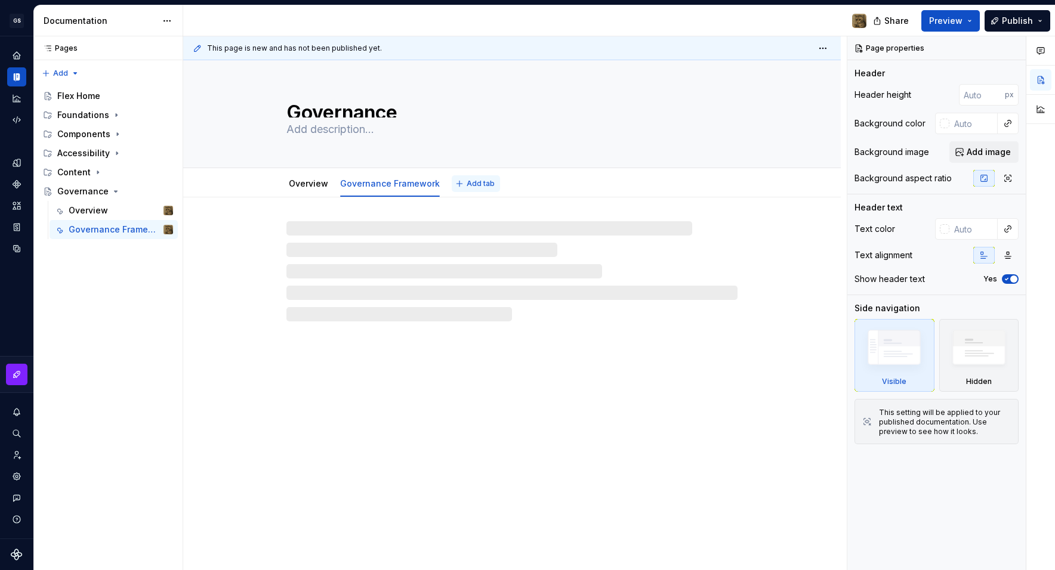
click at [474, 181] on span "Add tab" at bounding box center [480, 184] width 28 height 10
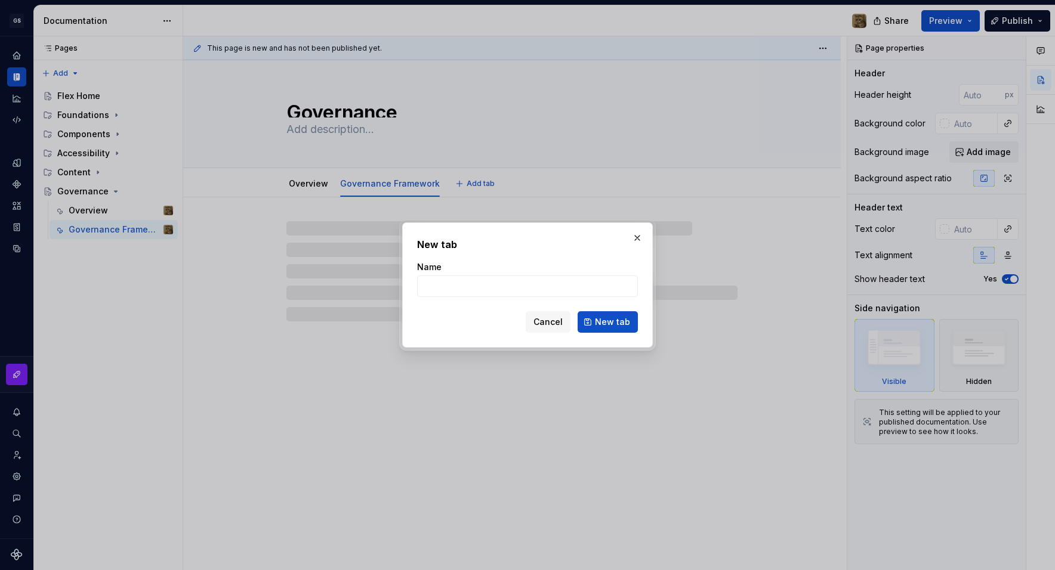
type textarea "*"
type input "Metric"
type textarea "*"
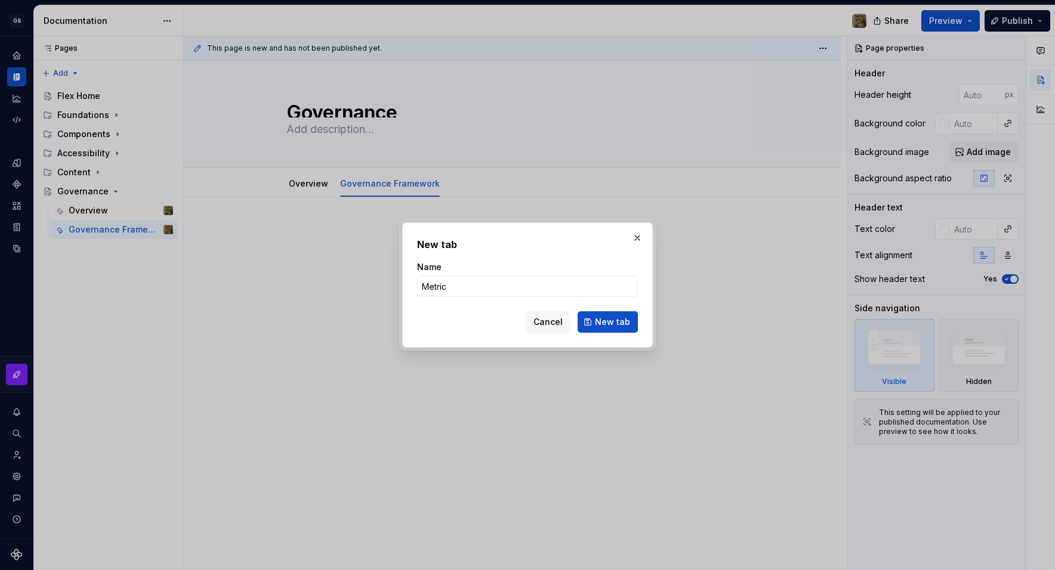
type input "Metric and Success Criteria"
click at [619, 326] on span "New tab" at bounding box center [612, 322] width 35 height 12
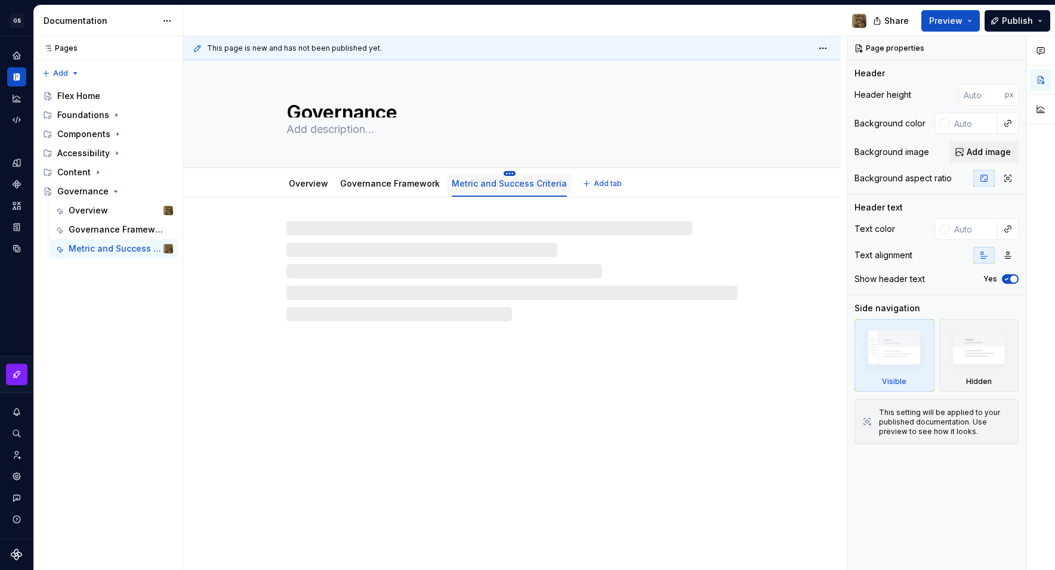
click at [506, 174] on html "GS Flex Design system data Documentation Share Preview Publish Pages Pages Add …" at bounding box center [527, 285] width 1055 height 570
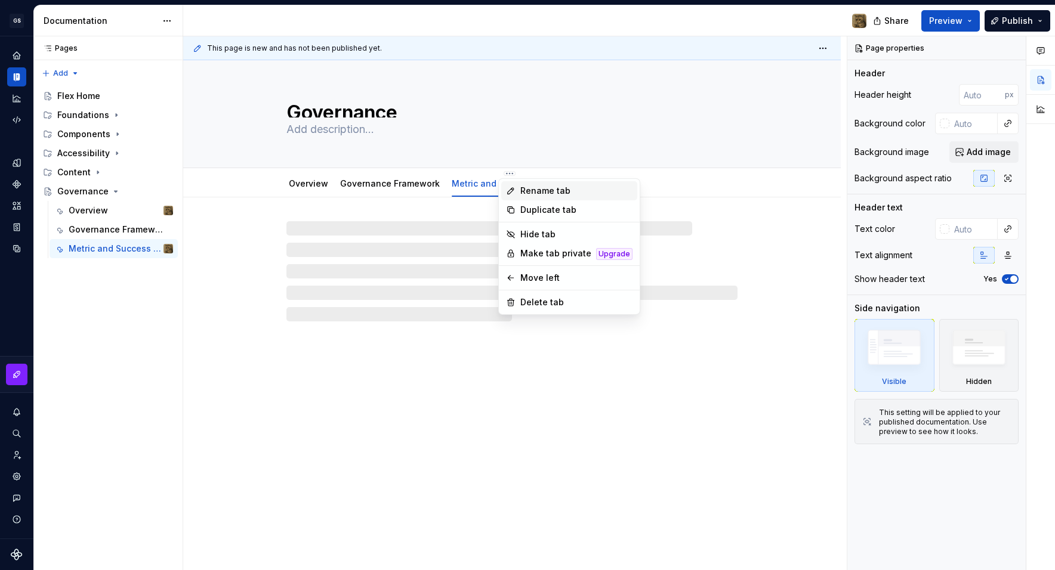
click at [525, 191] on div "Rename tab" at bounding box center [576, 191] width 112 height 12
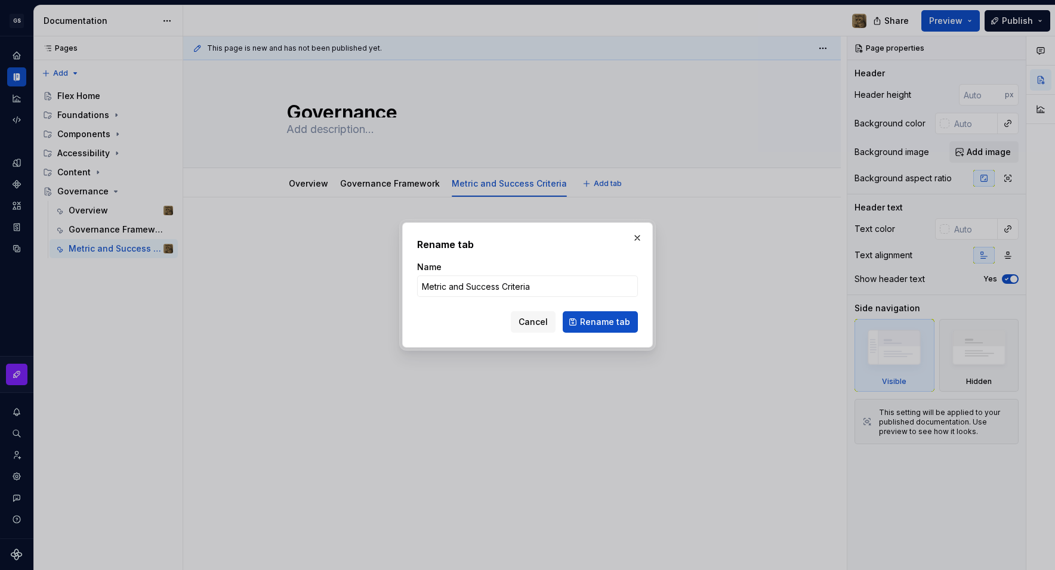
type textarea "*"
click at [446, 285] on input "Metric and Success Criteria" at bounding box center [527, 286] width 221 height 21
type input "Metrics and Success Criteria"
click at [611, 323] on span "Rename tab" at bounding box center [605, 322] width 50 height 12
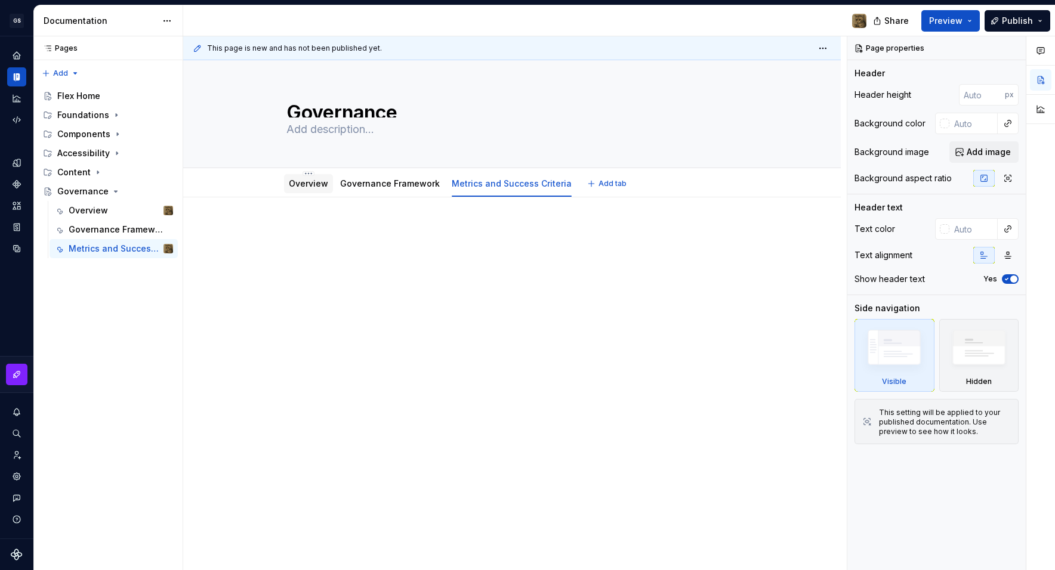
click at [298, 185] on link "Overview" at bounding box center [308, 183] width 39 height 10
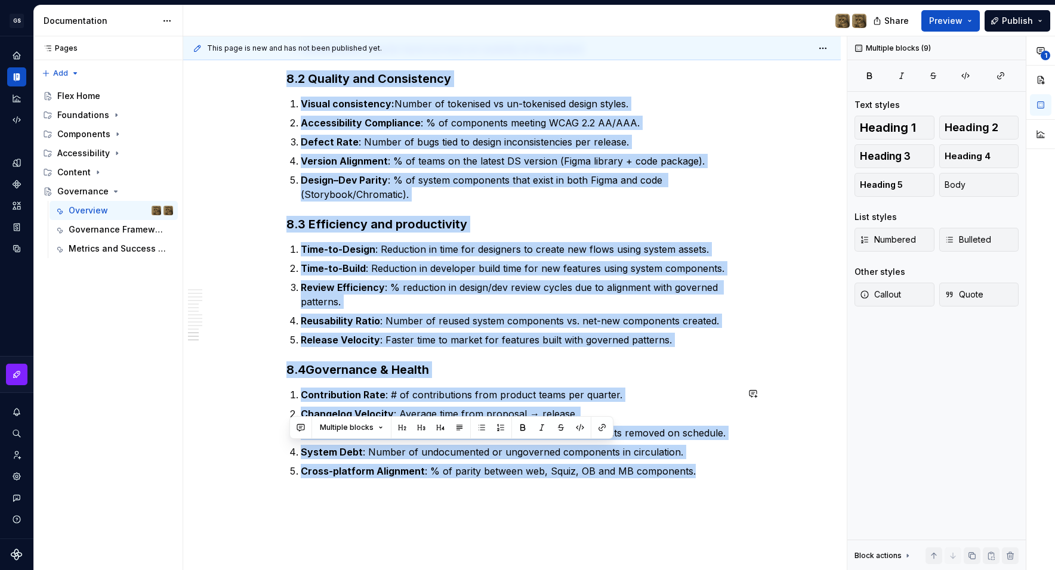
scroll to position [1867, 0]
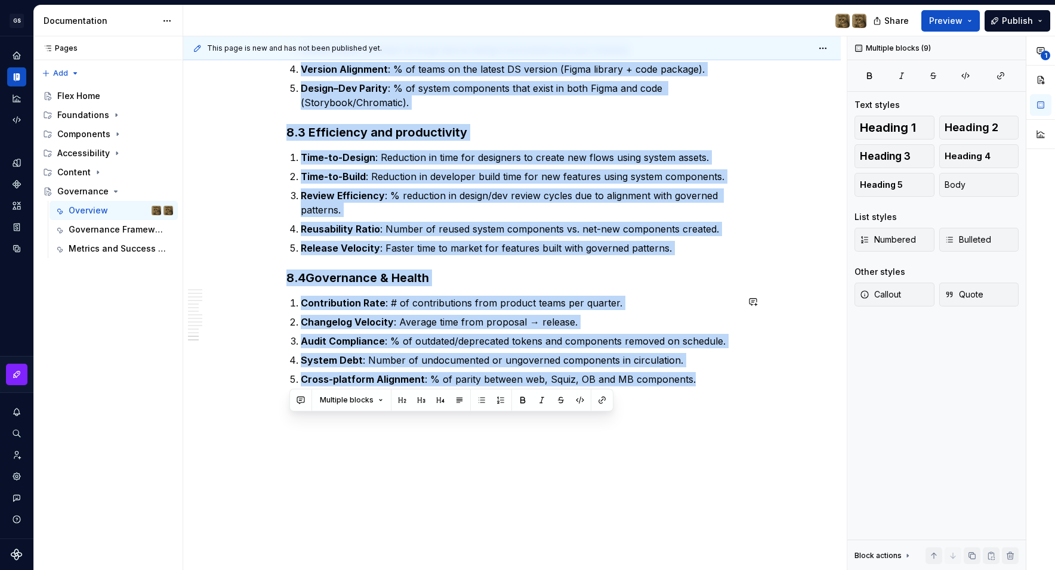
drag, startPoint x: 290, startPoint y: 225, endPoint x: 710, endPoint y: 447, distance: 475.2
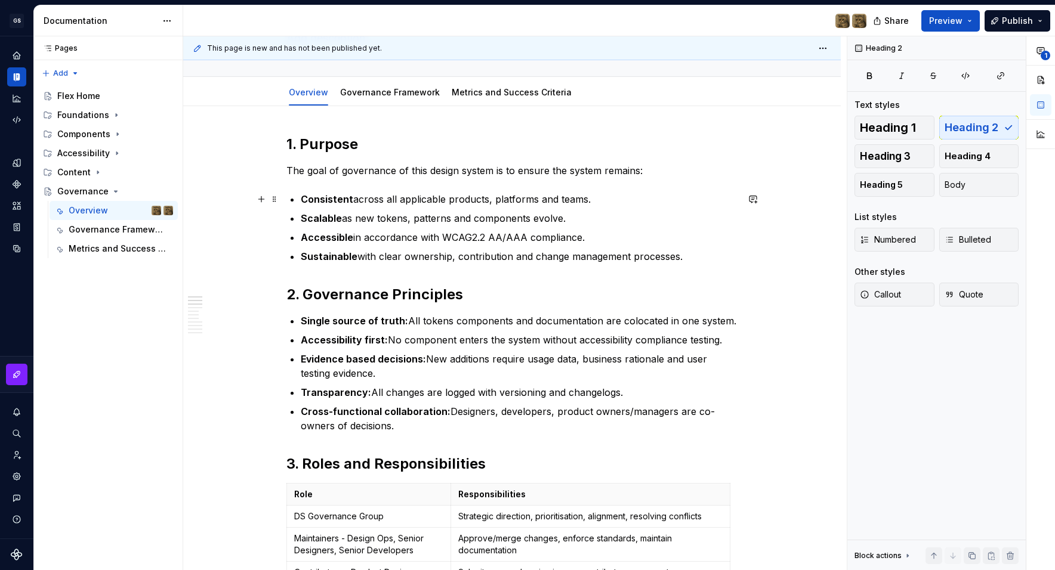
scroll to position [0, 0]
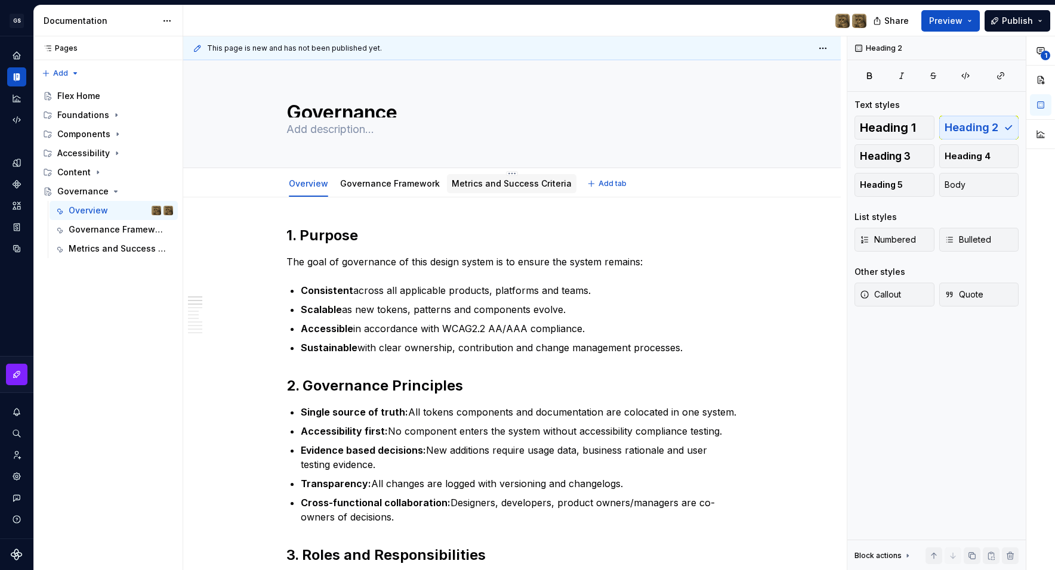
click at [542, 182] on link "Metrics and Success Criteria" at bounding box center [512, 183] width 120 height 10
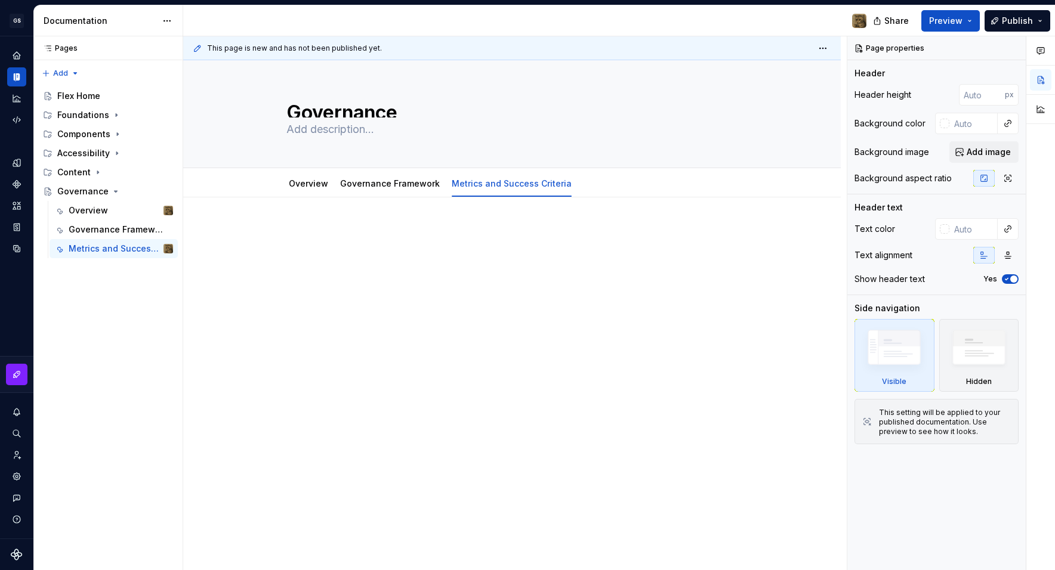
click at [500, 228] on p at bounding box center [511, 233] width 451 height 14
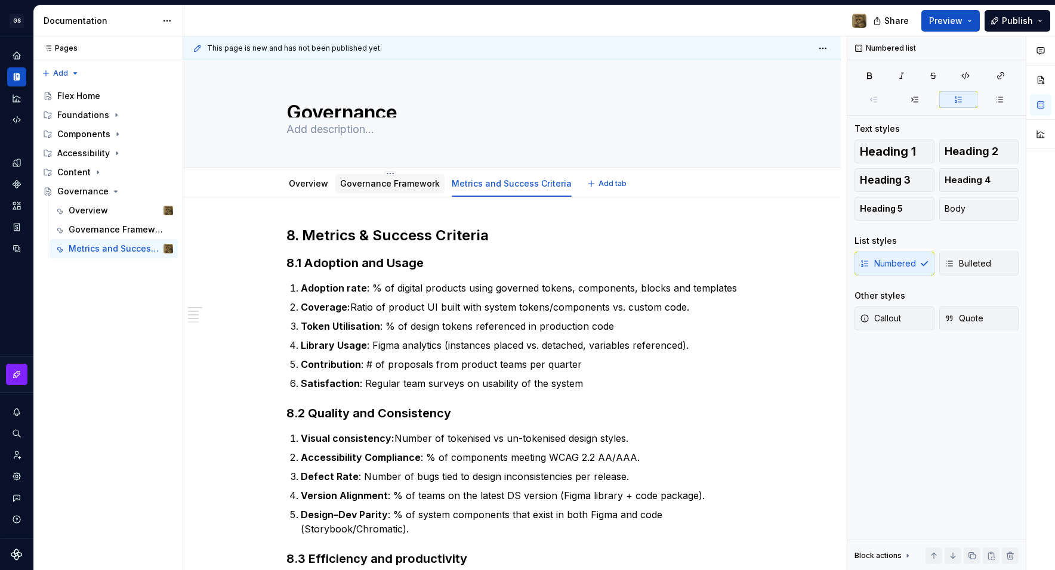
click at [407, 183] on link "Governance Framework" at bounding box center [390, 183] width 100 height 10
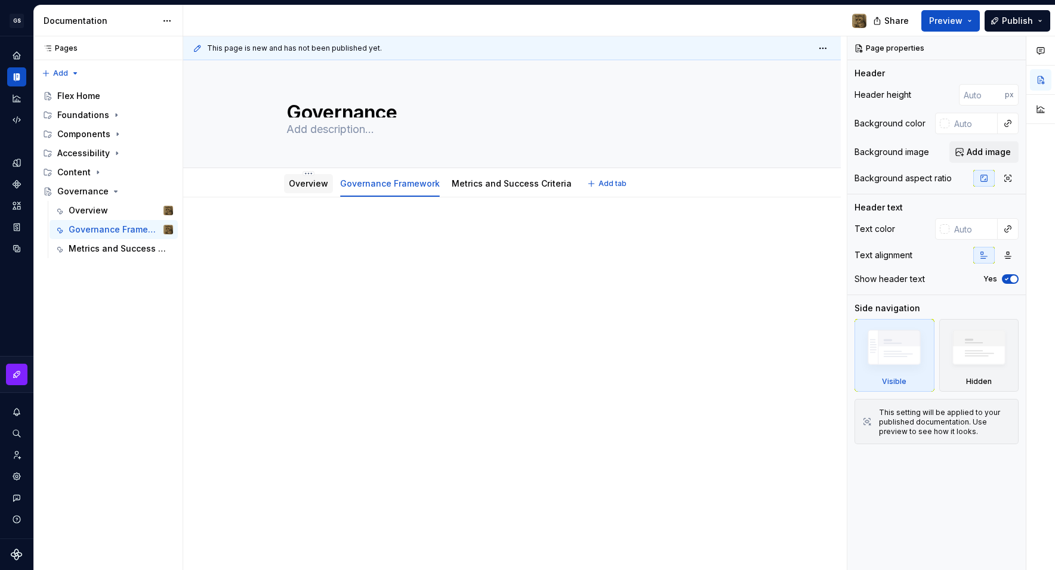
click at [299, 180] on link "Overview" at bounding box center [308, 183] width 39 height 10
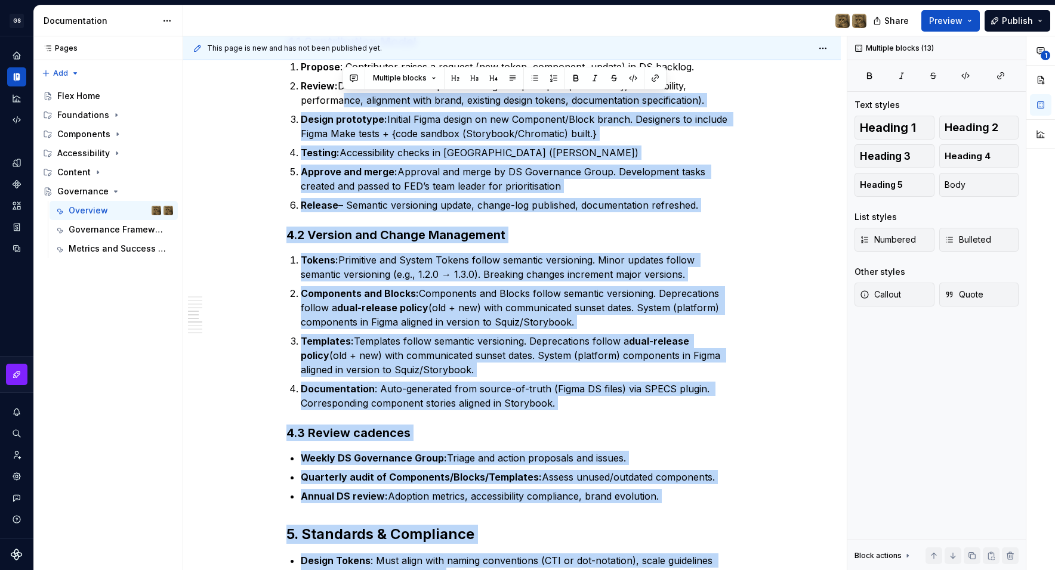
scroll to position [623, 0]
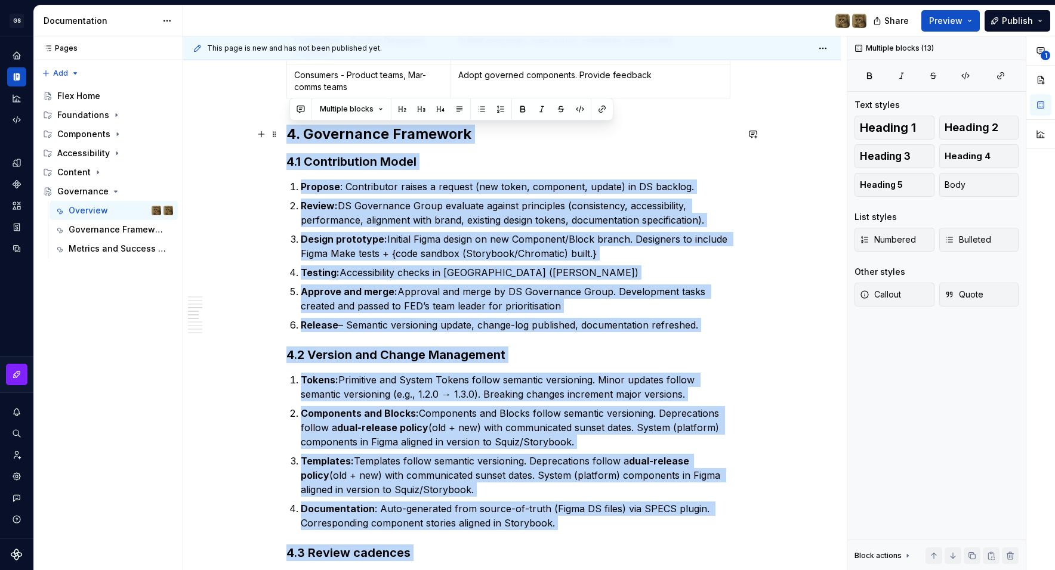
drag, startPoint x: 691, startPoint y: 404, endPoint x: 285, endPoint y: 132, distance: 488.8
click at [286, 132] on div "1. Purpose The goal of governance of this design system is to ensure the system…" at bounding box center [511, 412] width 657 height 1674
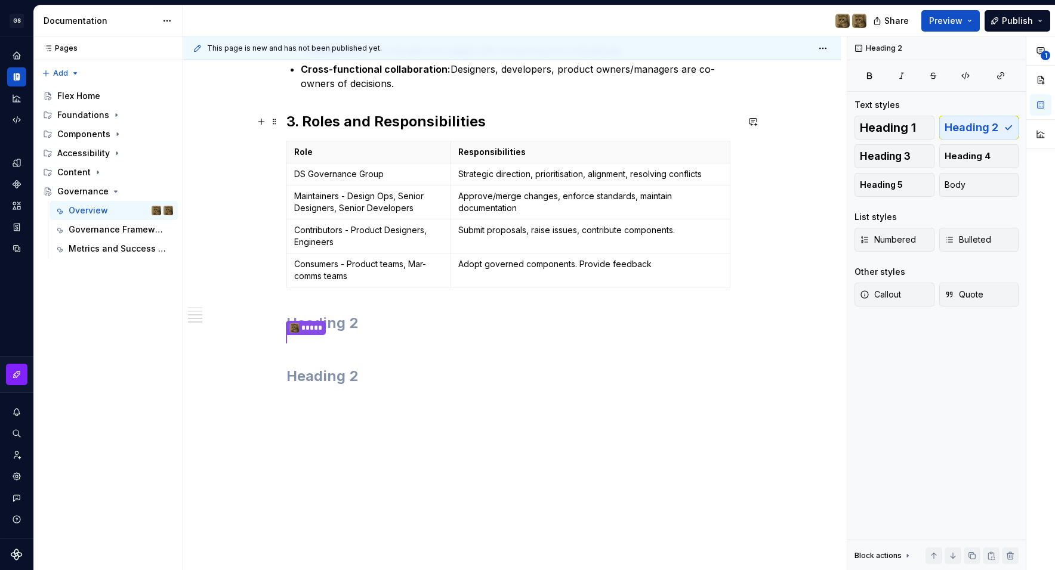
scroll to position [0, 0]
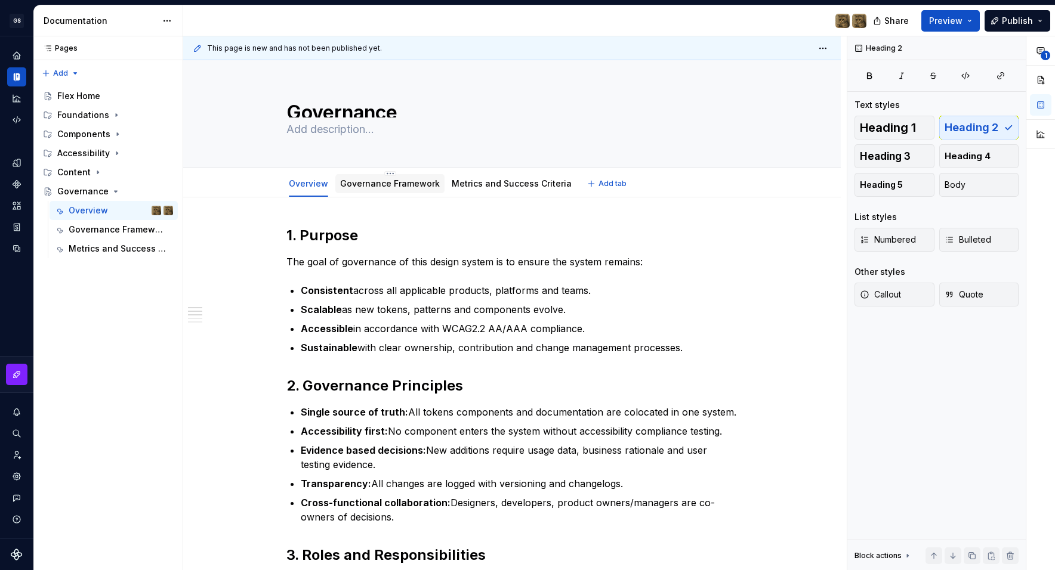
click at [399, 190] on div "Governance Framework" at bounding box center [390, 184] width 100 height 14
click at [400, 186] on link "Governance Framework" at bounding box center [390, 183] width 100 height 10
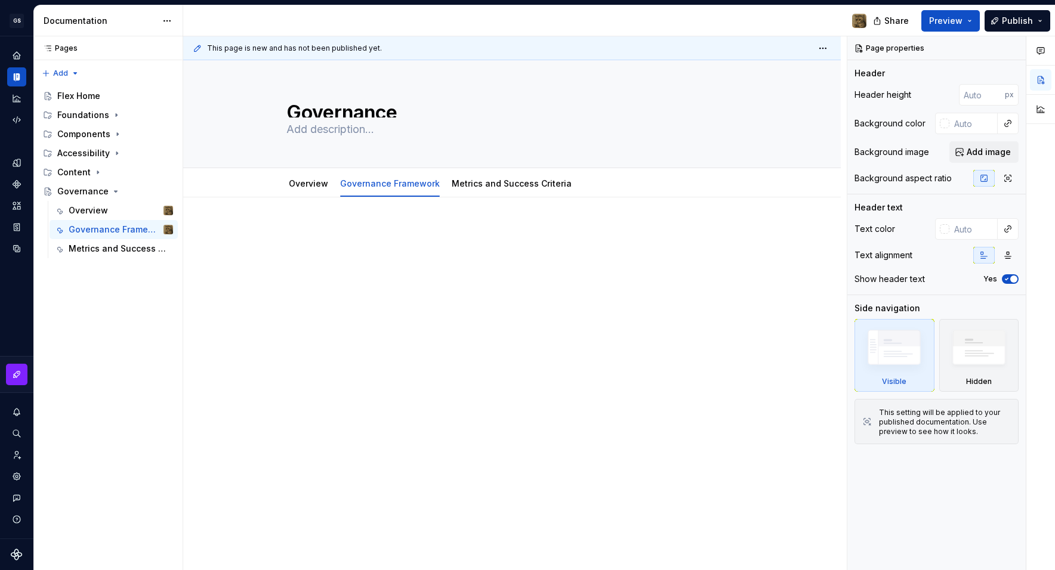
click at [397, 235] on p at bounding box center [511, 233] width 451 height 14
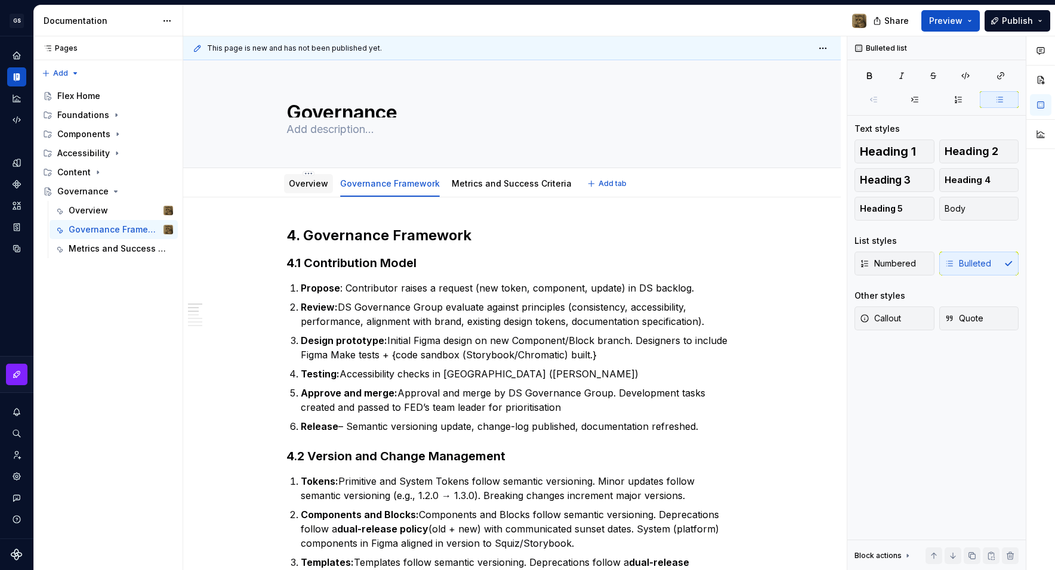
click at [313, 184] on link "Overview" at bounding box center [308, 183] width 39 height 10
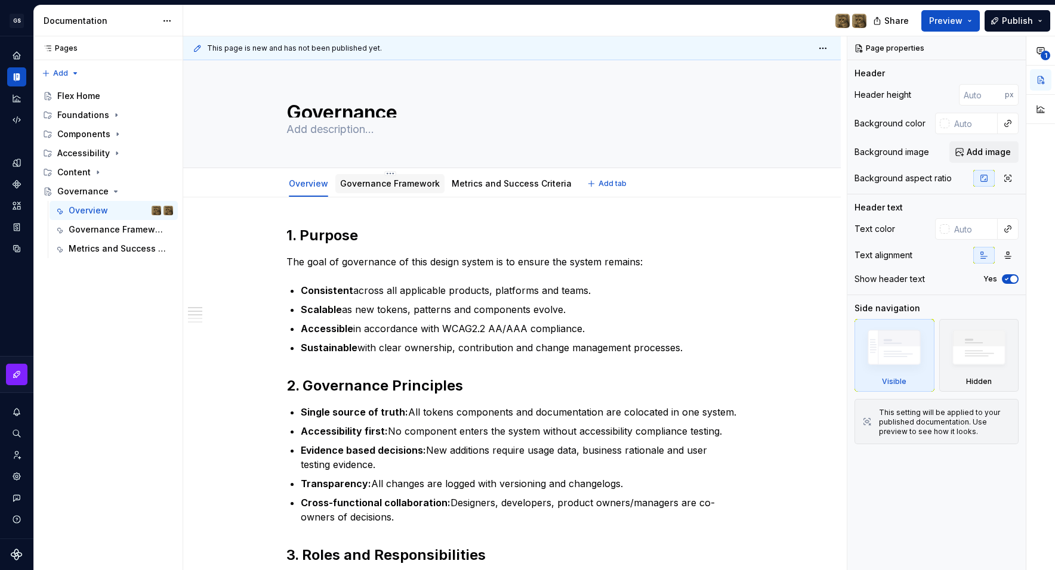
click at [415, 187] on link "Governance Framework" at bounding box center [390, 183] width 100 height 10
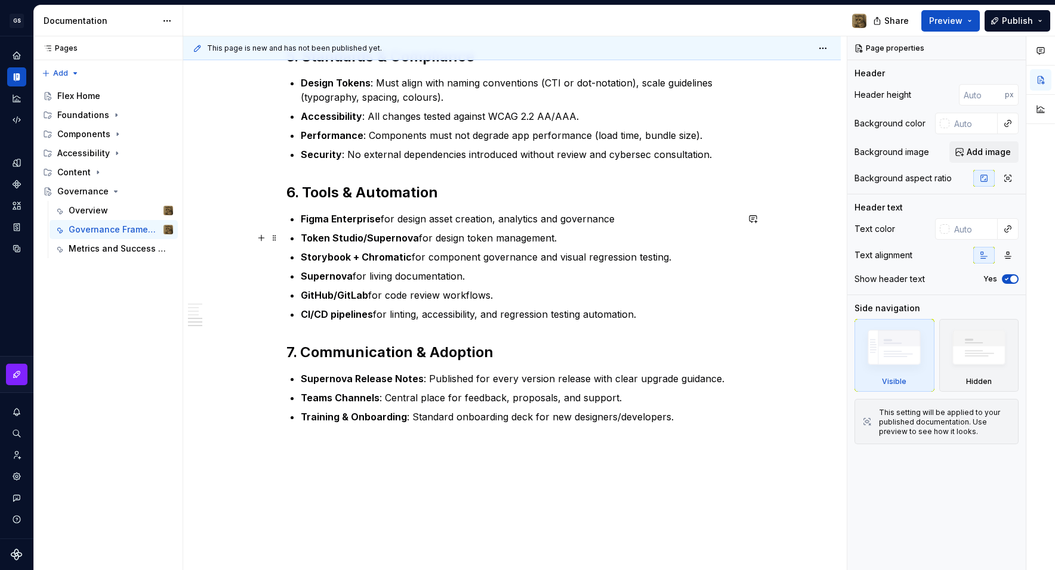
scroll to position [738, 0]
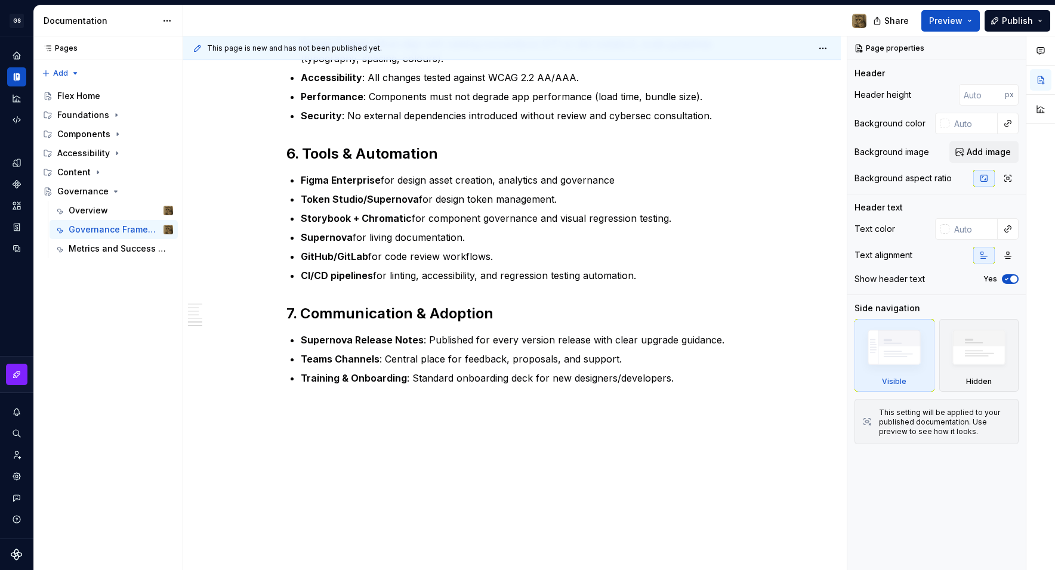
click at [385, 407] on div "This page is new and has not been published yet. Governance Edit header Overvie…" at bounding box center [514, 303] width 663 height 534
click at [355, 409] on div "4. Governance Framework 4.1 Contribution Model Propose : Contributor raises a r…" at bounding box center [511, 15] width 657 height 1111
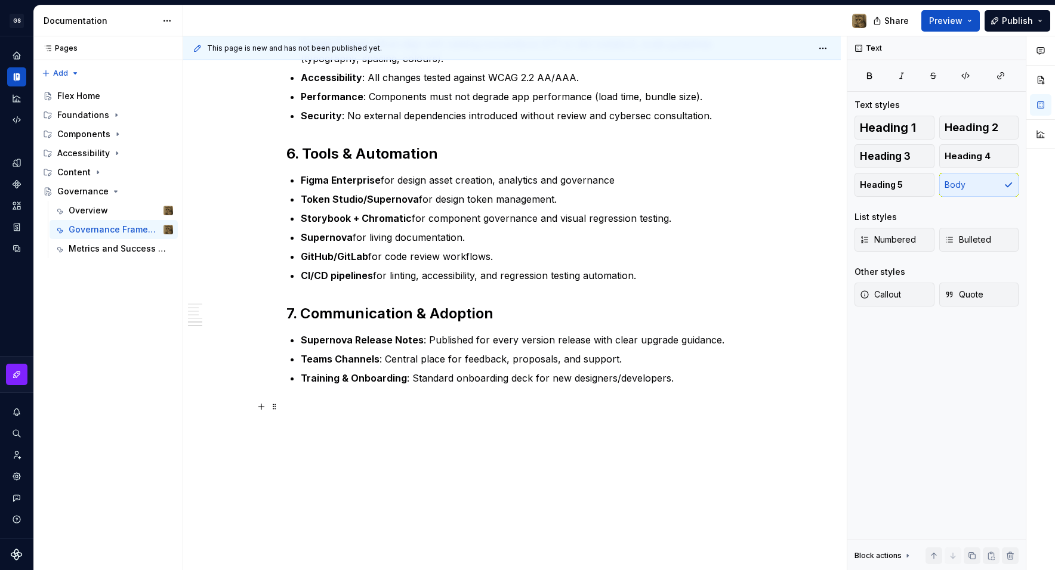
drag, startPoint x: 355, startPoint y: 409, endPoint x: 536, endPoint y: 358, distance: 188.4
click at [397, 401] on p at bounding box center [511, 407] width 451 height 14
click at [723, 379] on p "Training & Onboarding : Standard onboarding deck for new designers/developers." at bounding box center [519, 378] width 437 height 14
click at [689, 378] on p "Training & Onboarding : Standard onboarding deck for new designers/developers." at bounding box center [519, 378] width 437 height 14
click at [685, 377] on p "Training & Onboarding : Standard onboarding deck for new designers/developers." at bounding box center [519, 378] width 437 height 14
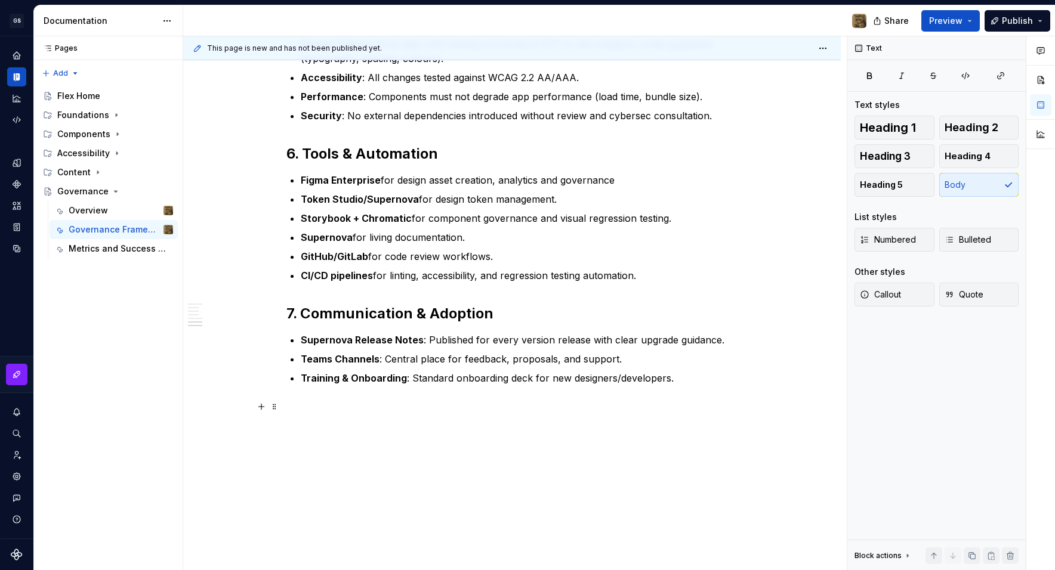
click at [684, 377] on p "Training & Onboarding : Standard onboarding deck for new designers/developers." at bounding box center [519, 378] width 437 height 14
click at [421, 407] on p at bounding box center [511, 407] width 451 height 14
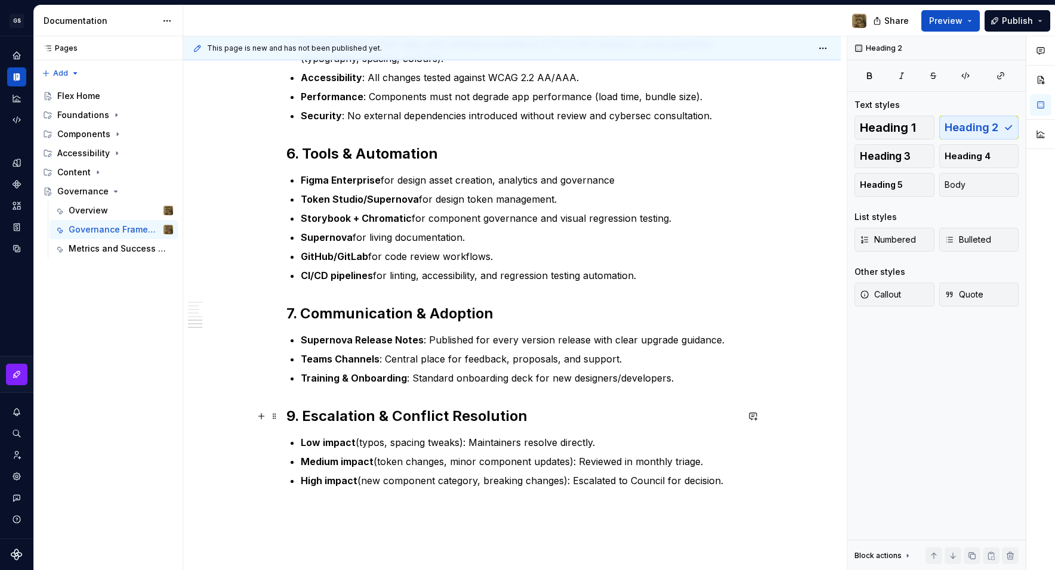
click at [307, 418] on h2 "9. Escalation & Conflict Resolution" at bounding box center [511, 416] width 451 height 19
type textarea "*"
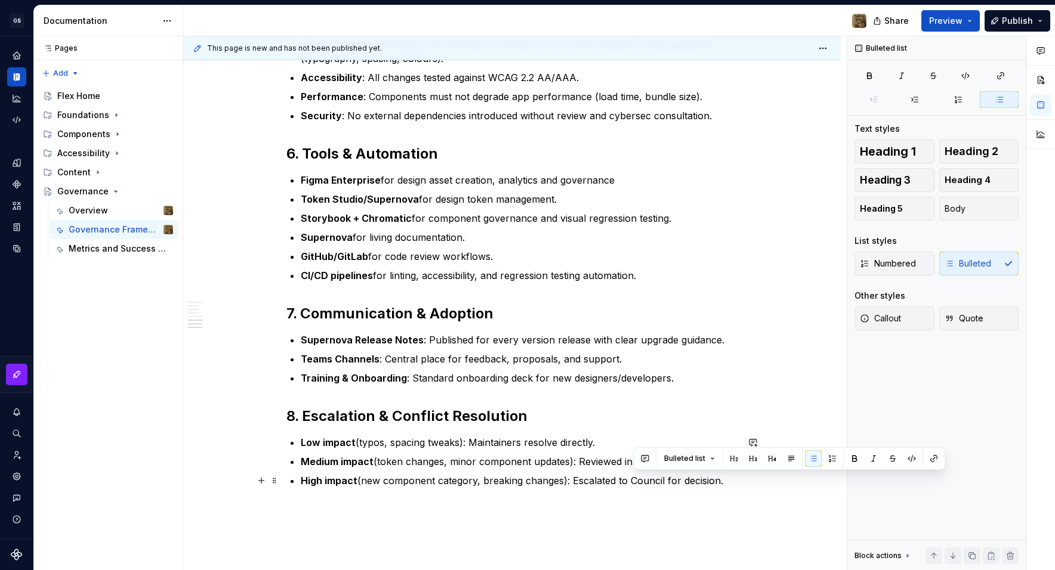
click at [633, 480] on p "High impact (new component category, breaking changes): Escalated to Council fo…" at bounding box center [519, 481] width 437 height 14
click at [647, 481] on p "High impact (new component category, breaking changes): Escalated to Council fo…" at bounding box center [519, 481] width 437 height 14
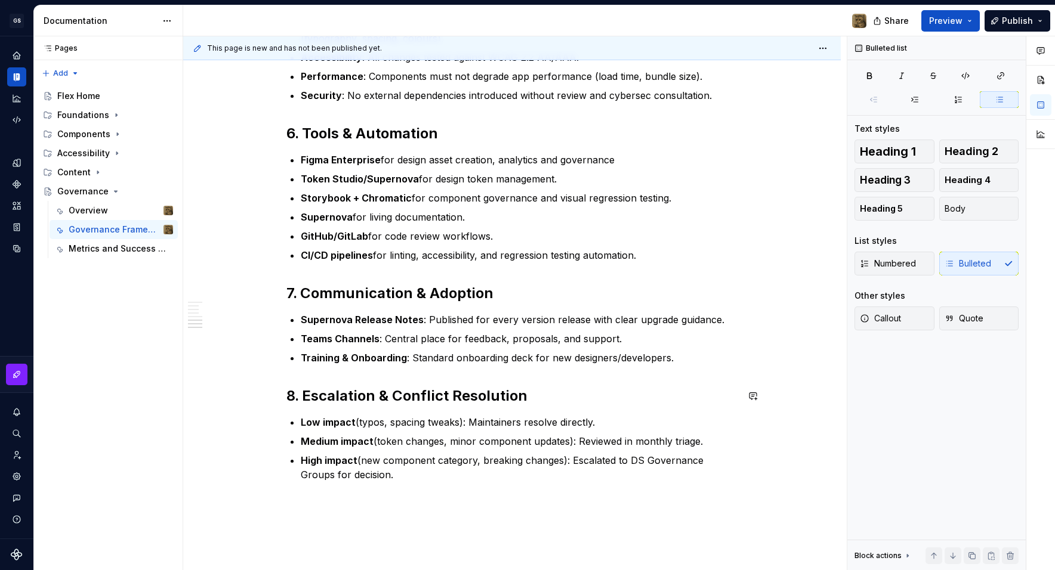
scroll to position [777, 0]
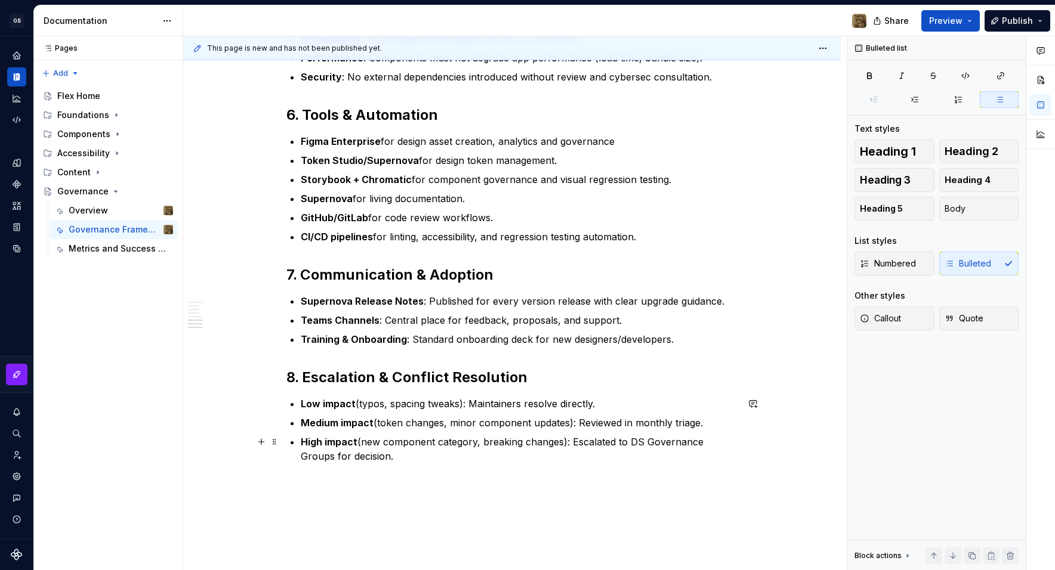
click at [464, 458] on p "High impact (new component category, breaking changes): Escalated to DS Governa…" at bounding box center [519, 449] width 437 height 29
click at [440, 453] on p "High impact (new component category, breaking changes): Escalated to DS Governa…" at bounding box center [519, 449] width 437 height 29
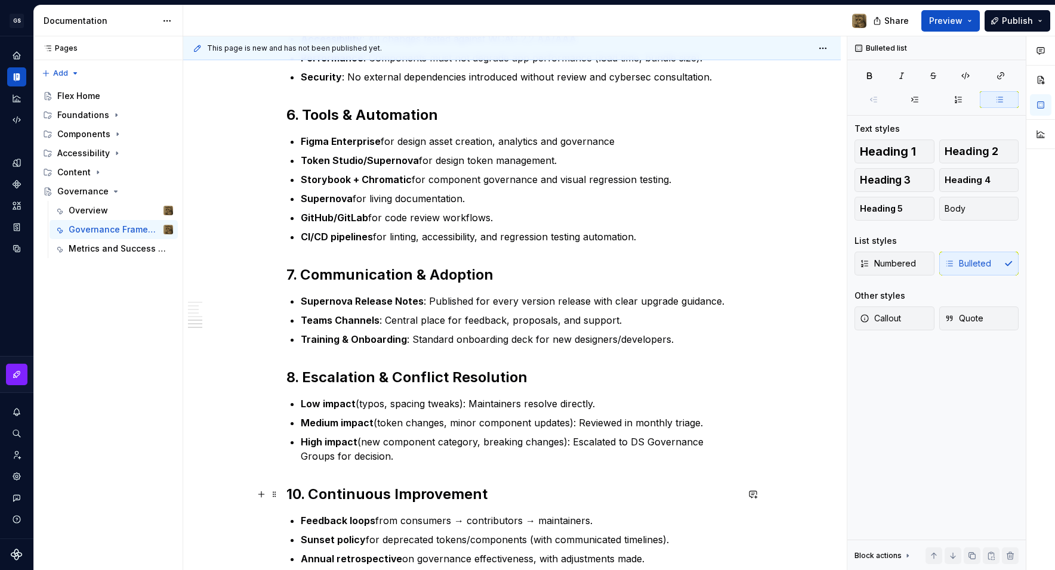
click at [309, 496] on h2 "10. Continuous Improvement" at bounding box center [511, 494] width 451 height 19
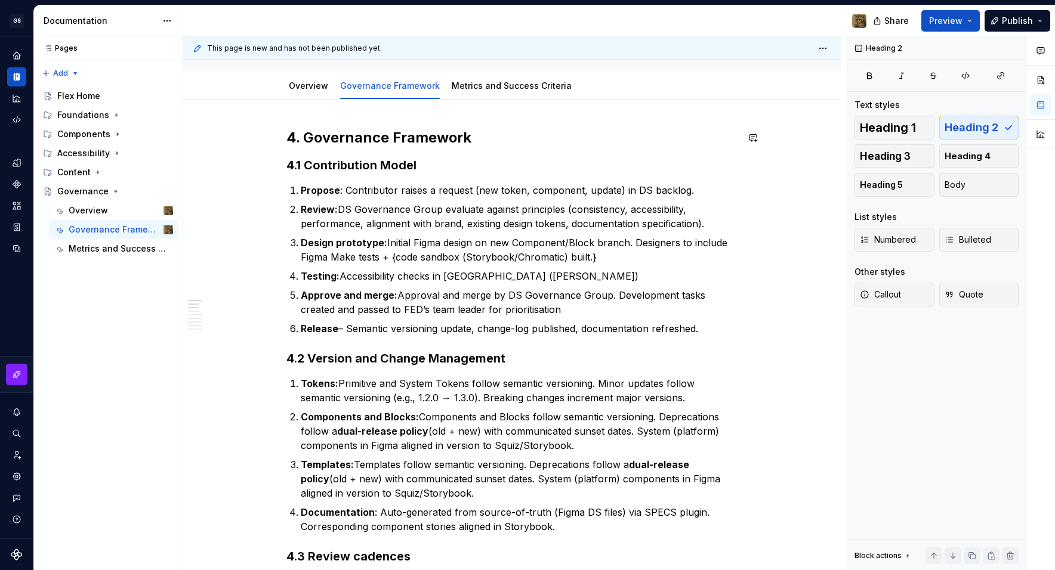
scroll to position [0, 0]
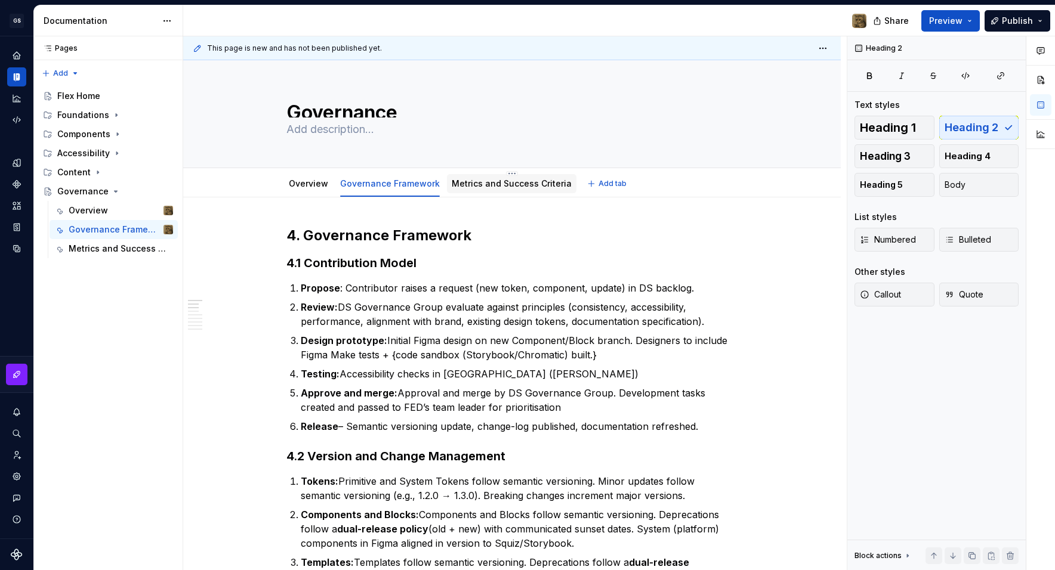
click at [481, 187] on link "Metrics and Success Criteria" at bounding box center [512, 183] width 120 height 10
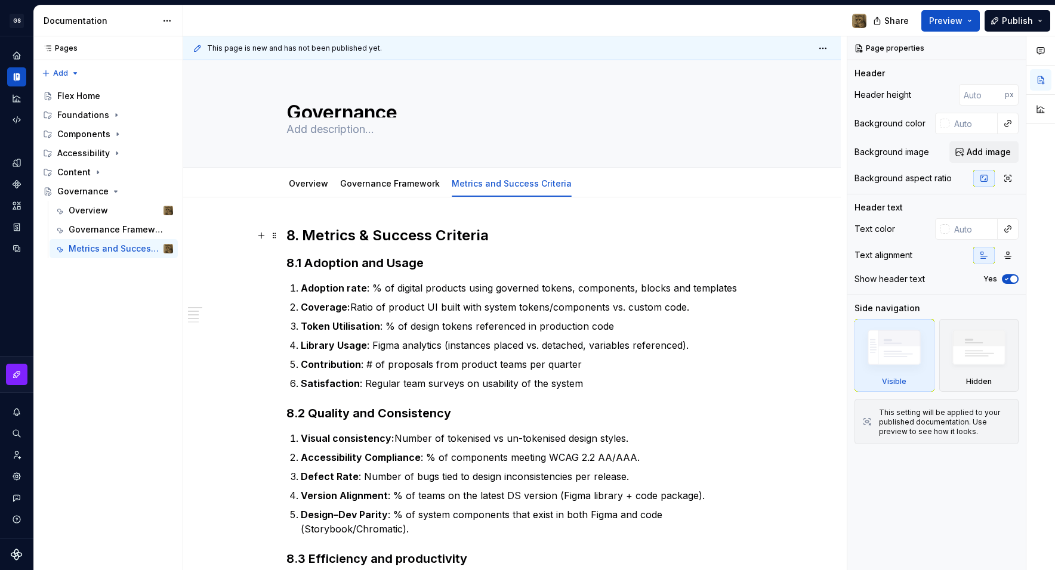
type textarea "*"
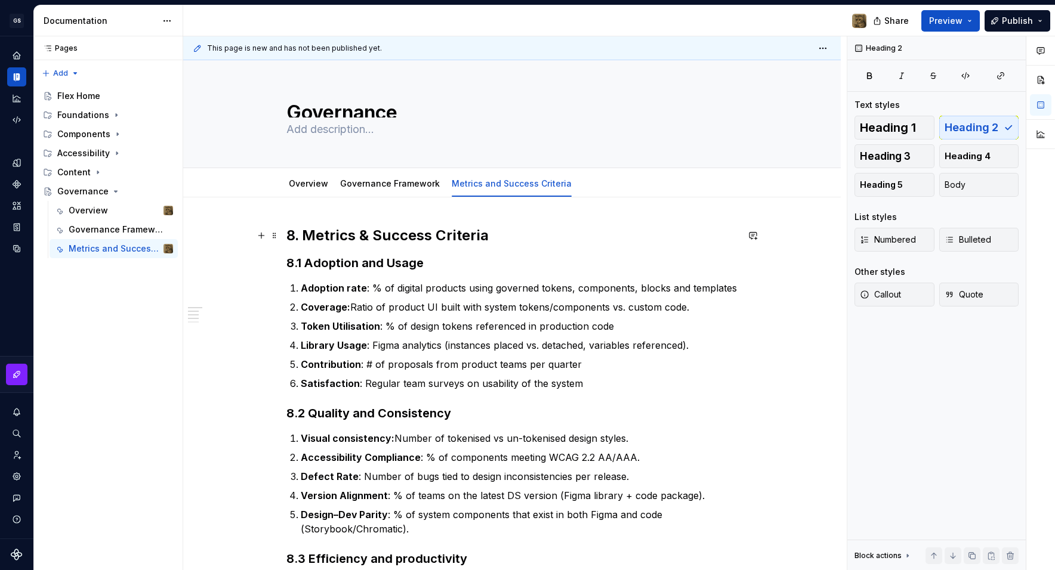
click at [302, 234] on h2 "8. Metrics & Success Criteria" at bounding box center [511, 235] width 451 height 19
click at [299, 268] on h3 "8.1 Adoption and Usage" at bounding box center [511, 263] width 451 height 17
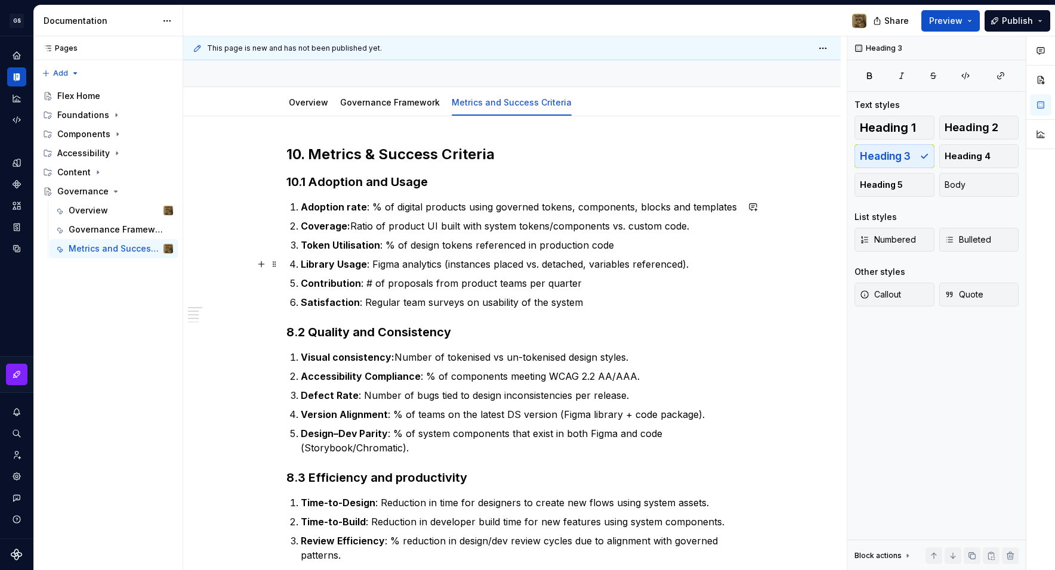
scroll to position [90, 0]
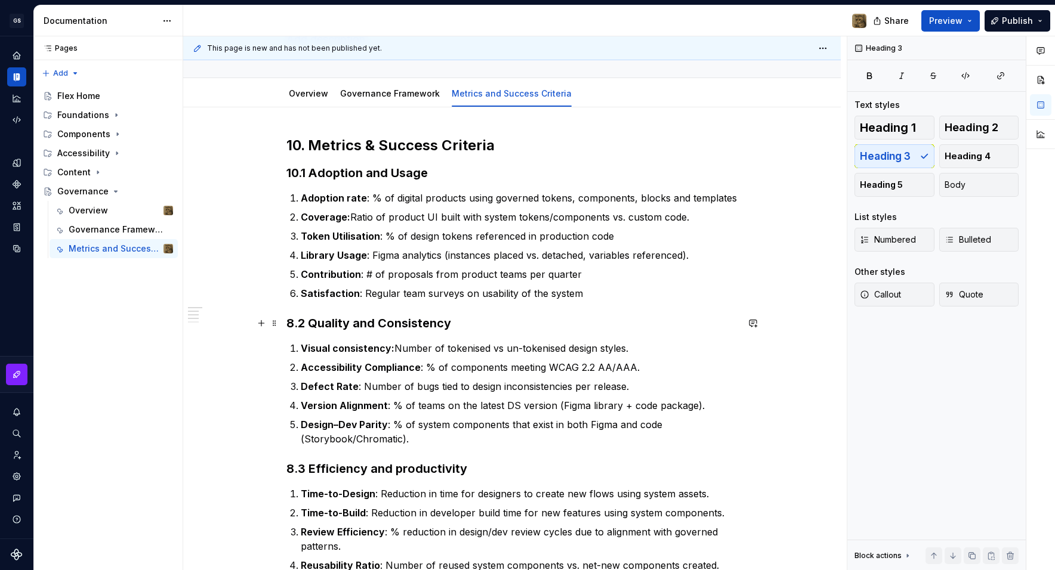
click at [296, 320] on h3 "8.2 Quality and Consistency" at bounding box center [511, 323] width 451 height 17
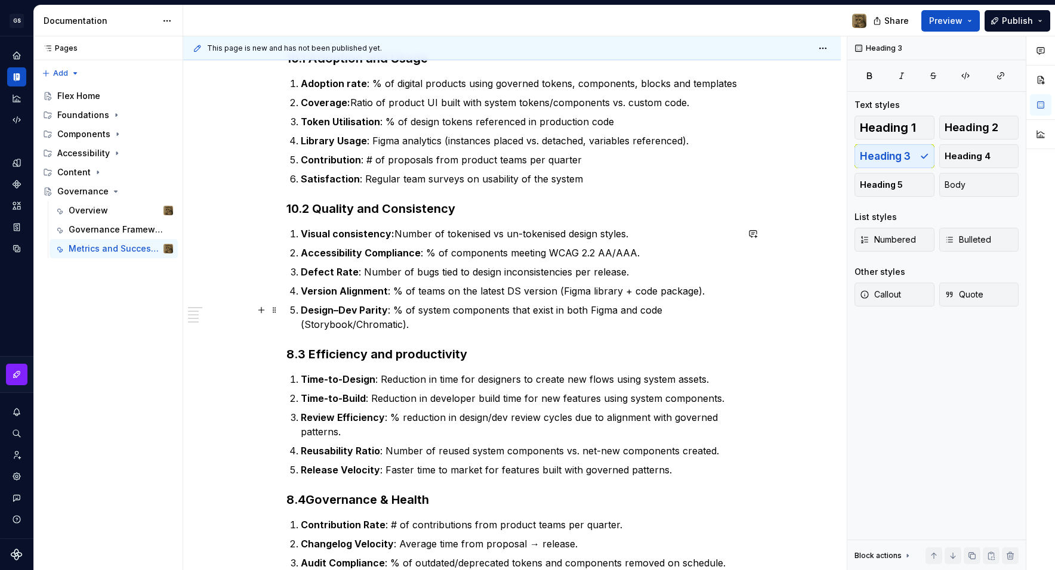
scroll to position [206, 0]
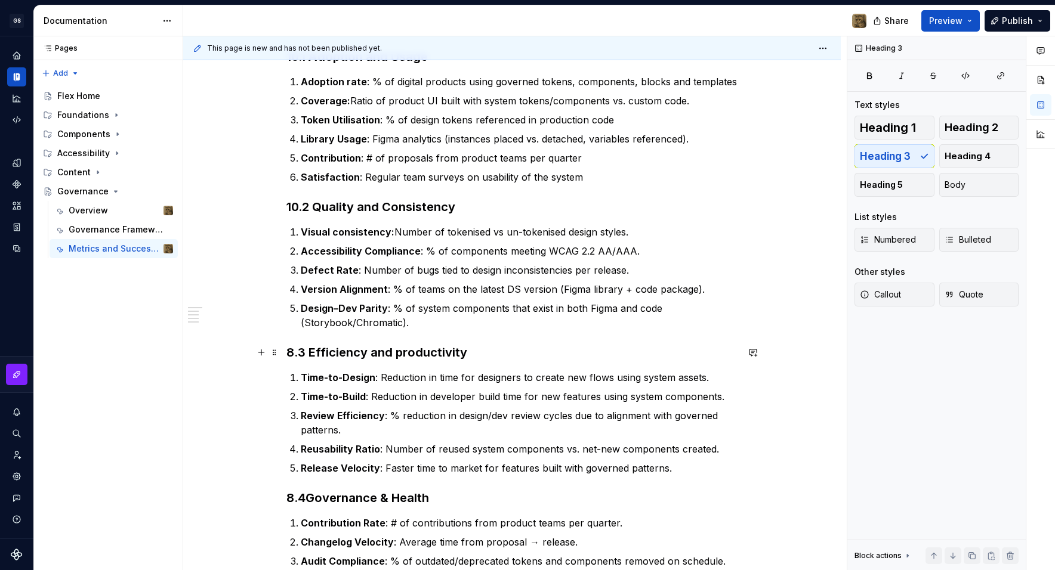
click at [298, 348] on h3 "8.3 Efficiency and productivity" at bounding box center [511, 352] width 451 height 17
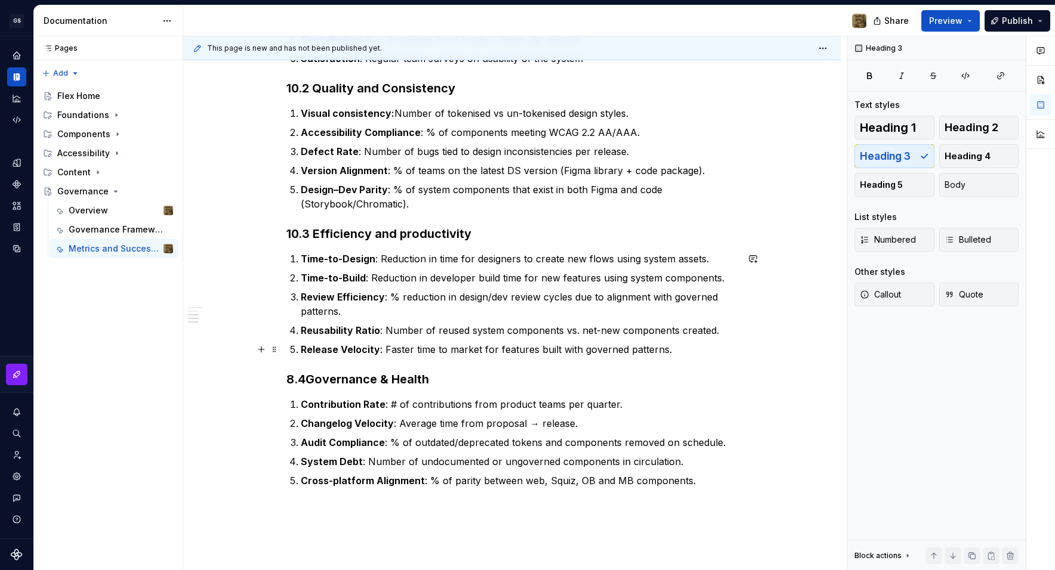
scroll to position [330, 0]
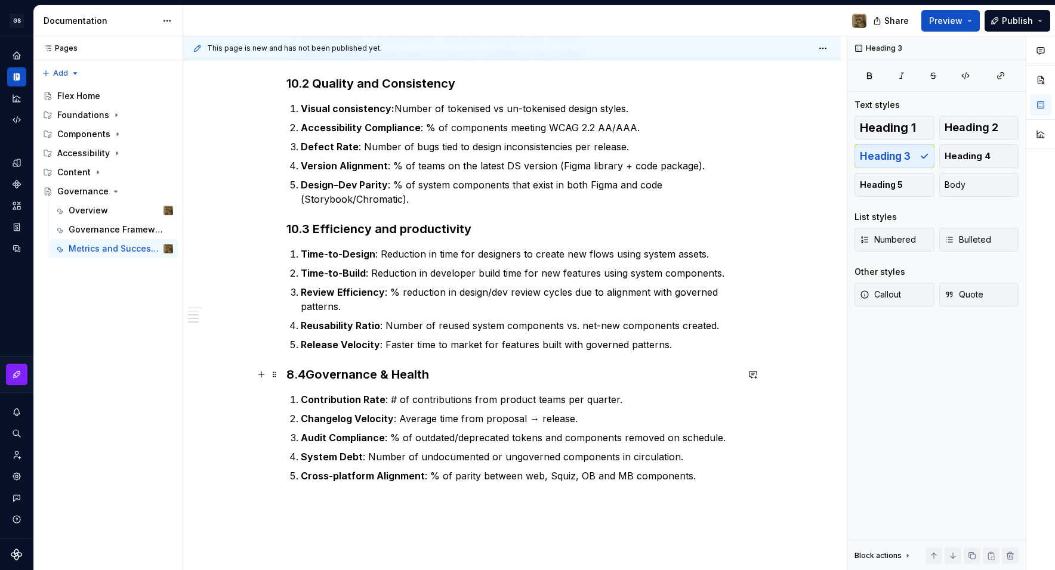
click at [297, 374] on h3 "8.4 Governance & Health" at bounding box center [511, 374] width 451 height 17
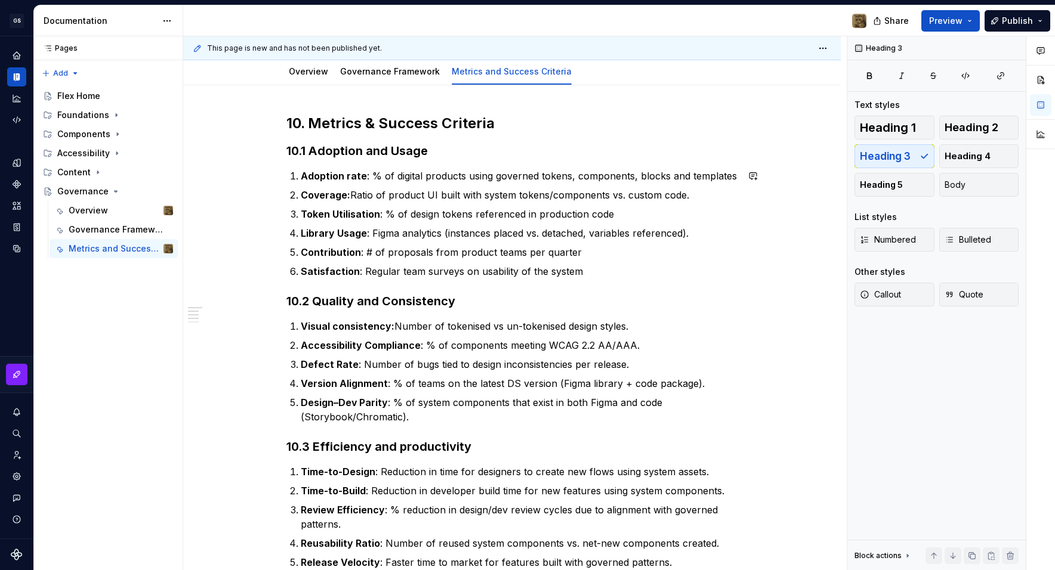
scroll to position [0, 0]
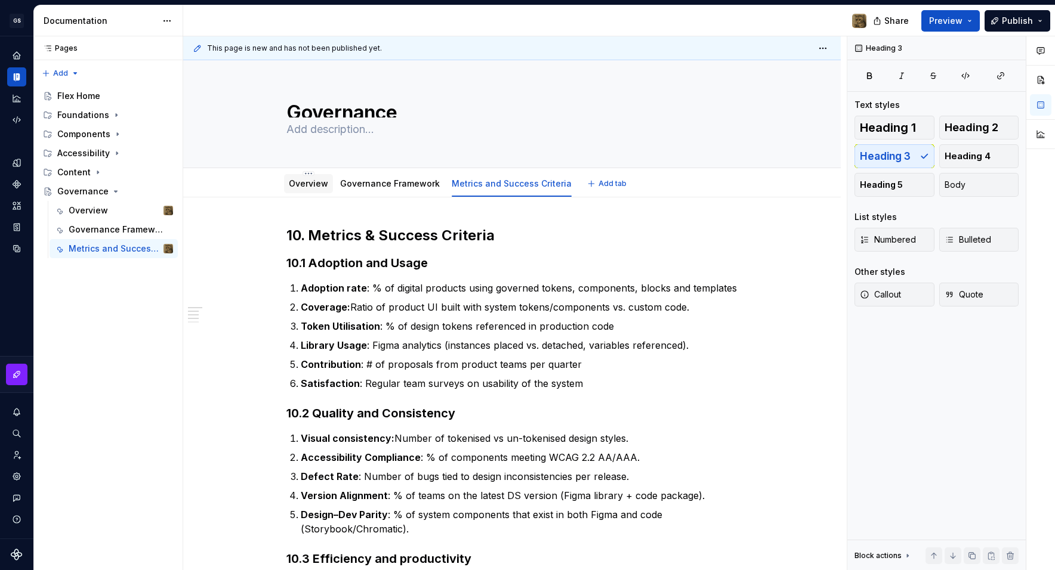
click at [313, 182] on link "Overview" at bounding box center [308, 183] width 39 height 10
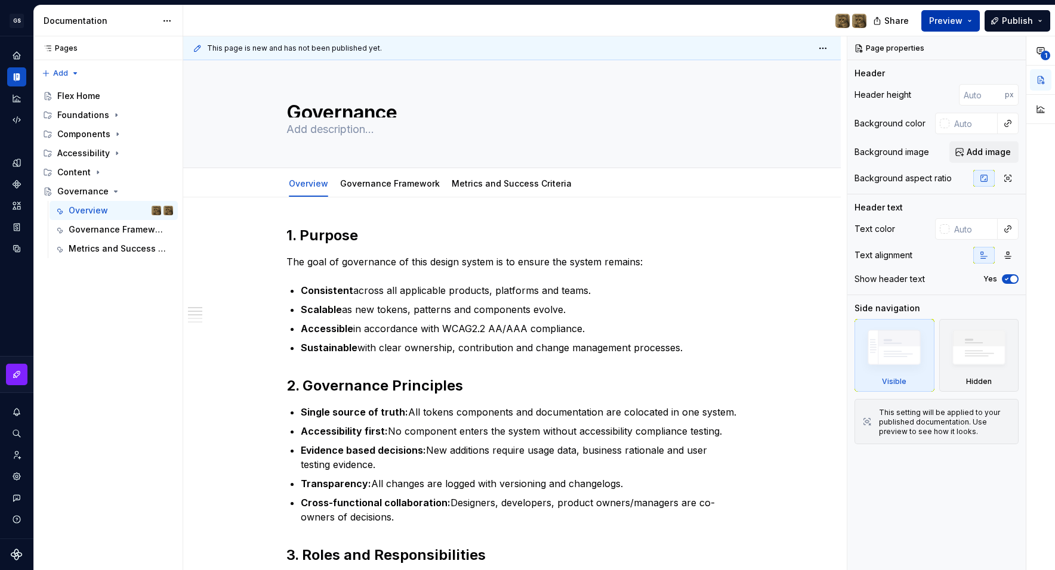
click at [948, 22] on span "Preview" at bounding box center [945, 21] width 33 height 12
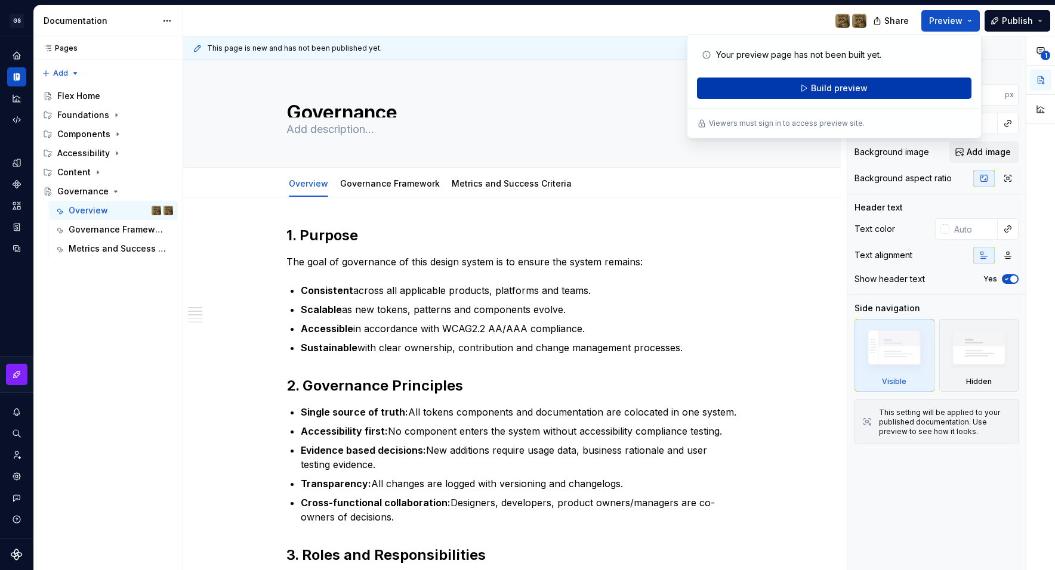
click at [872, 84] on button "Build preview" at bounding box center [834, 88] width 274 height 21
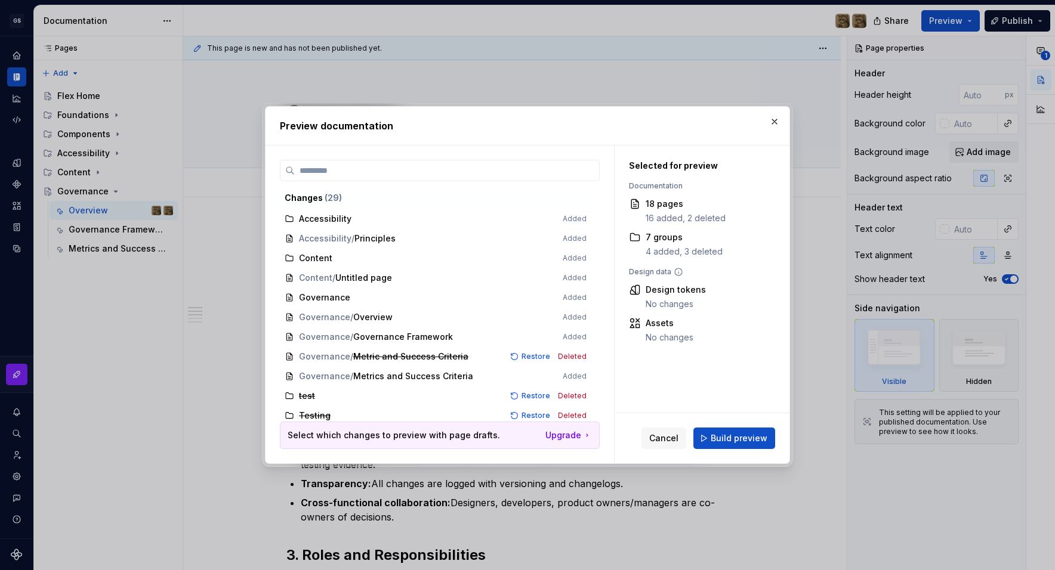
scroll to position [359, 0]
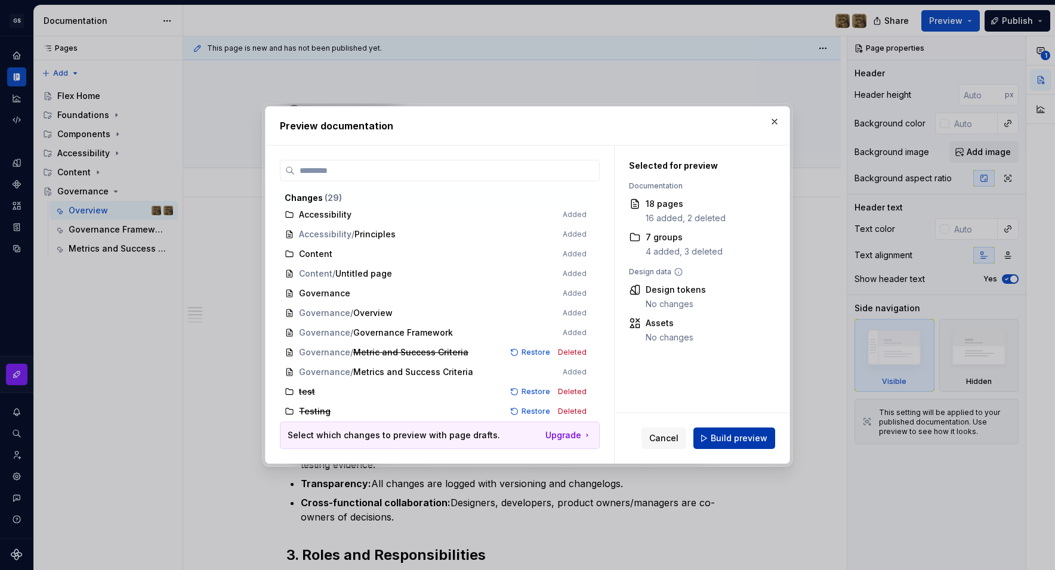
click at [748, 439] on span "Build preview" at bounding box center [738, 438] width 57 height 12
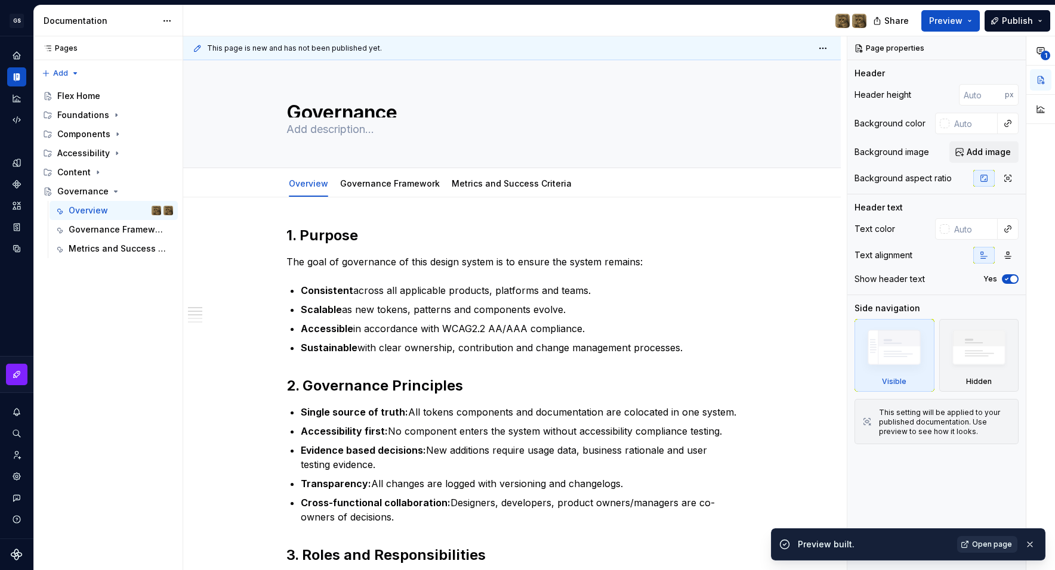
click at [990, 542] on span "Open page" at bounding box center [992, 545] width 40 height 10
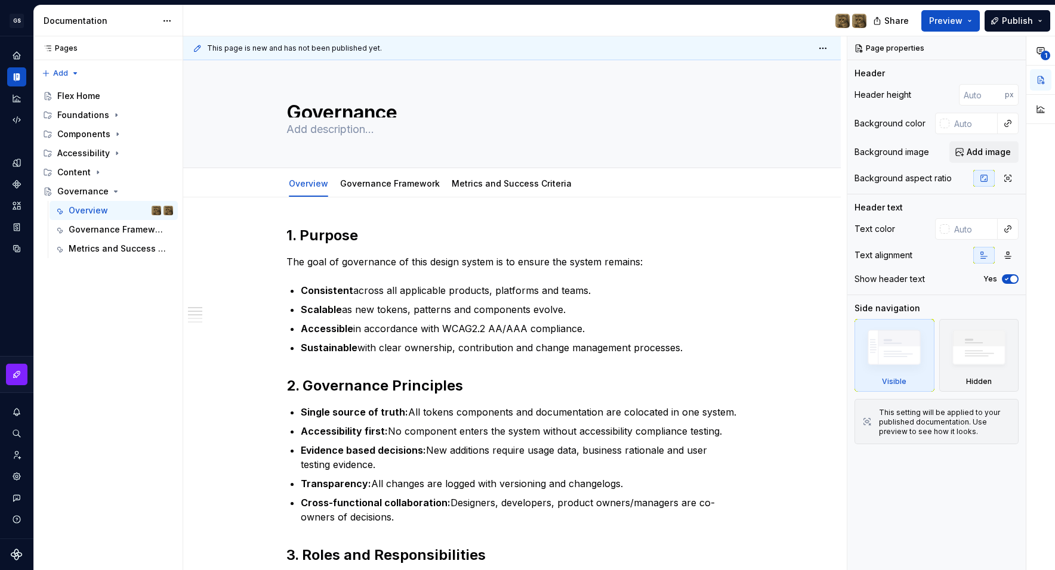
type textarea "*"
